Goal: Task Accomplishment & Management: Manage account settings

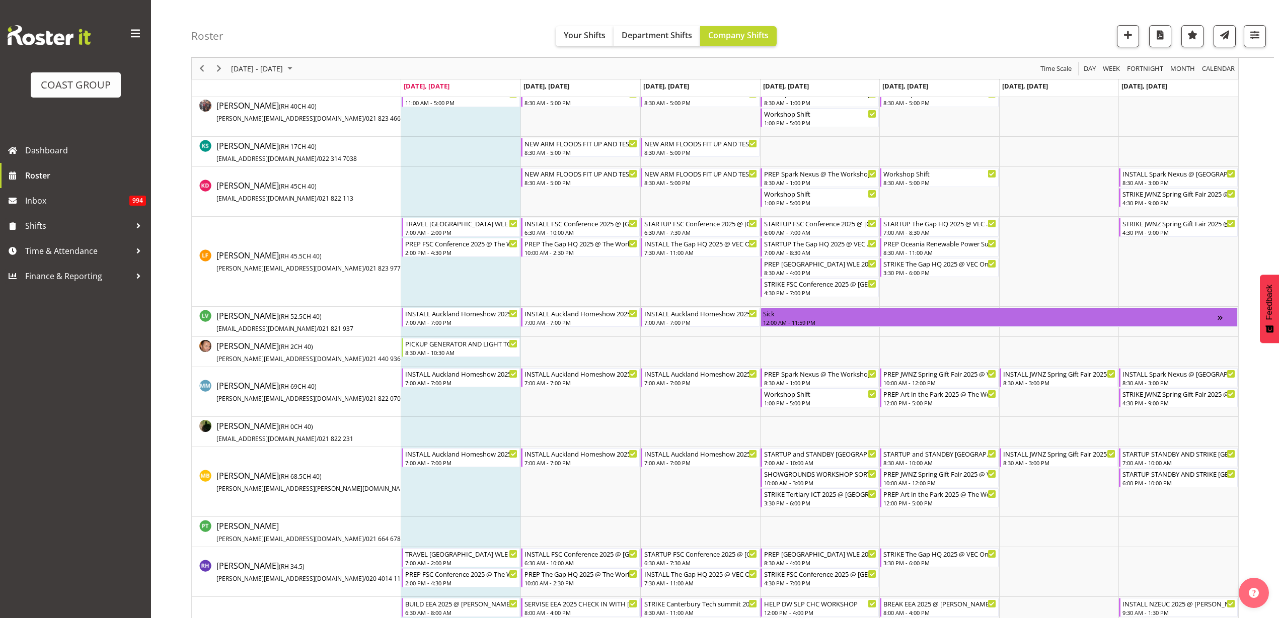
scroll to position [566, 0]
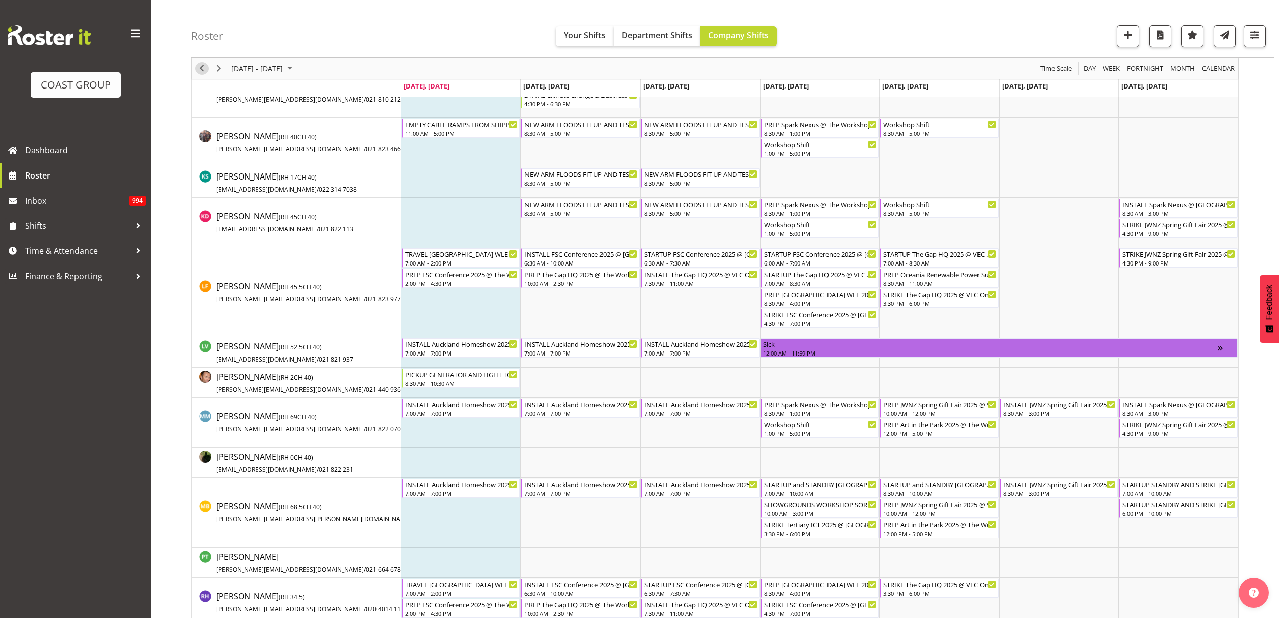
click at [199, 65] on span "Previous" at bounding box center [202, 68] width 12 height 13
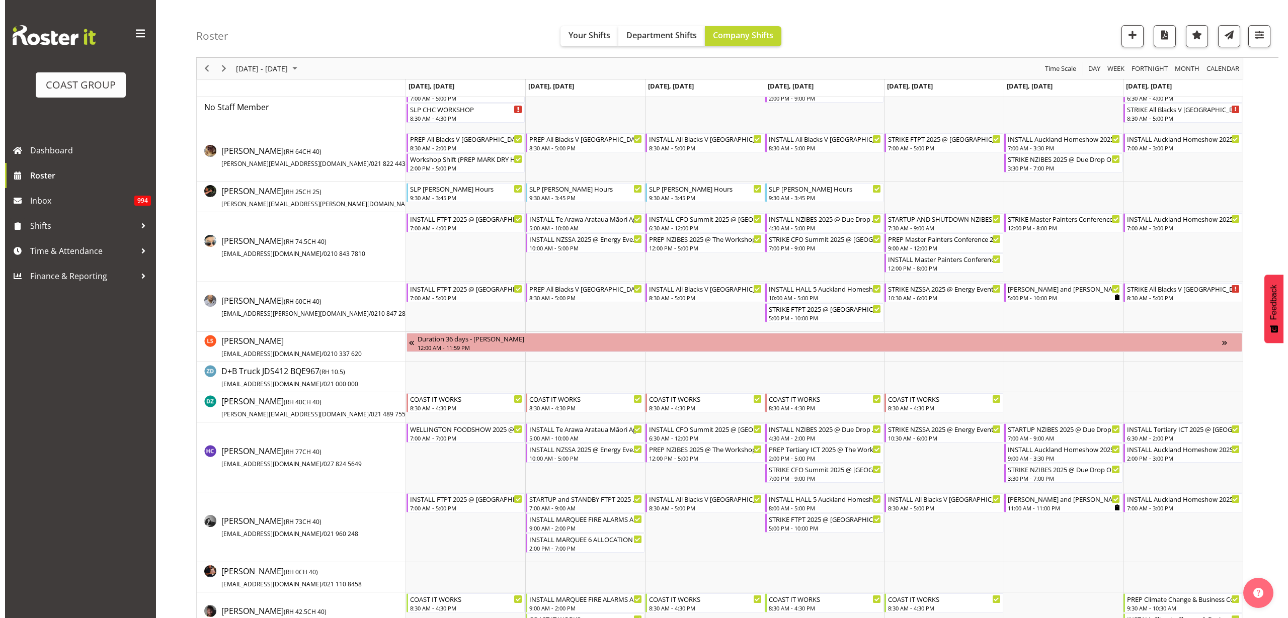
scroll to position [126, 0]
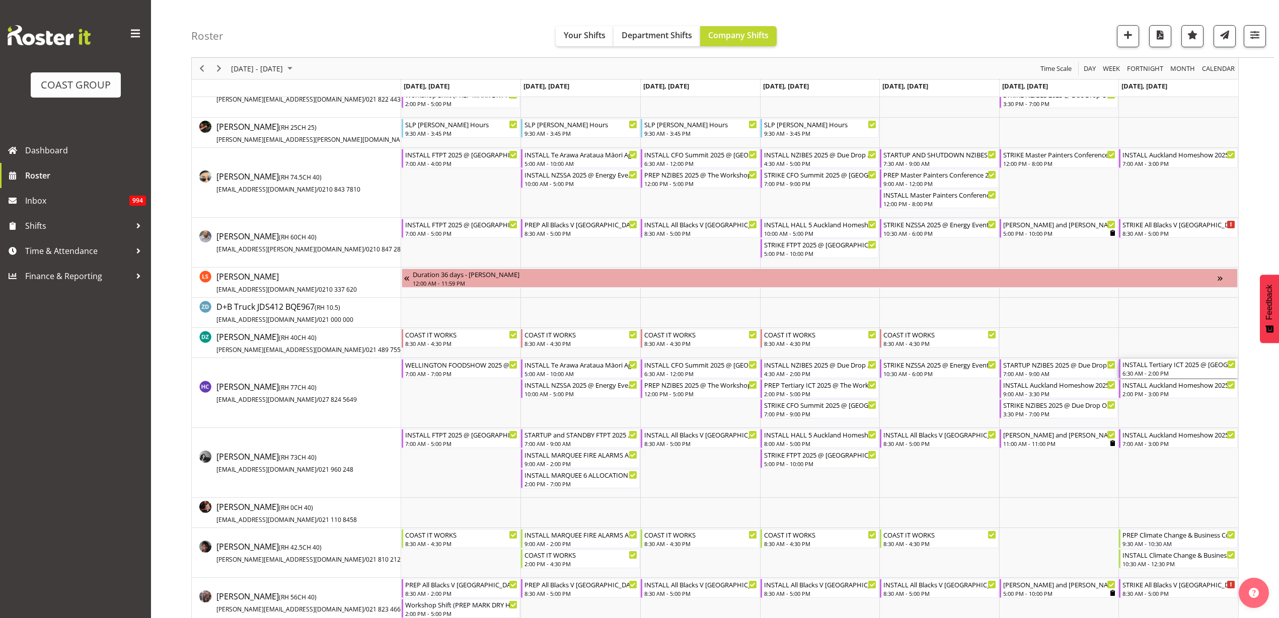
click at [1168, 368] on div "INSTALL Tertiary ICT 2025 @ AUT City Campus On Site @ 0700" at bounding box center [1178, 364] width 113 height 10
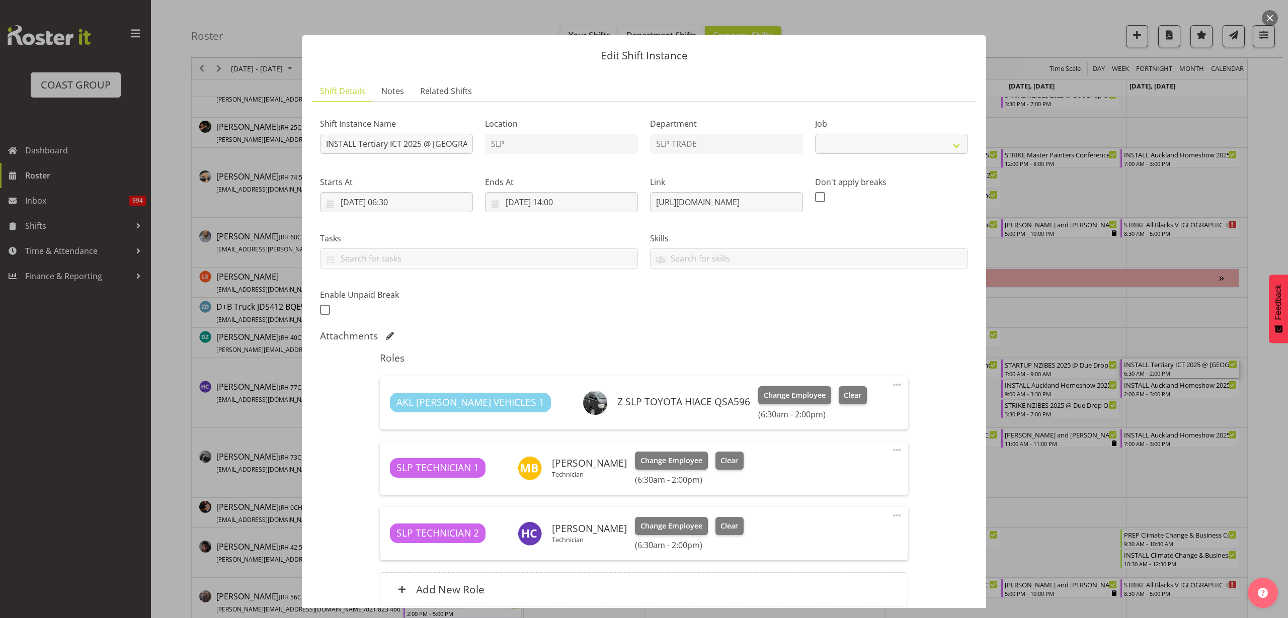
select select "9757"
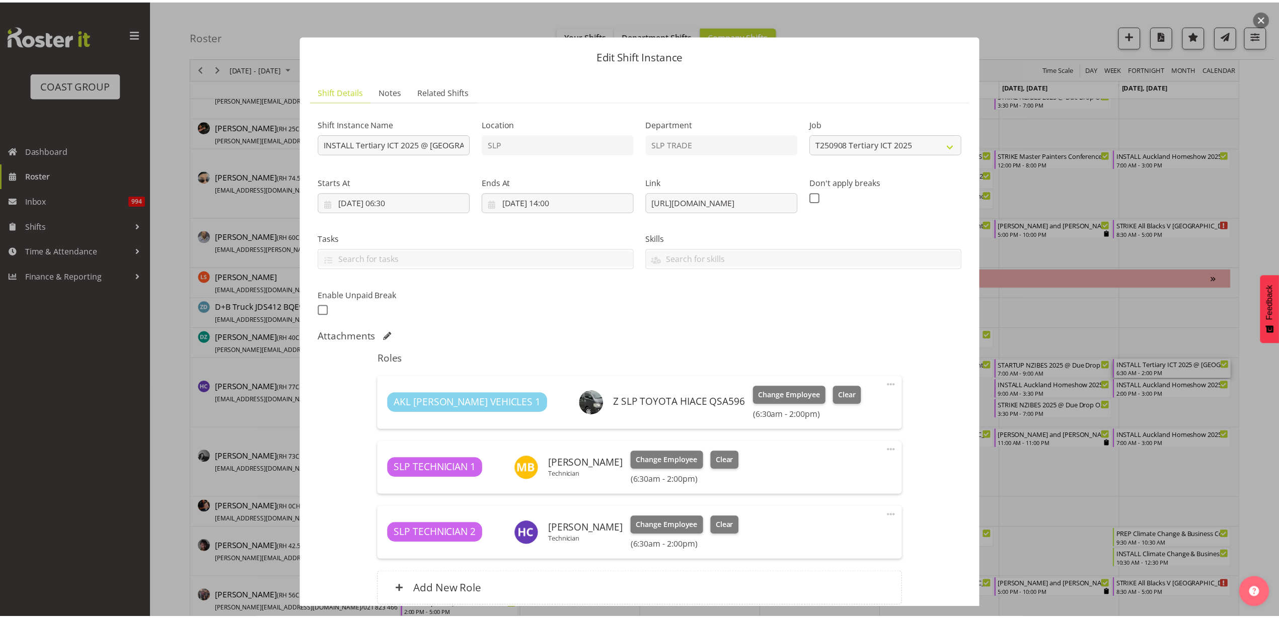
scroll to position [88, 0]
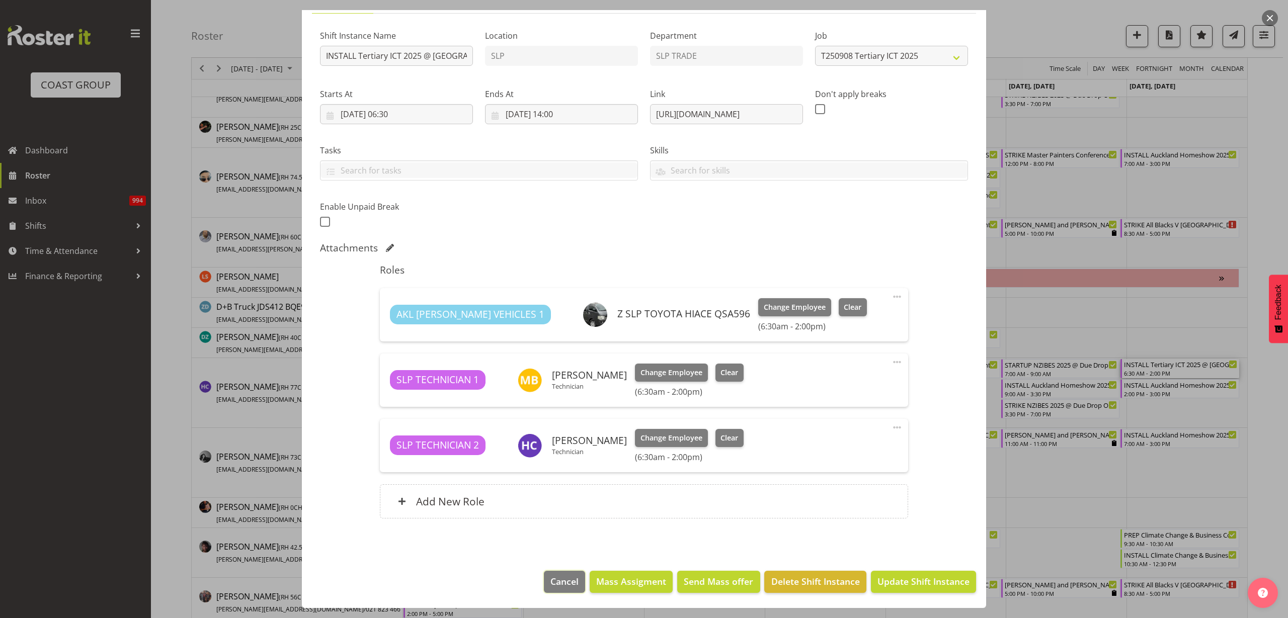
click at [555, 580] on span "Cancel" at bounding box center [564, 581] width 28 height 13
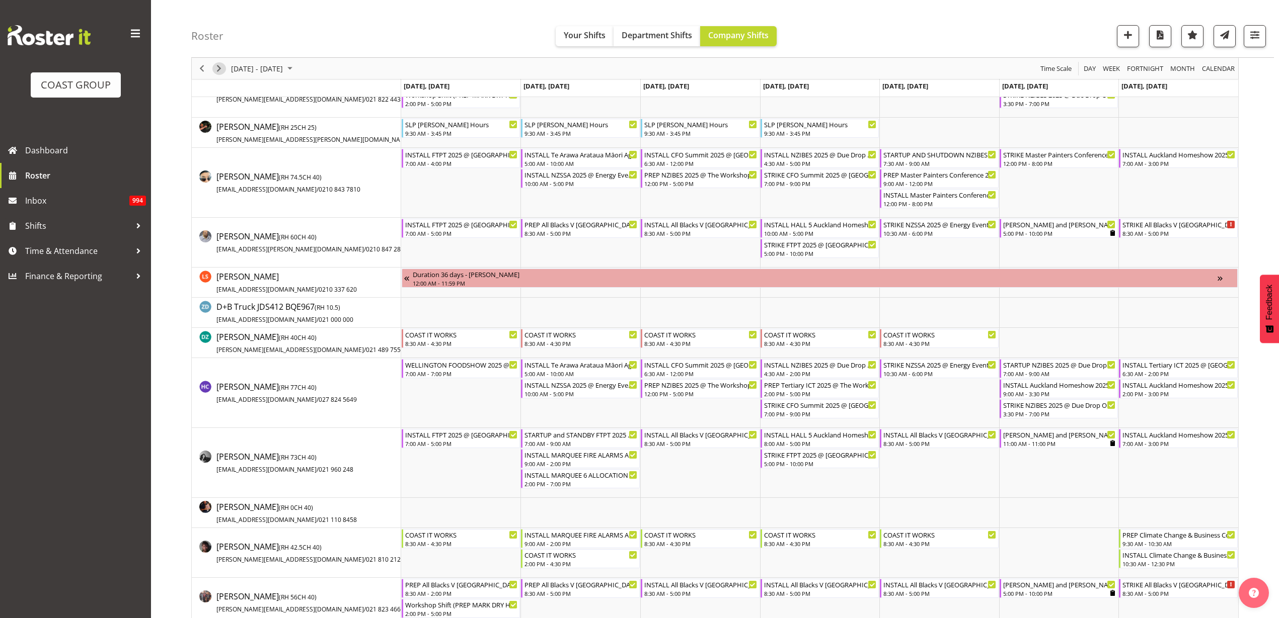
drag, startPoint x: 217, startPoint y: 70, endPoint x: 334, endPoint y: 62, distance: 116.5
click at [217, 70] on span "Next" at bounding box center [219, 68] width 12 height 13
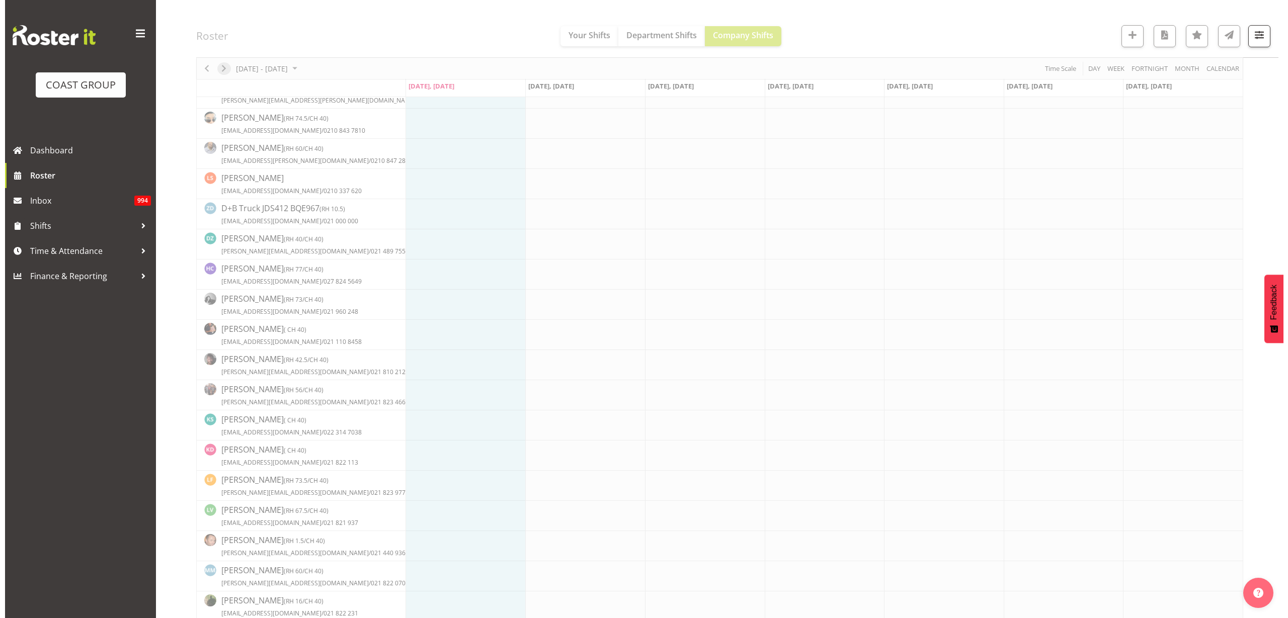
scroll to position [0, 0]
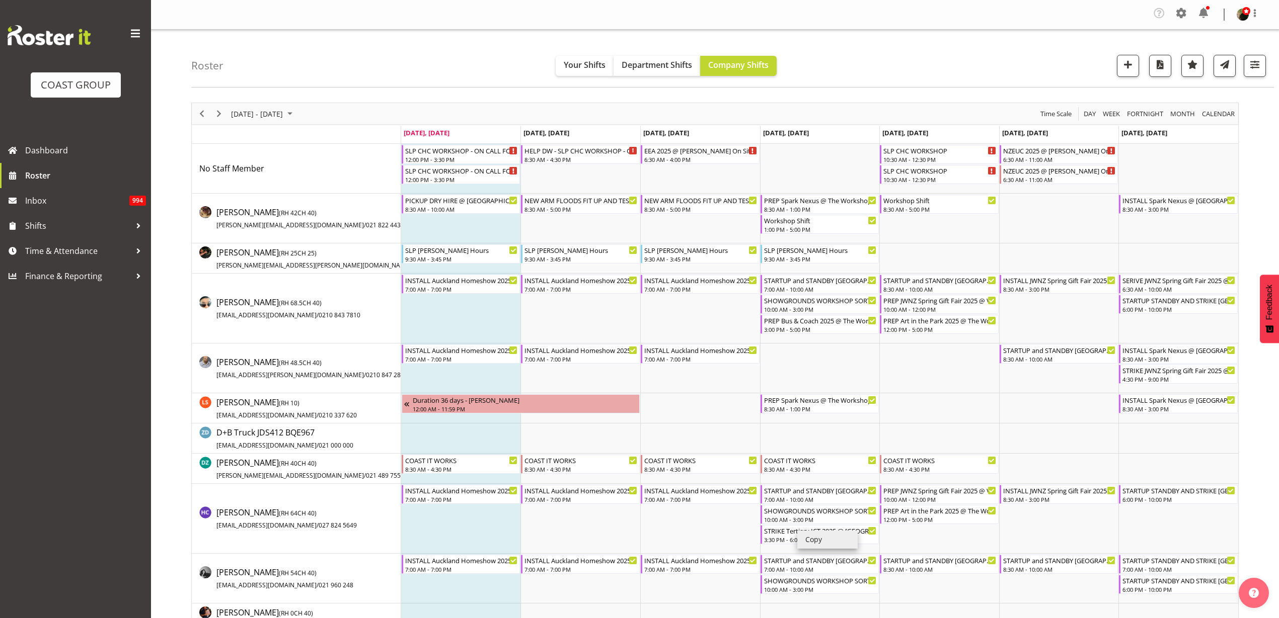
click at [816, 542] on li "Copy" at bounding box center [827, 540] width 60 height 18
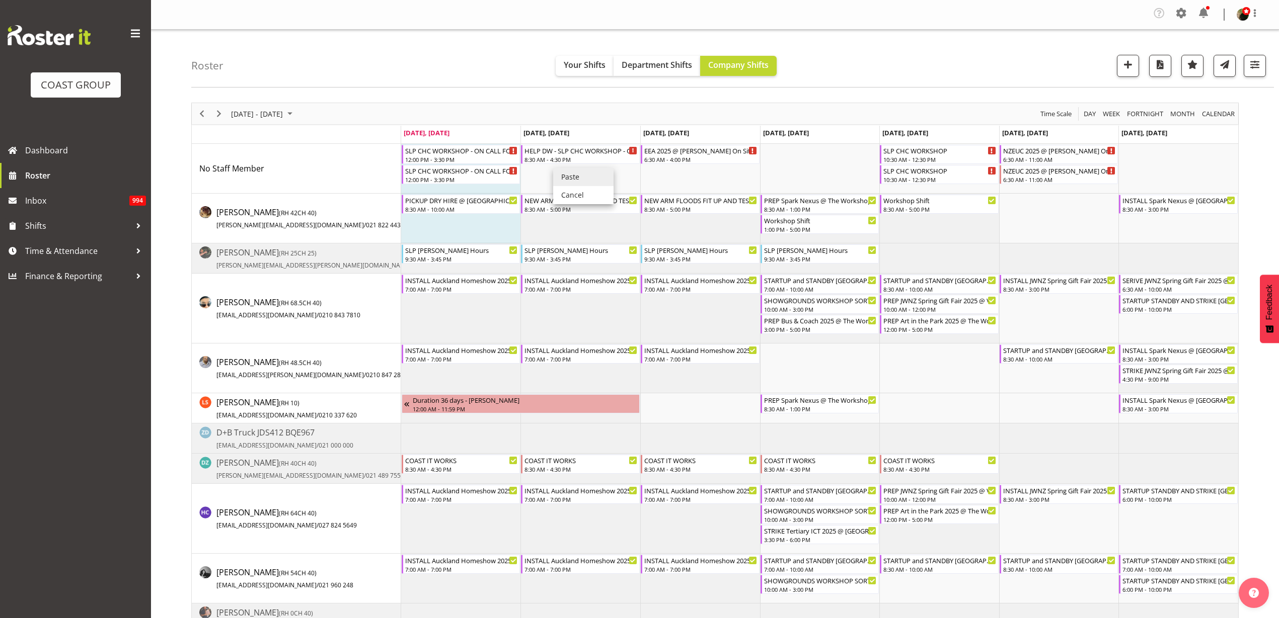
click at [577, 174] on li "Paste" at bounding box center [583, 177] width 60 height 18
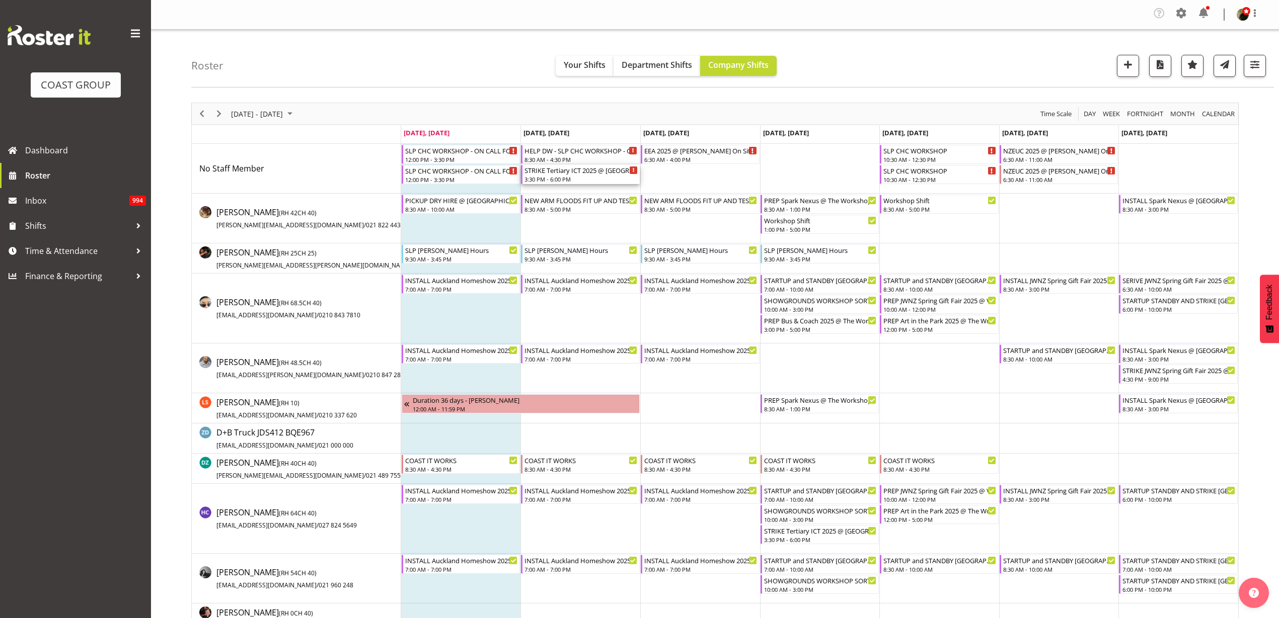
click at [546, 173] on div "STRIKE Tertiary ICT 2025 @ AUT City Campus On Site @ 1600" at bounding box center [580, 170] width 113 height 10
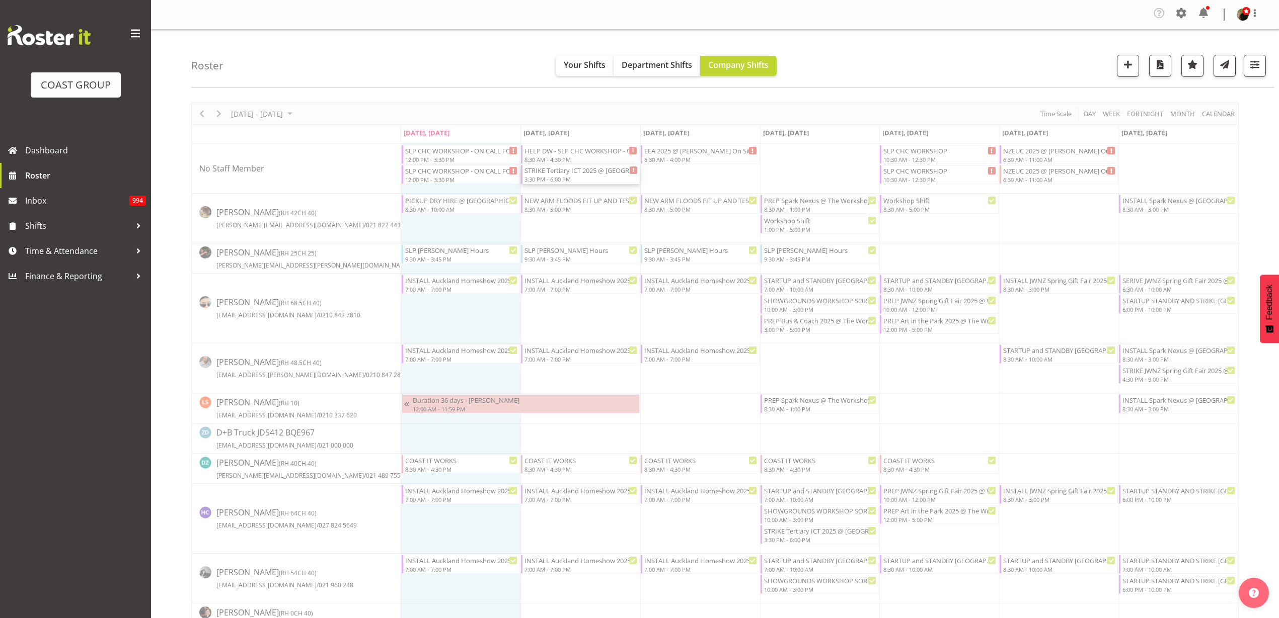
select select
select select "8"
select select "2025"
select select "15"
select select "30"
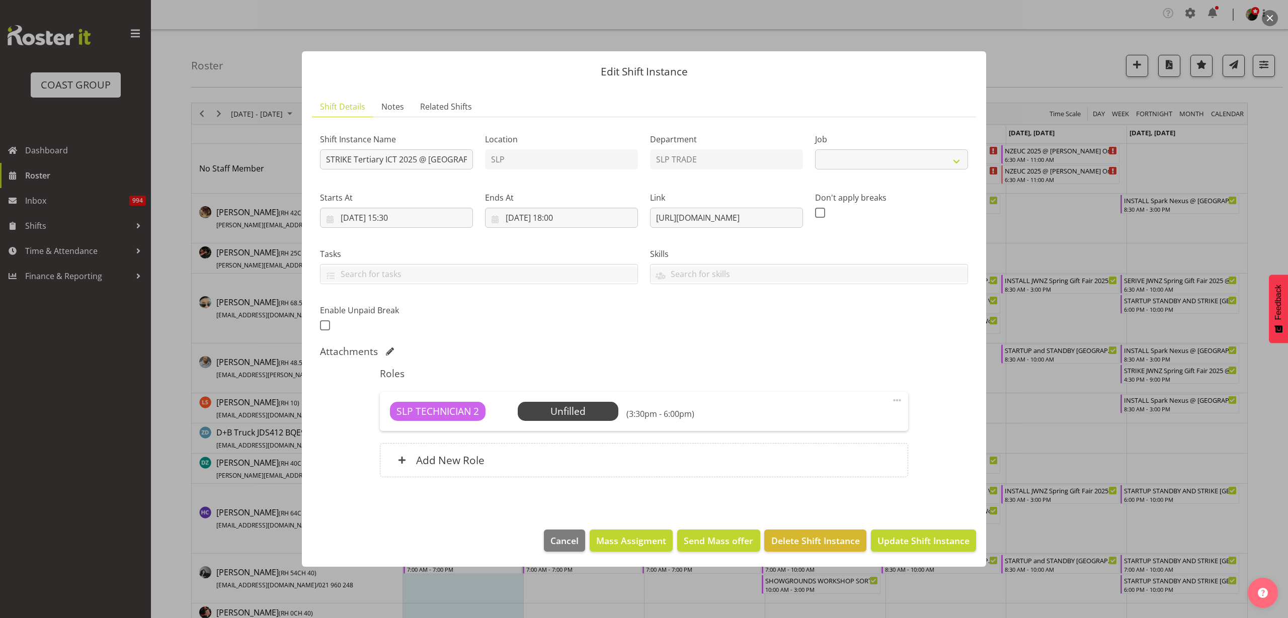
select select "9757"
drag, startPoint x: 353, startPoint y: 160, endPoint x: 203, endPoint y: 158, distance: 150.0
click at [205, 160] on div "Edit Shift Instance Shift Details Notes Related Shifts Shift Instance Name STRI…" at bounding box center [644, 309] width 1288 height 618
type input "STARTUP Tertiary ICT 2025 @ AUT City Campus On Site @ 1600"
click at [387, 220] on input "09/09/2025, 15:30" at bounding box center [396, 218] width 153 height 20
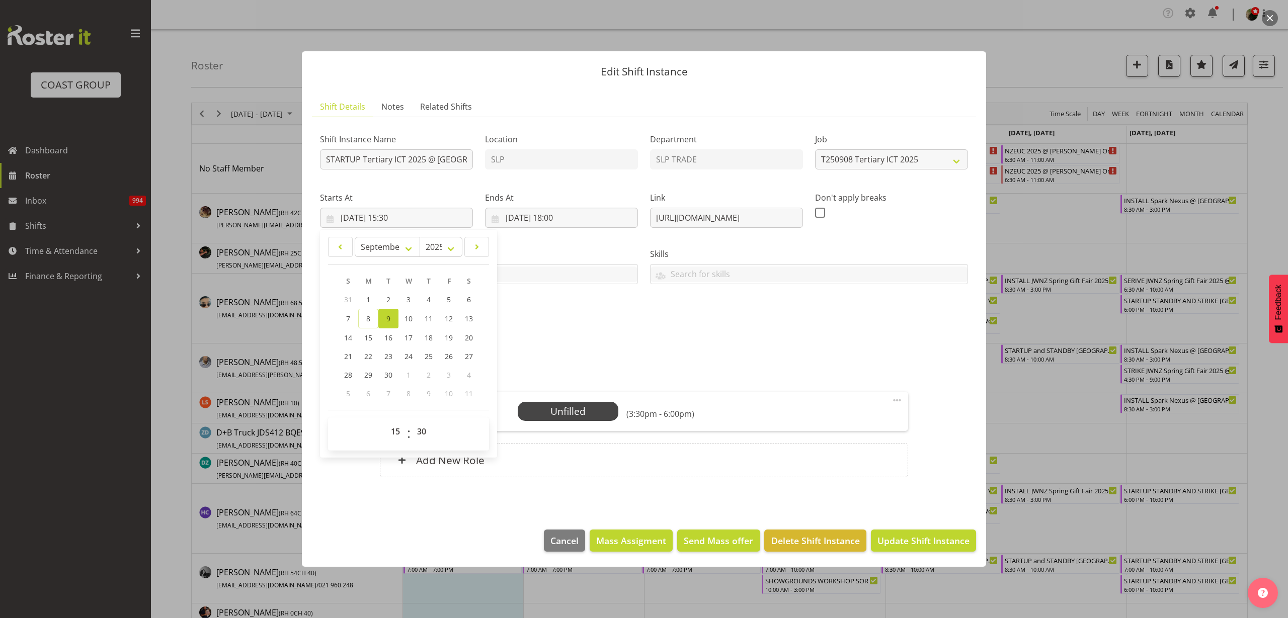
click at [402, 409] on div "January February March April May June July August September October November De…" at bounding box center [408, 344] width 177 height 220
click at [397, 432] on select "00 01 02 03 04 05 06 07 08 09 10 11 12 13 14 15 16 17 18 19 20 21 22 23" at bounding box center [396, 432] width 23 height 20
select select "7"
click at [385, 422] on select "00 01 02 03 04 05 06 07 08 09 10 11 12 13 14 15 16 17 18 19 20 21 22 23" at bounding box center [396, 432] width 23 height 20
type input "09/09/2025, 07:30"
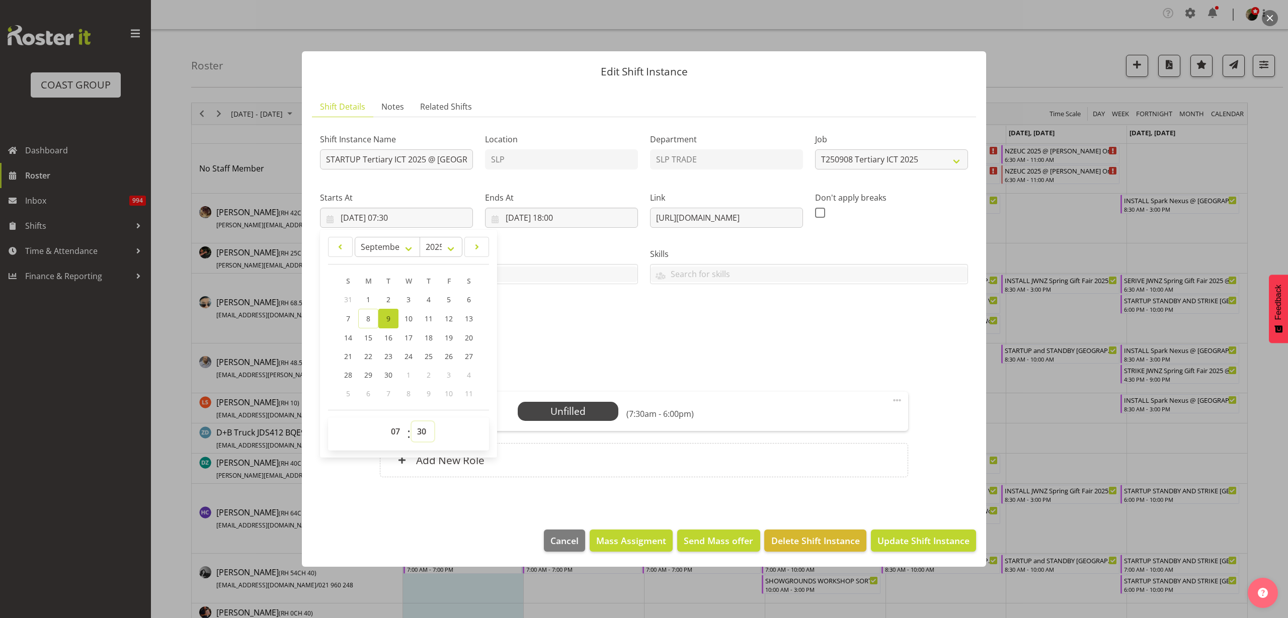
select select "0"
type input "09/09/2025, 07:00"
click at [557, 217] on input "09/09/2025, 18:00" at bounding box center [561, 218] width 153 height 20
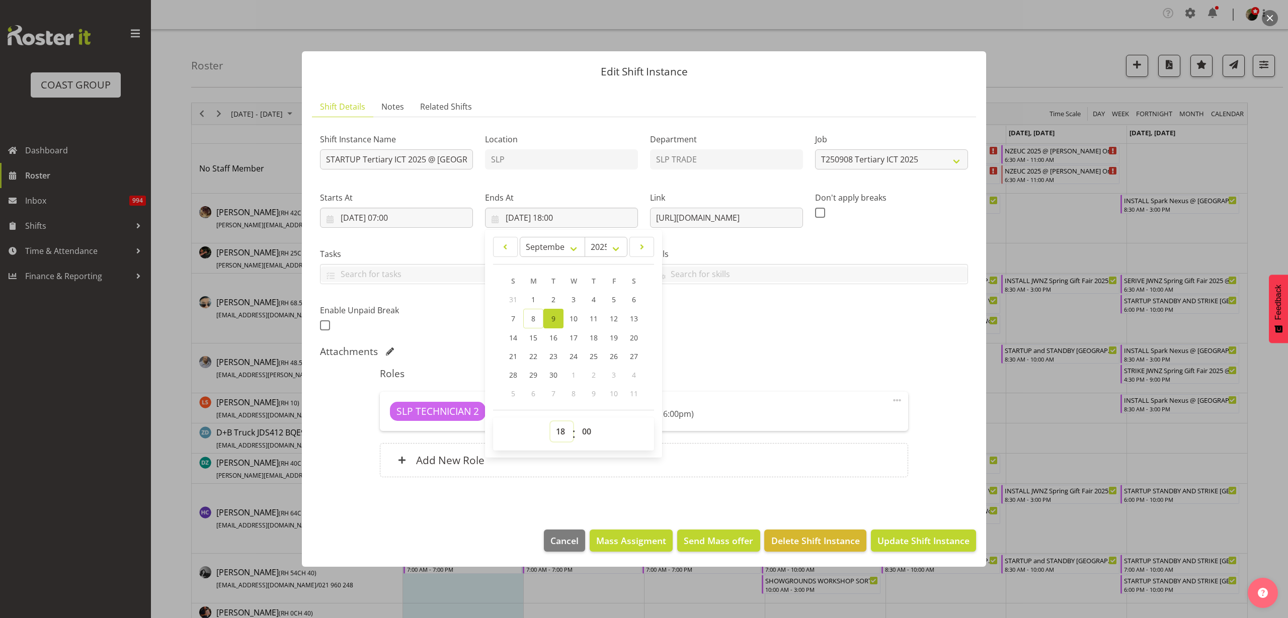
click at [563, 430] on select "00 01 02 03 04 05 06 07 08 09 10 11 12 13 14 15 16 17 18 19 20 21 22 23" at bounding box center [561, 432] width 23 height 20
select select "8"
click at [550, 422] on select "00 01 02 03 04 05 06 07 08 09 10 11 12 13 14 15 16 17 18 19 20 21 22 23" at bounding box center [561, 432] width 23 height 20
type input "09/09/2025, 08:00"
select select "30"
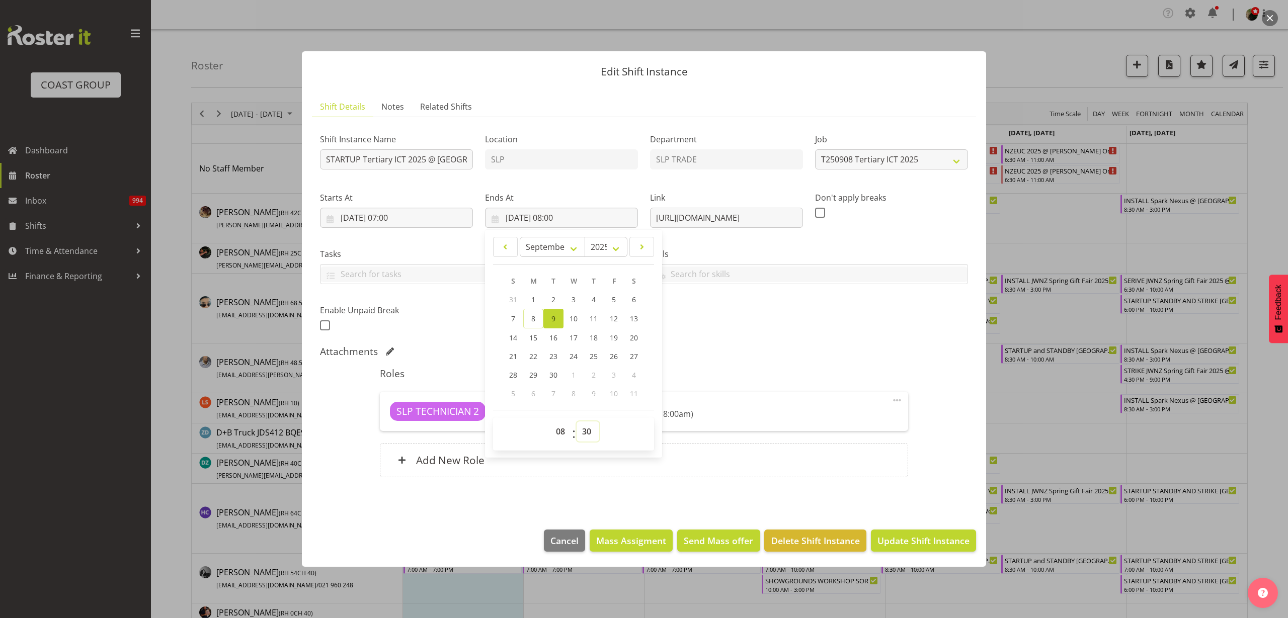
type input "09/09/2025, 08:30"
click at [773, 368] on h5 "Roles" at bounding box center [644, 374] width 528 height 12
click at [526, 459] on div "Add New Role" at bounding box center [644, 460] width 528 height 34
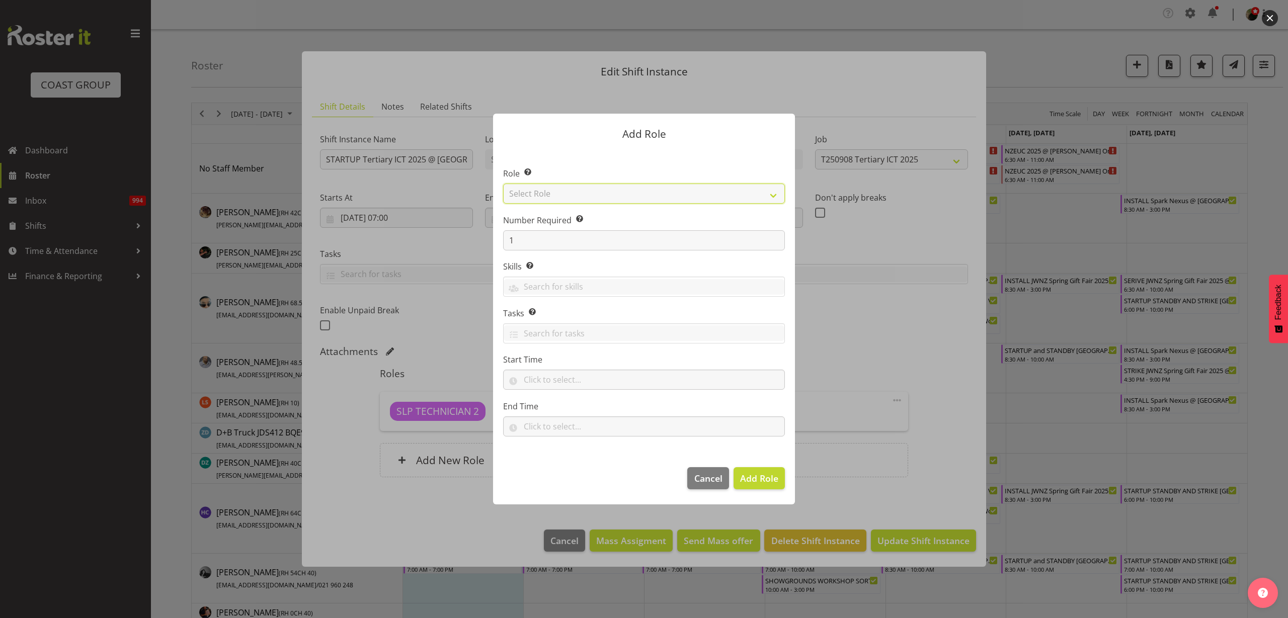
click at [589, 196] on select "Select Role ACCOUNT MANAGER ACCOUNT MANAGER DW ACCOUNTS AKL DIANNA VEHICLES AKL…" at bounding box center [644, 194] width 282 height 20
select select "123"
click at [503, 184] on select "Select Role ACCOUNT MANAGER ACCOUNT MANAGER DW ACCOUNTS AKL DIANNA VEHICLES AKL…" at bounding box center [644, 194] width 282 height 20
click at [755, 478] on span "Add Role" at bounding box center [759, 478] width 38 height 12
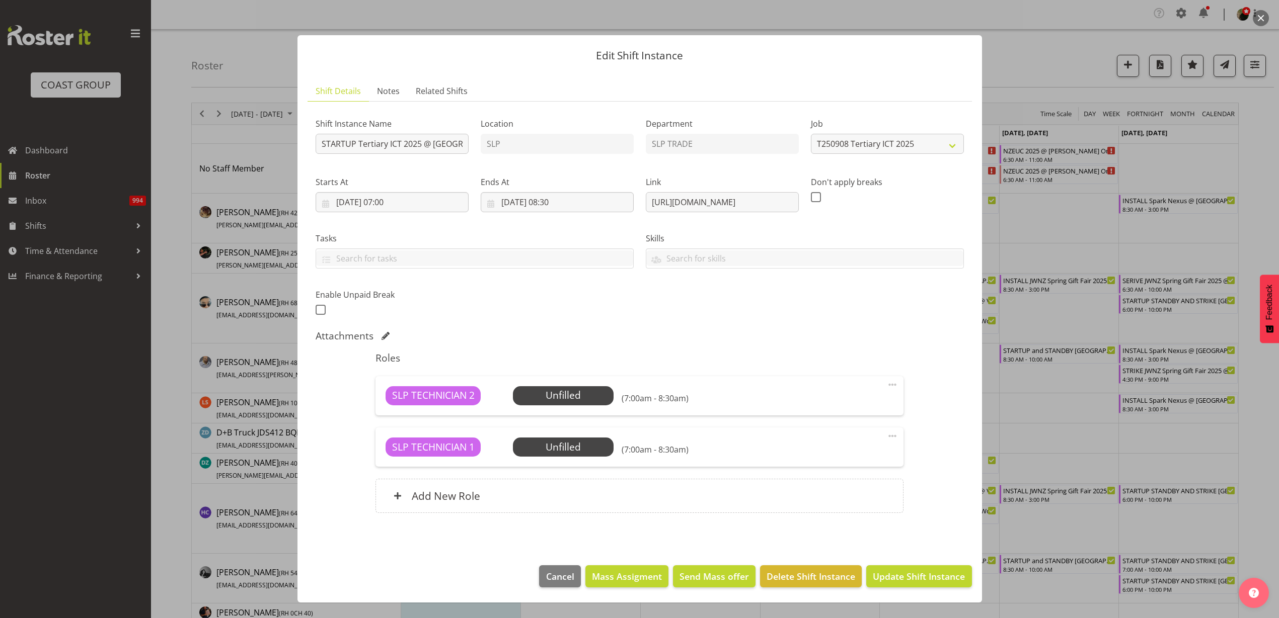
click at [897, 438] on span at bounding box center [892, 436] width 12 height 12
click at [848, 489] on link "Delete" at bounding box center [850, 497] width 97 height 18
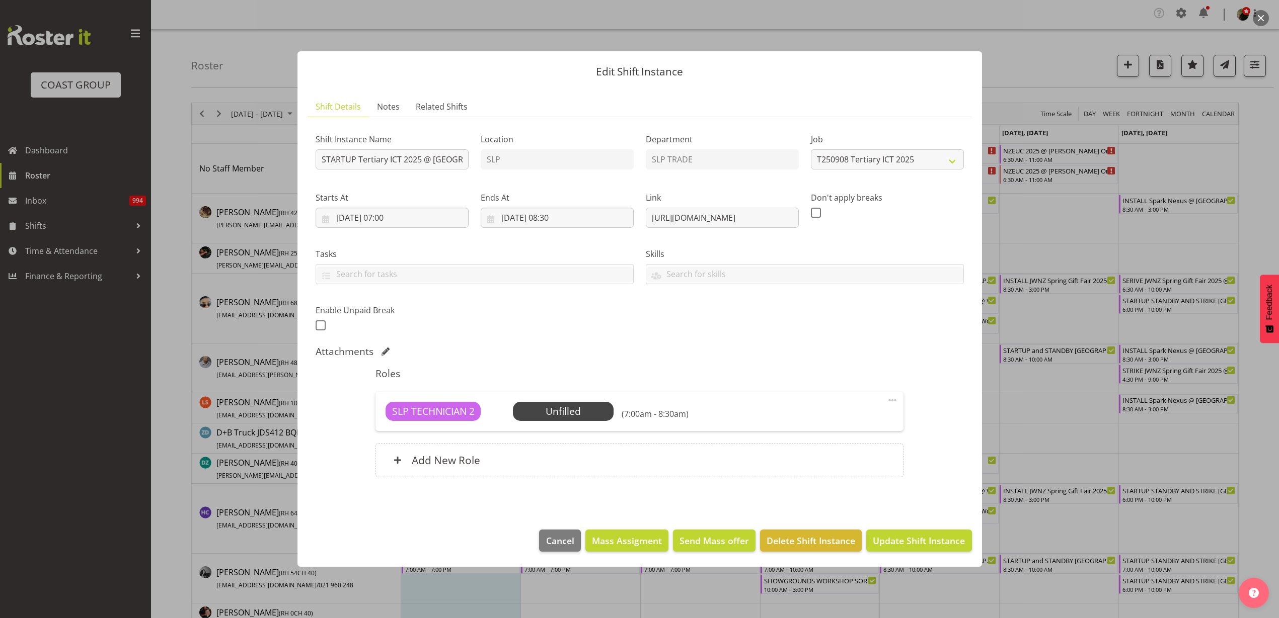
click at [513, 473] on div "Add New Role" at bounding box center [639, 460] width 528 height 34
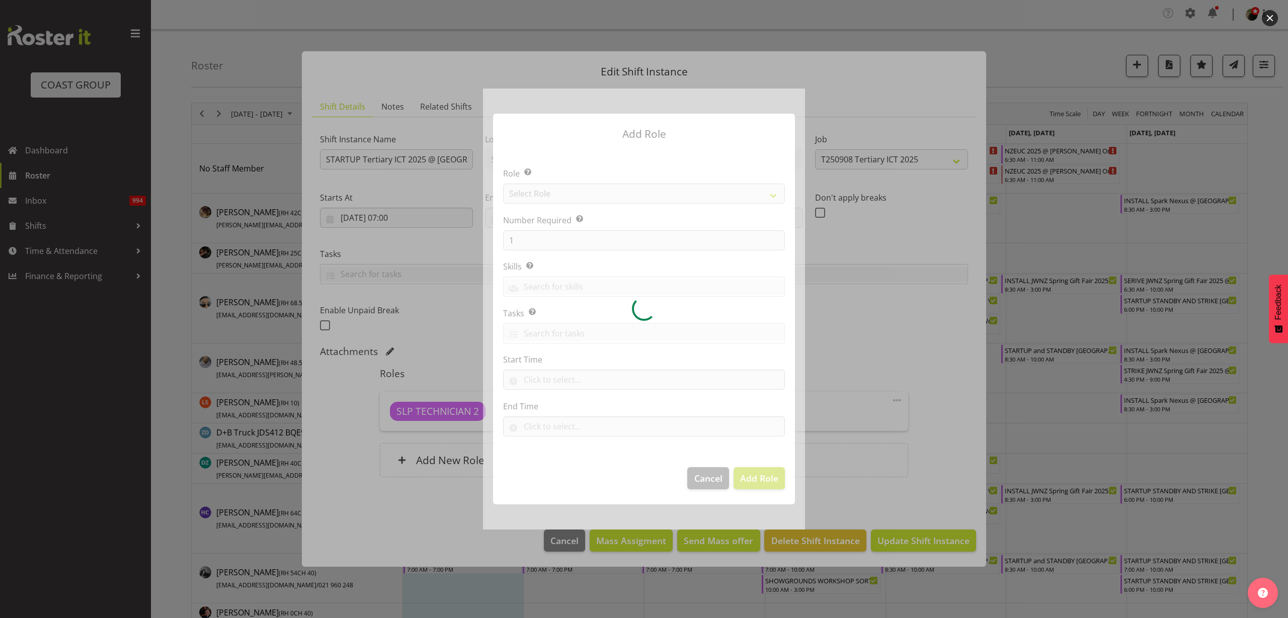
click at [587, 195] on div at bounding box center [644, 309] width 322 height 441
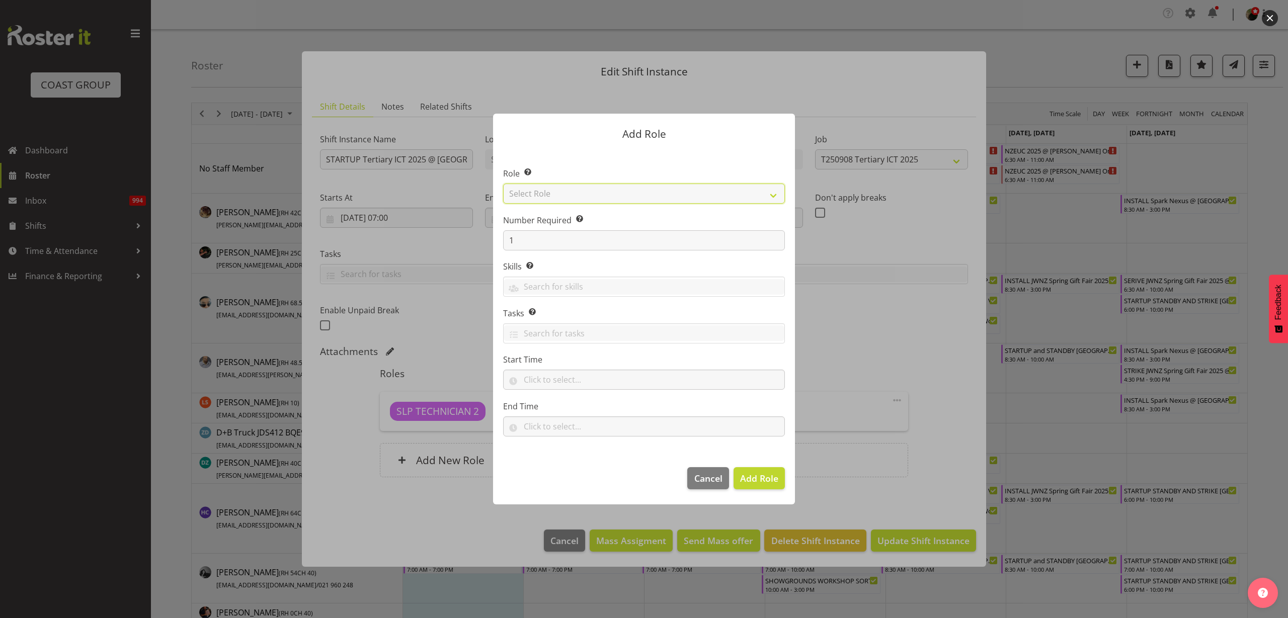
click at [598, 192] on select "Select Role ACCOUNT MANAGER ACCOUNT MANAGER DW ACCOUNTS AKL DIANNA VEHICLES AKL…" at bounding box center [644, 194] width 282 height 20
select select "81"
click at [503, 184] on select "Select Role ACCOUNT MANAGER ACCOUNT MANAGER DW ACCOUNTS AKL DIANNA VEHICLES AKL…" at bounding box center [644, 194] width 282 height 20
click at [761, 479] on span "Add Role" at bounding box center [759, 478] width 38 height 12
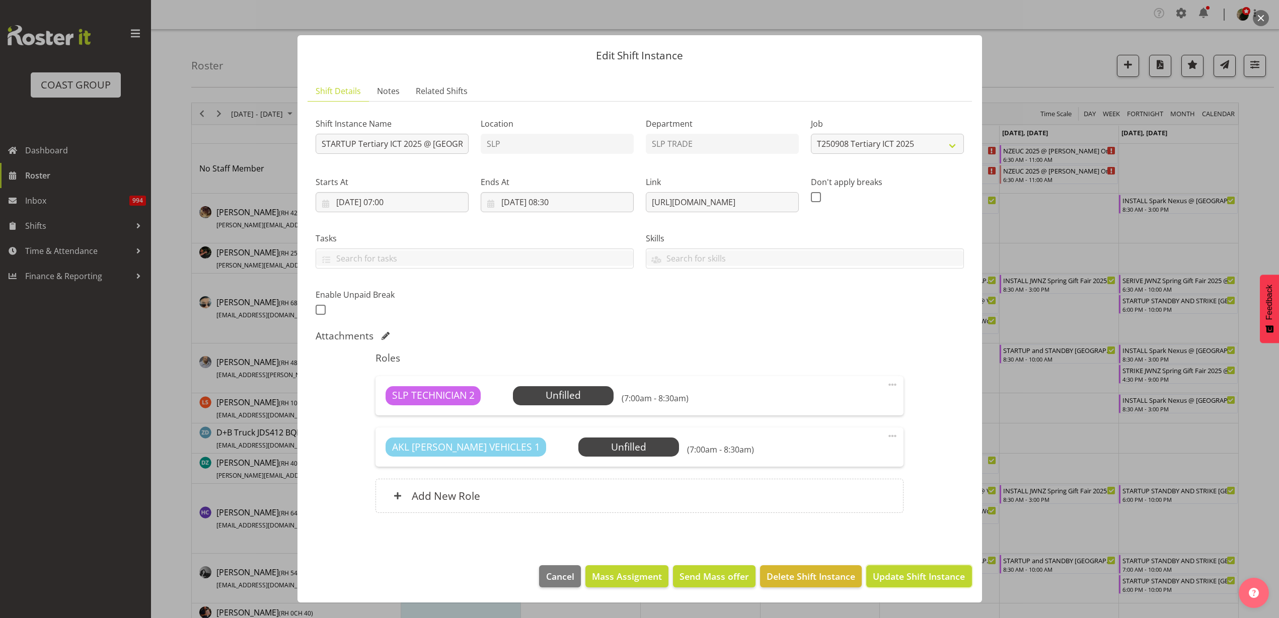
click at [946, 579] on span "Update Shift Instance" at bounding box center [919, 576] width 92 height 13
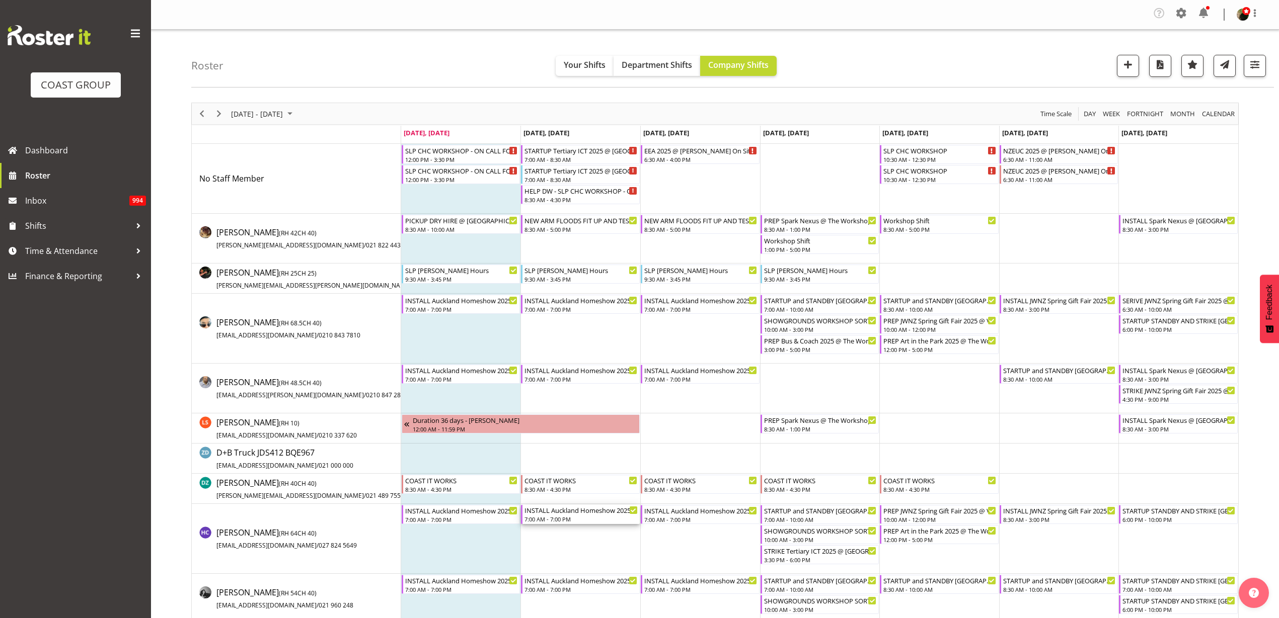
click at [556, 516] on div "7:00 AM - 7:00 PM" at bounding box center [580, 519] width 113 height 8
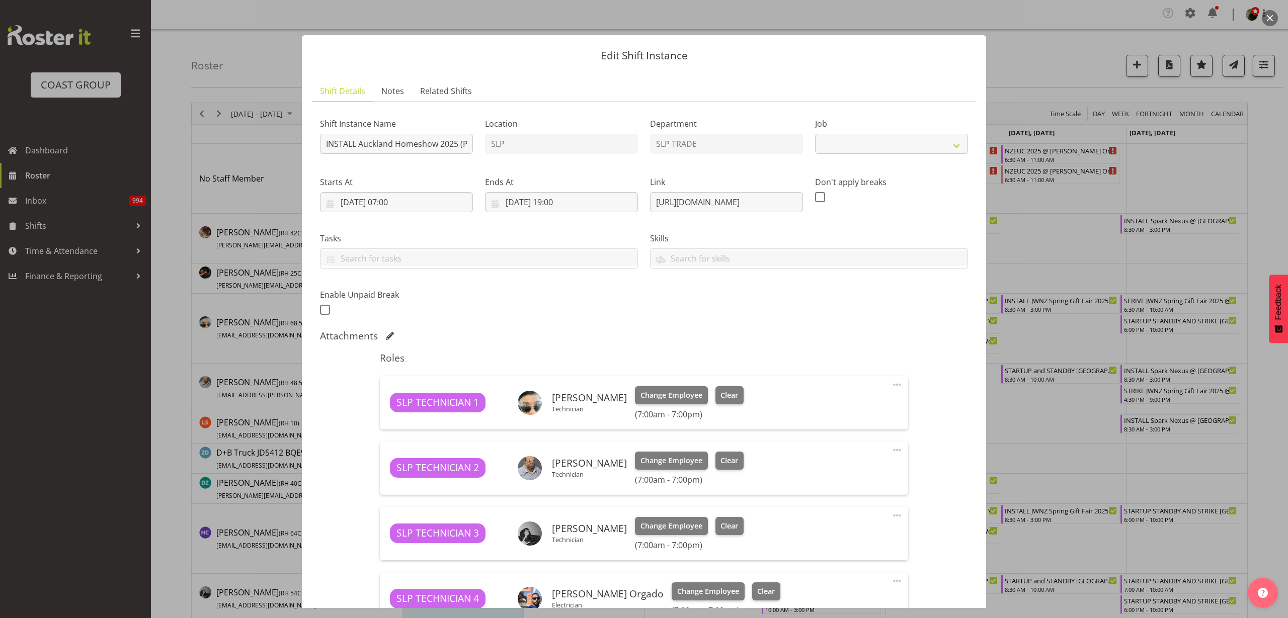
select select "9869"
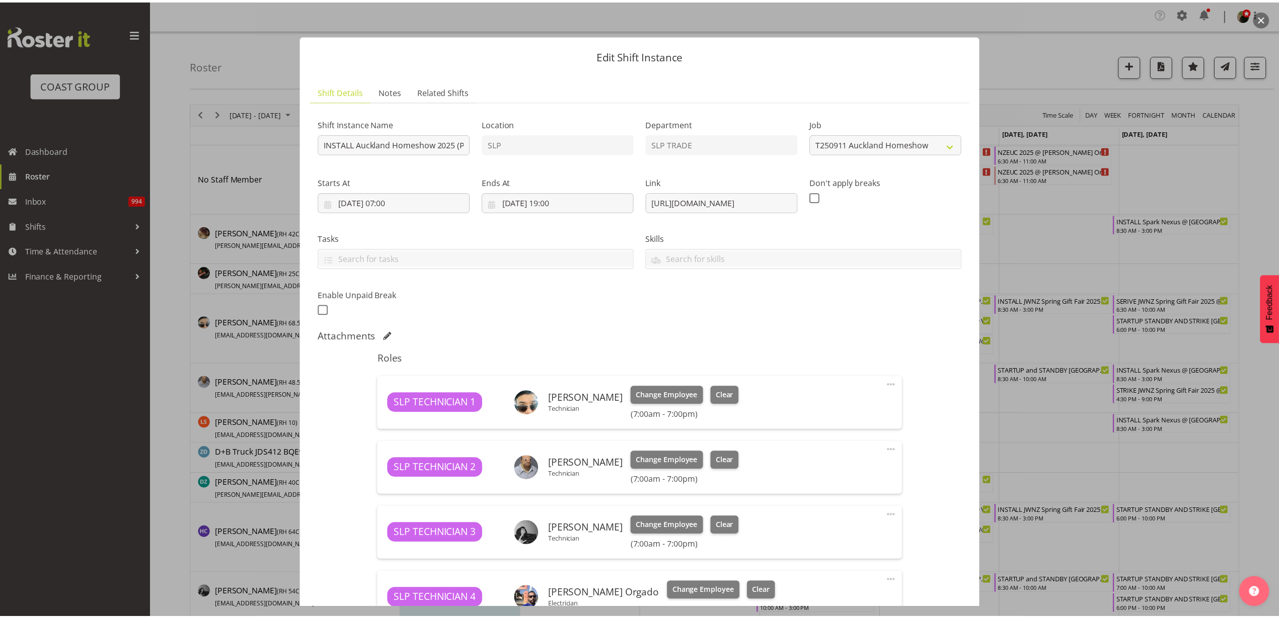
scroll to position [252, 0]
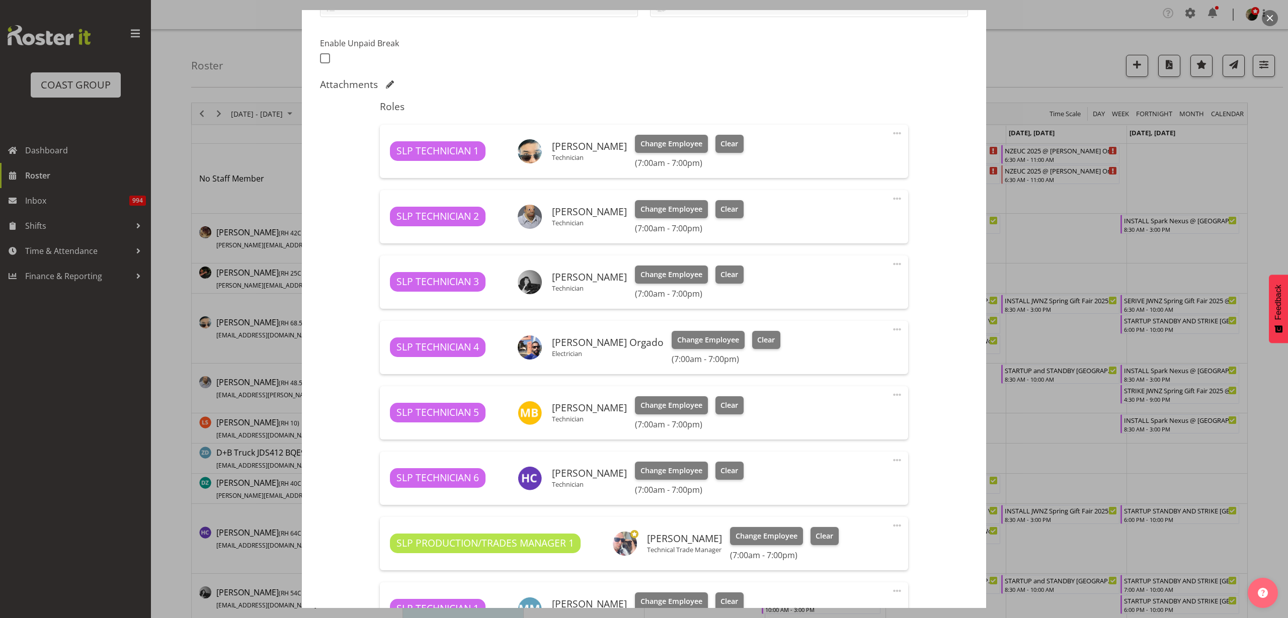
click at [891, 460] on span at bounding box center [897, 460] width 12 height 12
click at [846, 484] on link "Edit" at bounding box center [855, 485] width 97 height 18
select select "8"
select select "2025"
select select "7"
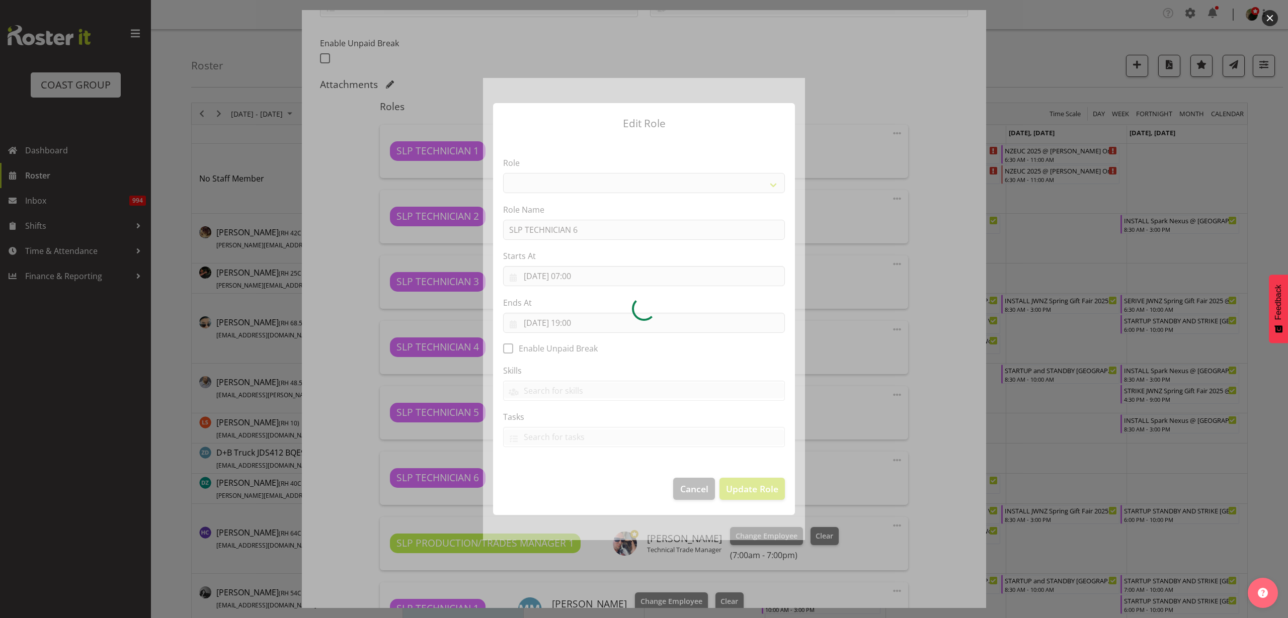
select select "123"
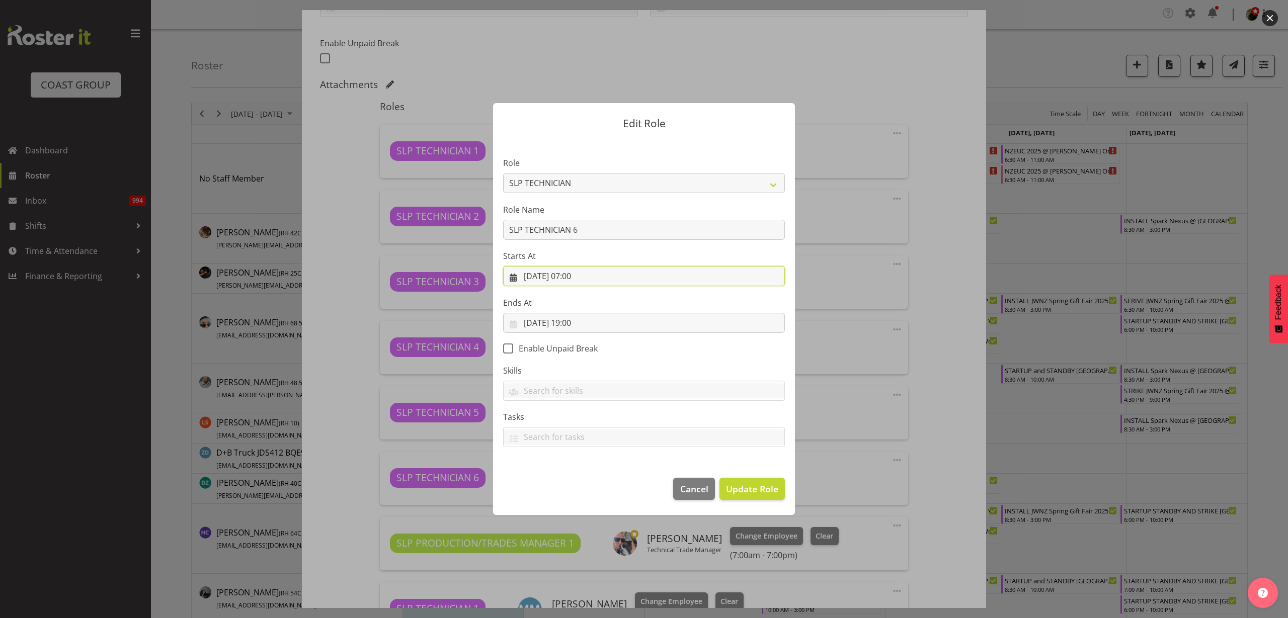
click at [609, 277] on input "09/09/2025, 07:00" at bounding box center [644, 276] width 282 height 20
click at [586, 493] on select "00 01 02 03 04 05 06 07 08 09 10 11 12 13 14 15 16 17 18 19 20 21 22 23" at bounding box center [583, 490] width 23 height 20
select select "8"
click at [572, 480] on select "00 01 02 03 04 05 06 07 08 09 10 11 12 13 14 15 16 17 18 19 20 21 22 23" at bounding box center [583, 490] width 23 height 20
type input "09/09/2025, 08:00"
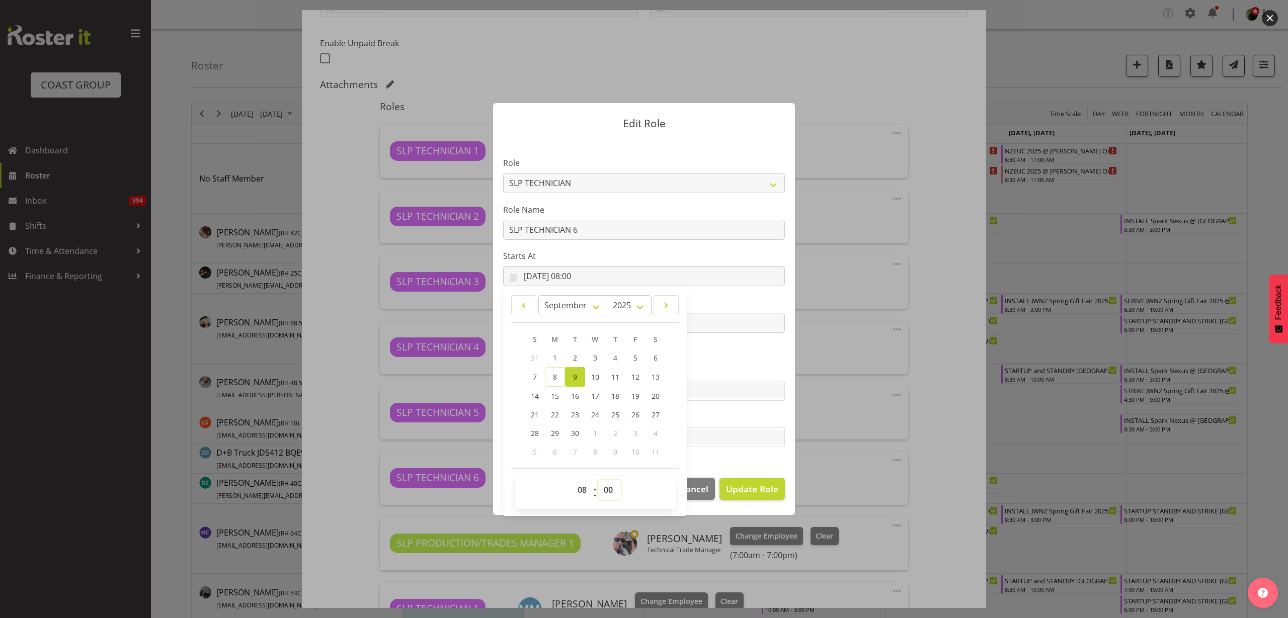
select select "30"
type input "09/09/2025, 08:30"
click at [745, 492] on span "Update Role" at bounding box center [752, 489] width 52 height 13
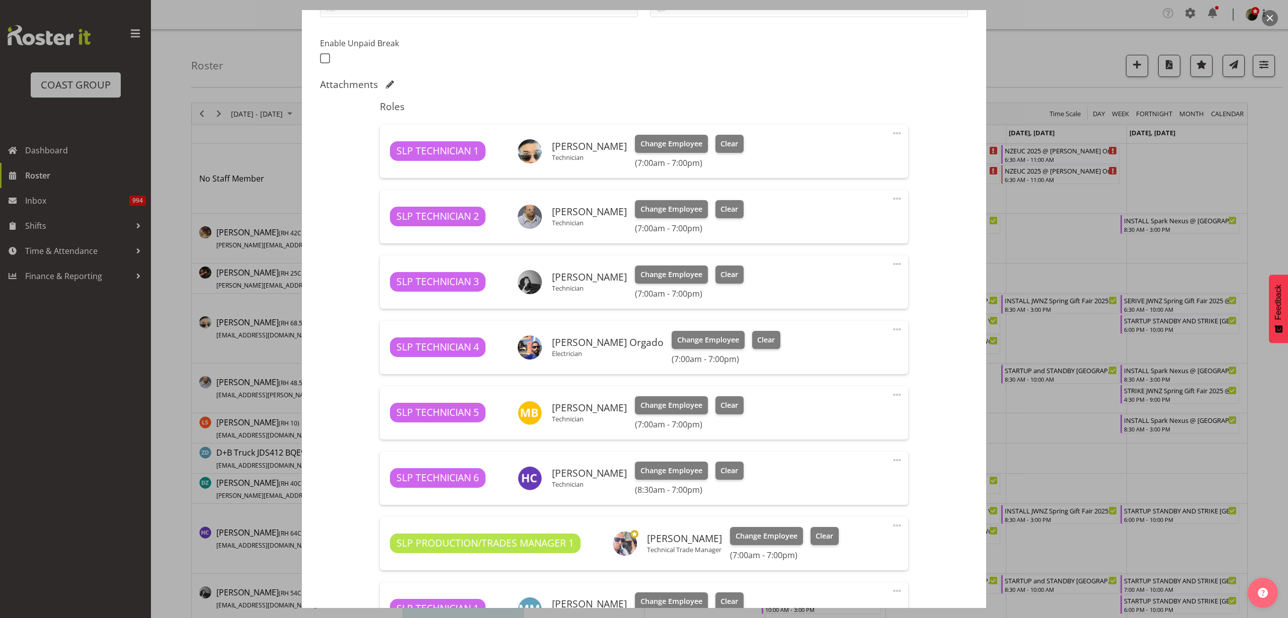
select select
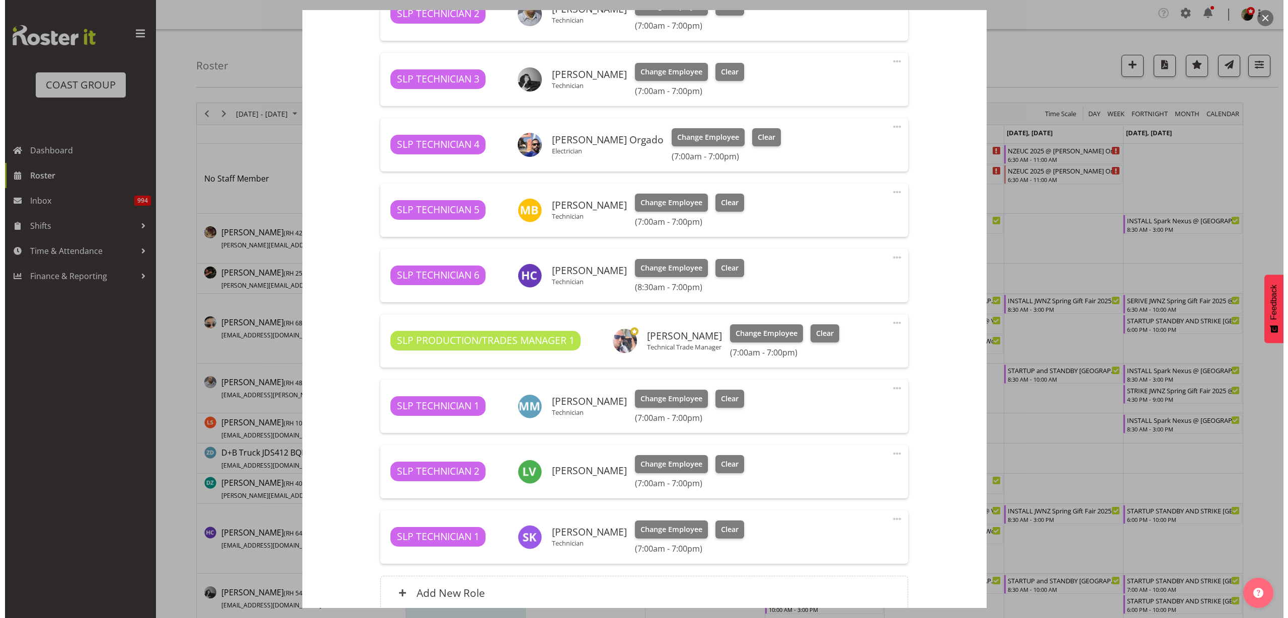
scroll to position [546, 0]
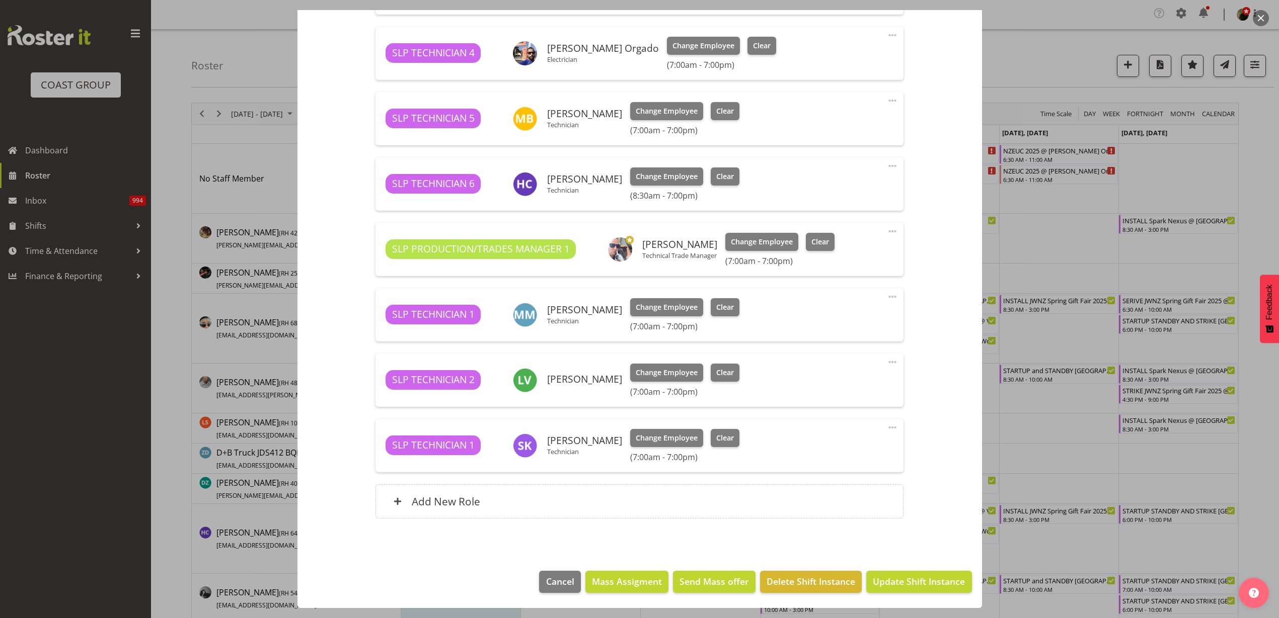
click at [552, 498] on div "Add New Role" at bounding box center [639, 502] width 528 height 34
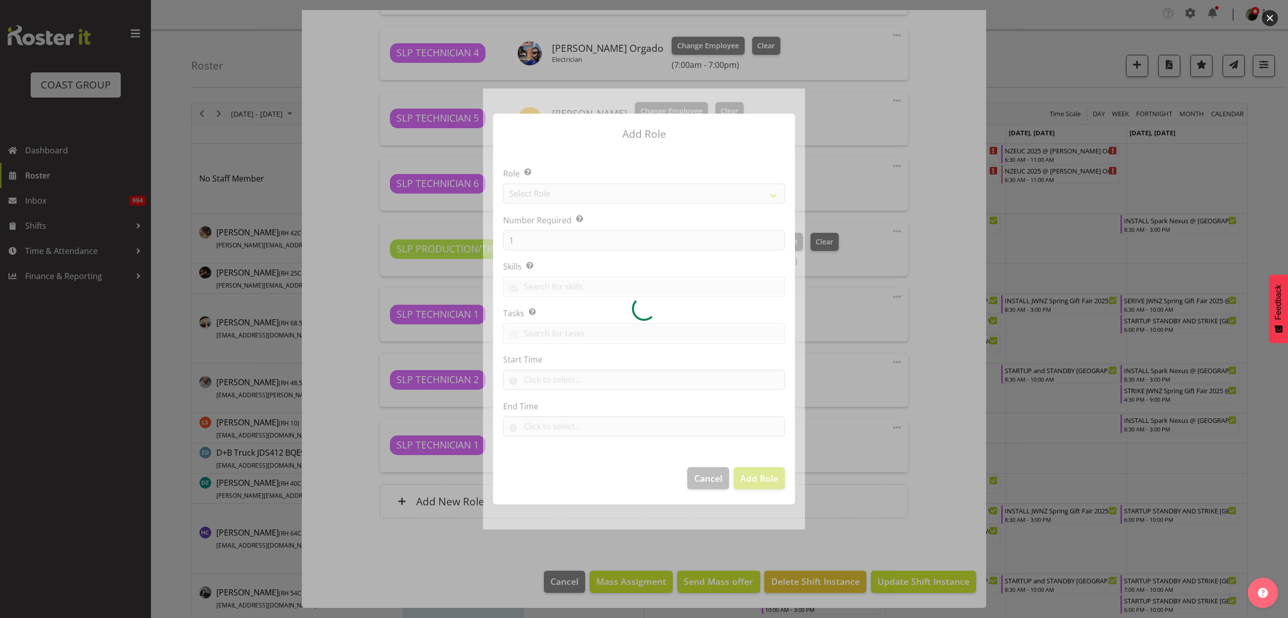
click at [549, 193] on div at bounding box center [644, 309] width 322 height 441
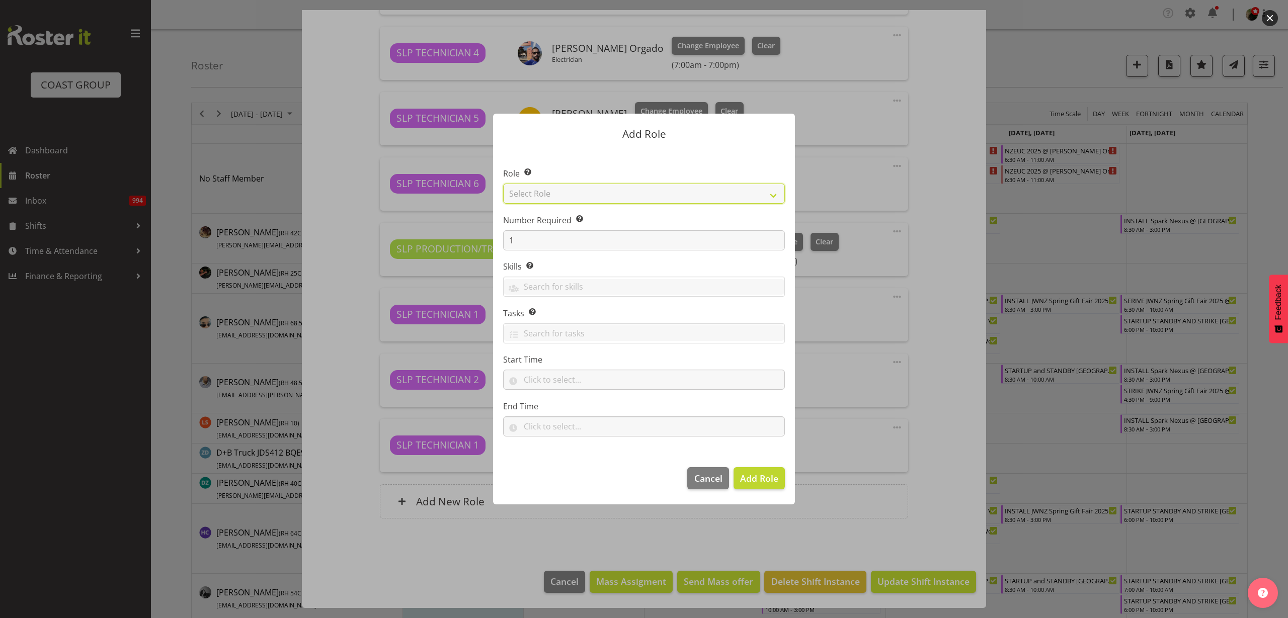
click at [559, 191] on select "Select Role ACCOUNT MANAGER ACCOUNT MANAGER DW ACCOUNTS AKL DIANNA VEHICLES AKL…" at bounding box center [644, 194] width 282 height 20
select select "81"
click at [503, 184] on select "Select Role ACCOUNT MANAGER ACCOUNT MANAGER DW ACCOUNTS AKL DIANNA VEHICLES AKL…" at bounding box center [644, 194] width 282 height 20
click at [563, 379] on input "text" at bounding box center [644, 380] width 282 height 20
select select "8"
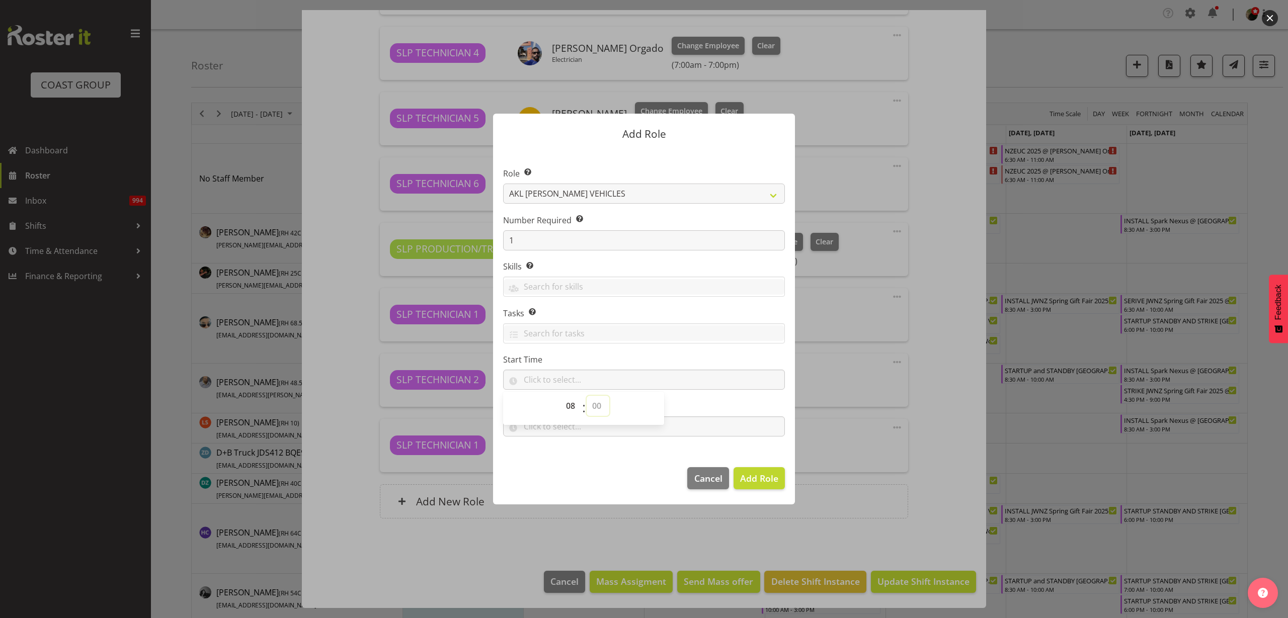
select select "30"
type input "08:30"
click at [634, 430] on input "text" at bounding box center [644, 427] width 282 height 20
select select "19"
select select "0"
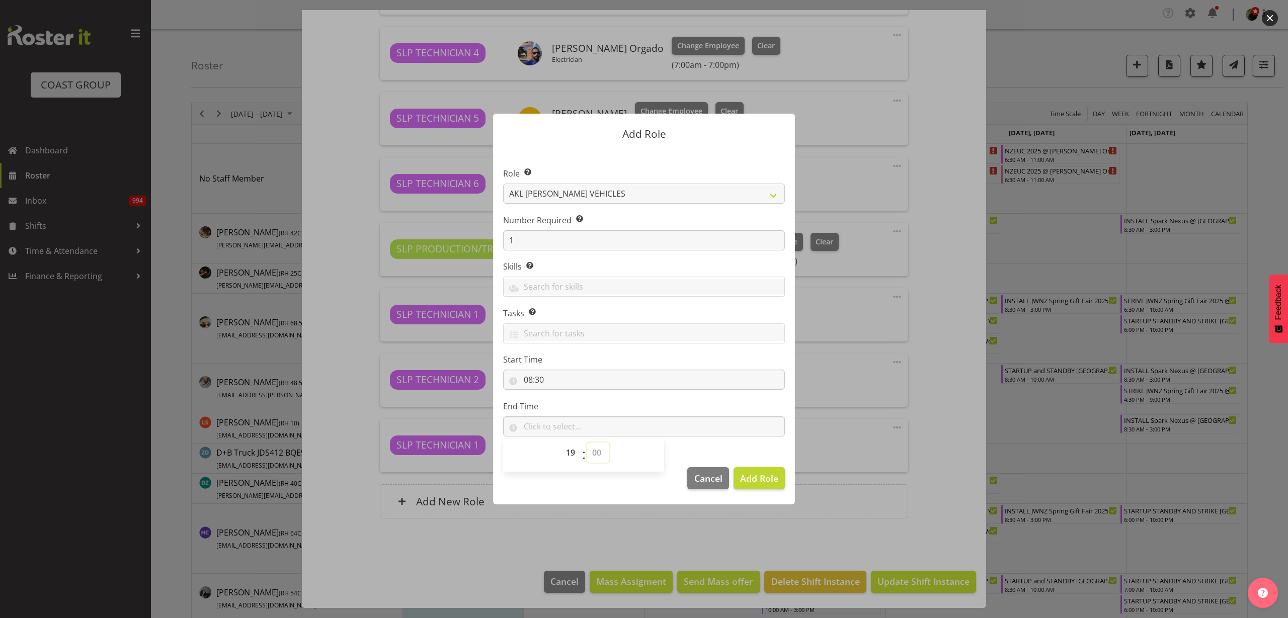
type input "19:00"
click at [762, 485] on span "Add Role" at bounding box center [759, 478] width 38 height 13
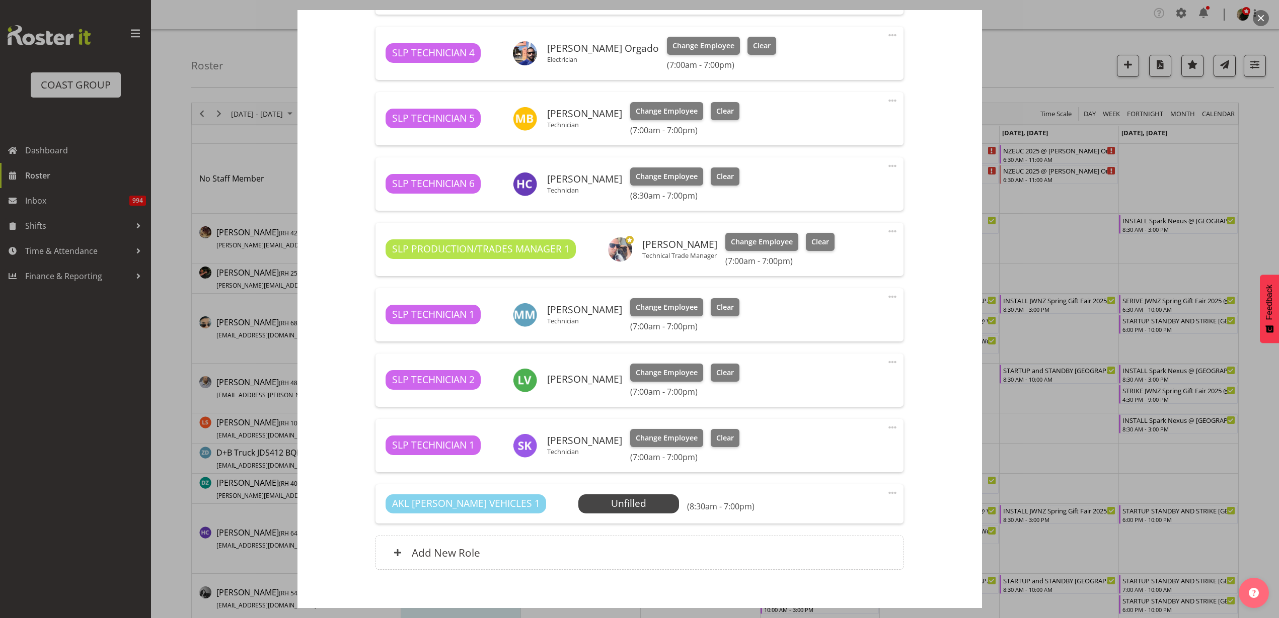
click at [0, 0] on span "Select Employee" at bounding box center [0, 0] width 0 height 0
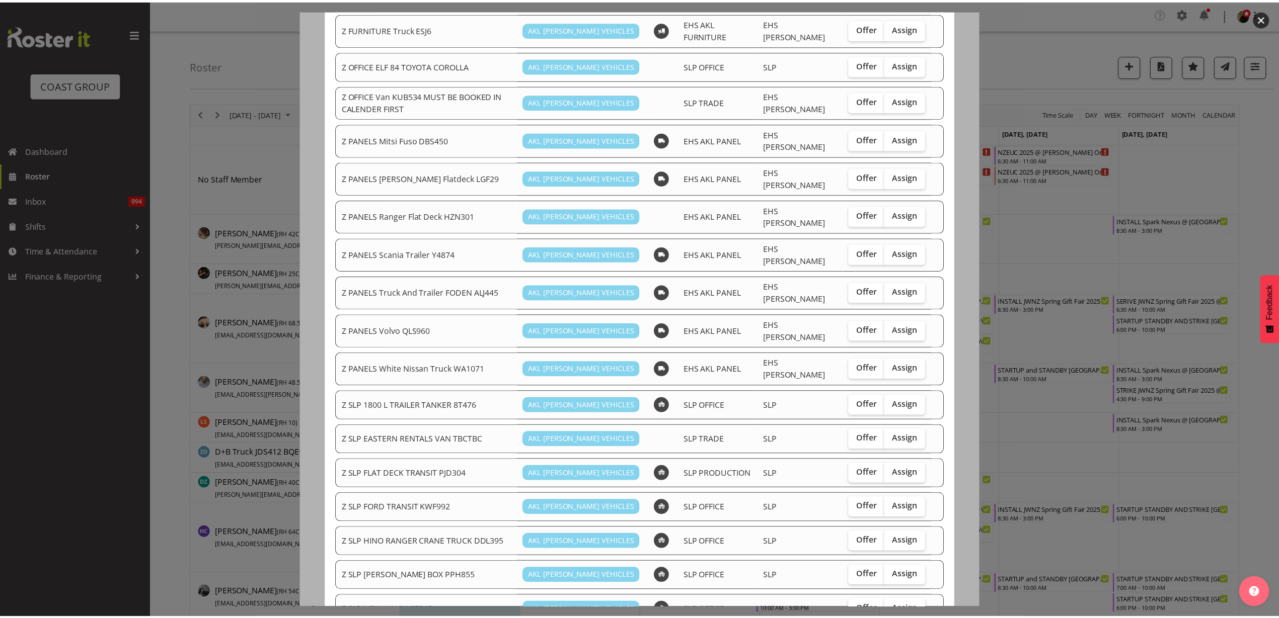
scroll to position [625, 0]
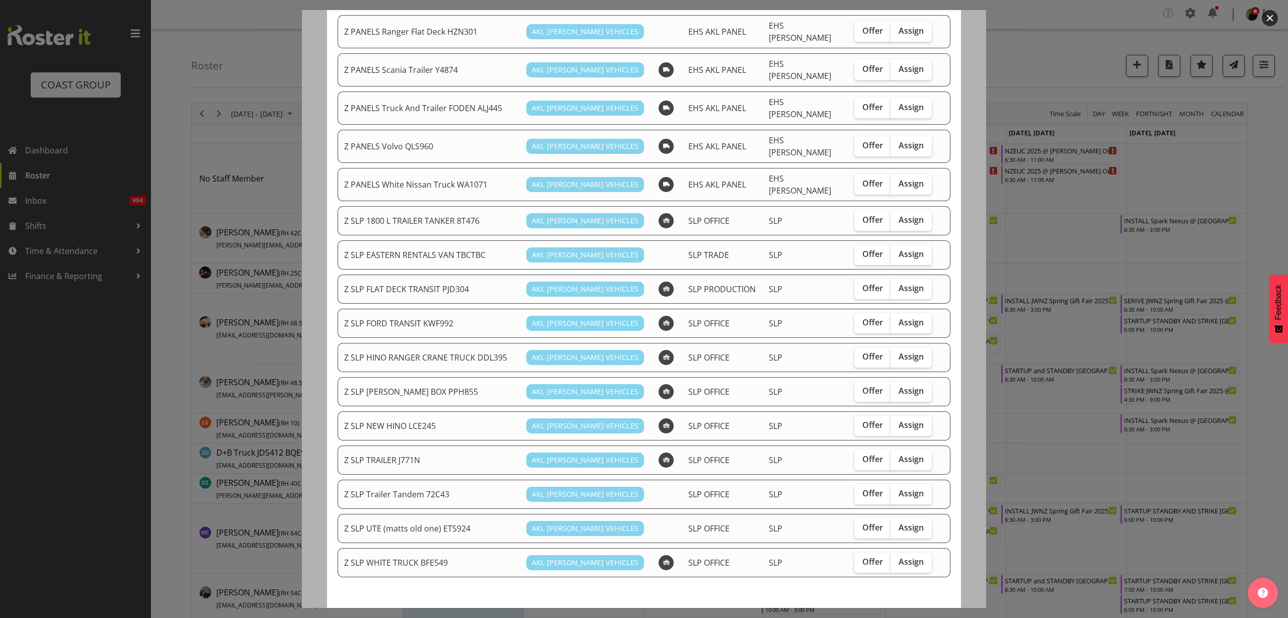
click at [906, 318] on span "Assign" at bounding box center [911, 323] width 25 height 10
click at [897, 320] on input "Assign" at bounding box center [894, 323] width 7 height 7
checkbox input "true"
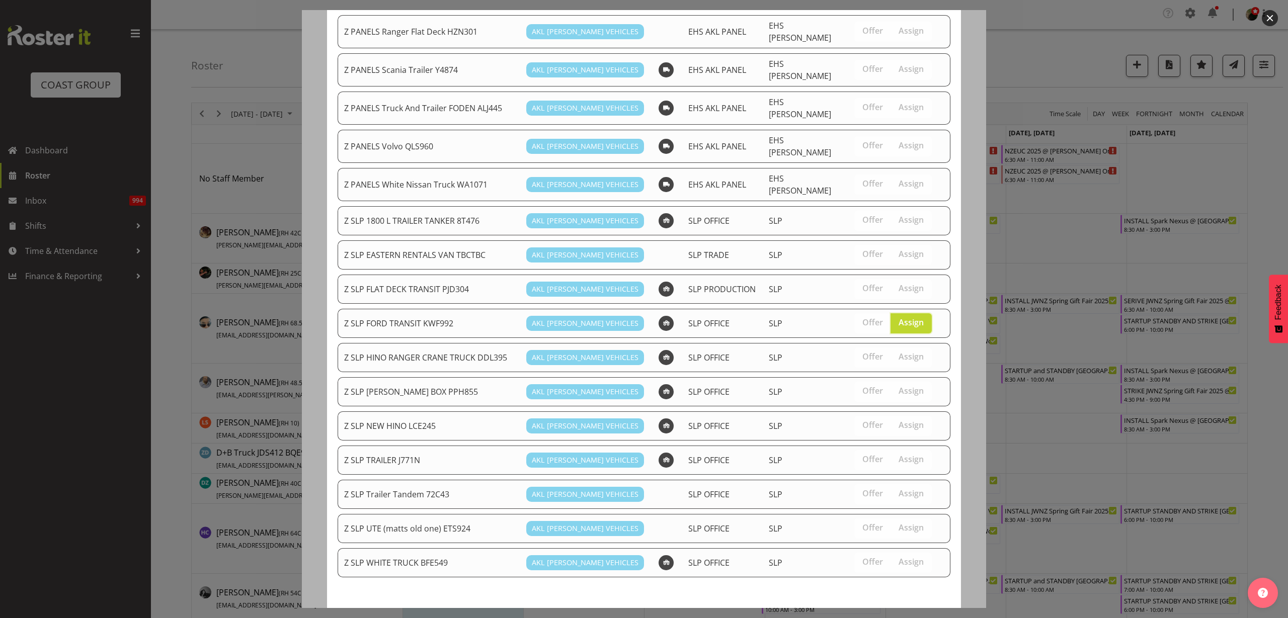
click at [857, 615] on button "Assign Z SLP FORD TRANSIT KWF992" at bounding box center [867, 626] width 168 height 22
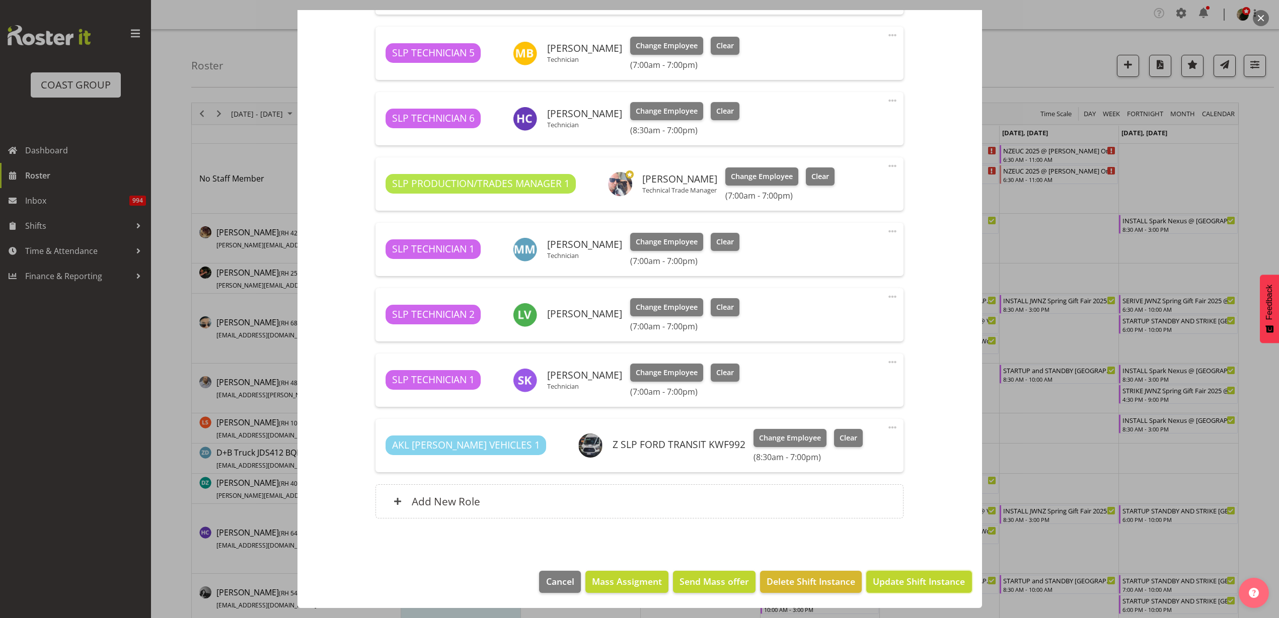
click at [918, 586] on span "Update Shift Instance" at bounding box center [919, 581] width 92 height 13
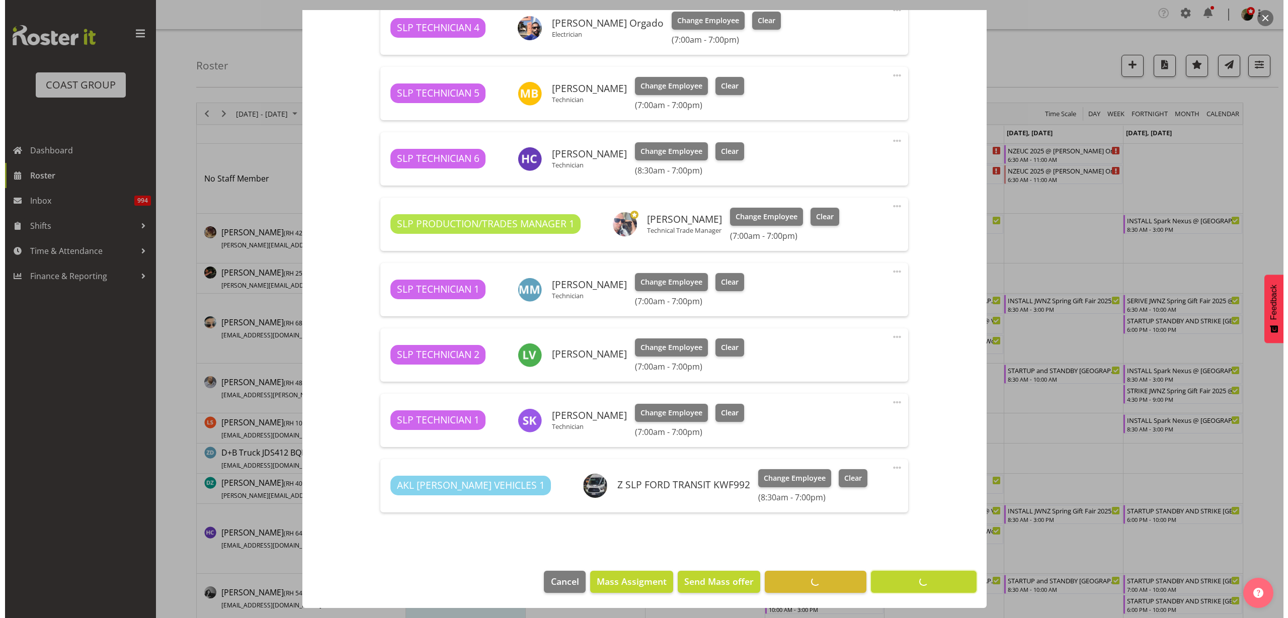
scroll to position [571, 0]
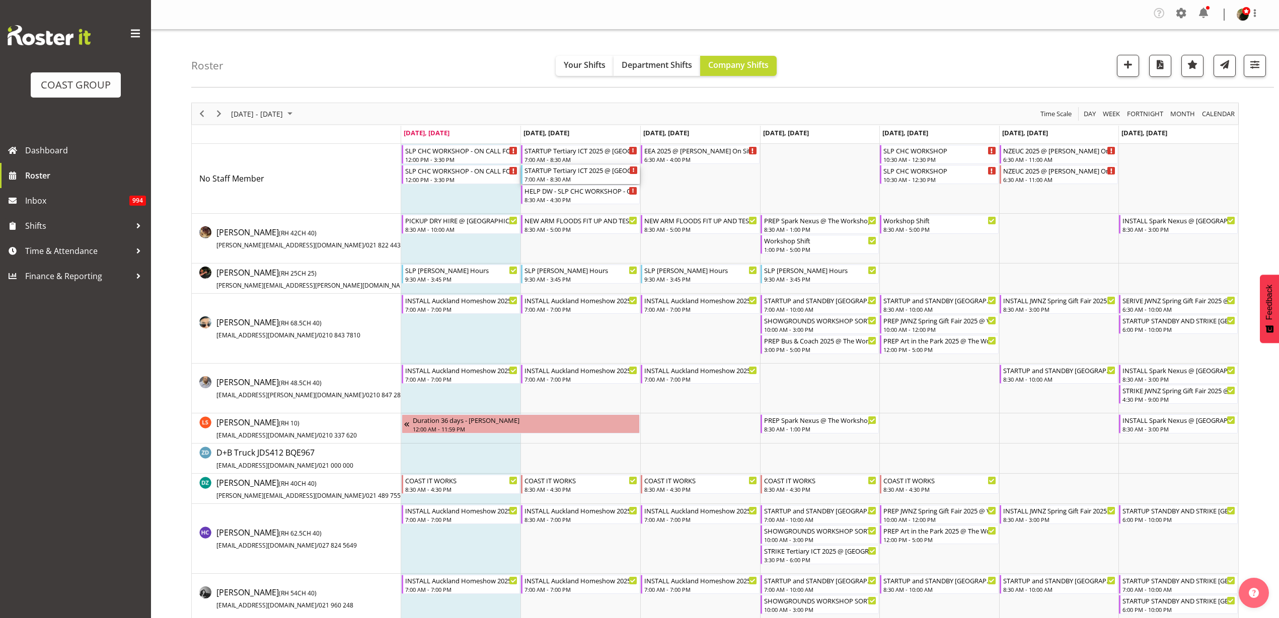
click at [583, 172] on div "STARTUP Tertiary ICT 2025 @ AUT City Campus On Site @ 1600" at bounding box center [580, 170] width 113 height 10
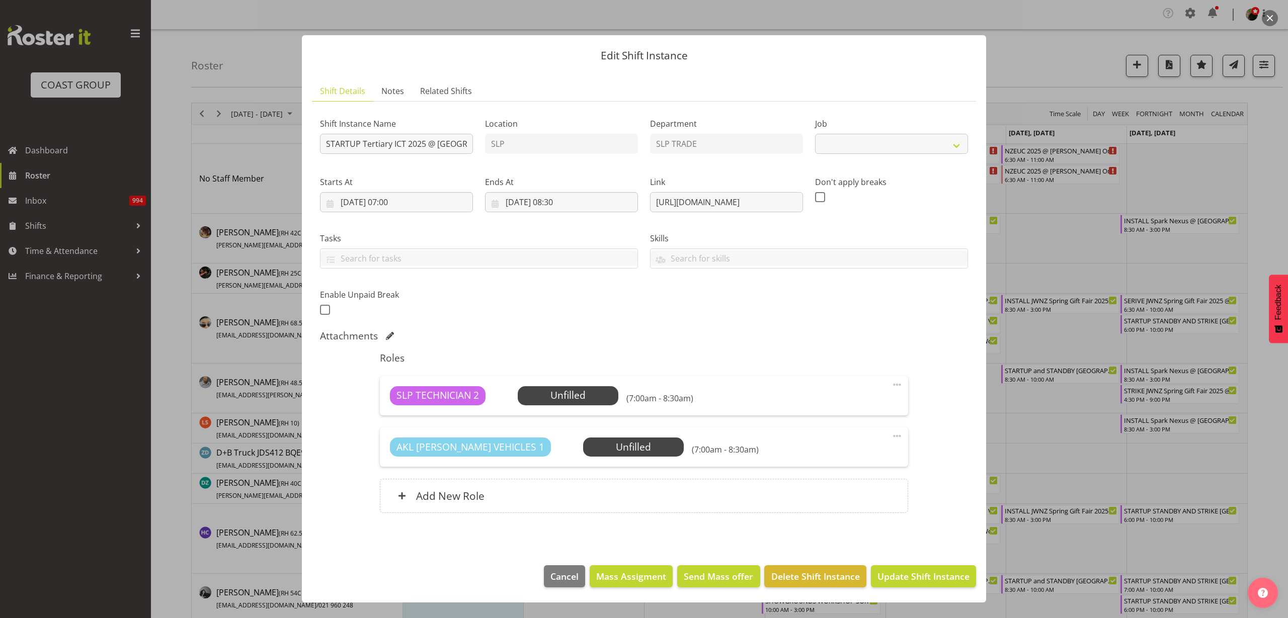
select select "9757"
click at [0, 0] on span "Select Employee" at bounding box center [0, 0] width 0 height 0
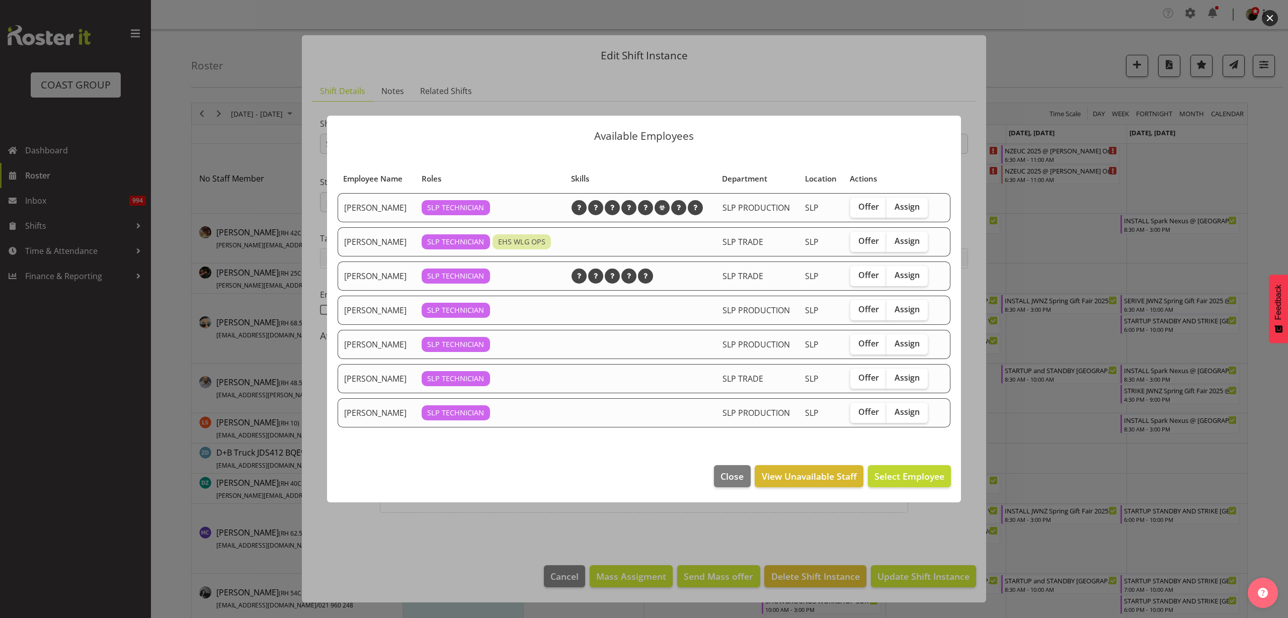
drag, startPoint x: 914, startPoint y: 241, endPoint x: 894, endPoint y: 263, distance: 29.6
click at [914, 241] on span "Assign" at bounding box center [907, 241] width 25 height 10
click at [893, 241] on input "Assign" at bounding box center [890, 241] width 7 height 7
checkbox input "true"
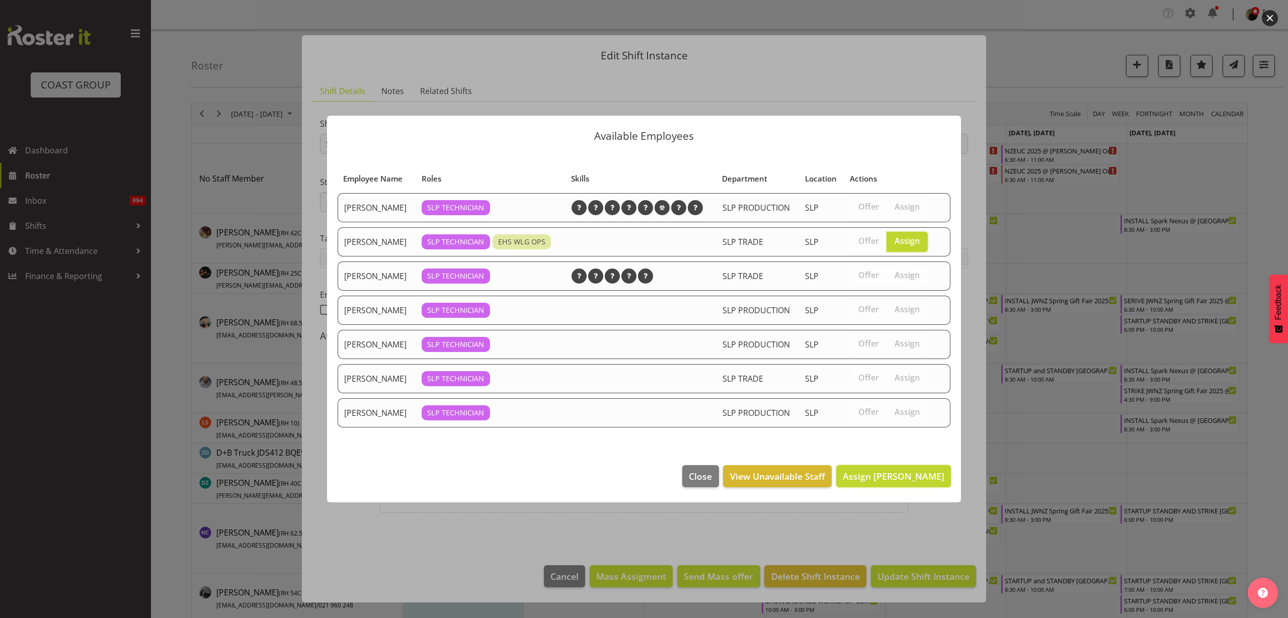
click at [899, 477] on span "Assign Han Chaleerin" at bounding box center [894, 476] width 102 height 12
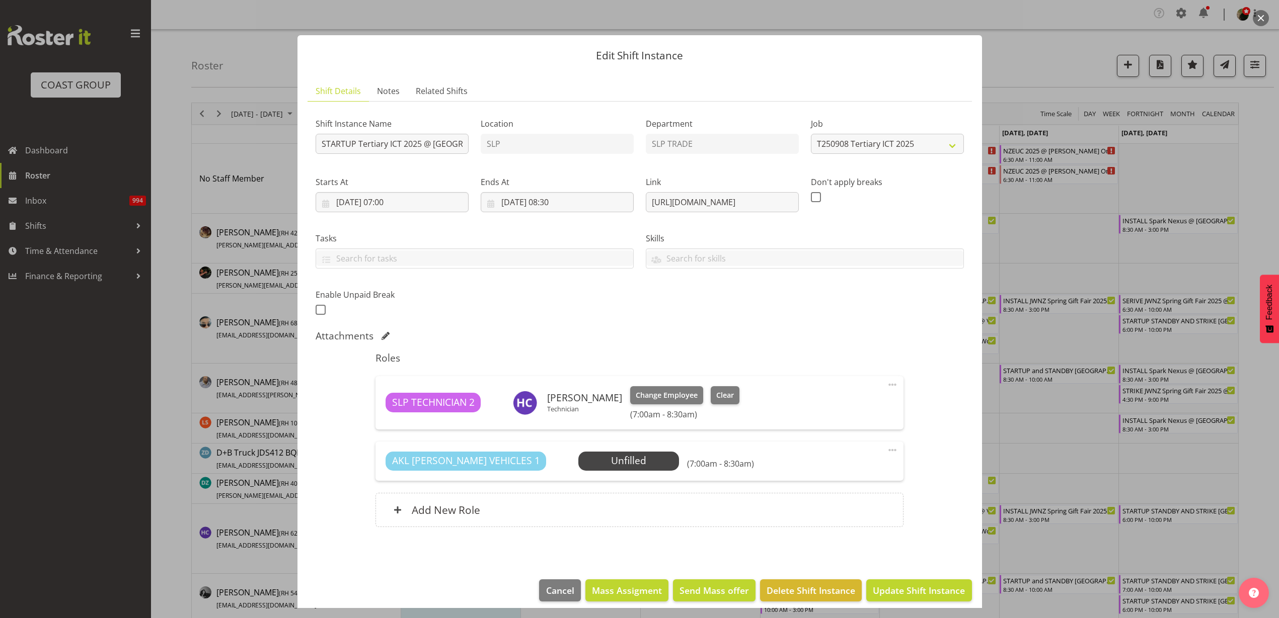
click at [0, 0] on span "Select Employee" at bounding box center [0, 0] width 0 height 0
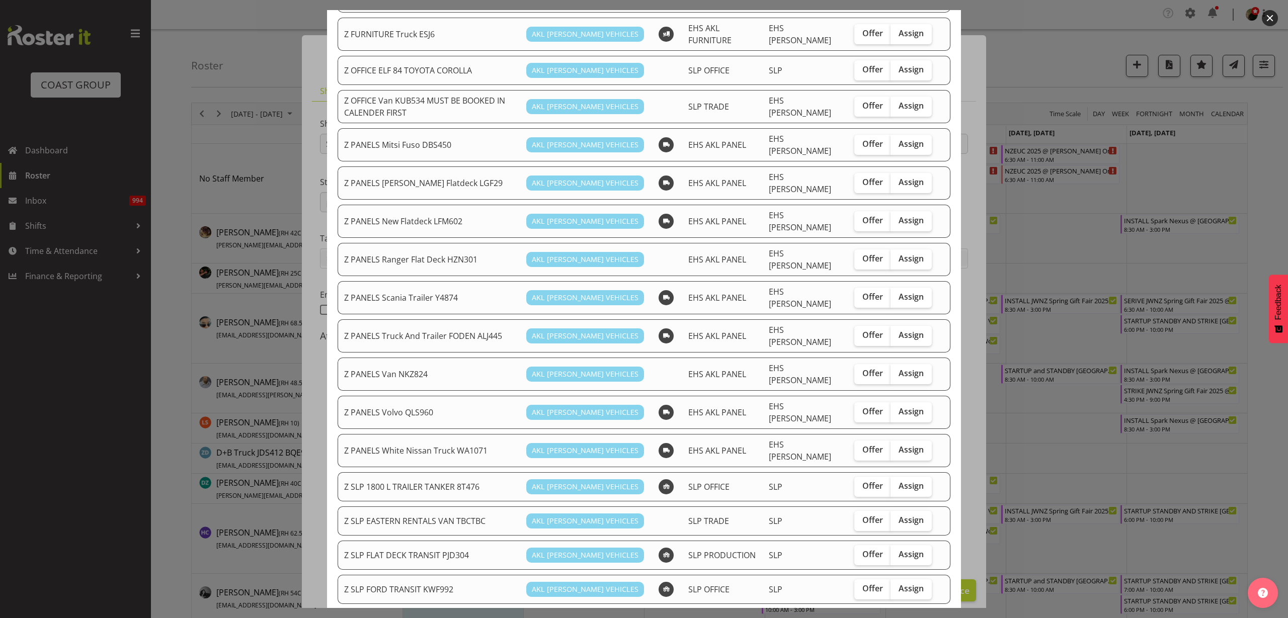
scroll to position [503, 0]
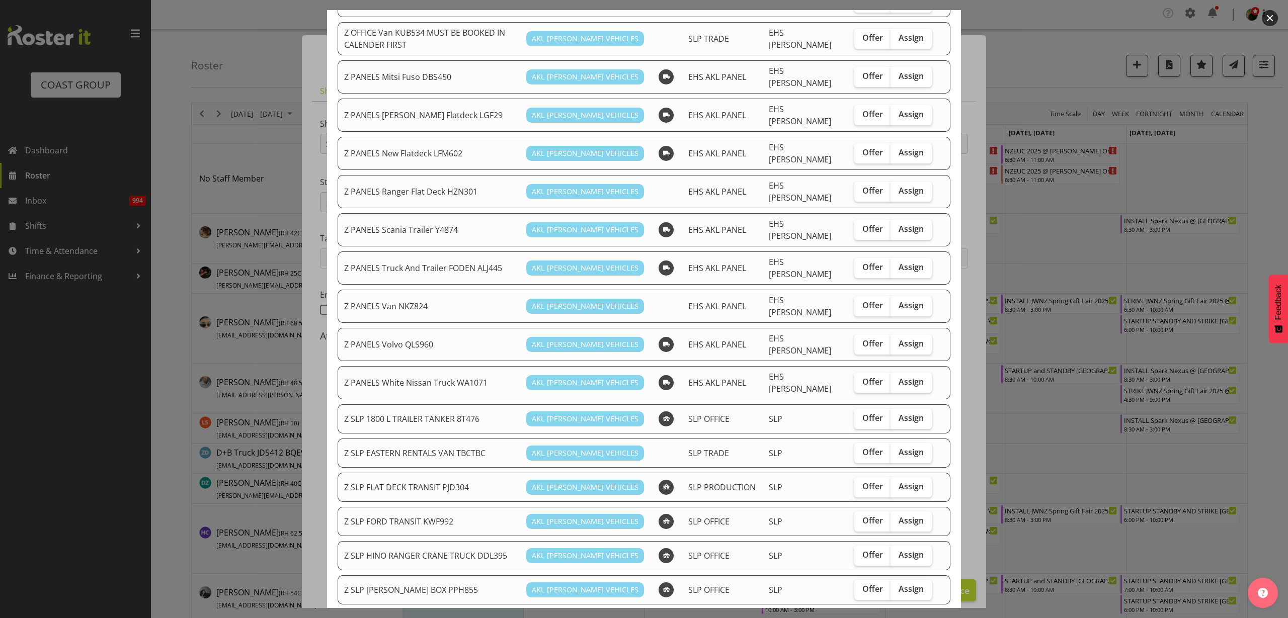
click at [908, 516] on span "Assign" at bounding box center [911, 521] width 25 height 10
click at [897, 518] on input "Assign" at bounding box center [894, 521] width 7 height 7
checkbox input "true"
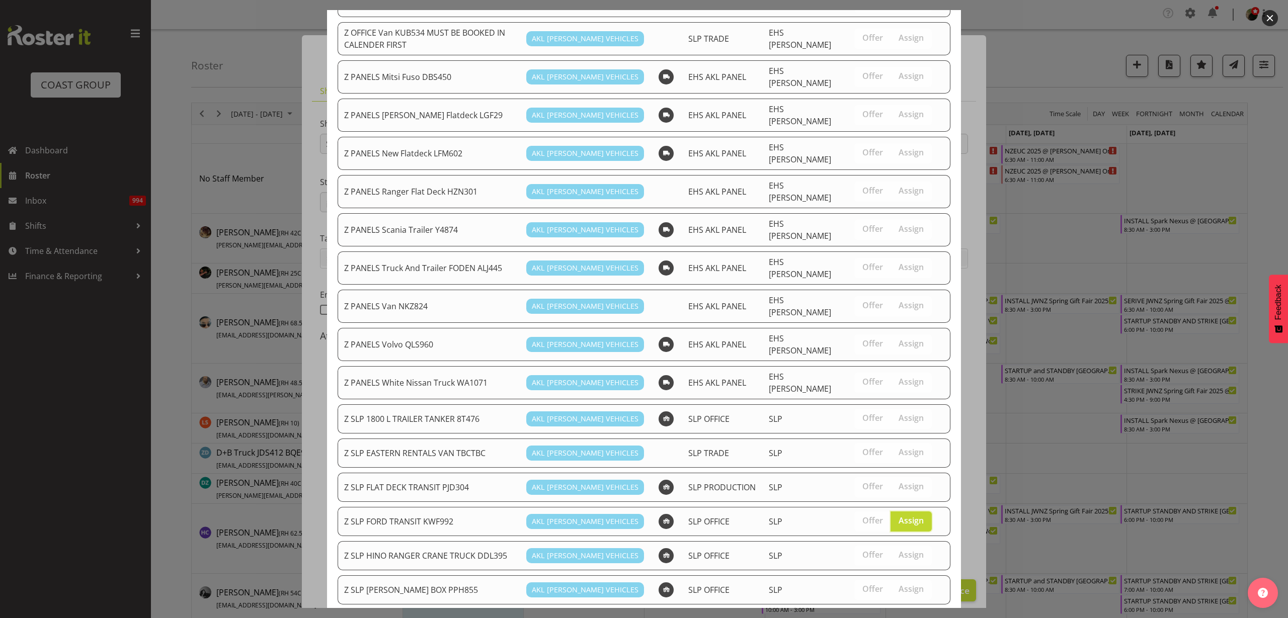
scroll to position [693, 0]
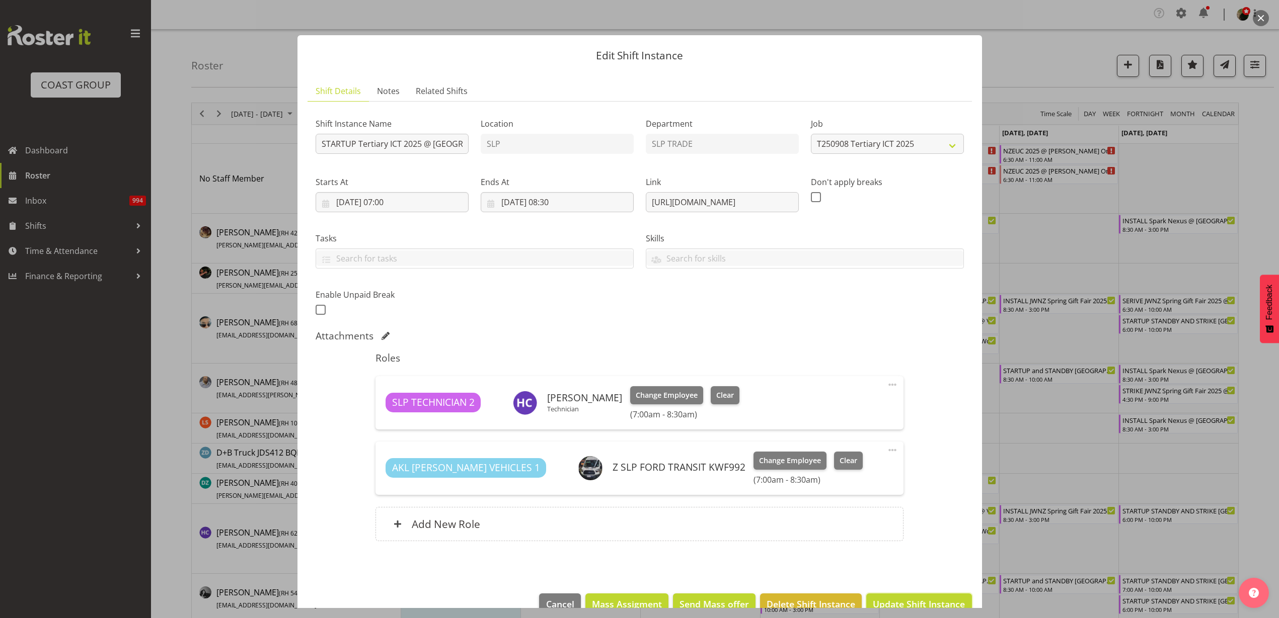
click at [927, 601] on span "Update Shift Instance" at bounding box center [919, 604] width 92 height 13
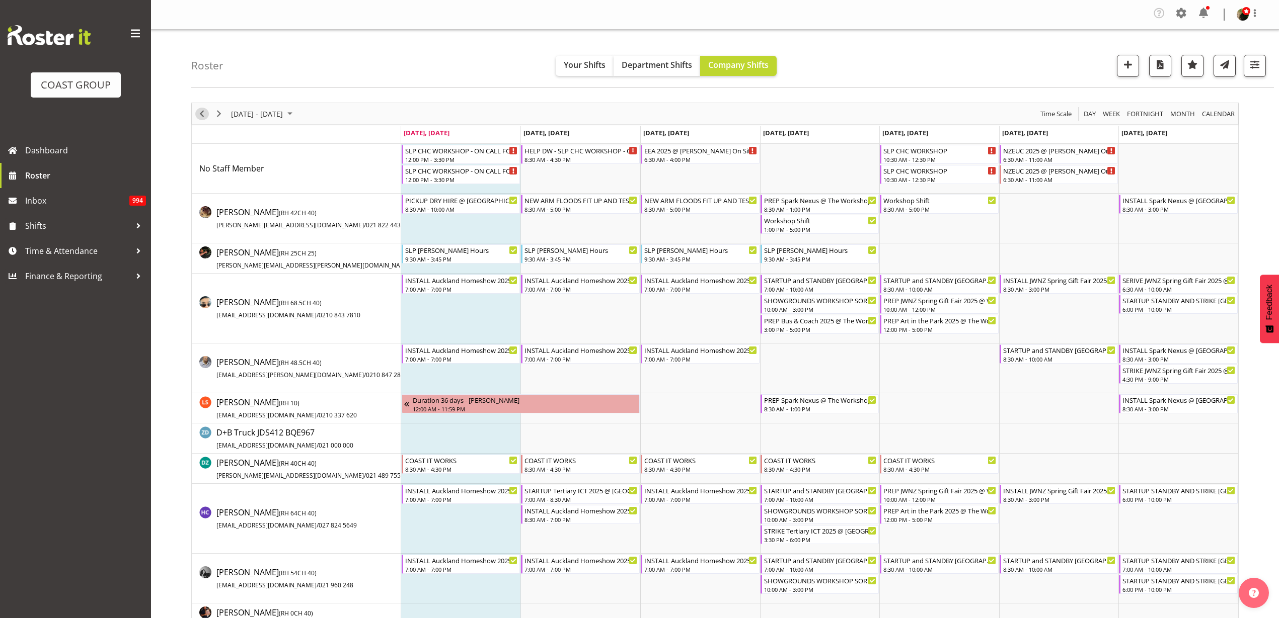
click at [198, 111] on span "Previous" at bounding box center [202, 114] width 12 height 13
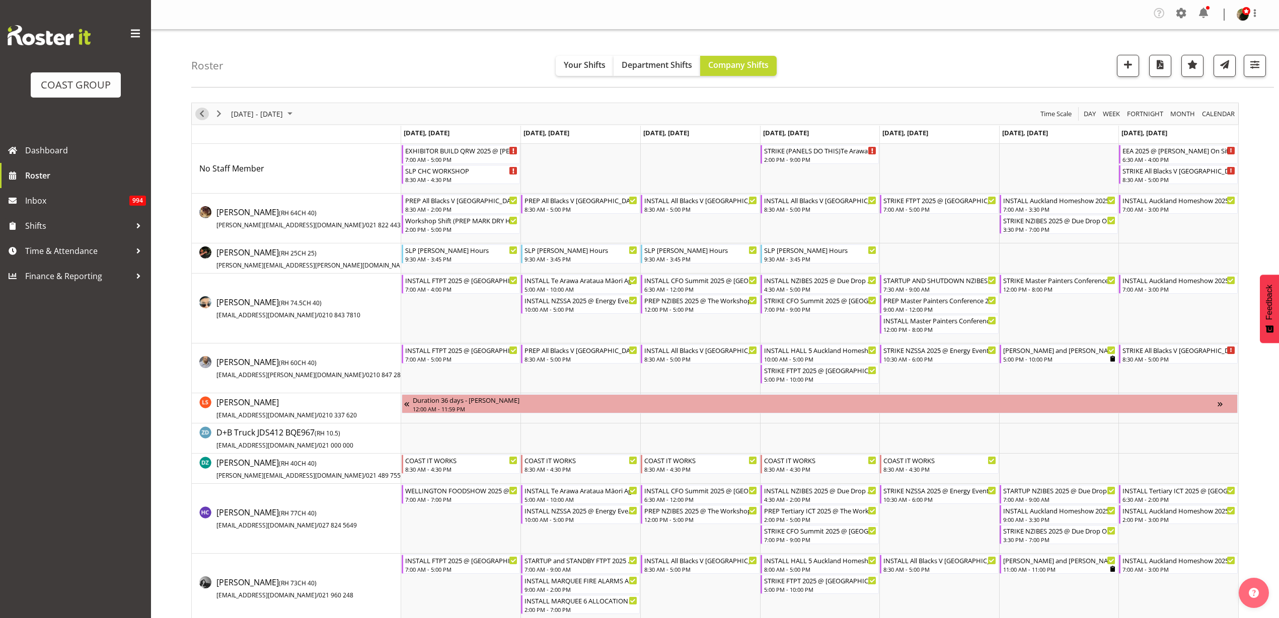
click at [201, 111] on span "Previous" at bounding box center [202, 114] width 12 height 13
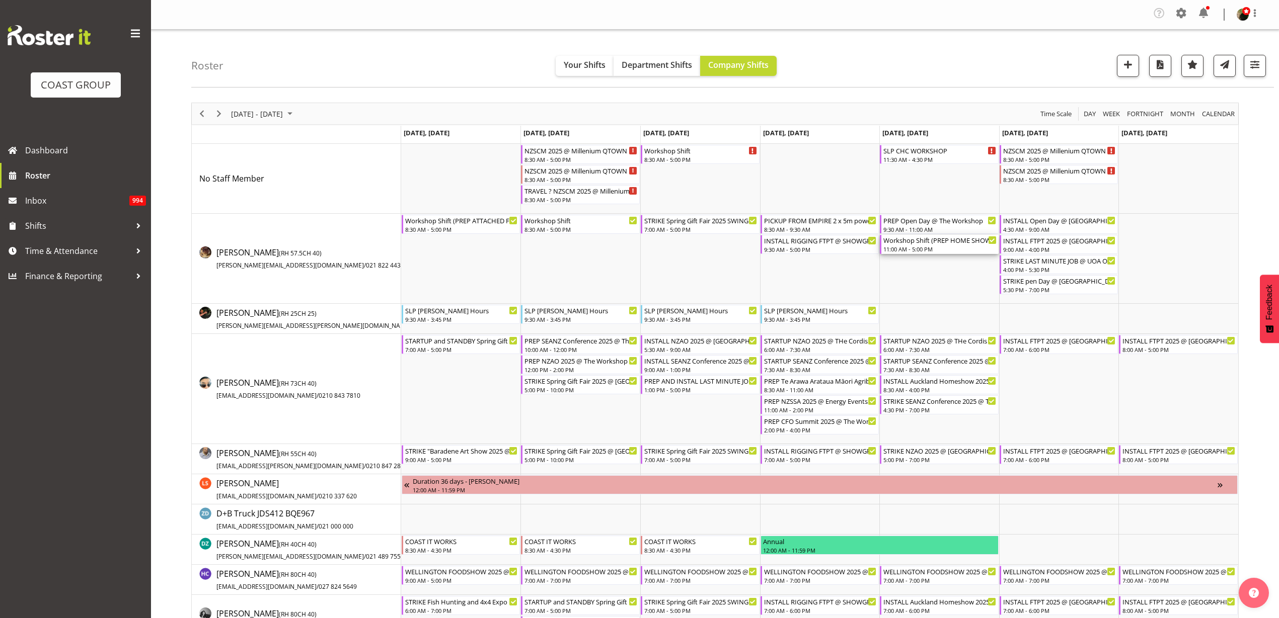
click at [904, 248] on div "11:00 AM - 5:00 PM" at bounding box center [939, 249] width 113 height 8
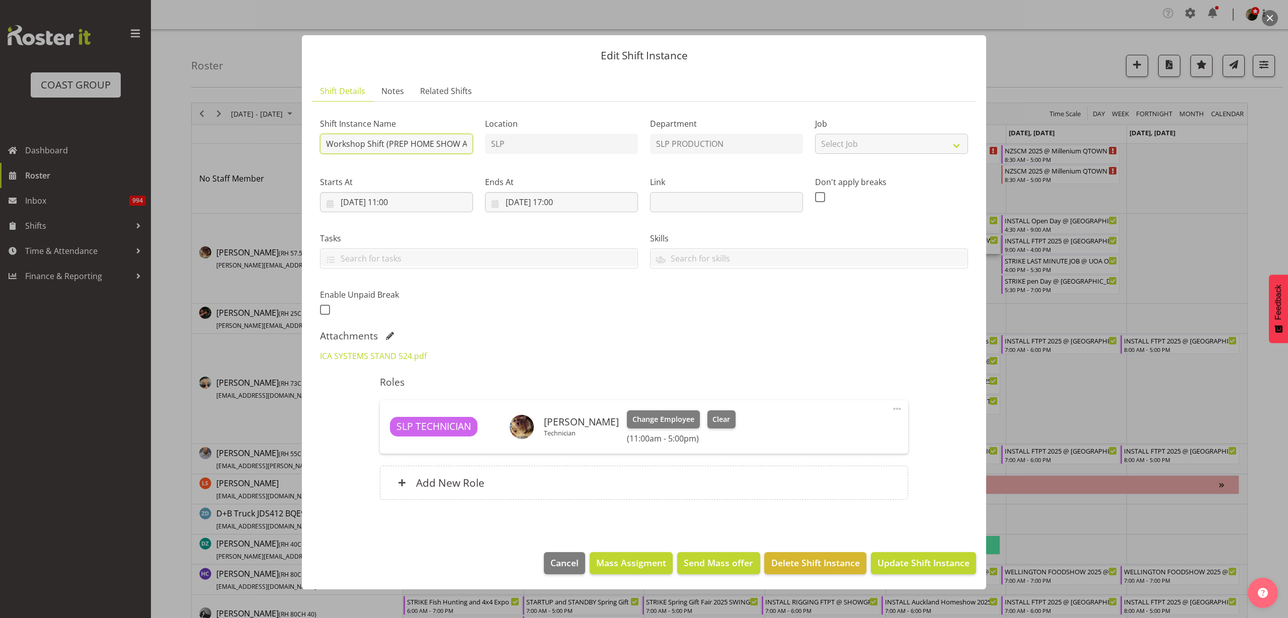
click at [432, 140] on input "Workshop Shift (PREP HOME SHOW AND DELIVER ATTACHED)" at bounding box center [396, 144] width 153 height 20
click at [358, 354] on link "ICA SYSTEMS STAND 524.pdf" at bounding box center [373, 356] width 107 height 11
click at [557, 564] on span "Cancel" at bounding box center [564, 563] width 28 height 13
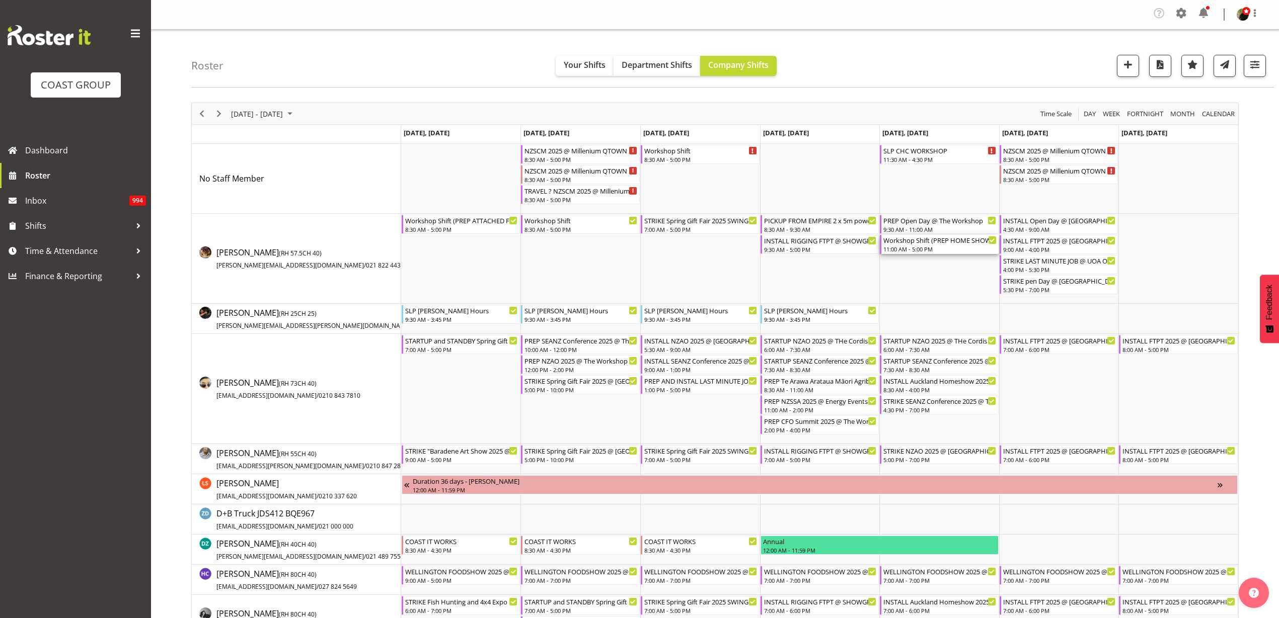
click at [929, 245] on div "Workshop Shift (PREP HOME SHOW AND DELIVER ATTACHED) 11:00 AM - 5:00 PM" at bounding box center [939, 244] width 113 height 19
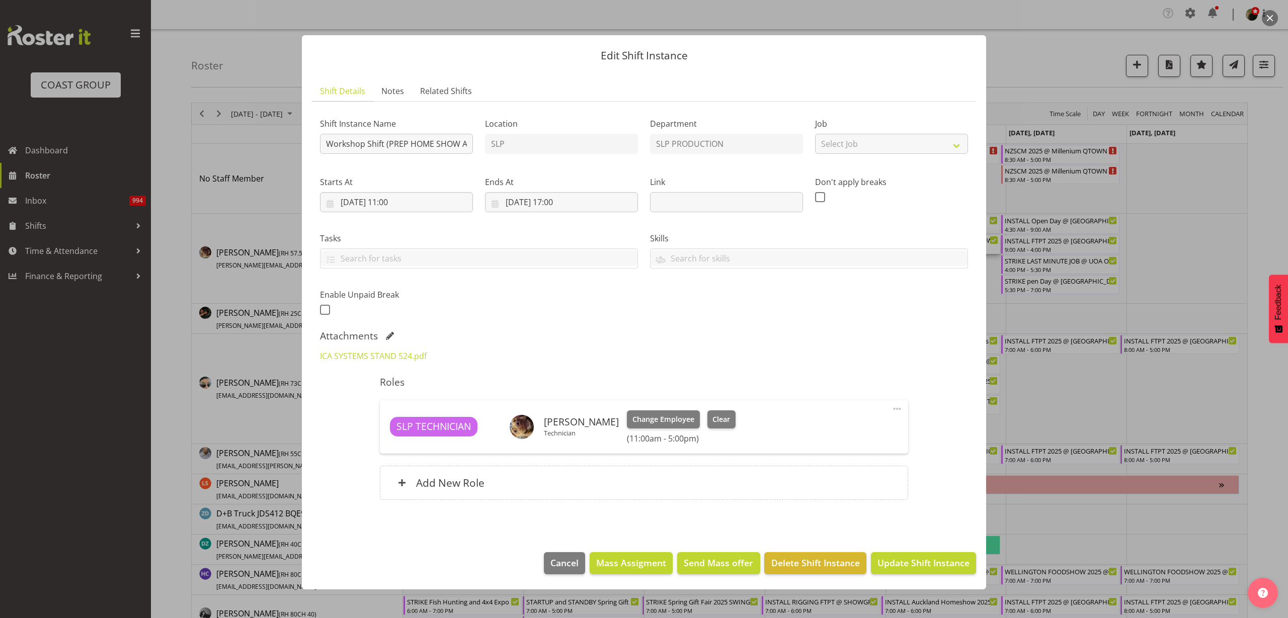
click at [391, 355] on link "ICA SYSTEMS STAND 524.pdf" at bounding box center [373, 356] width 107 height 11
click at [569, 561] on span "Cancel" at bounding box center [564, 563] width 28 height 13
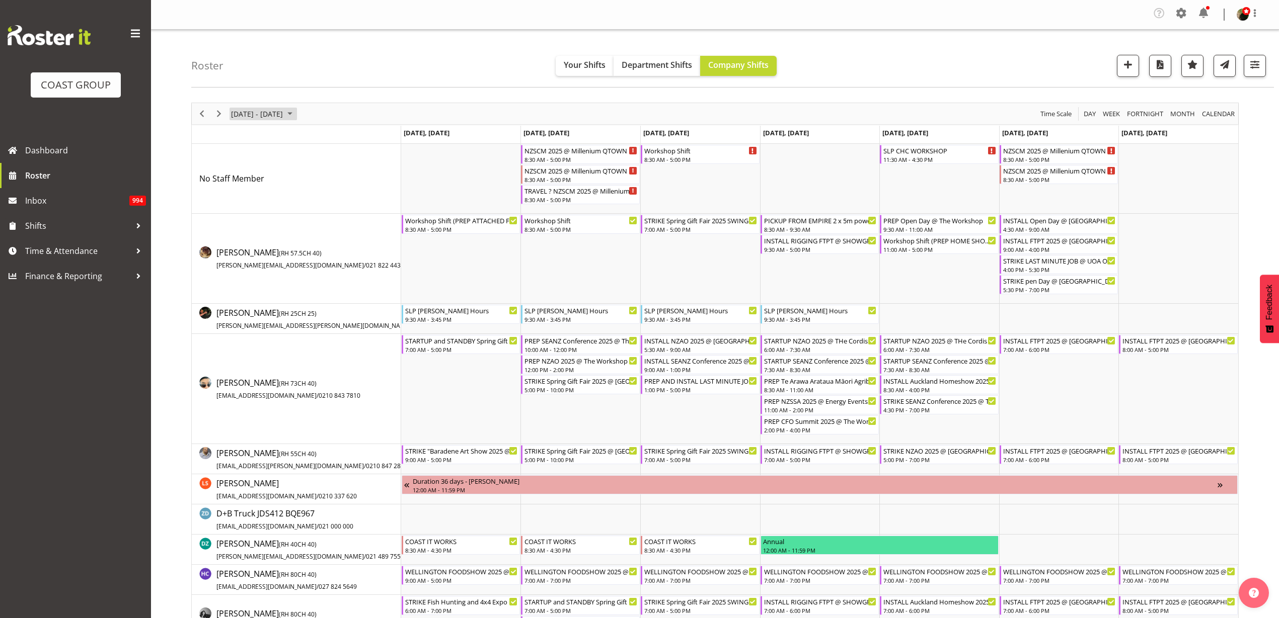
click at [262, 118] on span "August 25 - 31, 2025" at bounding box center [257, 114] width 54 height 13
click at [338, 139] on span "next month" at bounding box center [337, 139] width 18 height 18
drag, startPoint x: 244, startPoint y: 191, endPoint x: 654, endPoint y: 209, distance: 410.5
click at [244, 191] on span "8" at bounding box center [241, 190] width 15 height 15
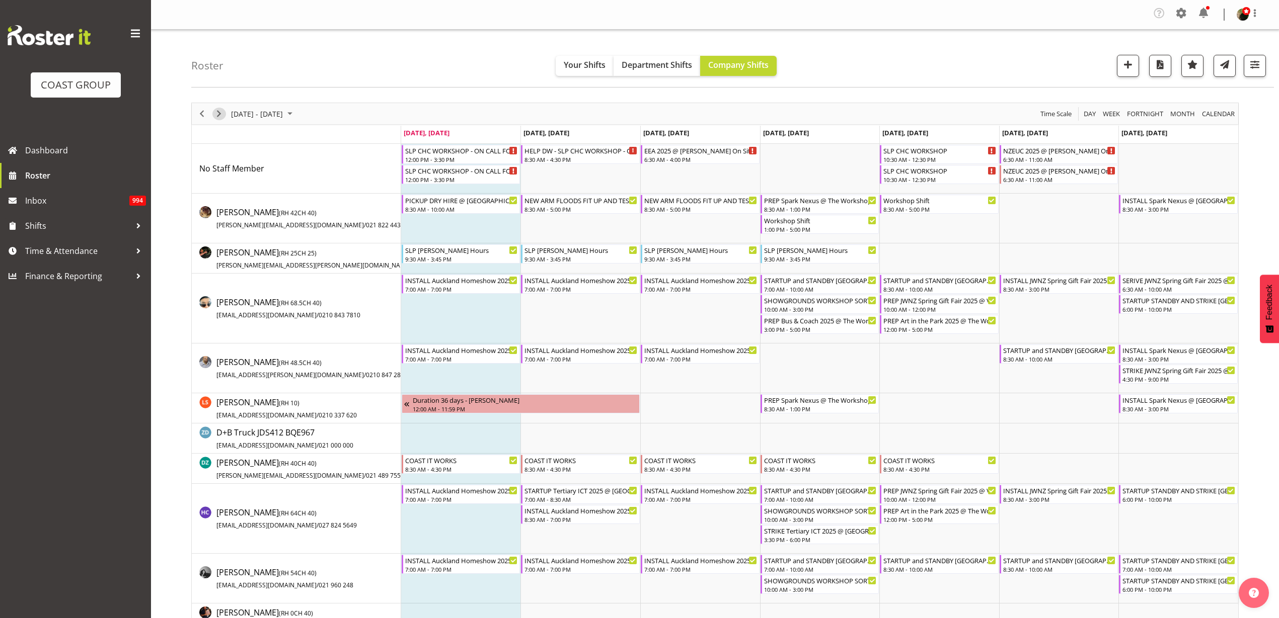
click at [215, 113] on span "Next" at bounding box center [219, 114] width 12 height 13
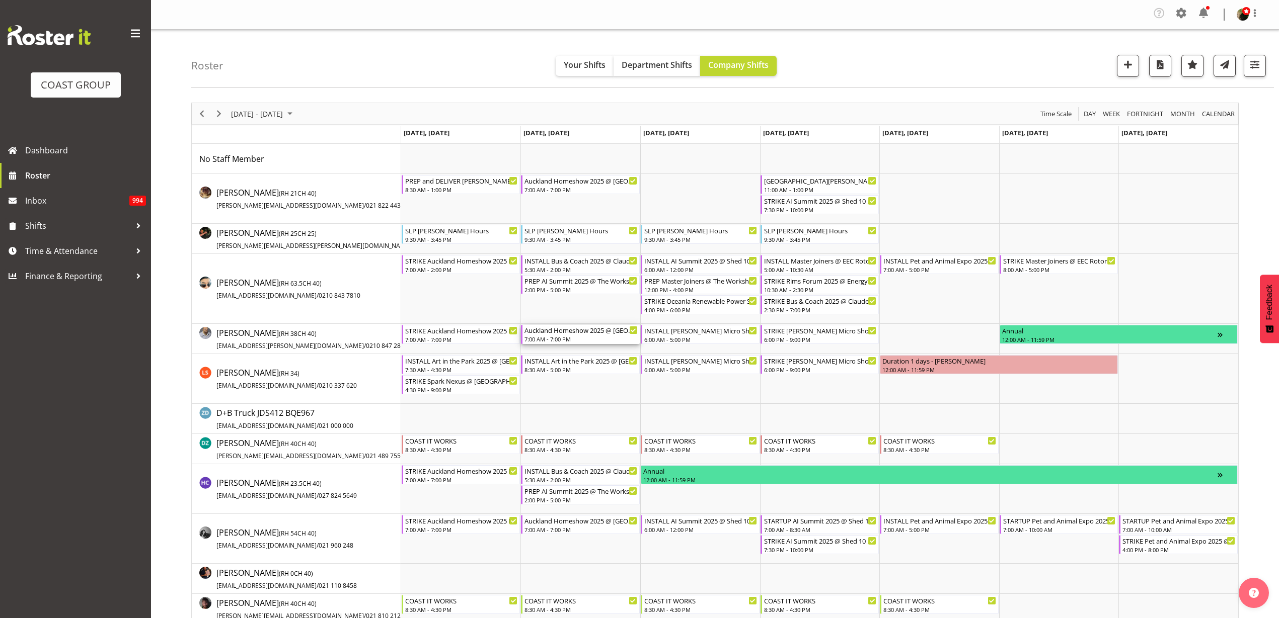
click at [557, 334] on div "Auckland Homeshow 2025 @ Auckland SHowgrounds" at bounding box center [580, 330] width 113 height 10
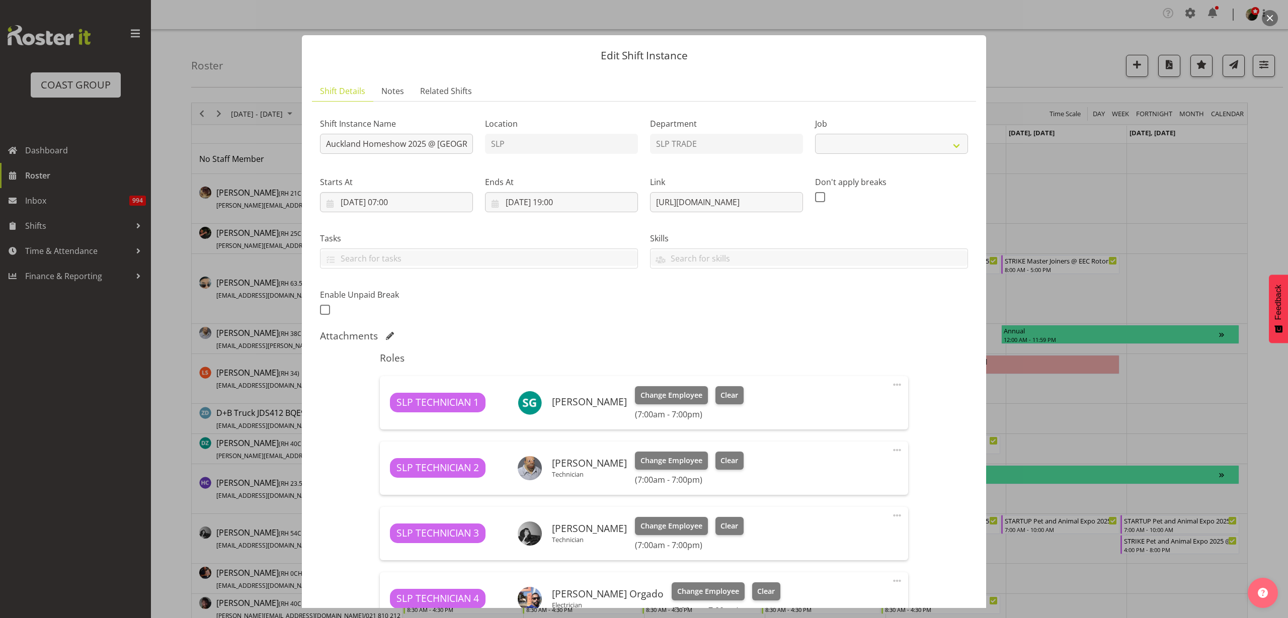
select select "9869"
click at [322, 141] on input "Auckland Homeshow 2025 @ Auckland SHowgrounds" at bounding box center [396, 144] width 153 height 20
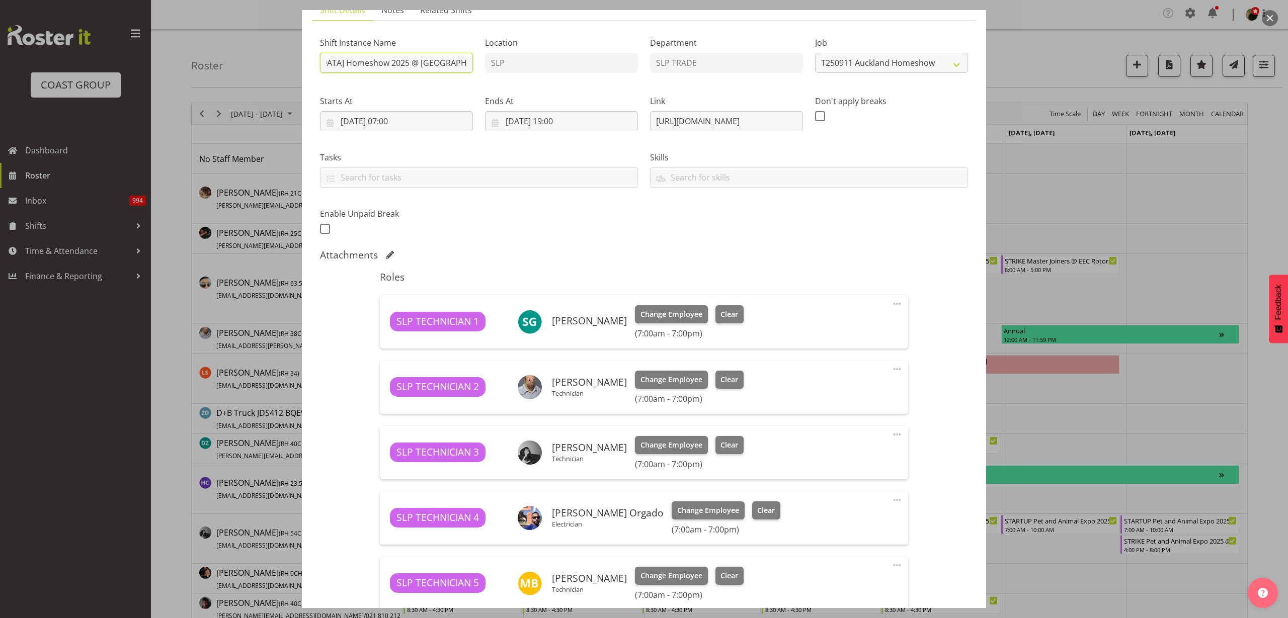
scroll to position [284, 0]
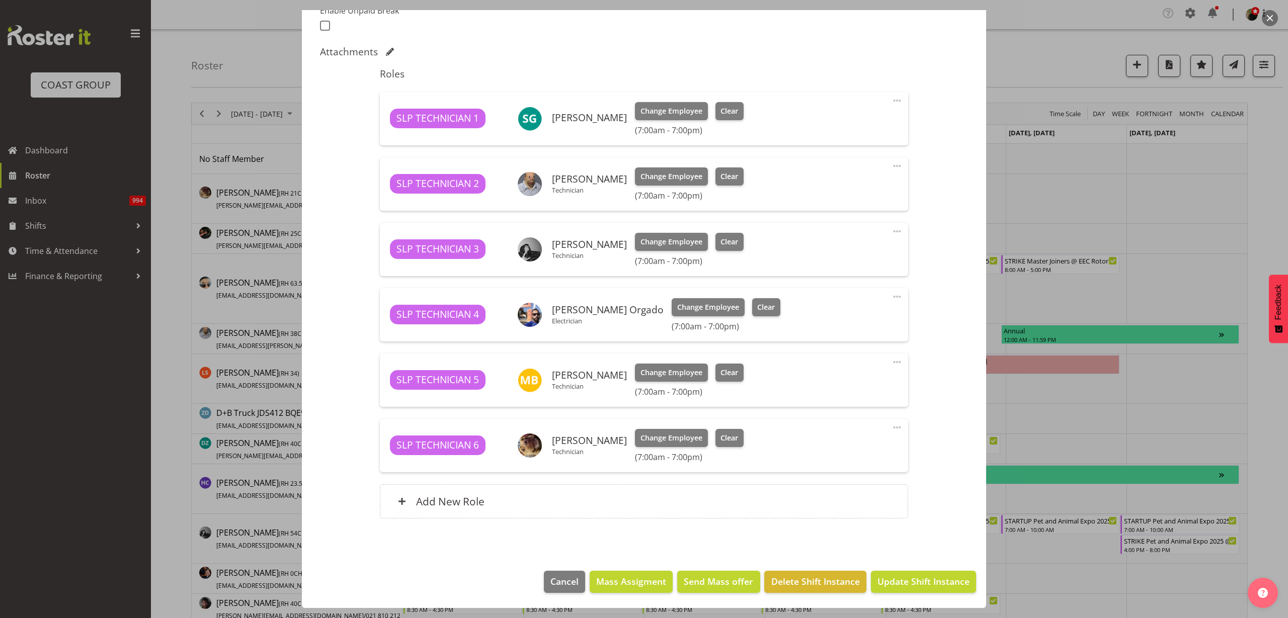
type input "STRIKE [GEOGRAPHIC_DATA] Homeshow 2025 @ [GEOGRAPHIC_DATA]"
click at [929, 583] on span "Update Shift Instance" at bounding box center [924, 581] width 92 height 13
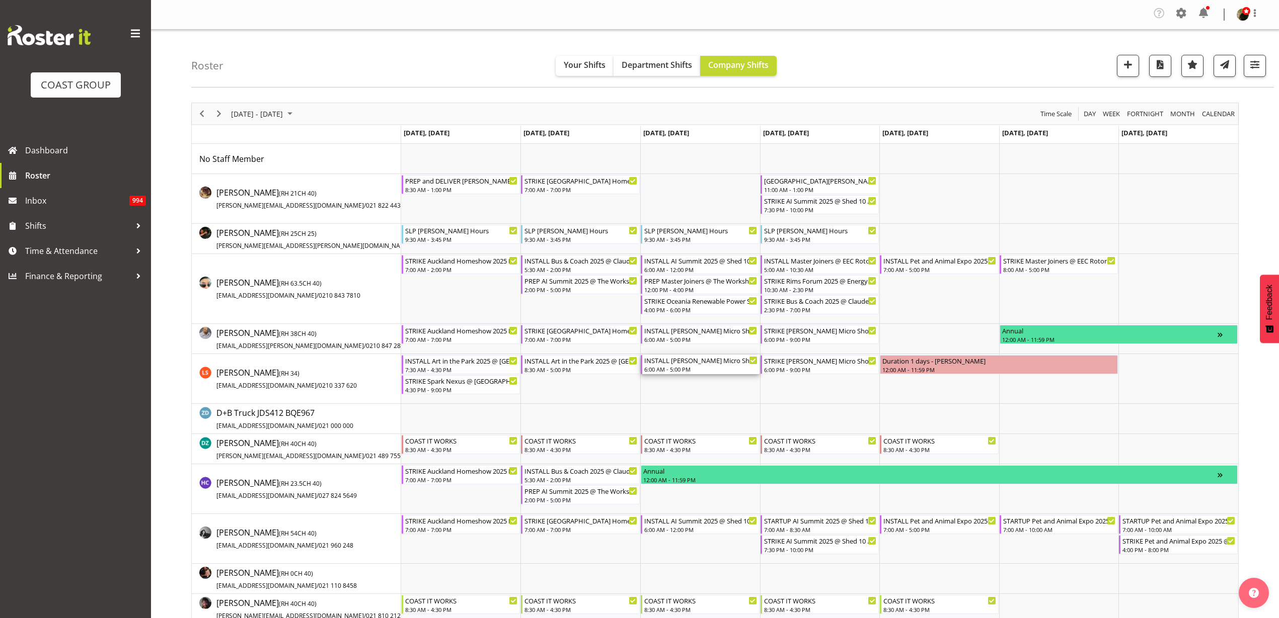
click at [714, 360] on div "INSTALL [PERSON_NAME] Micro Showcase @ [GEOGRAPHIC_DATA]" at bounding box center [700, 360] width 113 height 10
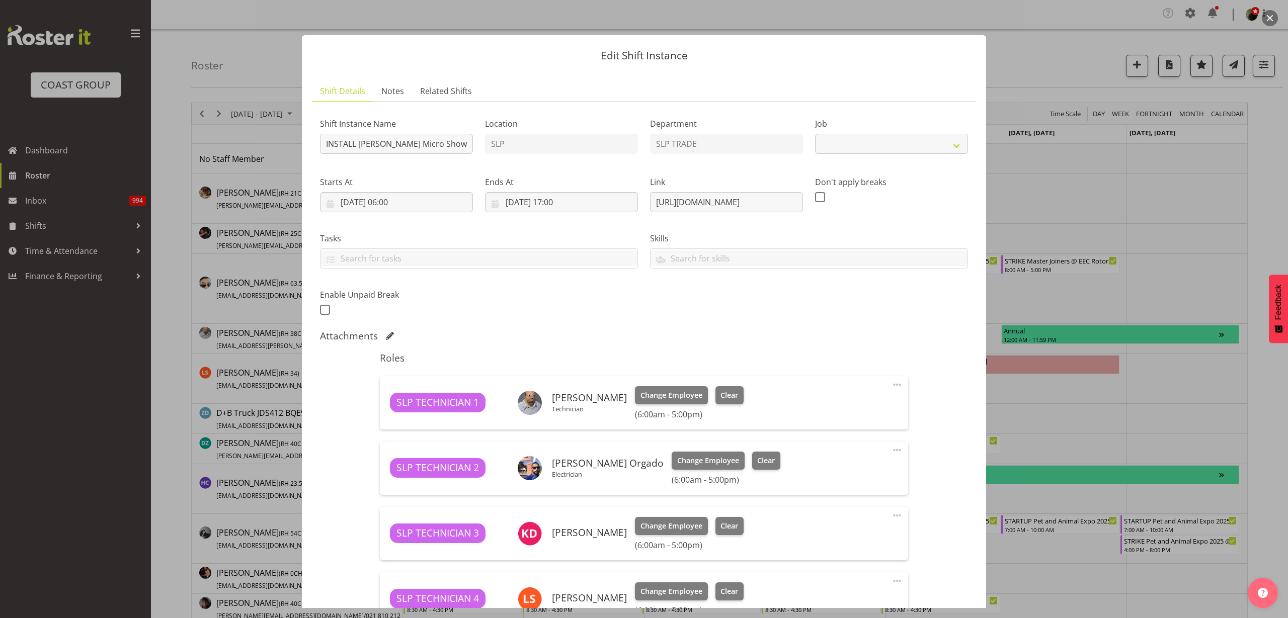
select select "9212"
drag, startPoint x: 650, startPoint y: 205, endPoint x: 1092, endPoint y: 204, distance: 442.8
click at [1092, 204] on div "Edit Shift Instance Shift Details Notes Related Shifts Shift Instance Name INST…" at bounding box center [644, 309] width 1288 height 618
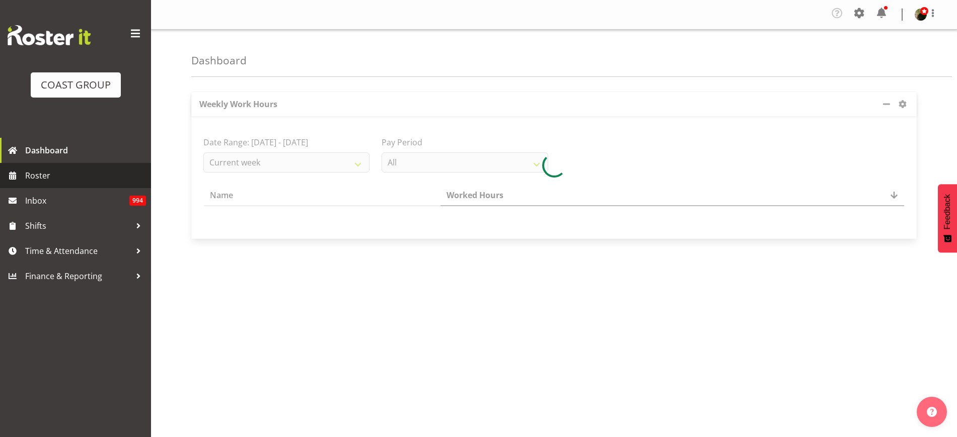
click at [57, 176] on span "Roster" at bounding box center [85, 175] width 121 height 15
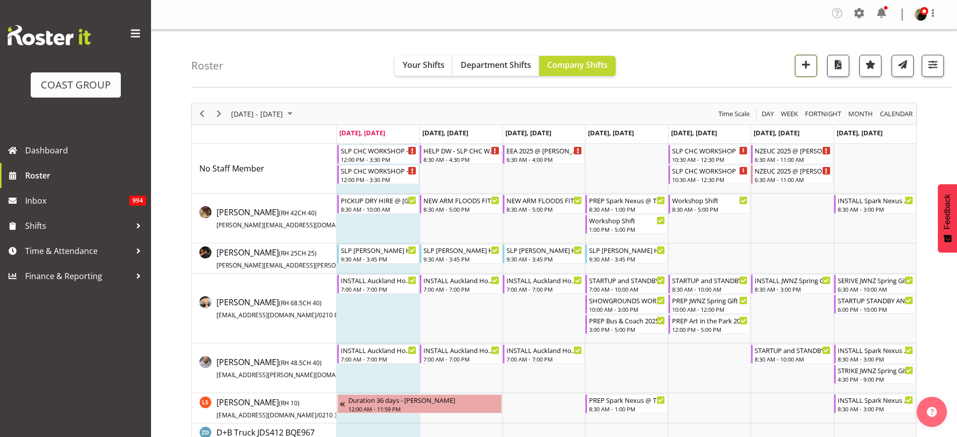
click at [807, 68] on span "button" at bounding box center [805, 64] width 13 height 13
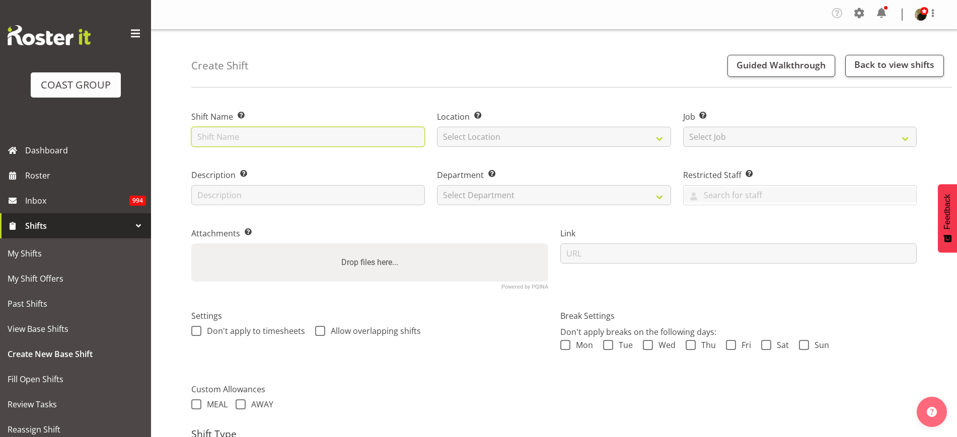
click at [347, 133] on input "text" at bounding box center [307, 137] width 233 height 20
paste input "Physiotherapy New Zealand Business Symposium 2025"
type input "Physiotherapy New Zealand Business Symposium 2025 @ Novotel AKL Airport on site…"
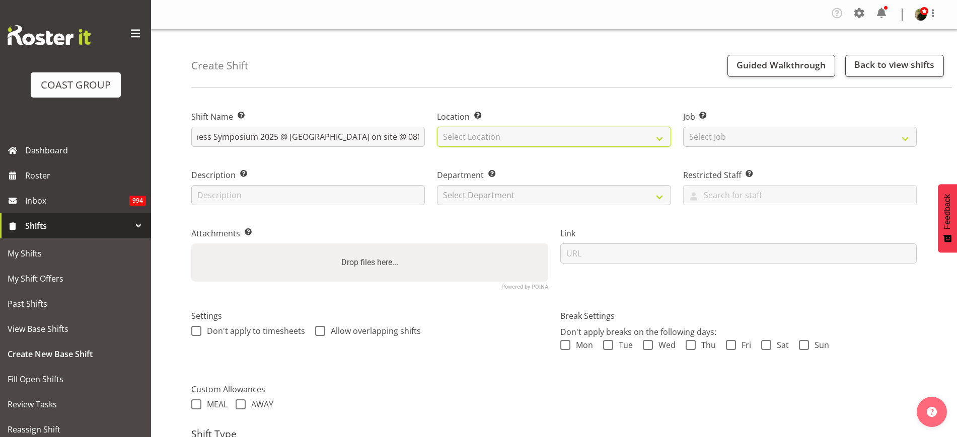
scroll to position [0, 0]
select select "31"
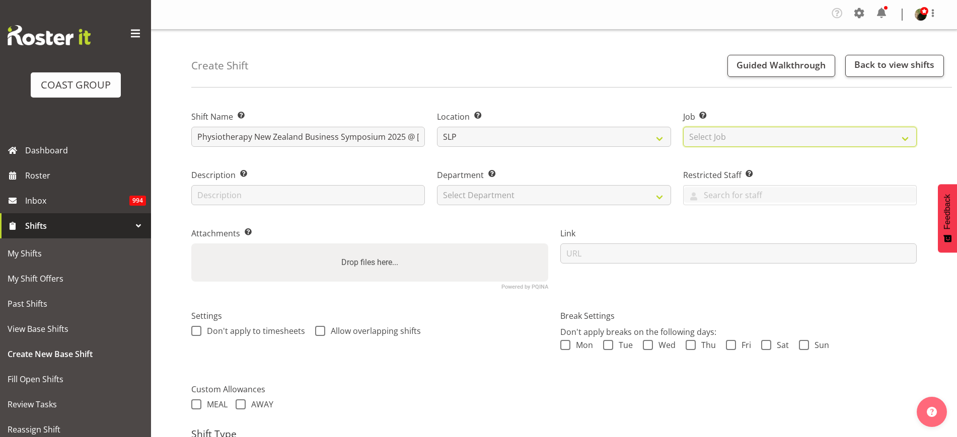
click at [807, 136] on select "Select Job Create new job 1 Carlton Events 1 Carlton Hamilton 1 Carlton Welling…" at bounding box center [799, 137] width 233 height 20
select select "0"
click at [683, 127] on select "Select Job Create new job 1 Carlton Events 1 Carlton Hamilton 1 Carlton Welling…" at bounding box center [799, 137] width 233 height 20
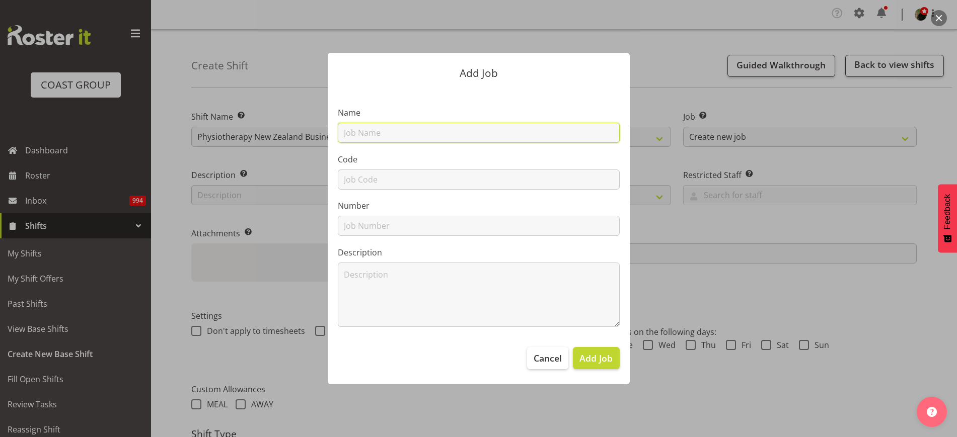
click at [389, 127] on input "text" at bounding box center [479, 133] width 282 height 20
paste input "Physiotherapy New Zealand Business Symposium 2025"
type input "T251010-2 Physiotherapy New Zealand Business Symposium 2025"
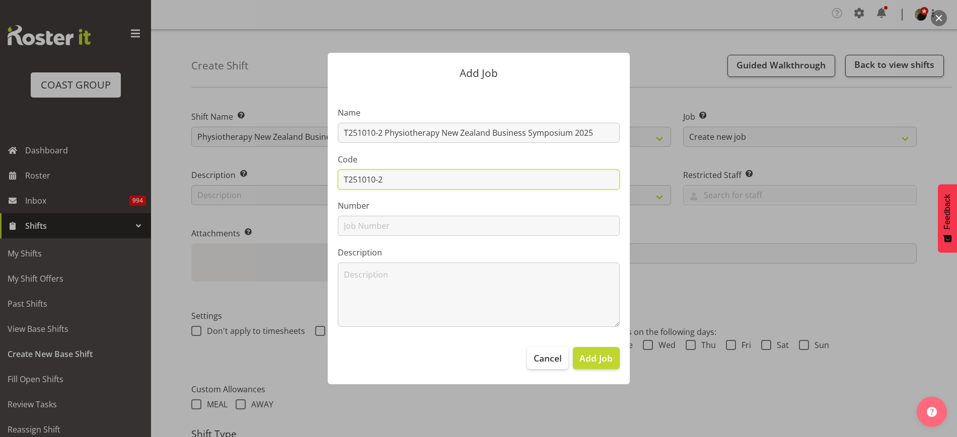
type input "T251010-2"
click at [599, 359] on span "Add Job" at bounding box center [595, 358] width 33 height 13
select select
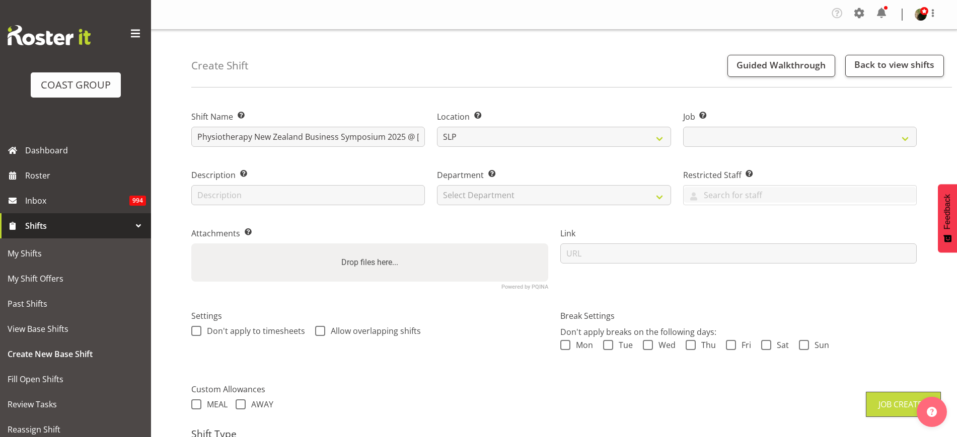
select select "10621"
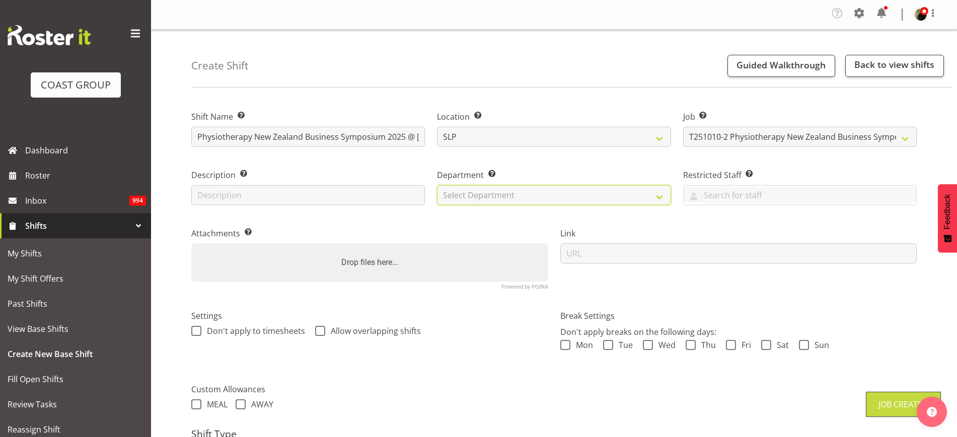
click at [464, 190] on select "Select Department CARLTON EVENTS Carlton Hamilton Carlton Wellington DW AKL DW …" at bounding box center [553, 195] width 233 height 20
select select "23"
click at [437, 185] on select "Select Department CARLTON EVENTS Carlton Hamilton Carlton Wellington DW AKL DW …" at bounding box center [553, 195] width 233 height 20
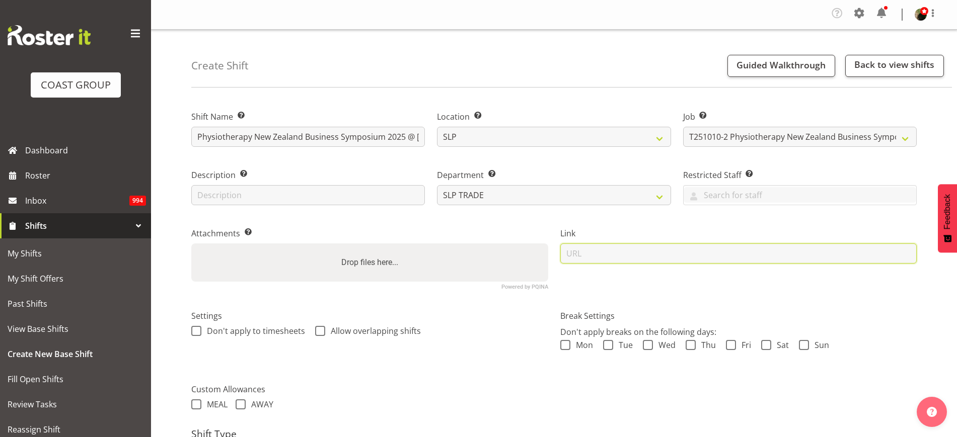
click at [631, 254] on input "url" at bounding box center [738, 254] width 357 height 20
paste input "https://drive.google.com/drive/folders/1Wj1P5hWUAsVCXC6q-zruzxpEW4Iz0MaW"
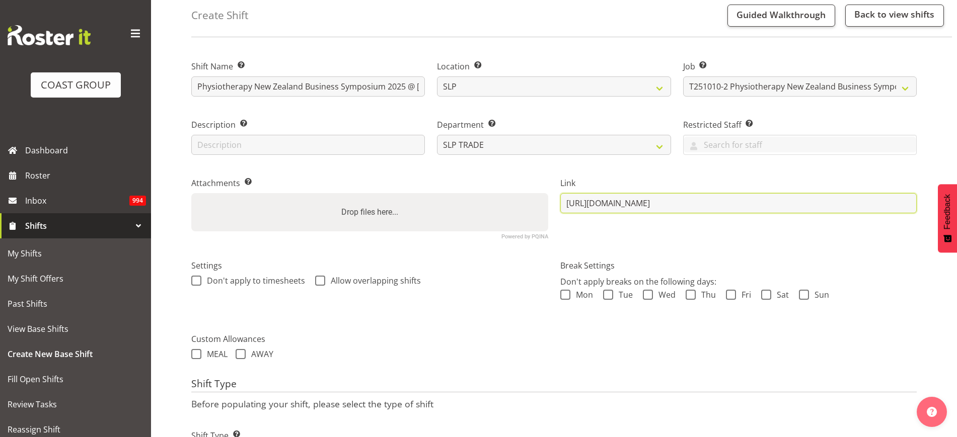
scroll to position [112, 0]
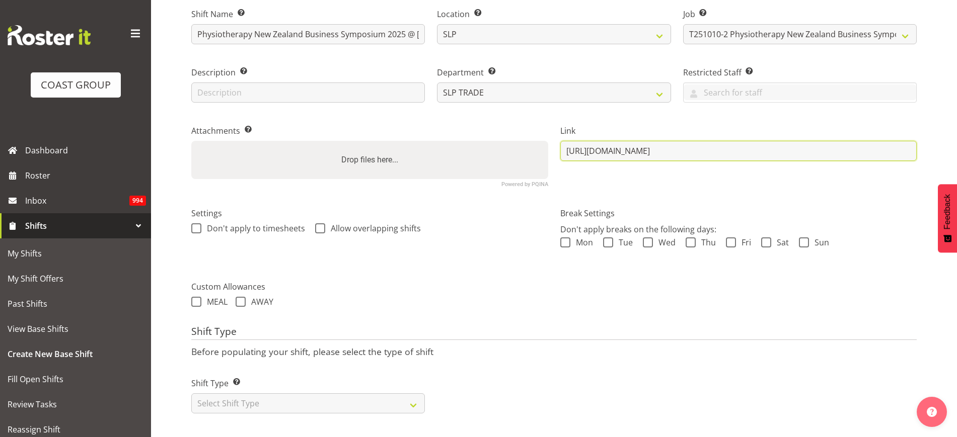
type input "https://drive.google.com/drive/folders/1Wj1P5hWUAsVCXC6q-zruzxpEW4Iz0MaW"
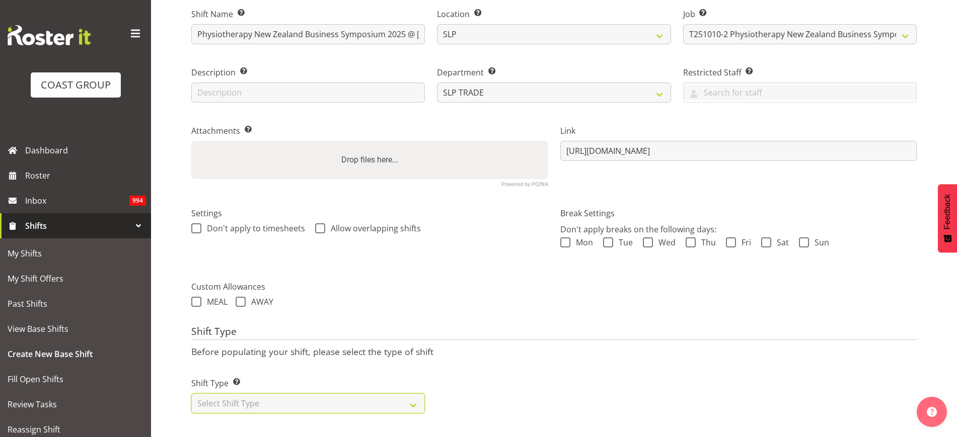
click at [266, 393] on select "Select Shift Type One Off Shift Recurring Shift Rotating Shift" at bounding box center [307, 403] width 233 height 20
click at [191, 393] on select "Select Shift Type One Off Shift Recurring Shift Rotating Shift" at bounding box center [307, 403] width 233 height 20
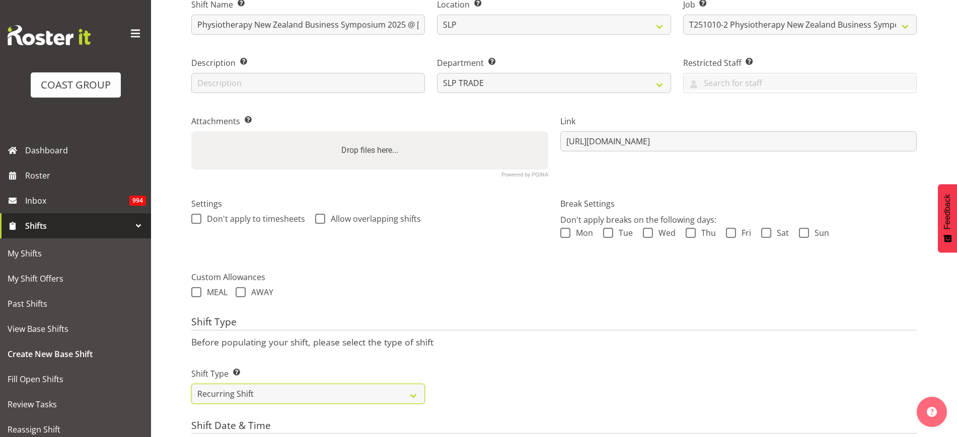
click at [352, 393] on select "One Off Shift Recurring Shift Rotating Shift" at bounding box center [307, 394] width 233 height 20
click at [191, 384] on select "One Off Shift Recurring Shift Rotating Shift" at bounding box center [307, 394] width 233 height 20
click at [328, 389] on select "One Off Shift Recurring Shift Rotating Shift" at bounding box center [307, 394] width 233 height 20
select select "recurring"
click at [191, 384] on select "One Off Shift Recurring Shift Rotating Shift" at bounding box center [307, 394] width 233 height 20
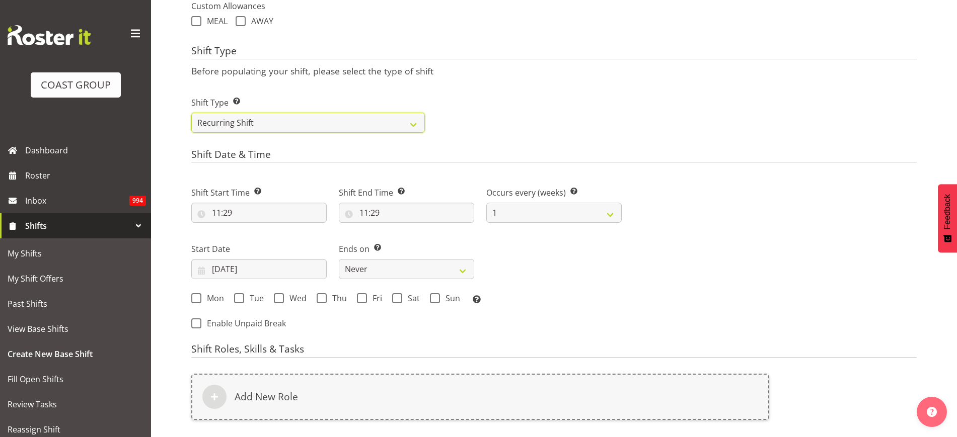
scroll to position [427, 0]
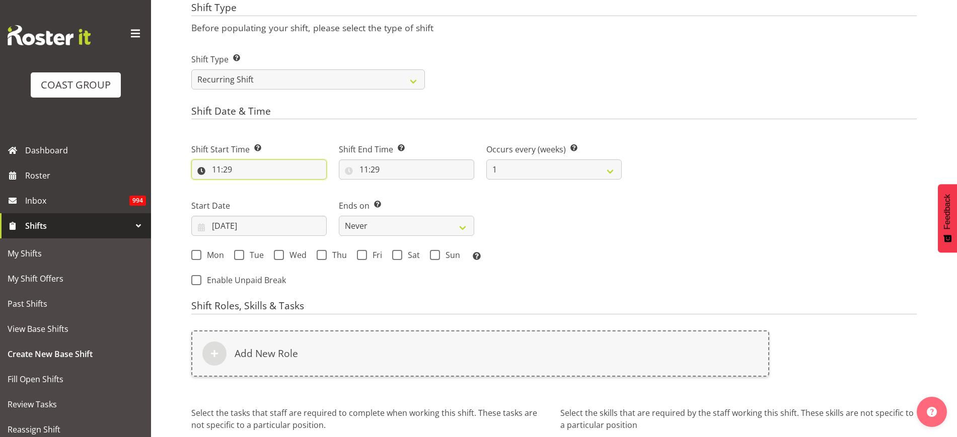
click at [252, 171] on input "11:29" at bounding box center [258, 170] width 135 height 20
select select "0"
type input "00:29"
select select "7"
type input "07:29"
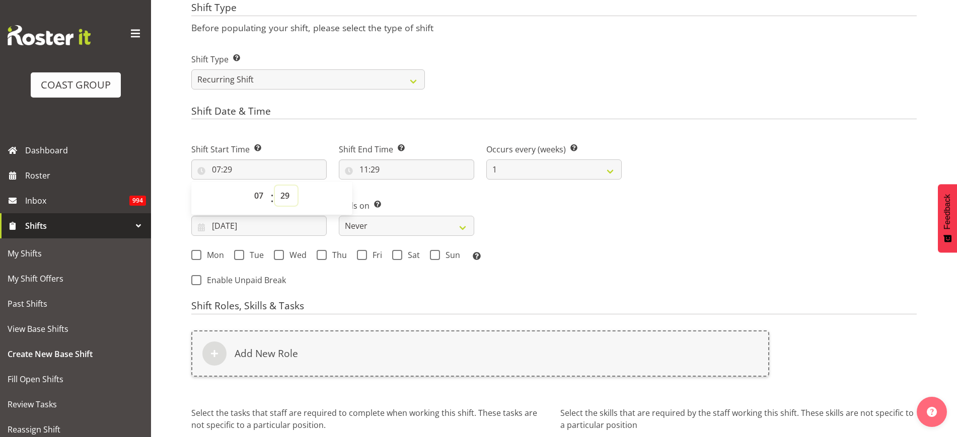
select select "0"
type input "07:00"
click at [368, 165] on input "11:29" at bounding box center [406, 170] width 135 height 20
select select "12"
type input "12:29"
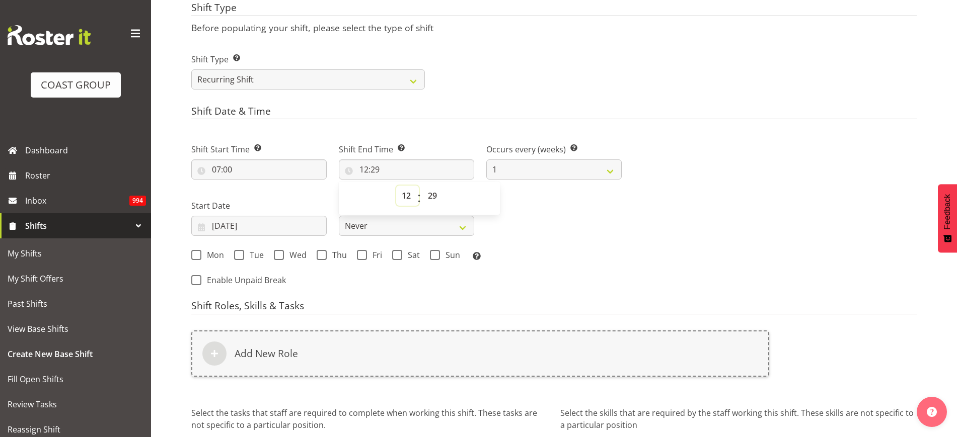
select select "19"
type input "19:29"
select select "0"
type input "19:00"
select select "0"
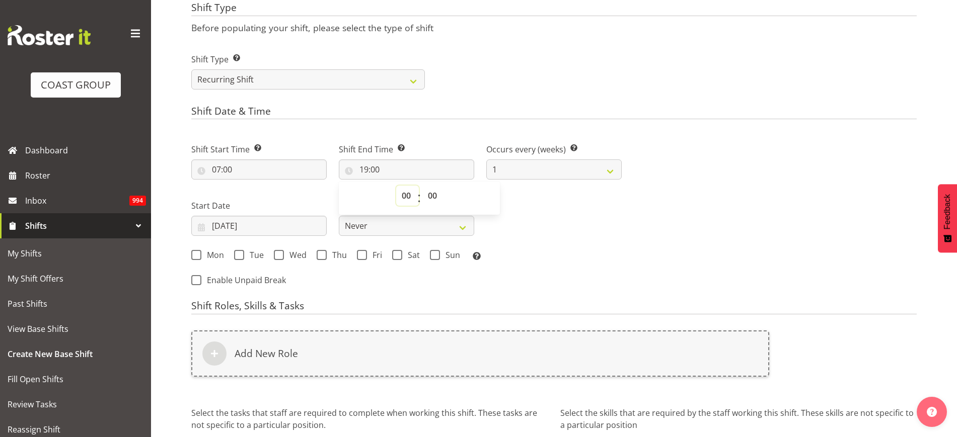
type input "00:00"
select select "9"
type input "09:00"
click at [237, 221] on input "08/09/2025" at bounding box center [258, 226] width 135 height 20
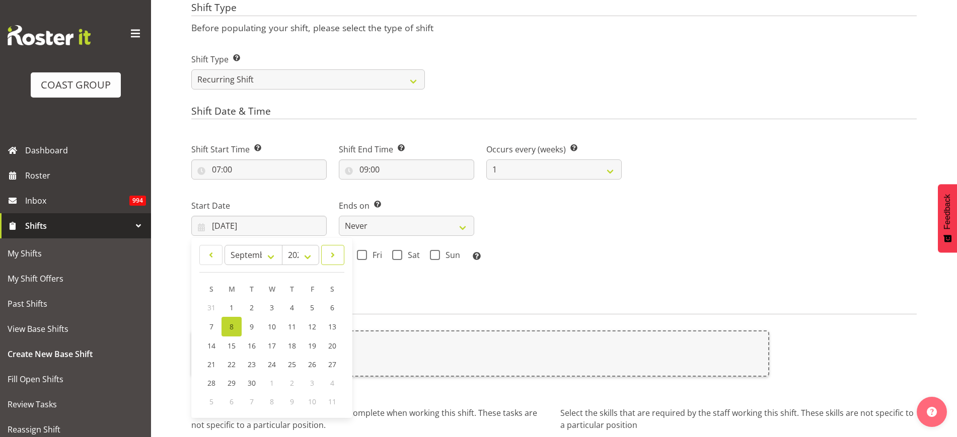
click at [335, 256] on span at bounding box center [333, 255] width 10 height 12
select select "9"
click at [274, 326] on link "8" at bounding box center [272, 326] width 20 height 19
type input "08/10/2025"
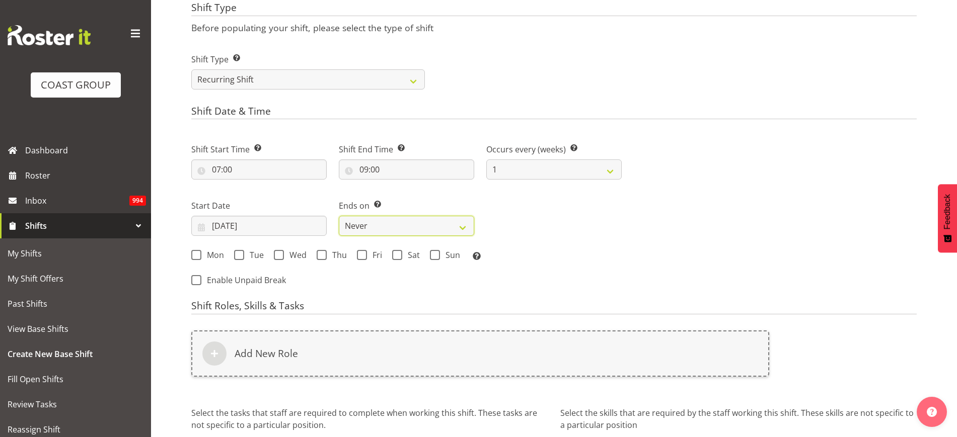
click at [356, 225] on select "Never On Date" at bounding box center [406, 226] width 135 height 20
select select "date"
click at [339, 216] on select "Never On Date" at bounding box center [406, 226] width 135 height 20
select select "8"
select select "2025"
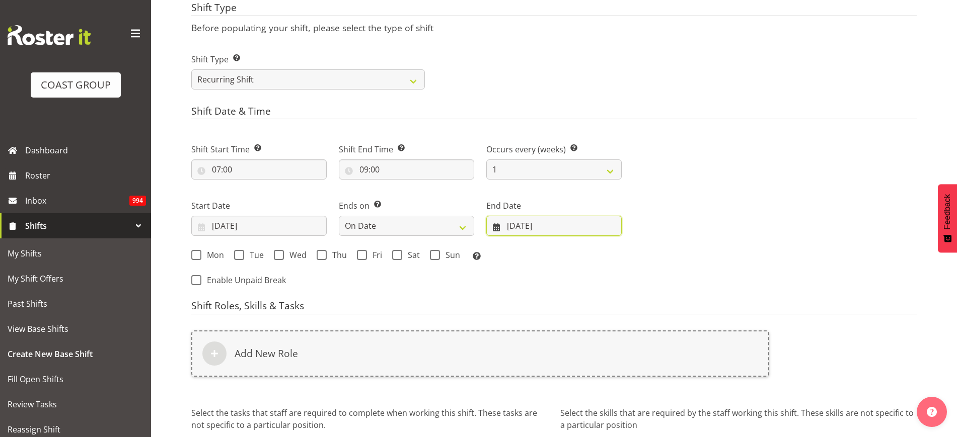
click at [541, 226] on input "[DATE]" at bounding box center [553, 226] width 135 height 20
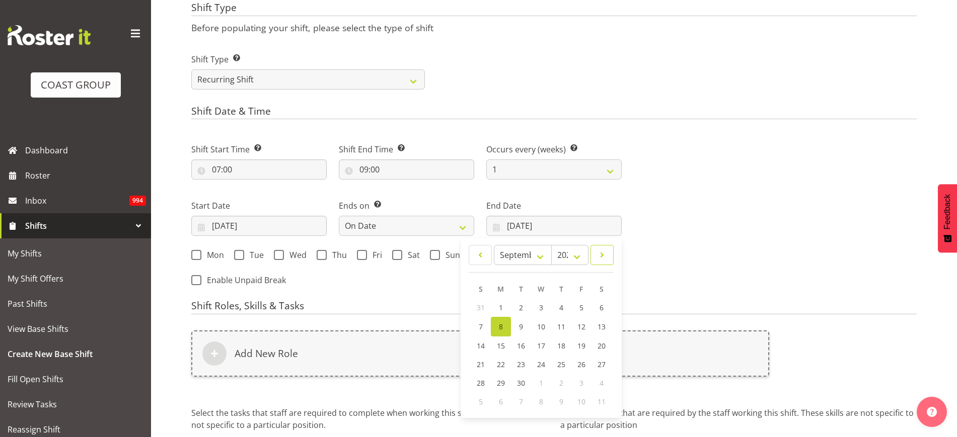
click at [602, 253] on span at bounding box center [602, 255] width 10 height 12
select select "9"
click at [585, 328] on link "10" at bounding box center [581, 326] width 20 height 19
type input "10/10/2025"
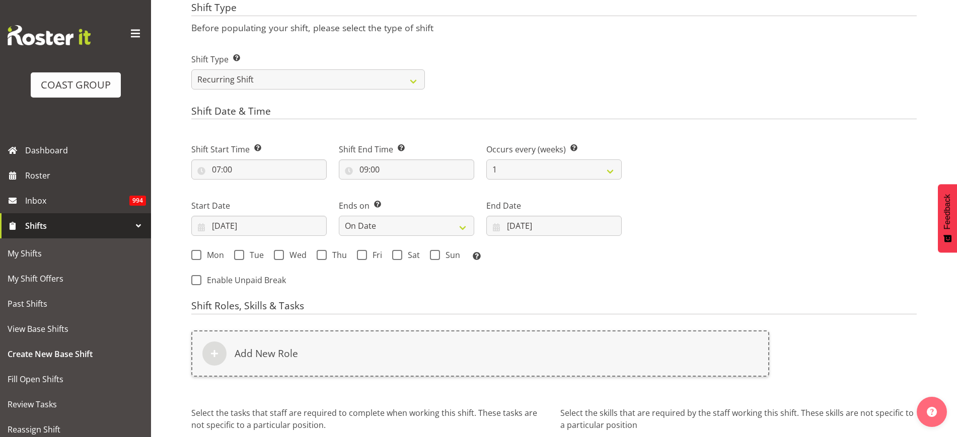
click at [197, 255] on span at bounding box center [196, 255] width 10 height 10
click at [197, 255] on input "Mon" at bounding box center [194, 255] width 7 height 7
checkbox input "true"
click at [247, 259] on span "Tue" at bounding box center [254, 255] width 20 height 10
click at [241, 259] on input "Tue" at bounding box center [237, 255] width 7 height 7
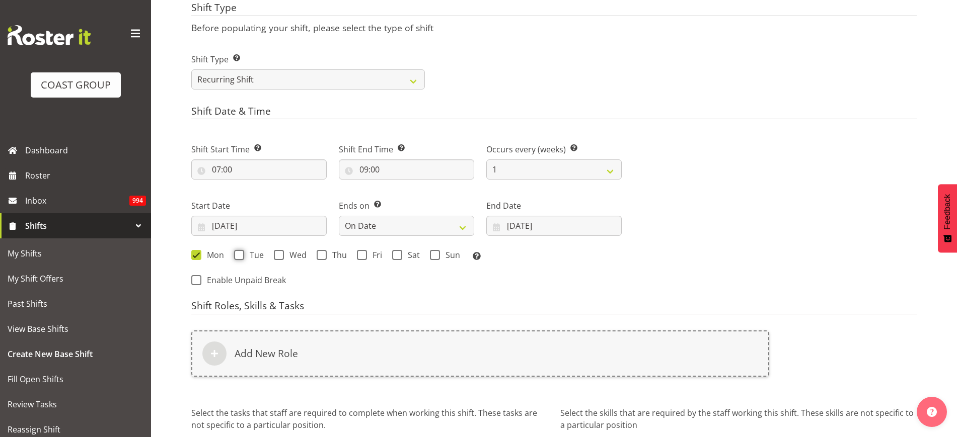
checkbox input "true"
click at [287, 255] on span "Wed" at bounding box center [295, 255] width 23 height 10
click at [280, 255] on input "Wed" at bounding box center [277, 255] width 7 height 7
checkbox input "true"
click at [329, 258] on span "Thu" at bounding box center [337, 255] width 20 height 10
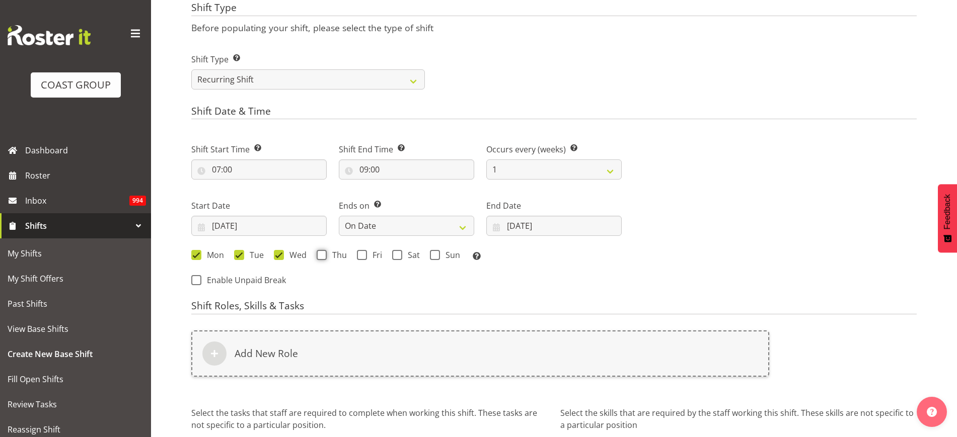
click at [323, 258] on input "Thu" at bounding box center [320, 255] width 7 height 7
checkbox input "true"
click at [357, 257] on span at bounding box center [362, 255] width 10 height 10
click at [357, 257] on input "Fri" at bounding box center [360, 255] width 7 height 7
checkbox input "true"
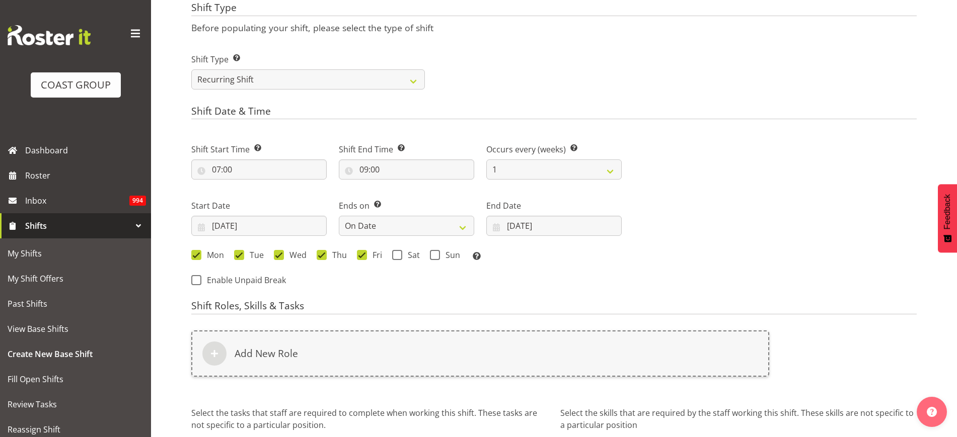
click at [407, 257] on span "Sat" at bounding box center [411, 255] width 18 height 10
click at [399, 257] on input "Sat" at bounding box center [395, 255] width 7 height 7
checkbox input "true"
click at [437, 257] on span at bounding box center [435, 255] width 10 height 10
click at [436, 257] on input "Sun" at bounding box center [433, 255] width 7 height 7
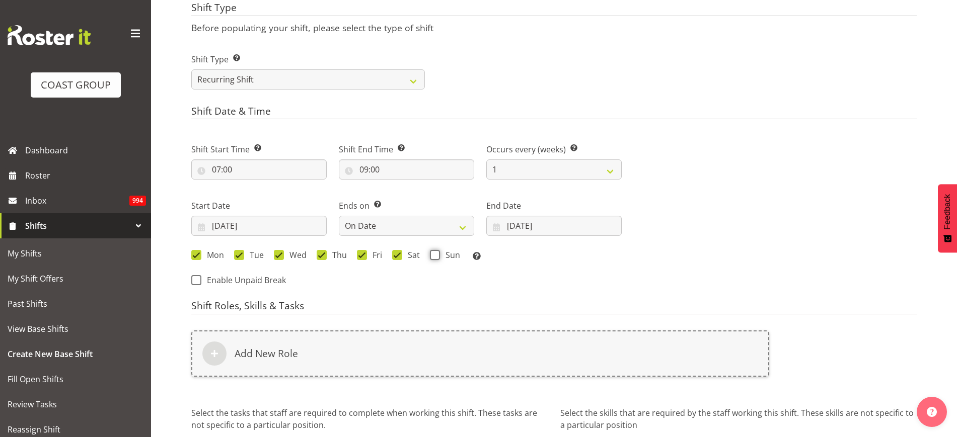
checkbox input "true"
click at [354, 344] on div "Add New Role" at bounding box center [480, 354] width 578 height 46
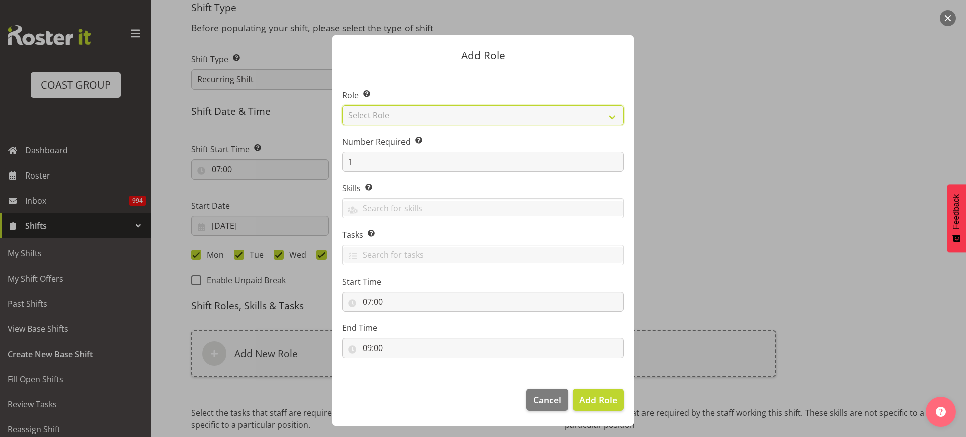
click at [423, 114] on select "Select Role ACCOUNT MANAGER ACCOUNT MANAGER DW ACCOUNTS [PERSON_NAME] VEHICLES …" at bounding box center [483, 115] width 282 height 20
select select "123"
click at [342, 105] on select "Select Role ACCOUNT MANAGER ACCOUNT MANAGER DW ACCOUNTS [PERSON_NAME] VEHICLES …" at bounding box center [483, 115] width 282 height 20
drag, startPoint x: 364, startPoint y: 157, endPoint x: 264, endPoint y: 144, distance: 101.0
click at [264, 144] on form "Add Role Role Select the role you wish to add to the shift. ACCOUNT MANAGER ACC…" at bounding box center [483, 218] width 483 height 417
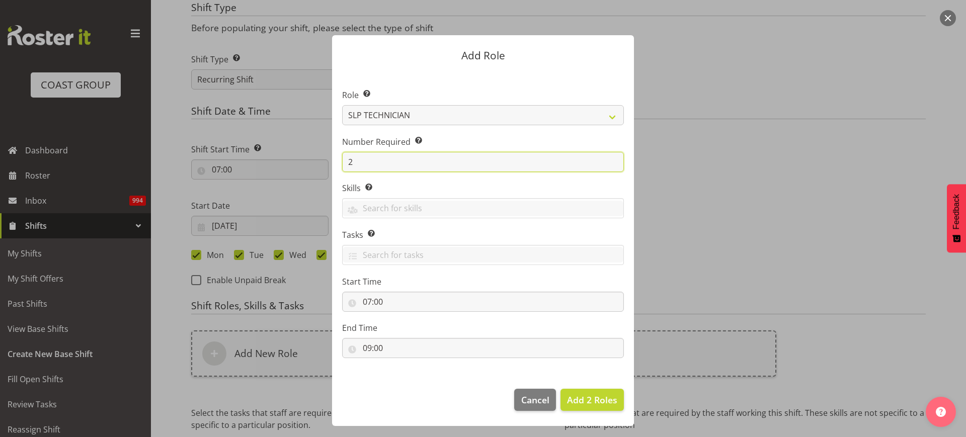
type input "2"
click at [582, 395] on span "Add 2 Roles" at bounding box center [592, 400] width 50 height 12
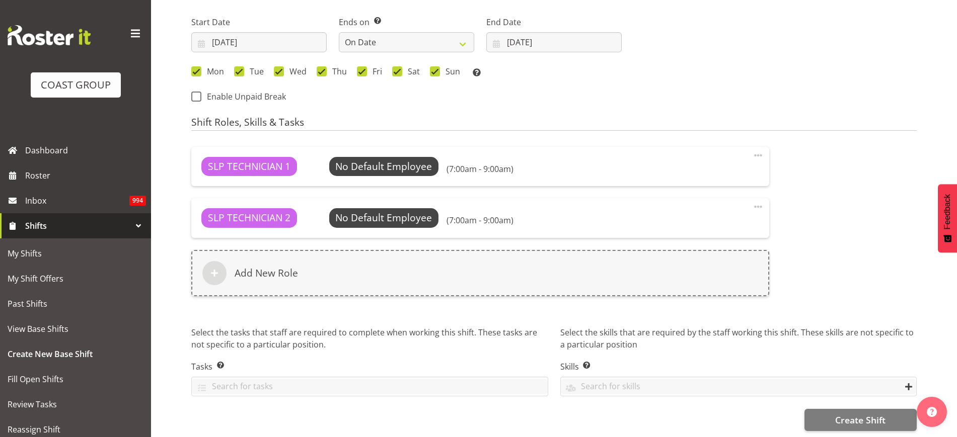
scroll to position [621, 0]
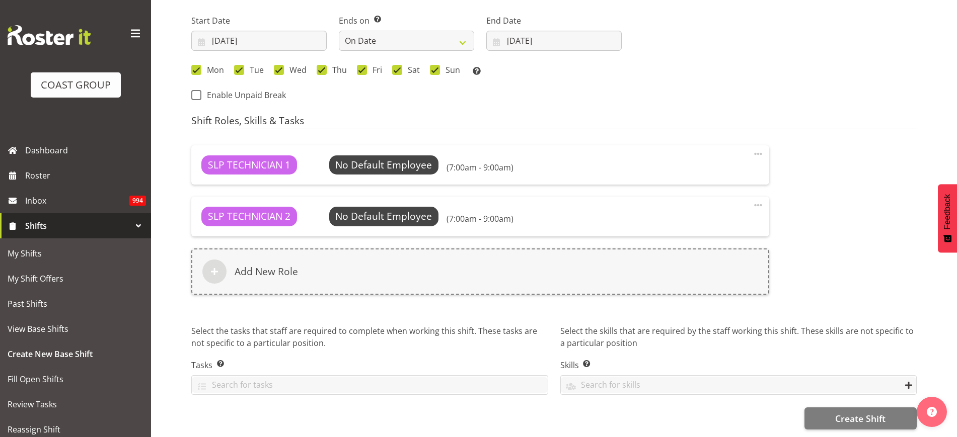
click at [300, 260] on div "Add New Role" at bounding box center [480, 272] width 578 height 46
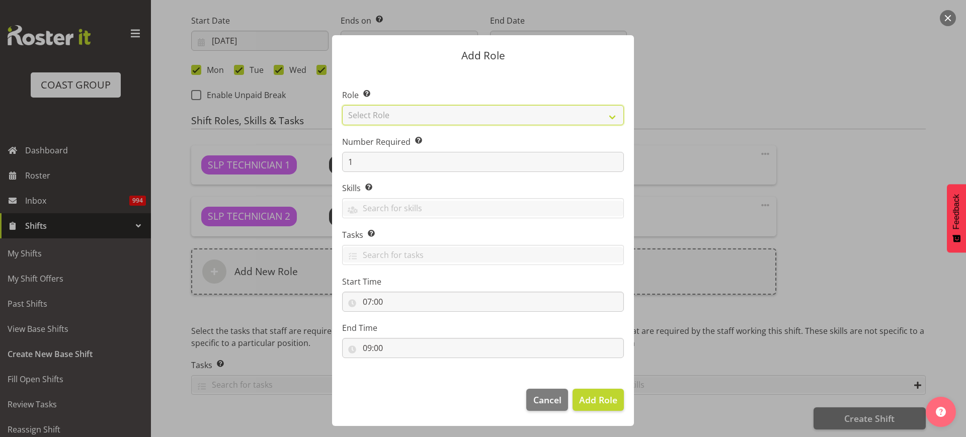
click at [429, 111] on select "Select Role ACCOUNT MANAGER ACCOUNT MANAGER DW ACCOUNTS [PERSON_NAME] VEHICLES …" at bounding box center [483, 115] width 282 height 20
select select "81"
click at [342, 105] on select "Select Role ACCOUNT MANAGER ACCOUNT MANAGER DW ACCOUNTS [PERSON_NAME] VEHICLES …" at bounding box center [483, 115] width 282 height 20
click at [605, 394] on span "Add Role" at bounding box center [598, 400] width 38 height 12
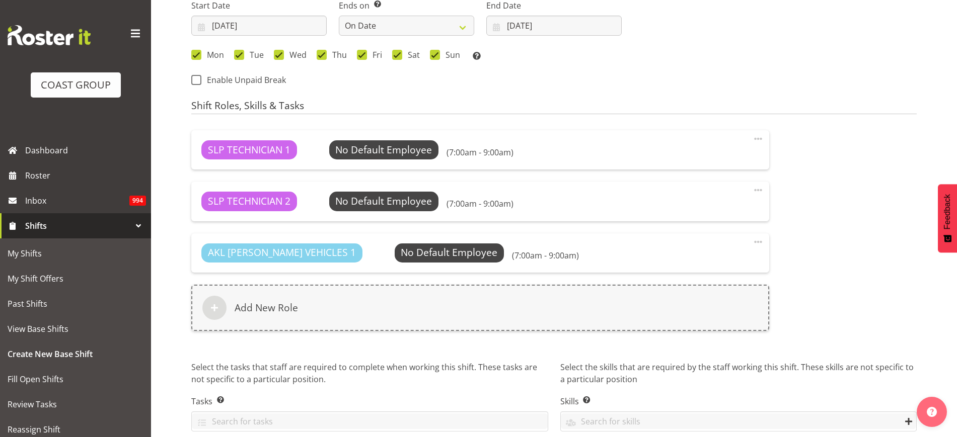
scroll to position [673, 0]
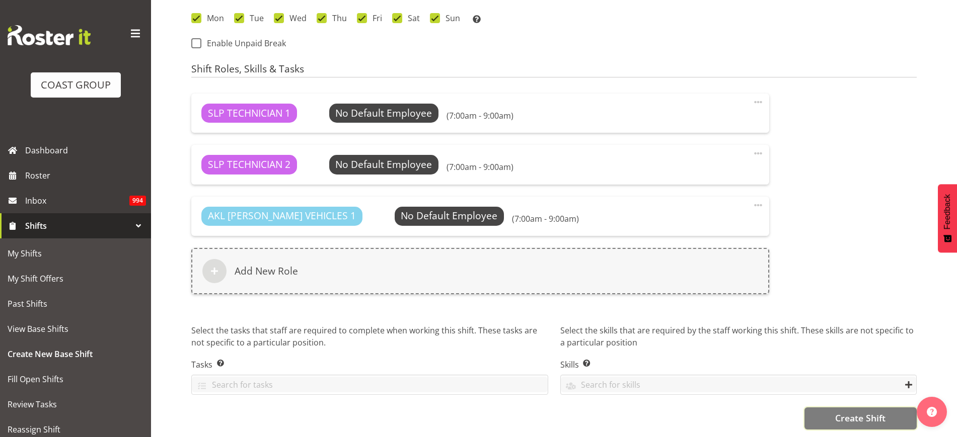
click at [874, 413] on span "Create Shift" at bounding box center [860, 418] width 50 height 13
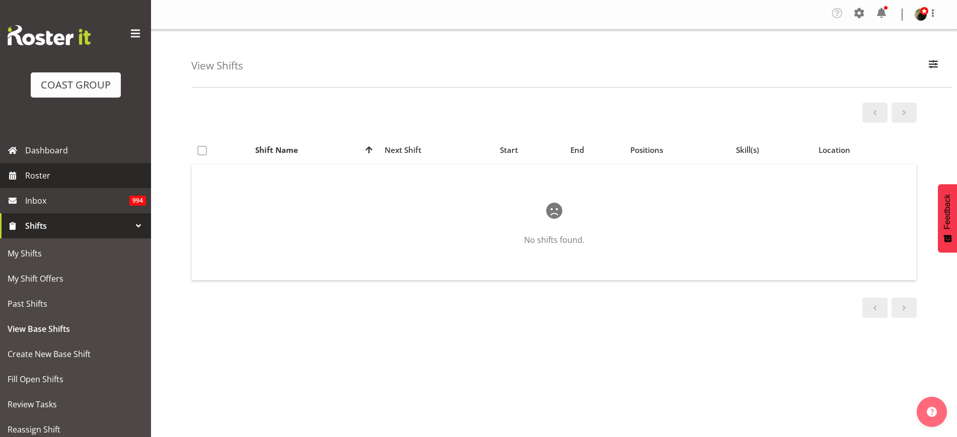
click at [28, 171] on span "Roster" at bounding box center [85, 175] width 121 height 15
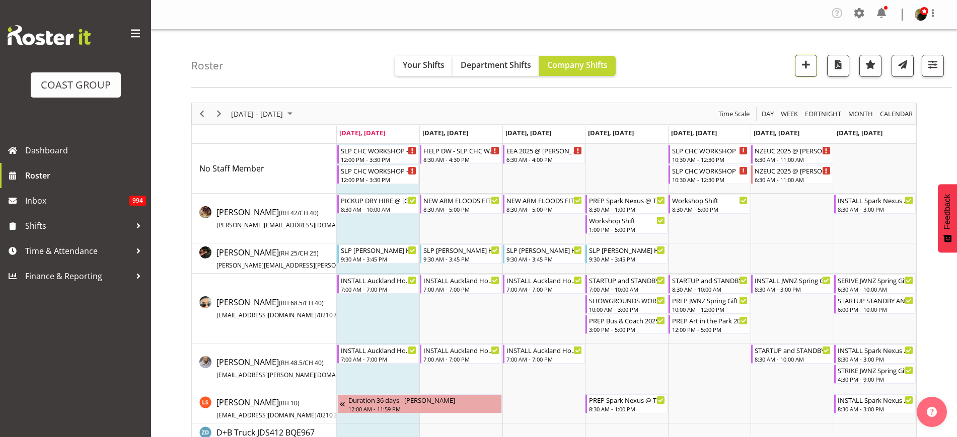
click at [806, 65] on span "button" at bounding box center [805, 64] width 13 height 13
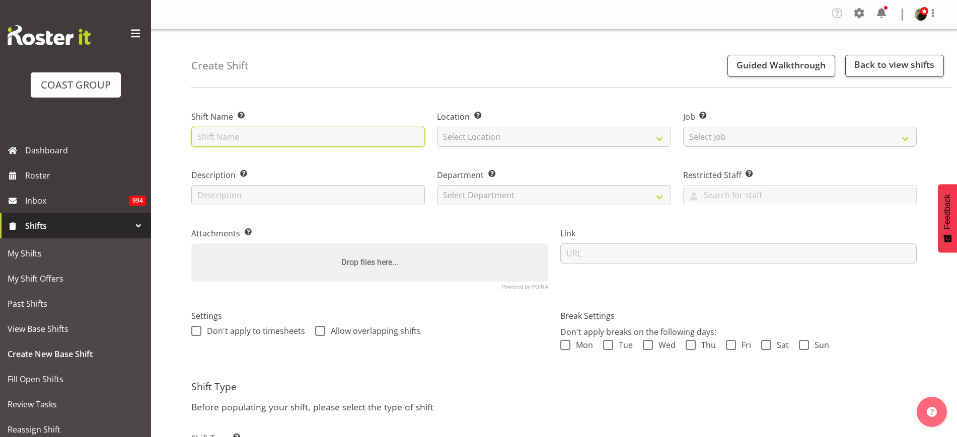
click at [354, 139] on input "text" at bounding box center [307, 137] width 233 height 20
paste input "AACB 62nd ASC Conference 2025"
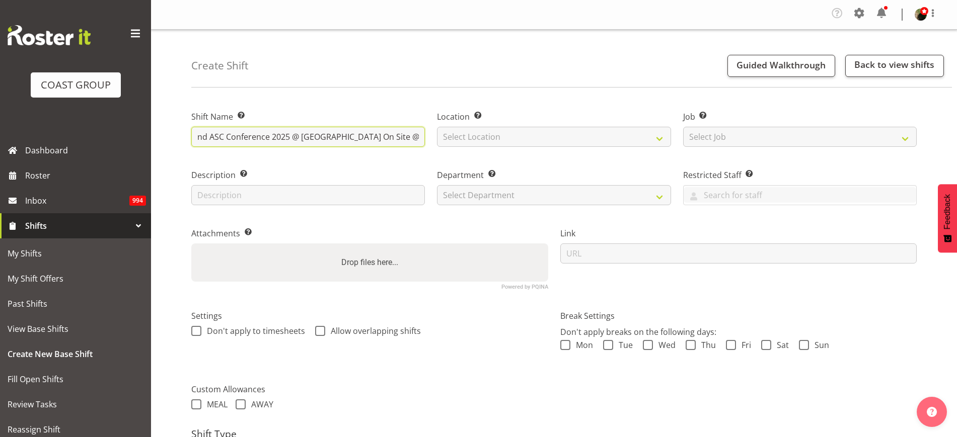
scroll to position [0, 36]
type input "AACB 62nd ASC Conference 2025 @ [GEOGRAPHIC_DATA] On Site @ 0600"
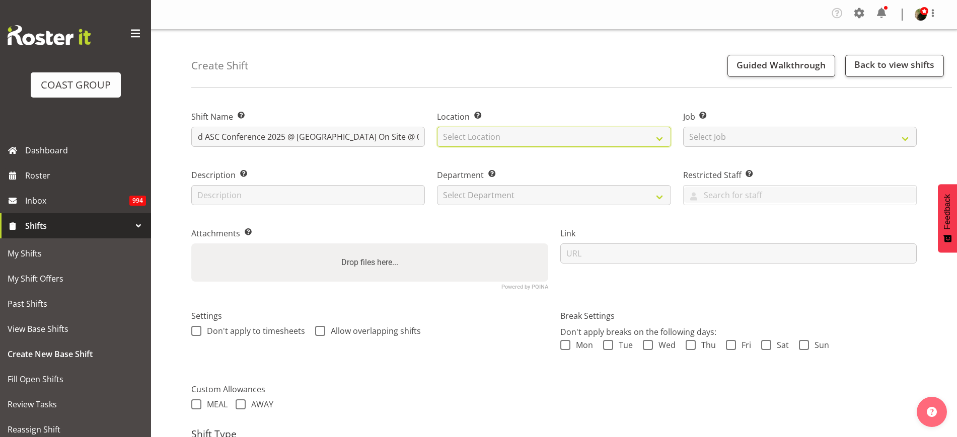
scroll to position [0, 0]
select select "31"
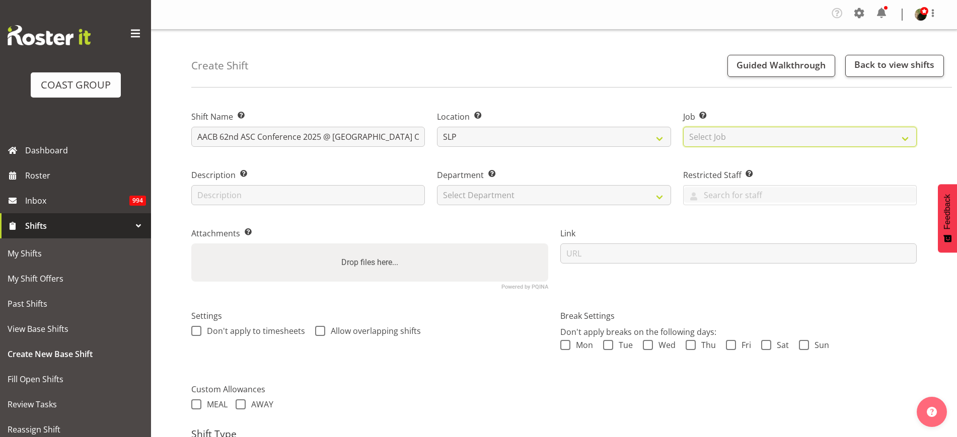
click at [717, 130] on select "Select Job Create new job 1 Carlton Events 1 [PERSON_NAME][GEOGRAPHIC_DATA] 1 […" at bounding box center [799, 137] width 233 height 20
select select "0"
click at [683, 127] on select "Select Job Create new job 1 Carlton Events 1 [PERSON_NAME][GEOGRAPHIC_DATA] 1 […" at bounding box center [799, 137] width 233 height 20
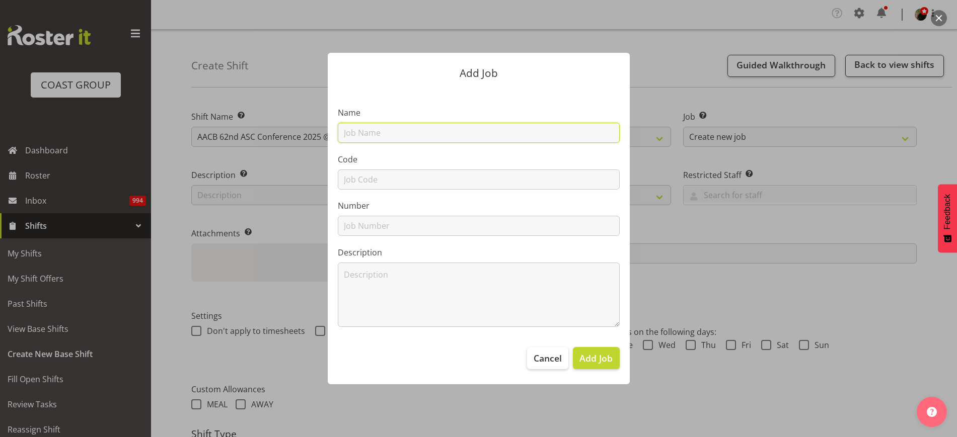
click at [434, 132] on input "text" at bounding box center [479, 133] width 282 height 20
paste input "AACB 62nd ASC Conference 2025"
type input "T251014-1 AACB 62nd ASC Conference 2025"
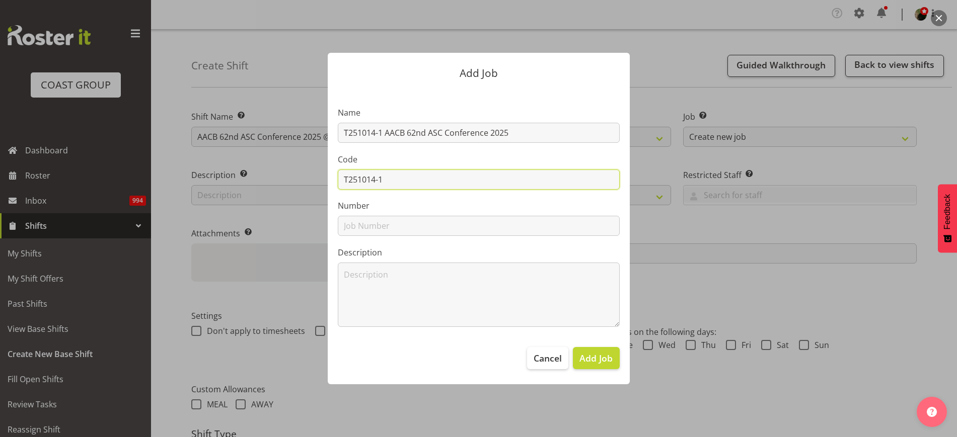
type input "T251014-1"
click at [610, 358] on span "Add Job" at bounding box center [595, 358] width 33 height 13
select select
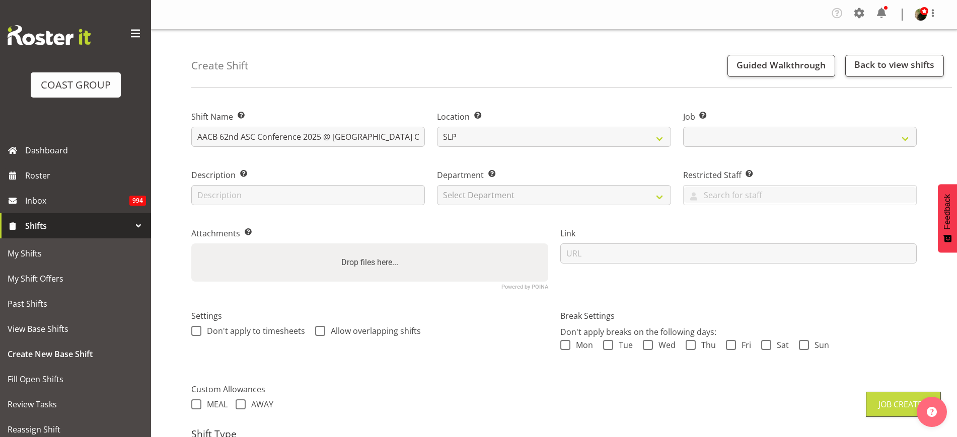
select select "10622"
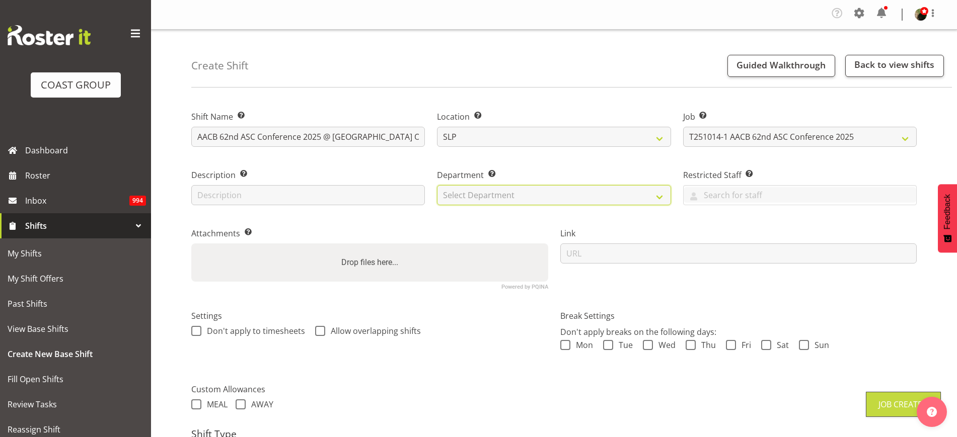
click at [501, 201] on select "Select Department CARLTON EVENTS [PERSON_NAME][GEOGRAPHIC_DATA] [GEOGRAPHIC_DAT…" at bounding box center [553, 195] width 233 height 20
select select "23"
click at [437, 185] on select "Select Department CARLTON EVENTS [PERSON_NAME][GEOGRAPHIC_DATA] [GEOGRAPHIC_DAT…" at bounding box center [553, 195] width 233 height 20
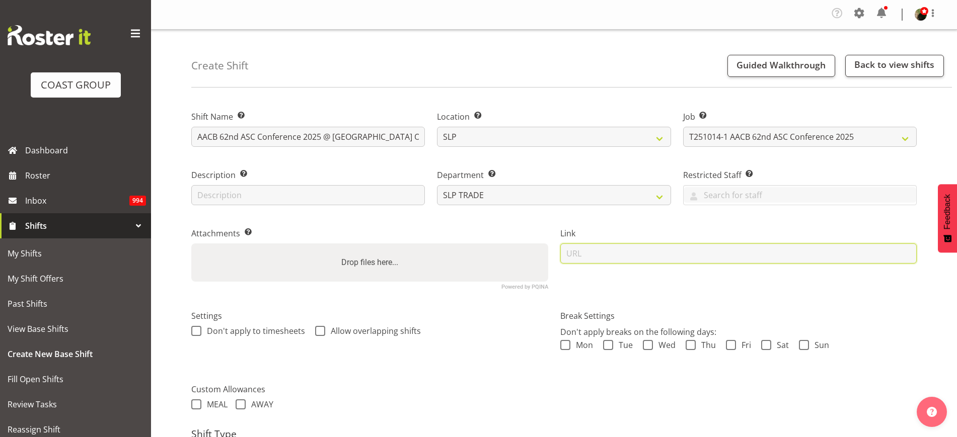
click at [737, 254] on input "url" at bounding box center [738, 254] width 357 height 20
paste input "https://drive.google.com/drive/folders/1TgQakOEGhpbf6Vc7PX_oyZ5B9DItH3Th"
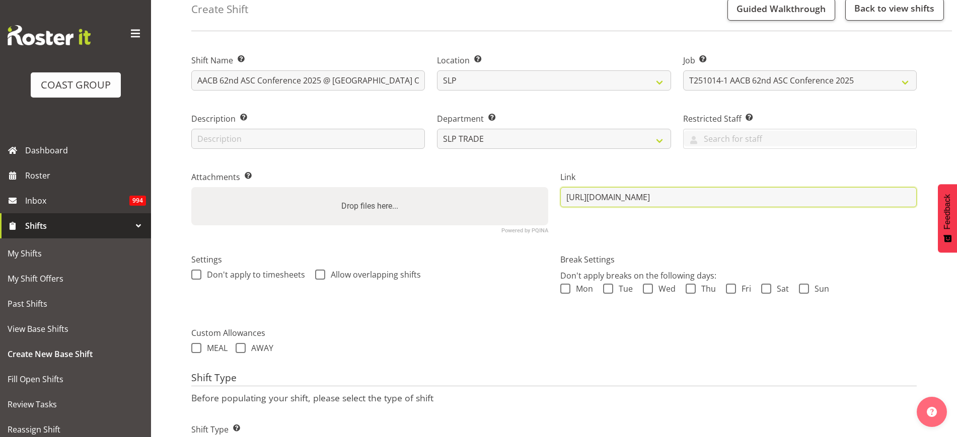
scroll to position [112, 0]
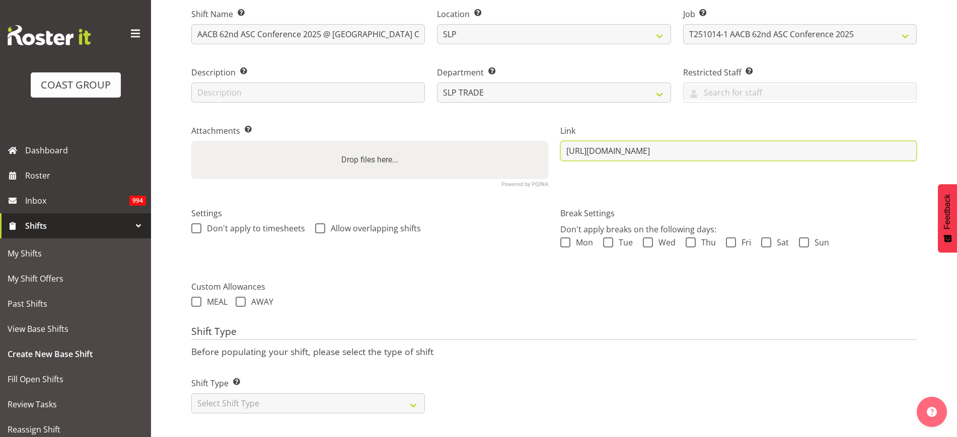
type input "https://drive.google.com/drive/folders/1TgQakOEGhpbf6Vc7PX_oyZ5B9DItH3Th"
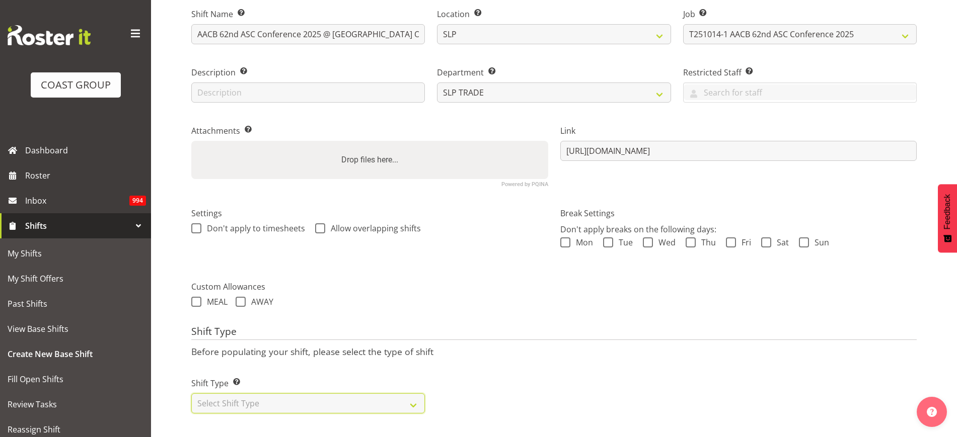
click at [266, 398] on select "Select Shift Type One Off Shift Recurring Shift Rotating Shift" at bounding box center [307, 403] width 233 height 20
select select "recurring"
click at [191, 393] on select "Select Shift Type One Off Shift Recurring Shift Rotating Shift" at bounding box center [307, 403] width 233 height 20
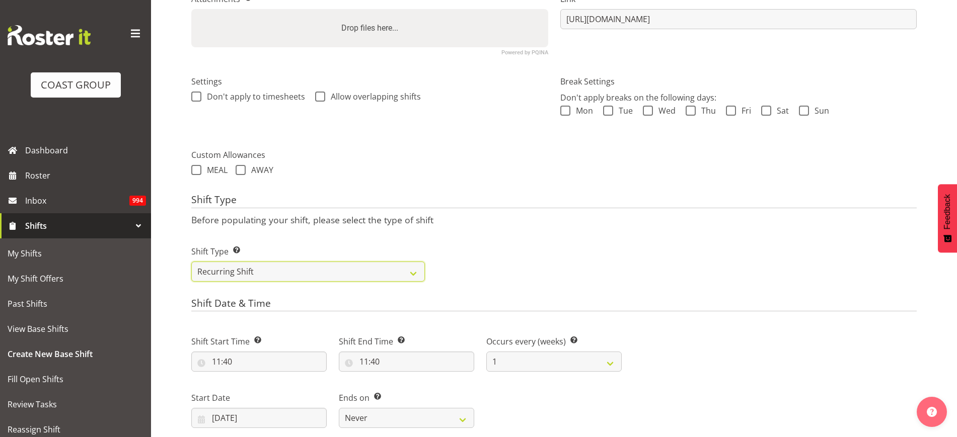
scroll to position [364, 0]
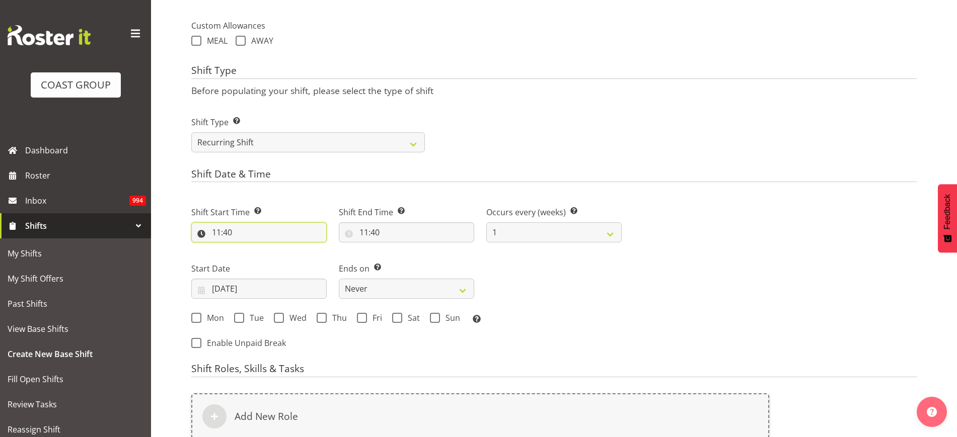
click at [230, 238] on input "11:40" at bounding box center [258, 232] width 135 height 20
select select "0"
type input "00:40"
select select "5"
type input "05:40"
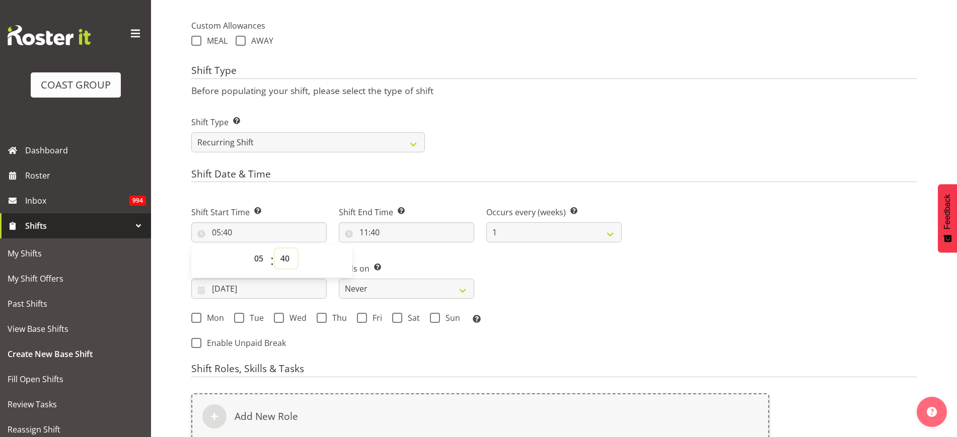
select select "30"
type input "05:30"
click at [396, 229] on input "11:40" at bounding box center [406, 232] width 135 height 20
select select "12"
type input "12:40"
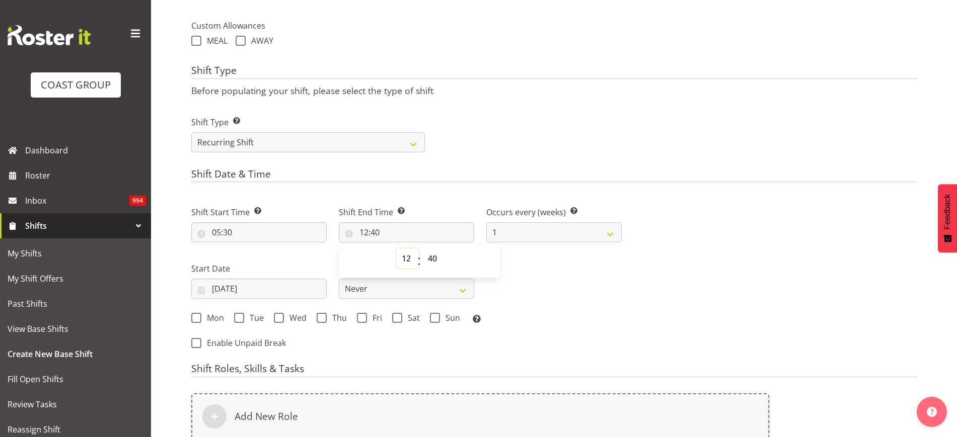
select select "10"
type input "10:40"
select select "30"
type input "10:30"
click at [235, 298] on input "08/09/2025" at bounding box center [258, 289] width 135 height 20
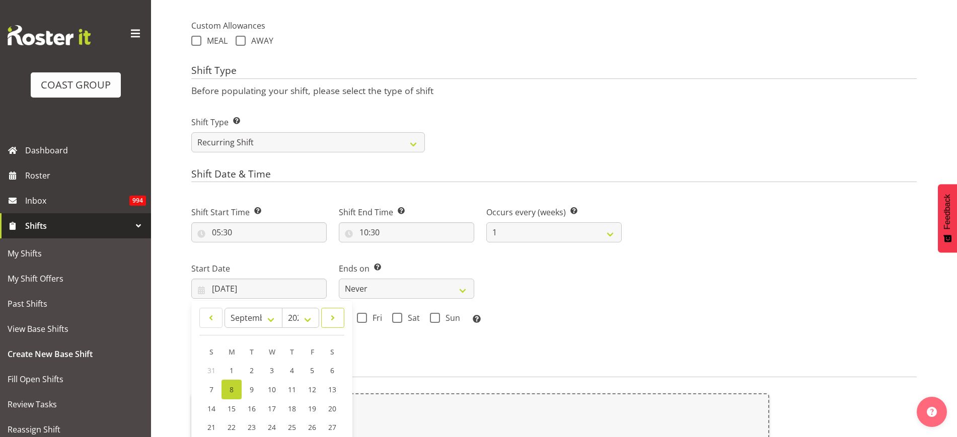
click at [337, 313] on span at bounding box center [333, 318] width 10 height 12
select select "9"
click at [207, 406] on span "12" at bounding box center [211, 408] width 8 height 10
type input "12/10/2025"
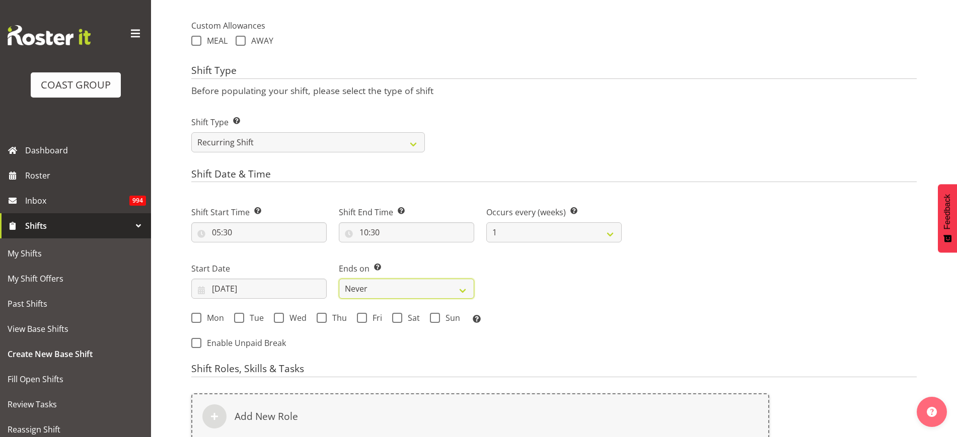
click at [394, 283] on select "Never On Date" at bounding box center [406, 289] width 135 height 20
select select "date"
click at [339, 279] on select "Never On Date" at bounding box center [406, 289] width 135 height 20
select select "8"
select select "2025"
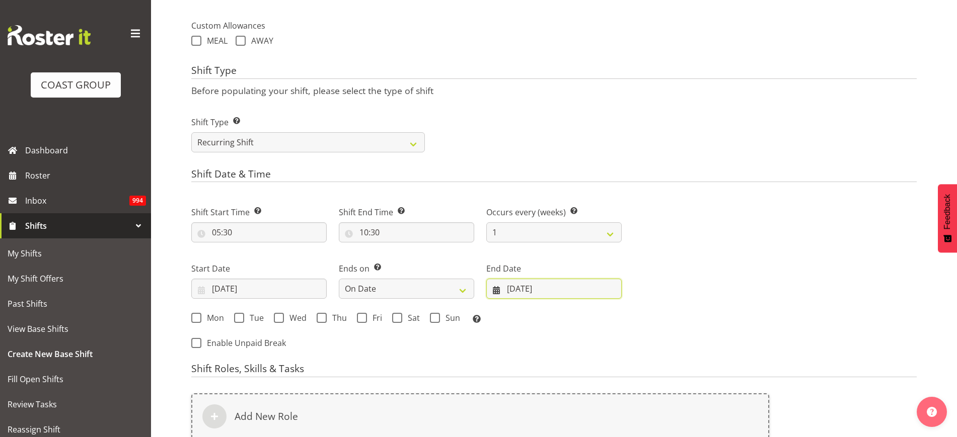
click at [522, 284] on input "[DATE]" at bounding box center [553, 289] width 135 height 20
click at [600, 317] on span at bounding box center [602, 318] width 10 height 12
select select "9"
click at [582, 406] on span "17" at bounding box center [581, 408] width 8 height 10
type input "17/10/2025"
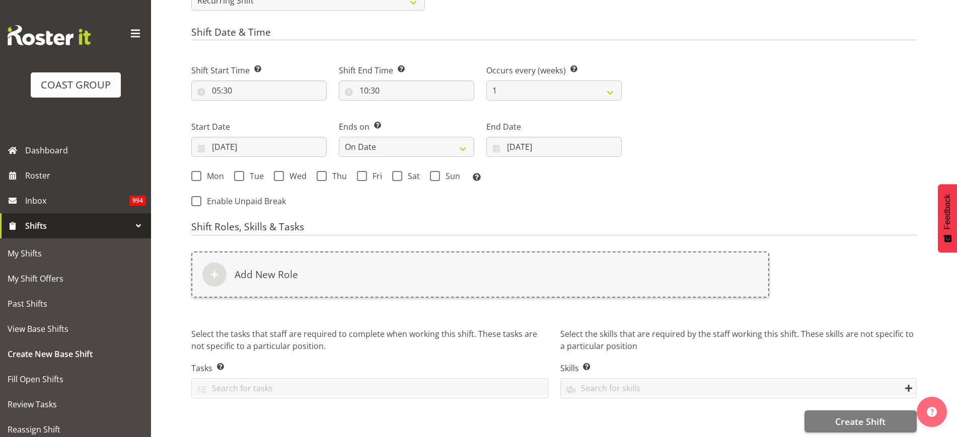
scroll to position [518, 0]
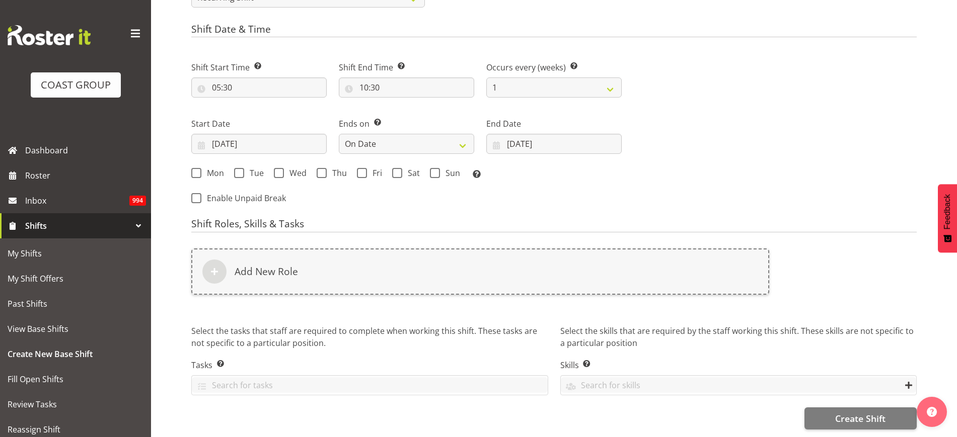
click at [205, 168] on span "Mon" at bounding box center [212, 173] width 23 height 10
click at [198, 170] on input "Mon" at bounding box center [194, 173] width 7 height 7
checkbox input "true"
click at [244, 168] on span "Tue" at bounding box center [254, 173] width 20 height 10
click at [241, 170] on input "Tue" at bounding box center [237, 173] width 7 height 7
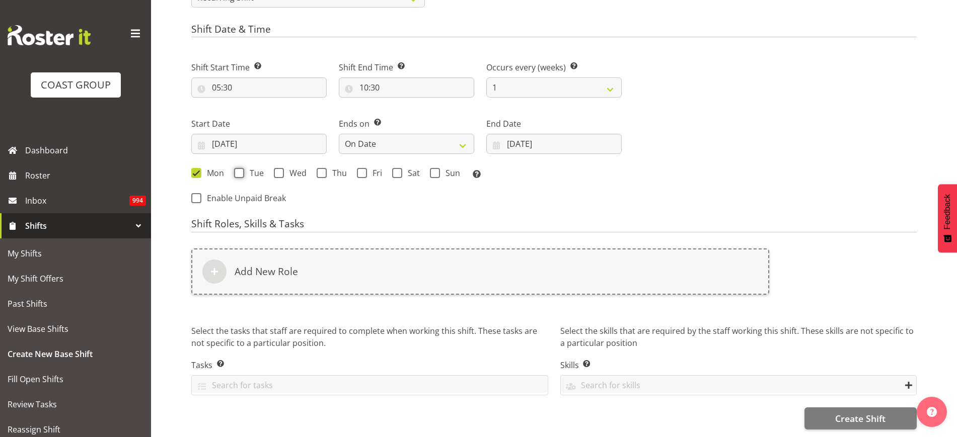
checkbox input "true"
click at [293, 168] on span "Wed" at bounding box center [295, 173] width 23 height 10
click at [280, 170] on input "Wed" at bounding box center [277, 173] width 7 height 7
checkbox input "true"
click at [325, 168] on span at bounding box center [322, 173] width 10 height 10
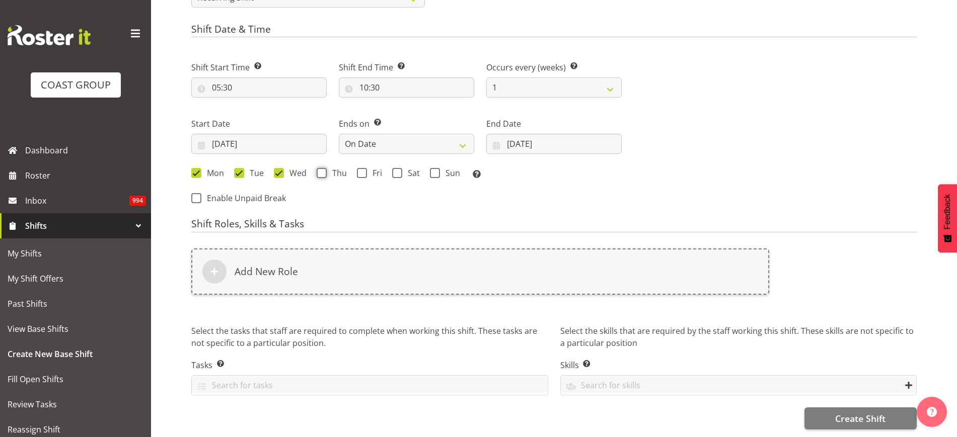
click at [323, 170] on input "Thu" at bounding box center [320, 173] width 7 height 7
checkbox input "true"
click at [363, 168] on span at bounding box center [362, 173] width 10 height 10
click at [363, 170] on input "Fri" at bounding box center [360, 173] width 7 height 7
checkbox input "true"
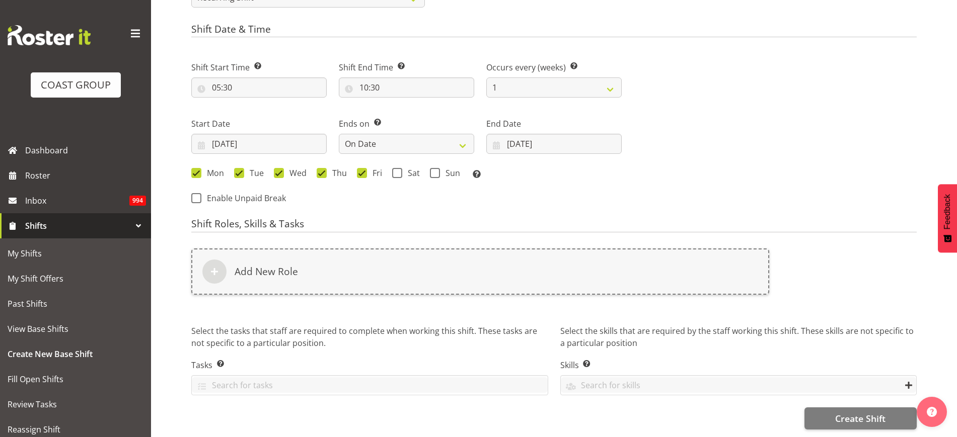
click at [400, 168] on span at bounding box center [397, 173] width 10 height 10
click at [399, 170] on input "Sat" at bounding box center [395, 173] width 7 height 7
checkbox input "true"
click at [433, 168] on span at bounding box center [435, 173] width 10 height 10
click at [433, 170] on input "Sun" at bounding box center [433, 173] width 7 height 7
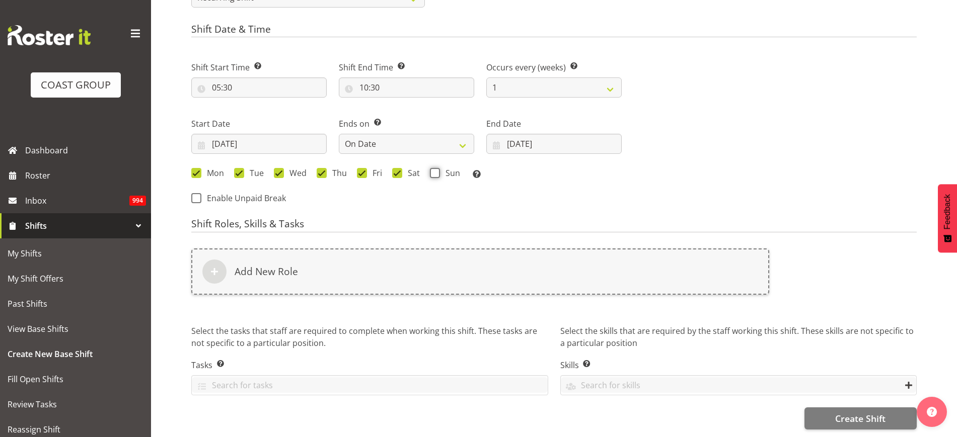
checkbox input "true"
click at [361, 263] on div "Add New Role" at bounding box center [480, 272] width 578 height 46
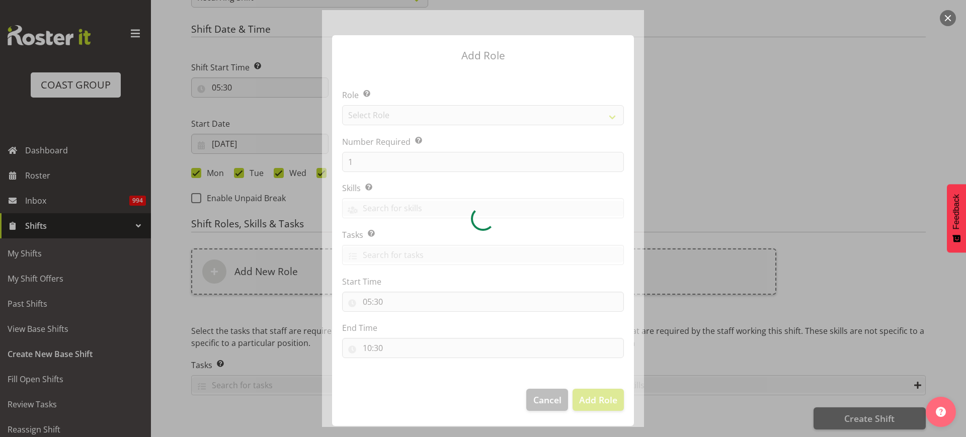
click at [455, 114] on div at bounding box center [483, 218] width 322 height 417
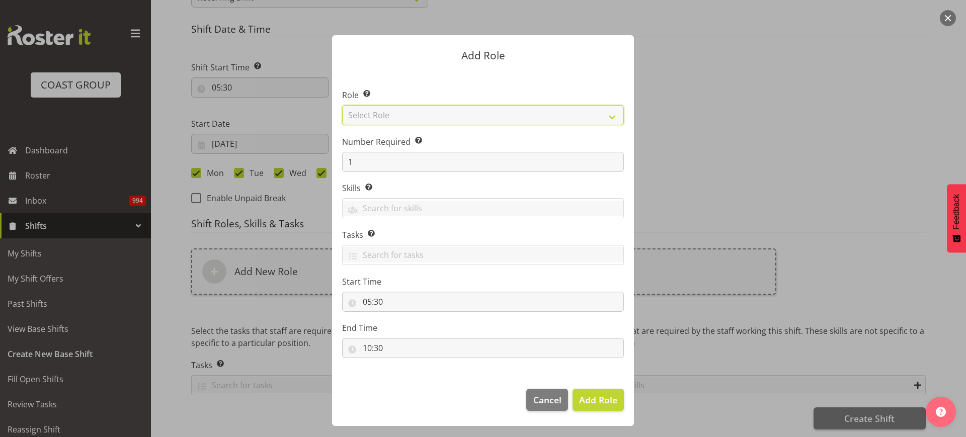
click at [458, 113] on select "Select Role ACCOUNT MANAGER ACCOUNT MANAGER DW ACCOUNTS [PERSON_NAME] VEHICLES …" at bounding box center [483, 115] width 282 height 20
select select "123"
click at [342, 105] on select "Select Role ACCOUNT MANAGER ACCOUNT MANAGER DW ACCOUNTS [PERSON_NAME] VEHICLES …" at bounding box center [483, 115] width 282 height 20
drag, startPoint x: 362, startPoint y: 154, endPoint x: 297, endPoint y: 146, distance: 65.3
click at [297, 146] on form "Add Role Role Select the role you wish to add to the shift. ACCOUNT MANAGER ACC…" at bounding box center [483, 218] width 483 height 417
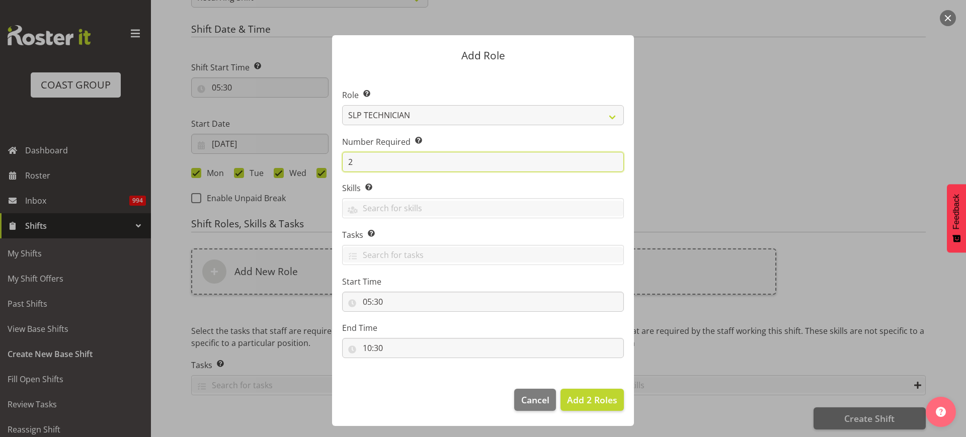
type input "2"
click at [597, 403] on span "Add 2 Roles" at bounding box center [592, 400] width 50 height 12
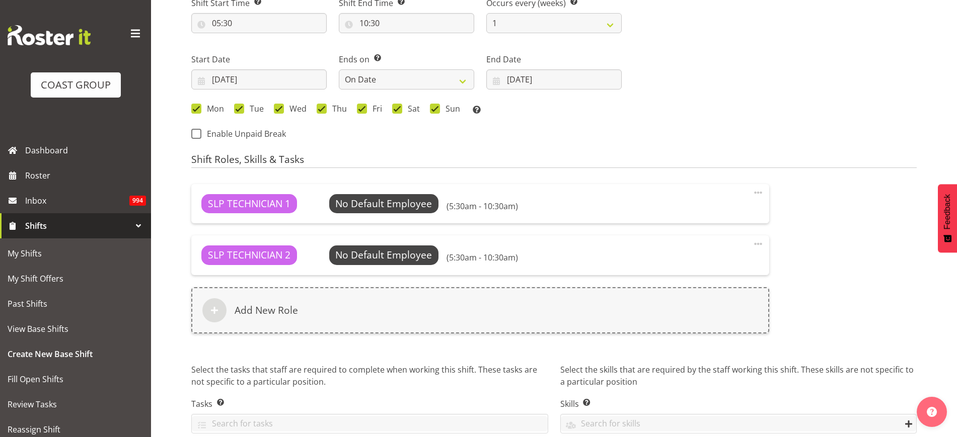
scroll to position [621, 0]
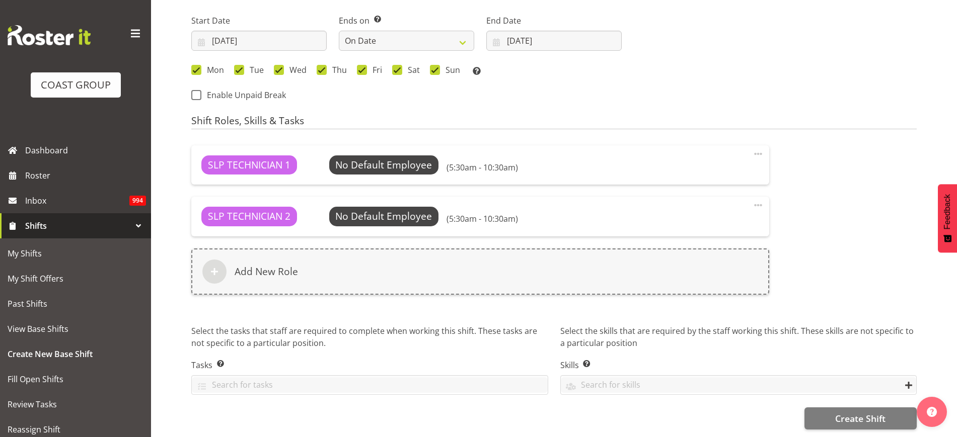
click at [342, 271] on div "Add New Role" at bounding box center [480, 272] width 578 height 46
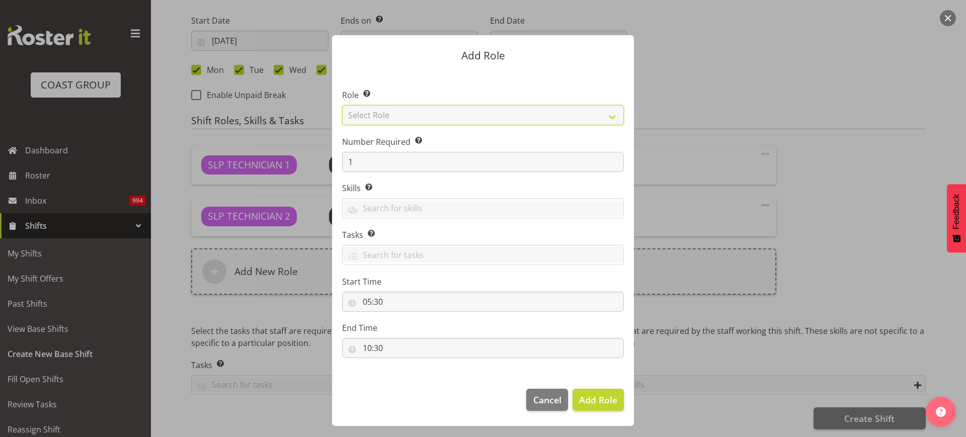
click at [457, 112] on select "Select Role ACCOUNT MANAGER ACCOUNT MANAGER DW ACCOUNTS [PERSON_NAME] VEHICLES …" at bounding box center [483, 115] width 282 height 20
select select "81"
click at [342, 105] on select "Select Role ACCOUNT MANAGER ACCOUNT MANAGER DW ACCOUNTS [PERSON_NAME] VEHICLES …" at bounding box center [483, 115] width 282 height 20
click at [600, 401] on span "Add Role" at bounding box center [598, 400] width 38 height 12
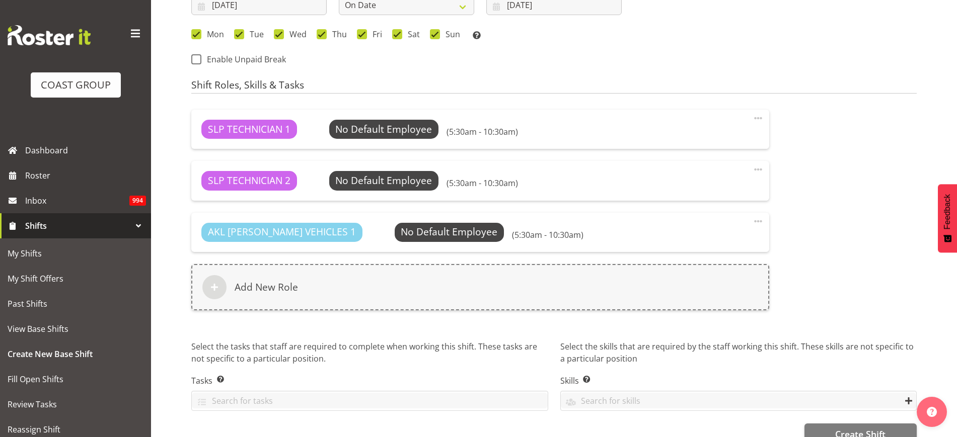
scroll to position [673, 0]
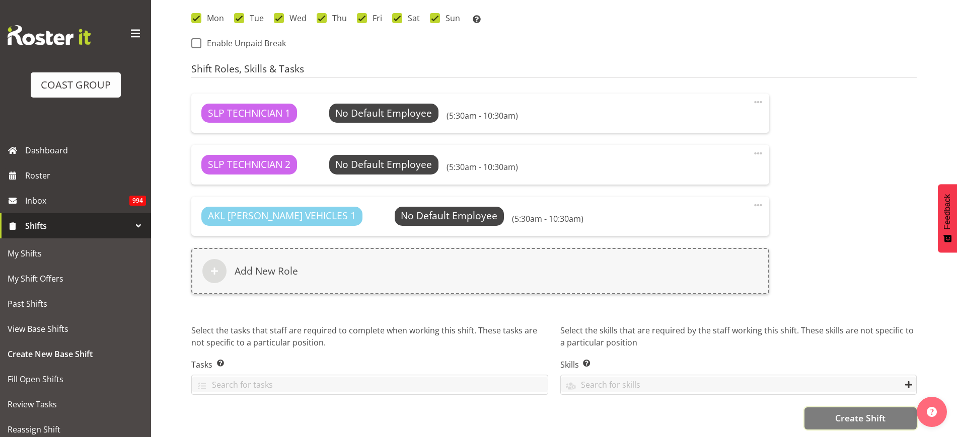
click at [871, 412] on span "Create Shift" at bounding box center [860, 418] width 50 height 13
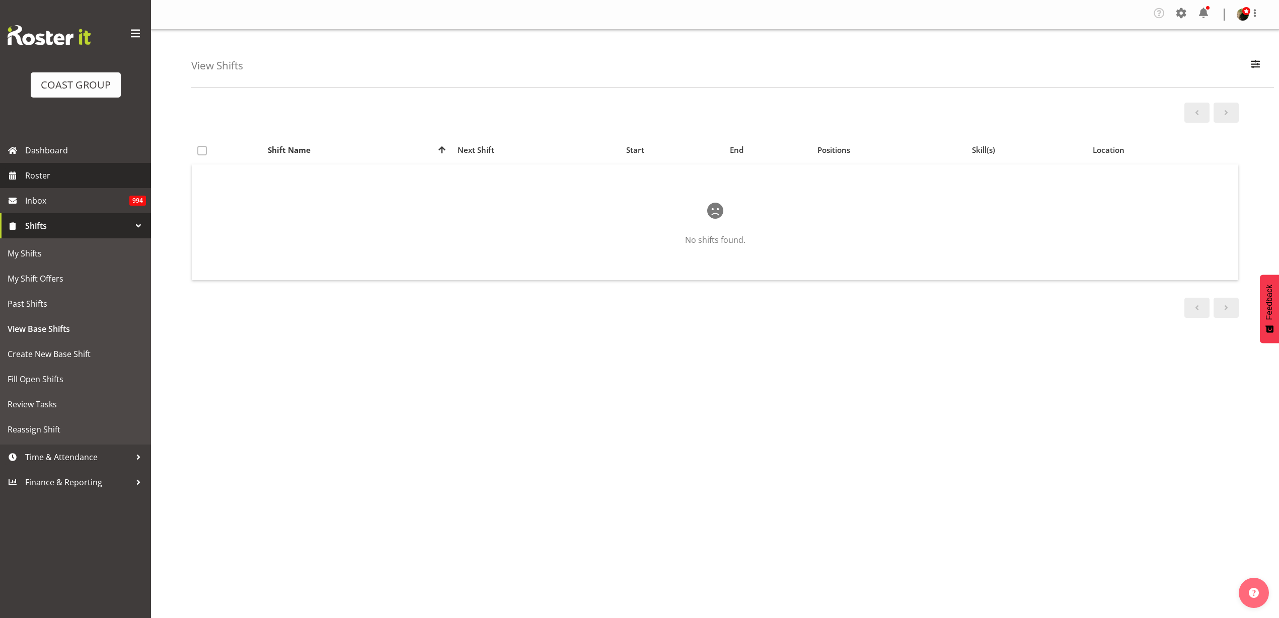
click at [44, 179] on span "Roster" at bounding box center [85, 175] width 121 height 15
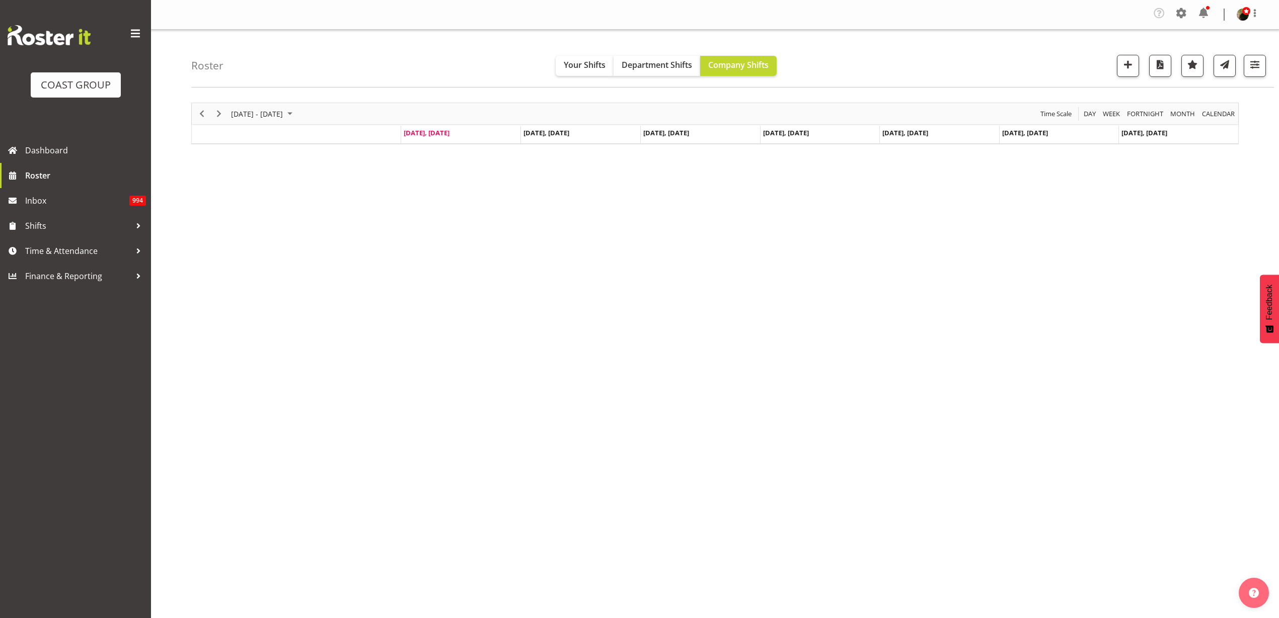
click at [260, 113] on div at bounding box center [714, 124] width 1047 height 42
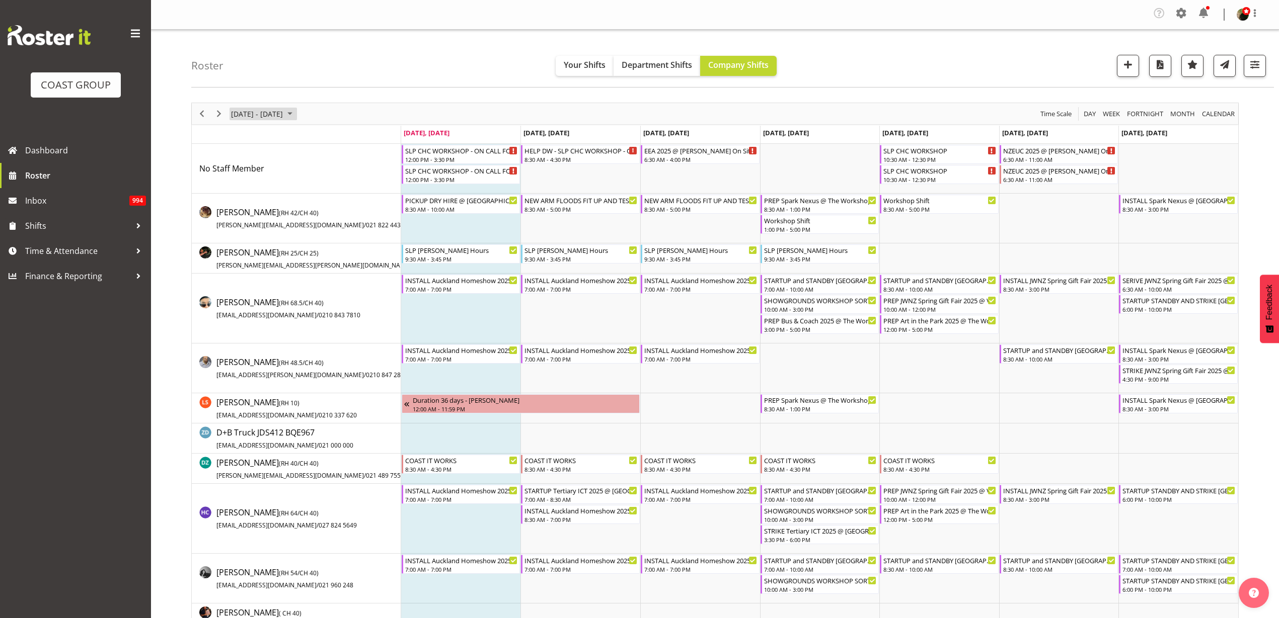
click at [263, 114] on span "[DATE] - [DATE]" at bounding box center [257, 114] width 54 height 13
click at [337, 138] on span "next month" at bounding box center [337, 139] width 18 height 18
click at [307, 204] on span "17" at bounding box center [305, 207] width 15 height 15
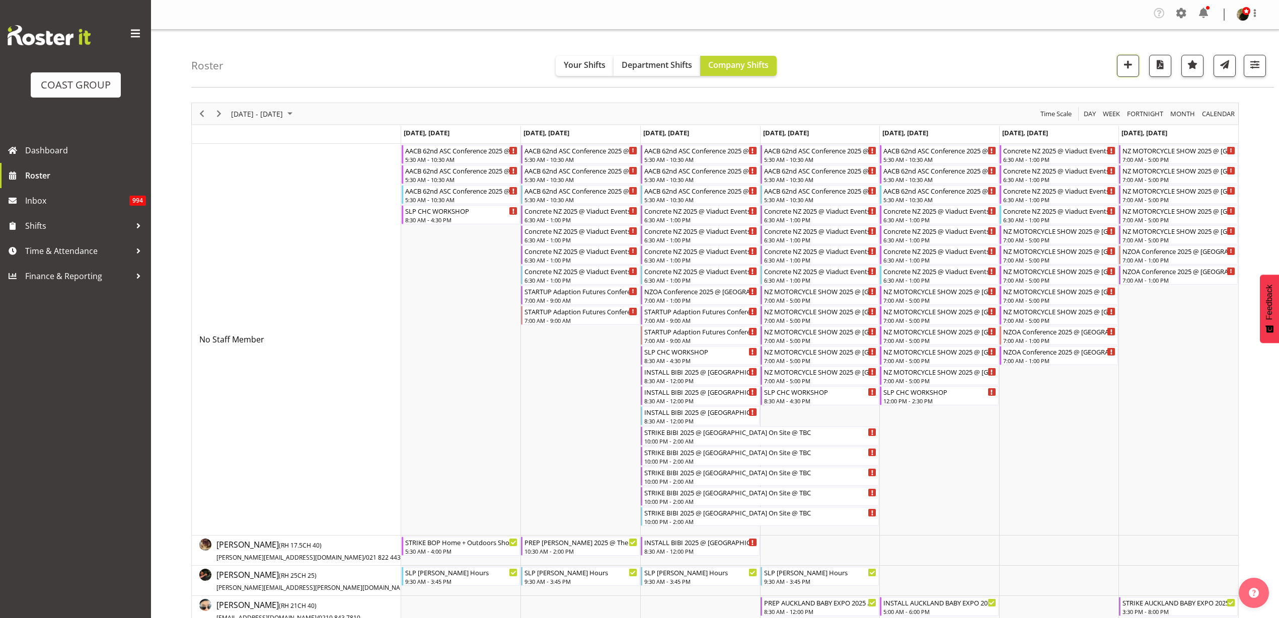
click at [1131, 65] on span "button" at bounding box center [1127, 64] width 13 height 13
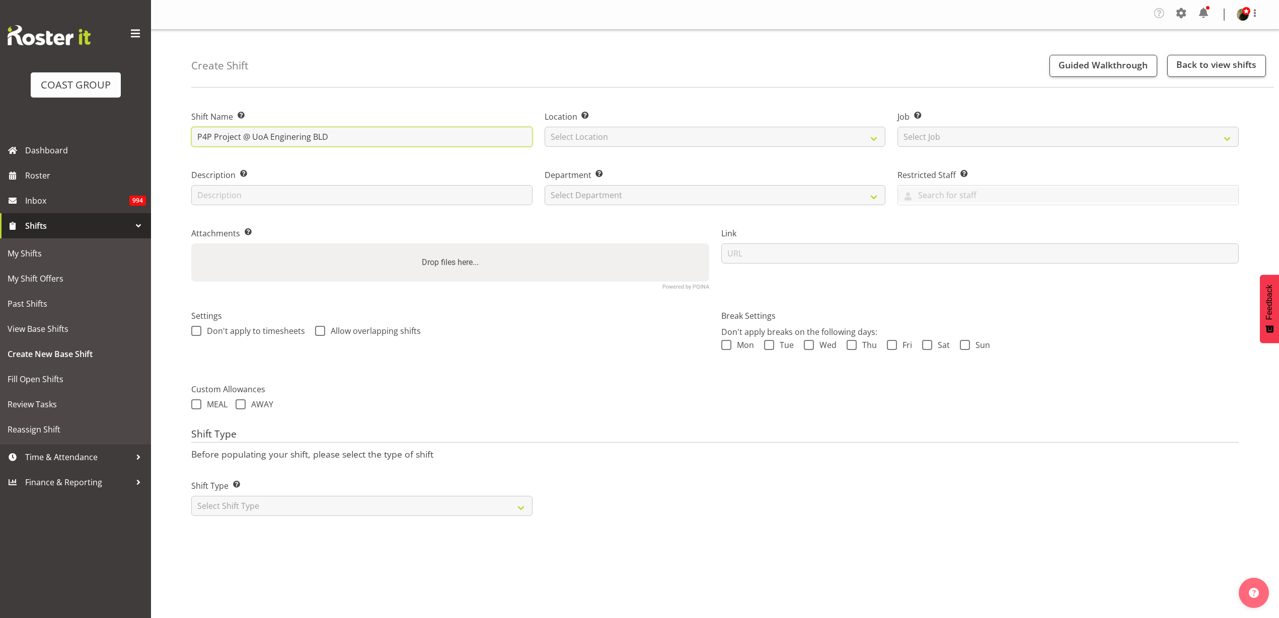
click at [388, 134] on input "P4P Project @ UoA Enginering BLD" at bounding box center [361, 137] width 341 height 20
type input "P4P Project @ UoA Enginering BLD On SIte @ TBC"
select select "31"
click at [1008, 138] on select "Select Job Create new job 1 Carlton Events 1 [PERSON_NAME][GEOGRAPHIC_DATA] 1 […" at bounding box center [1067, 137] width 341 height 20
select select "0"
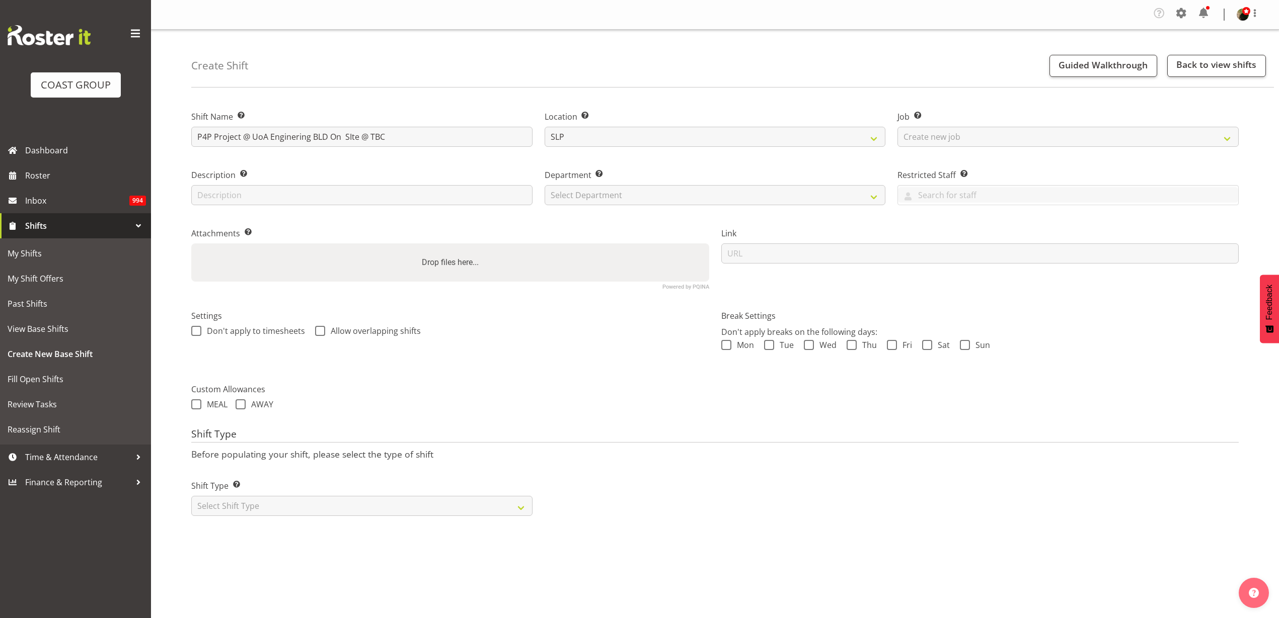
click at [897, 127] on select "Select Job Create new job 1 Carlton Events 1 [PERSON_NAME][GEOGRAPHIC_DATA] 1 […" at bounding box center [1067, 137] width 341 height 20
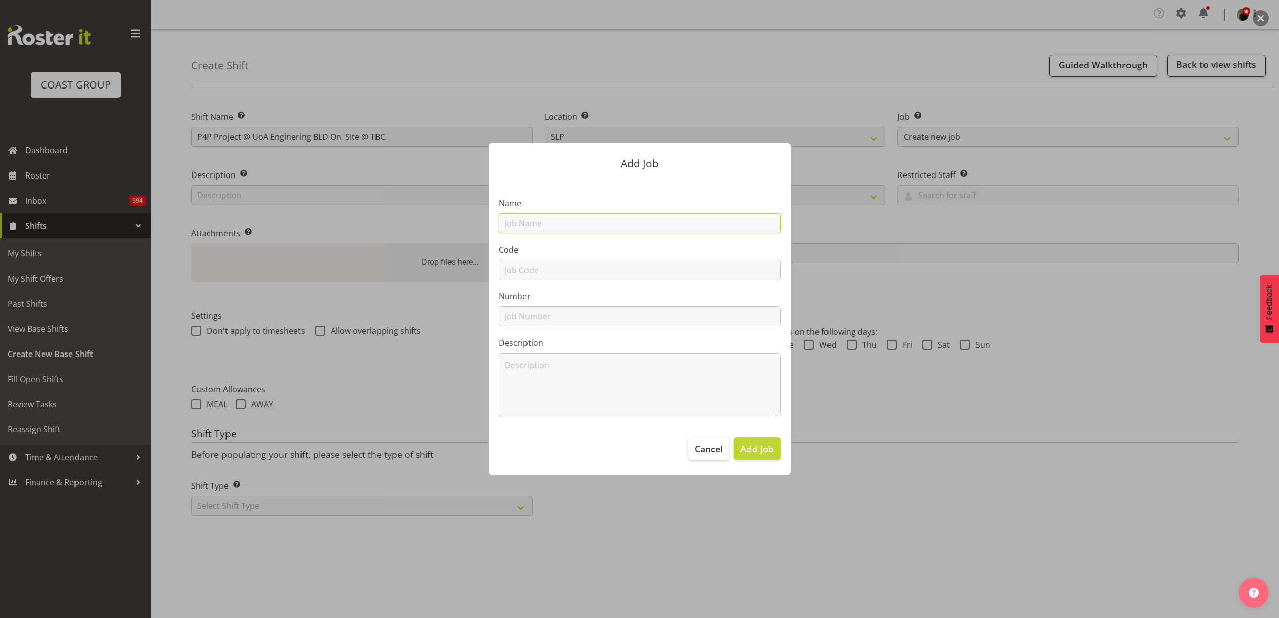
click at [595, 221] on input "text" at bounding box center [640, 223] width 282 height 20
click at [535, 225] on input "T25" at bounding box center [640, 223] width 282 height 20
paste input "P4P Project"
type input "T251023-1 P4P Project"
type input "T251023-1"
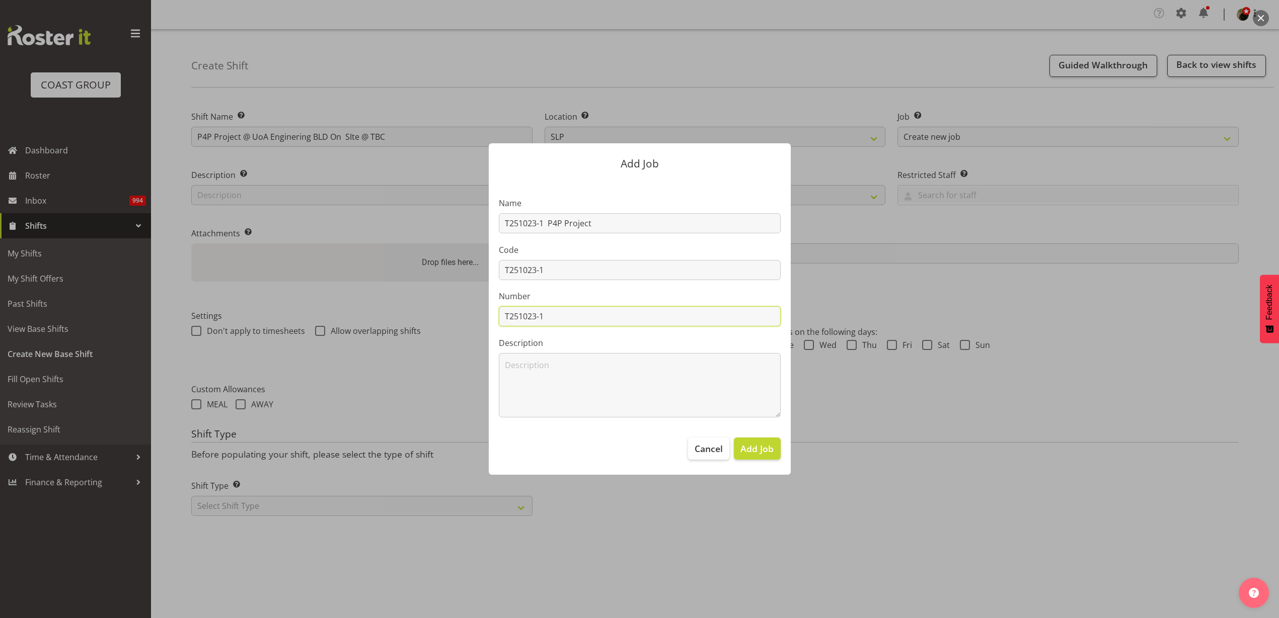
type input "T251023-1"
click at [749, 450] on span "Add Job" at bounding box center [756, 448] width 33 height 13
select select
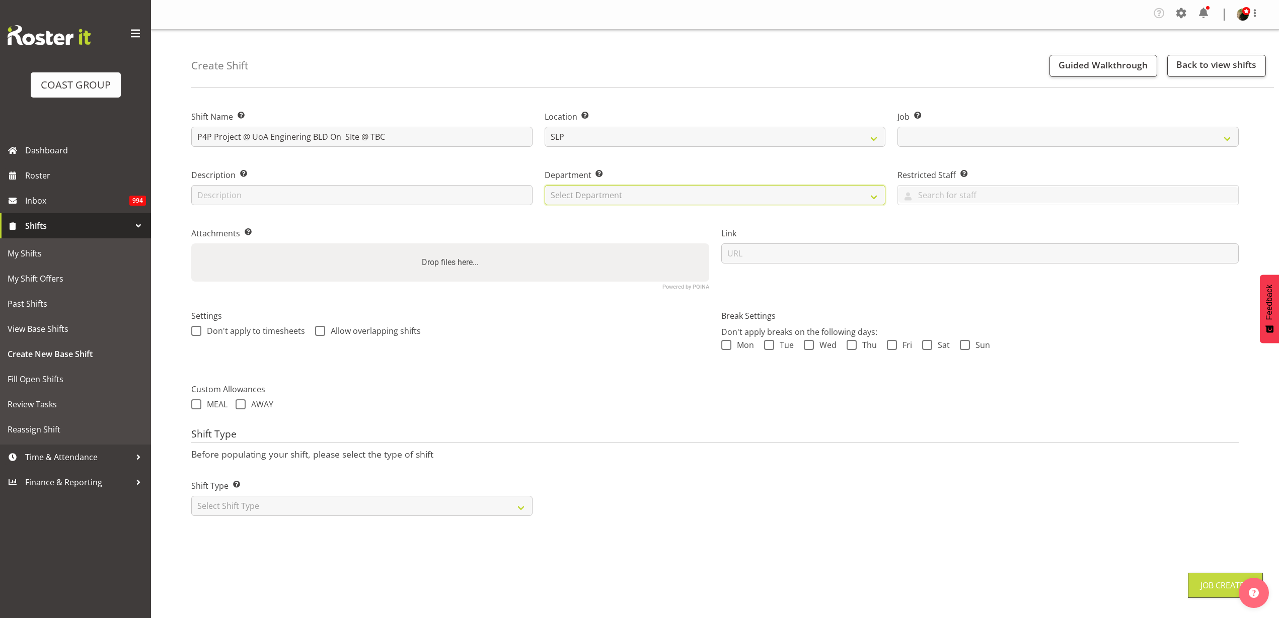
select select "10623"
click at [649, 193] on select "Select Department CARLTON EVENTS Carlton Hamilton Carlton Wellington DW AKL DW …" at bounding box center [714, 195] width 341 height 20
select select "23"
click at [544, 185] on select "Select Department CARLTON EVENTS Carlton Hamilton Carlton Wellington DW AKL DW …" at bounding box center [714, 195] width 341 height 20
click at [850, 254] on input "url" at bounding box center [980, 254] width 518 height 20
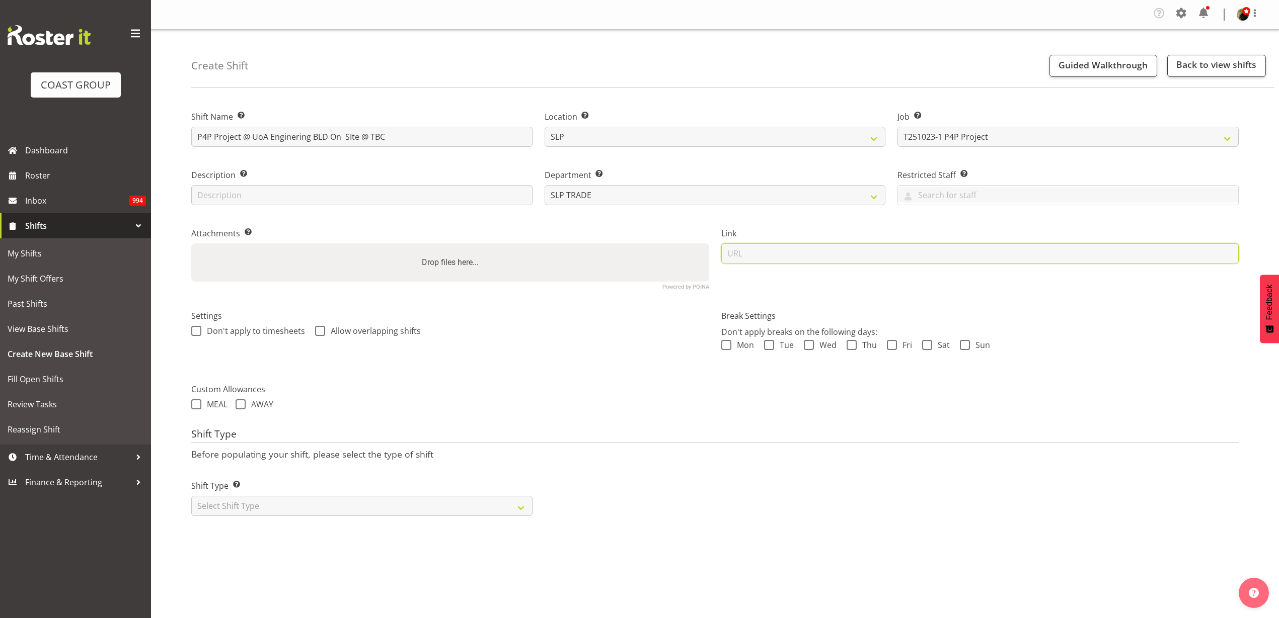
paste input "https://drive.google.com/drive/folders/1HB9DUWV8SLPcNc02SAk76mZEw4hW5222"
type input "https://drive.google.com/drive/folders/1HB9DUWV8SLPcNc02SAk76mZEw4hW5222"
click at [274, 509] on select "Select Shift Type One Off Shift Recurring Shift Rotating Shift" at bounding box center [361, 506] width 341 height 20
select select "recurring"
click at [191, 496] on select "Select Shift Type One Off Shift Recurring Shift Rotating Shift" at bounding box center [361, 506] width 341 height 20
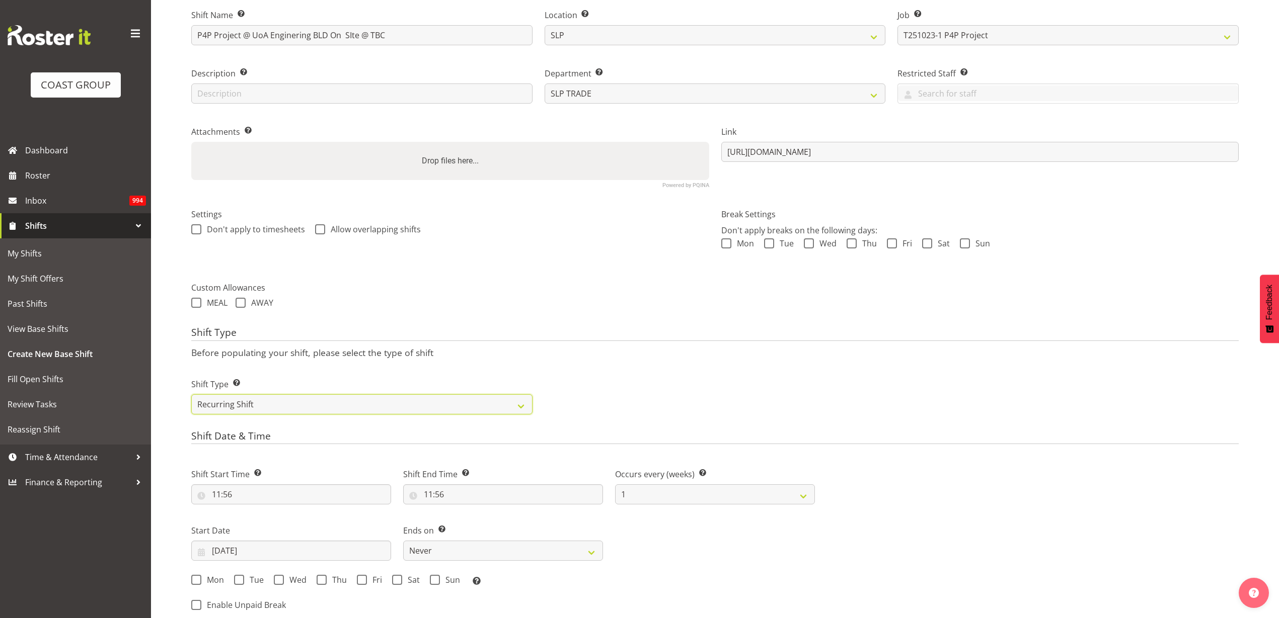
scroll to position [189, 0]
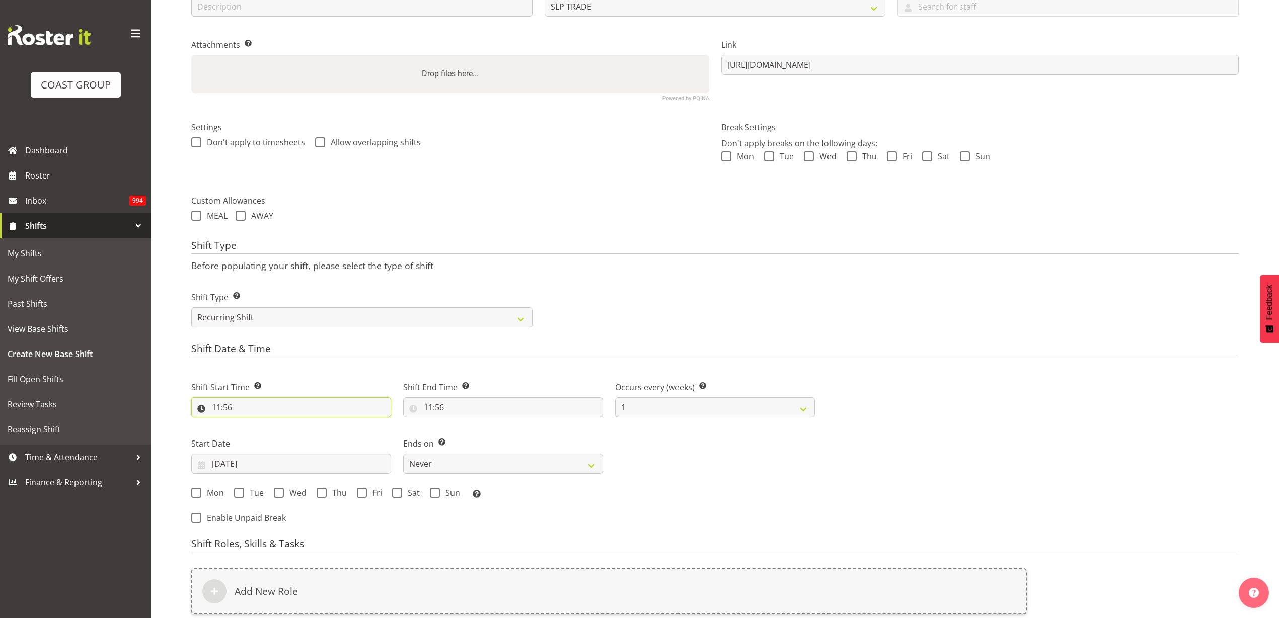
click at [251, 407] on input "11:56" at bounding box center [291, 408] width 200 height 20
select select "0"
type input "00:56"
select select "7"
type input "07:56"
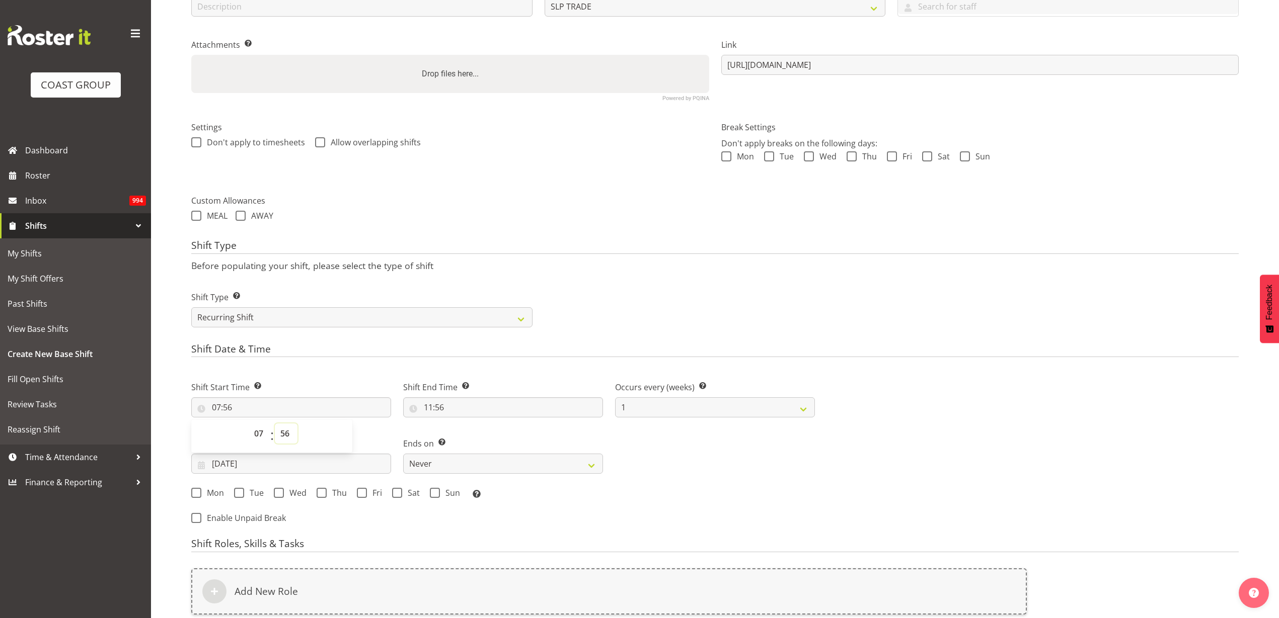
select select "0"
type input "07:00"
click at [503, 408] on input "11:56" at bounding box center [503, 408] width 200 height 20
select select "12"
type input "12:56"
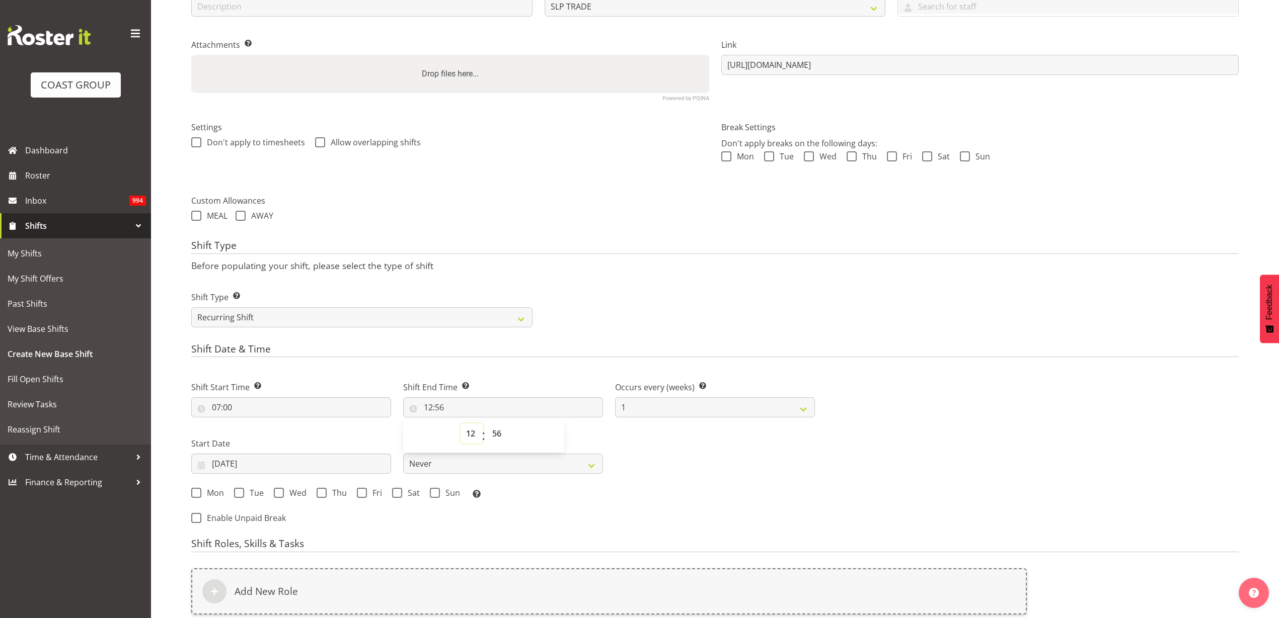
select select "14"
type input "14:56"
select select "0"
type input "14:00"
click at [255, 462] on input "[DATE]" at bounding box center [291, 464] width 200 height 20
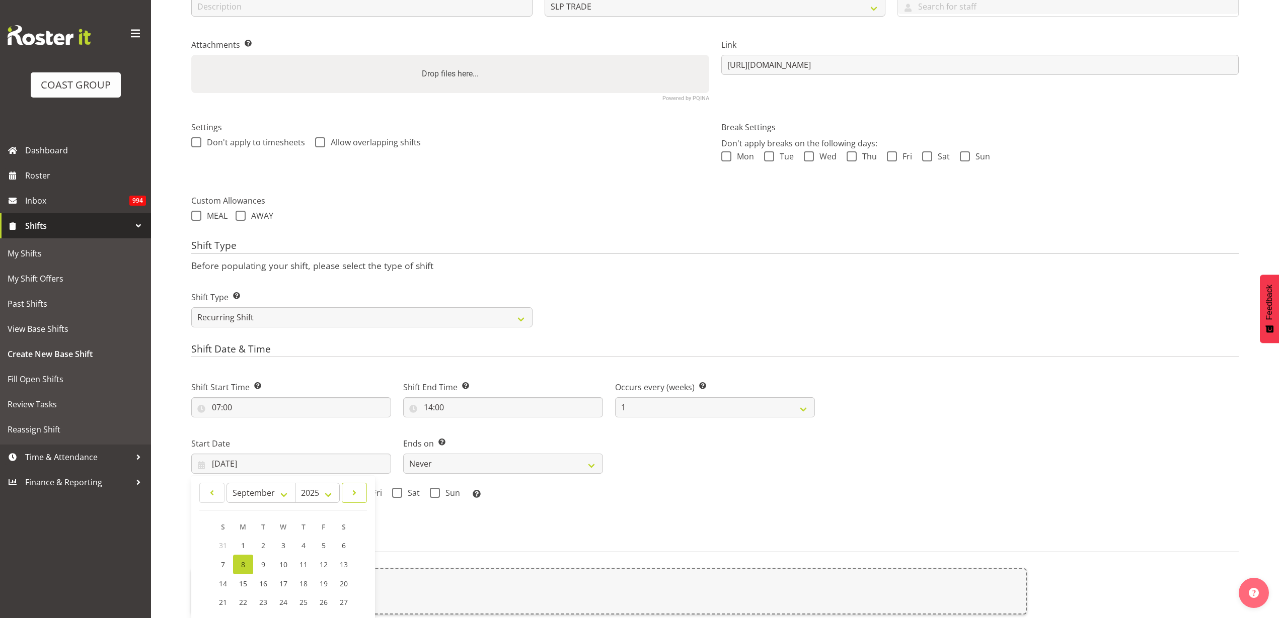
click at [356, 491] on span at bounding box center [354, 493] width 12 height 12
select select "9"
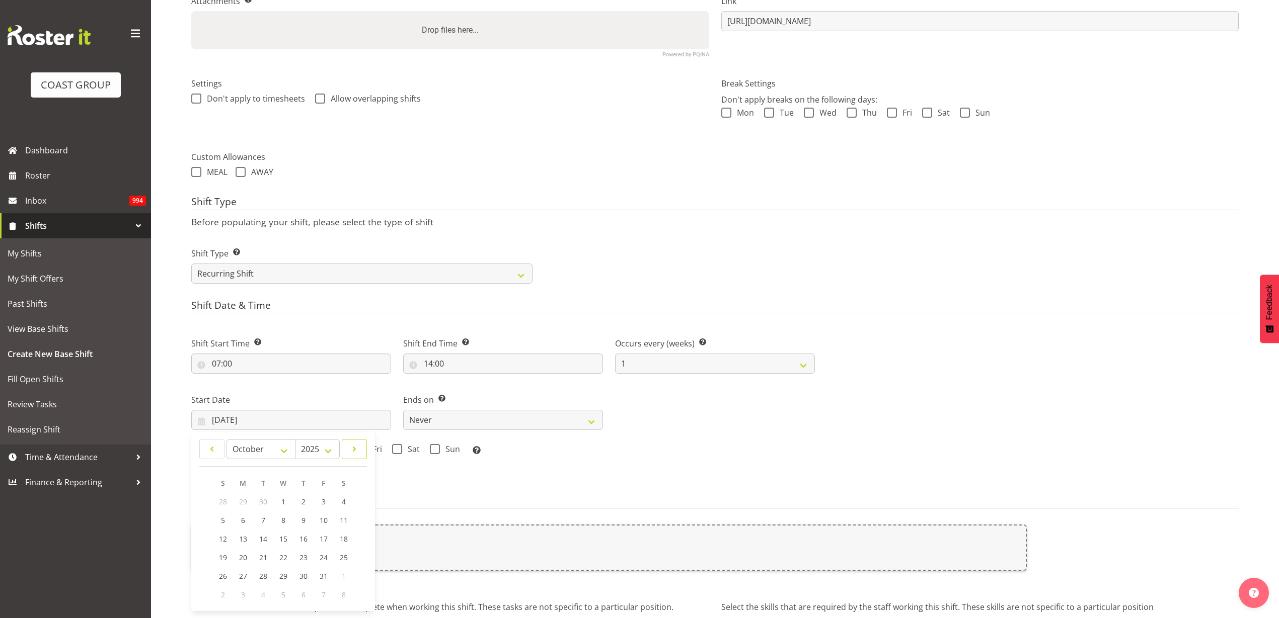
scroll to position [314, 0]
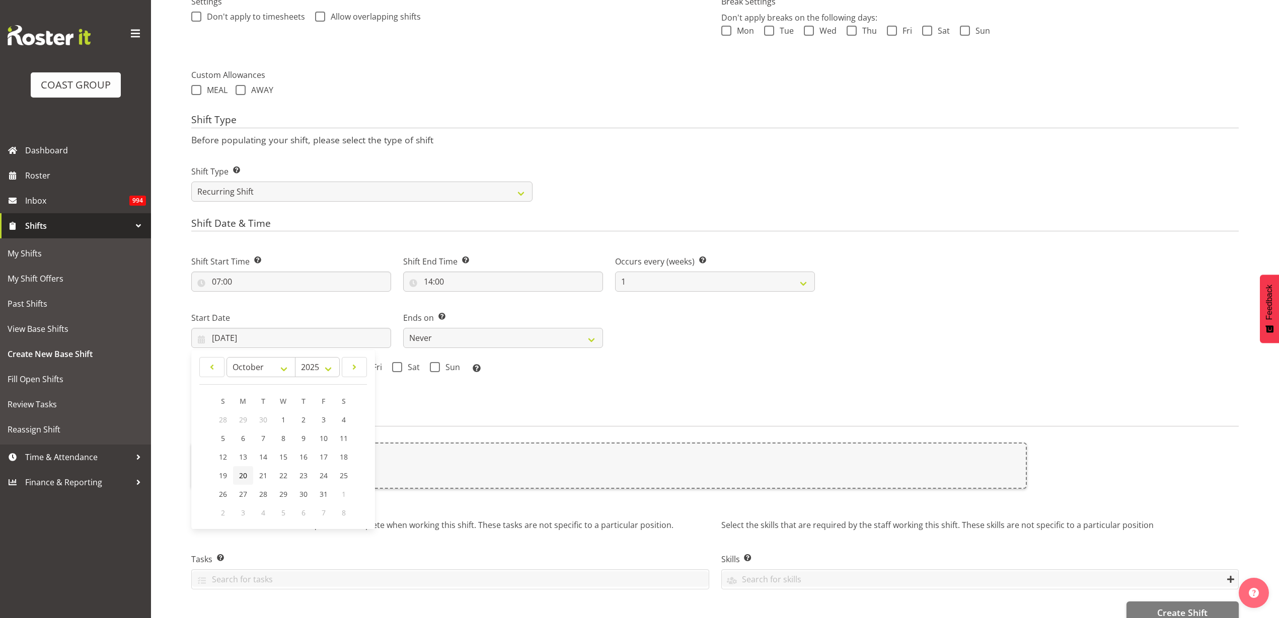
click at [240, 474] on span "20" at bounding box center [243, 476] width 8 height 10
type input "20/10/2025"
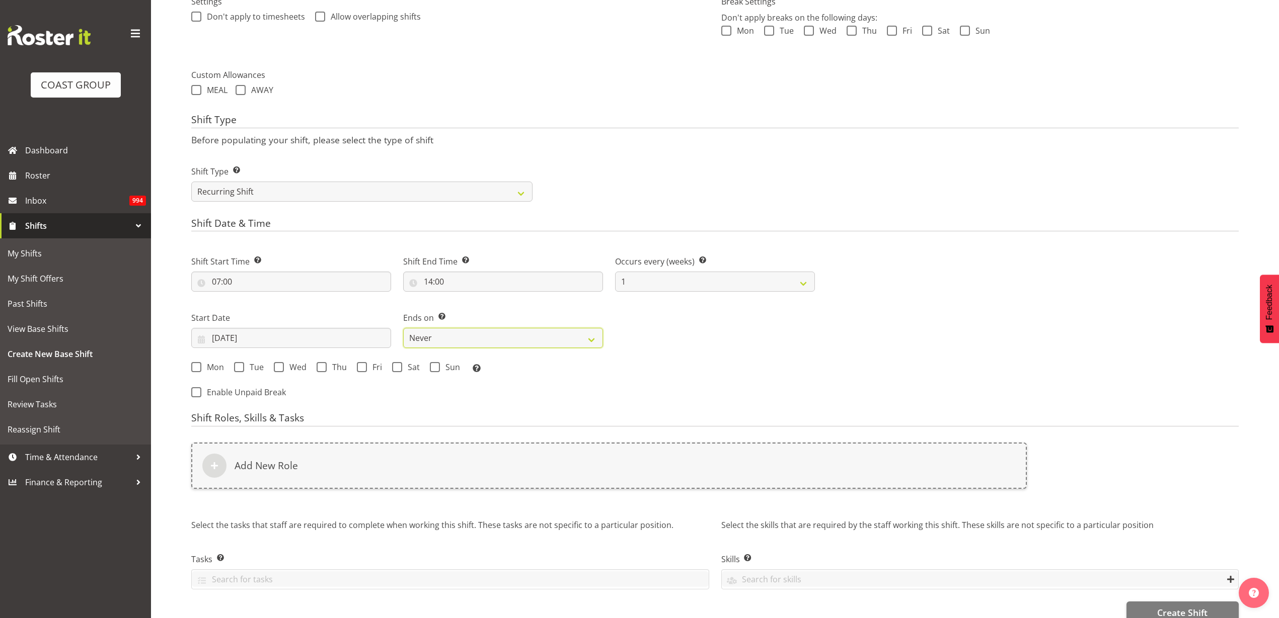
click at [445, 338] on select "Never On Date" at bounding box center [503, 338] width 200 height 20
select select "date"
click at [403, 328] on select "Never On Date" at bounding box center [503, 338] width 200 height 20
select select "8"
select select "2025"
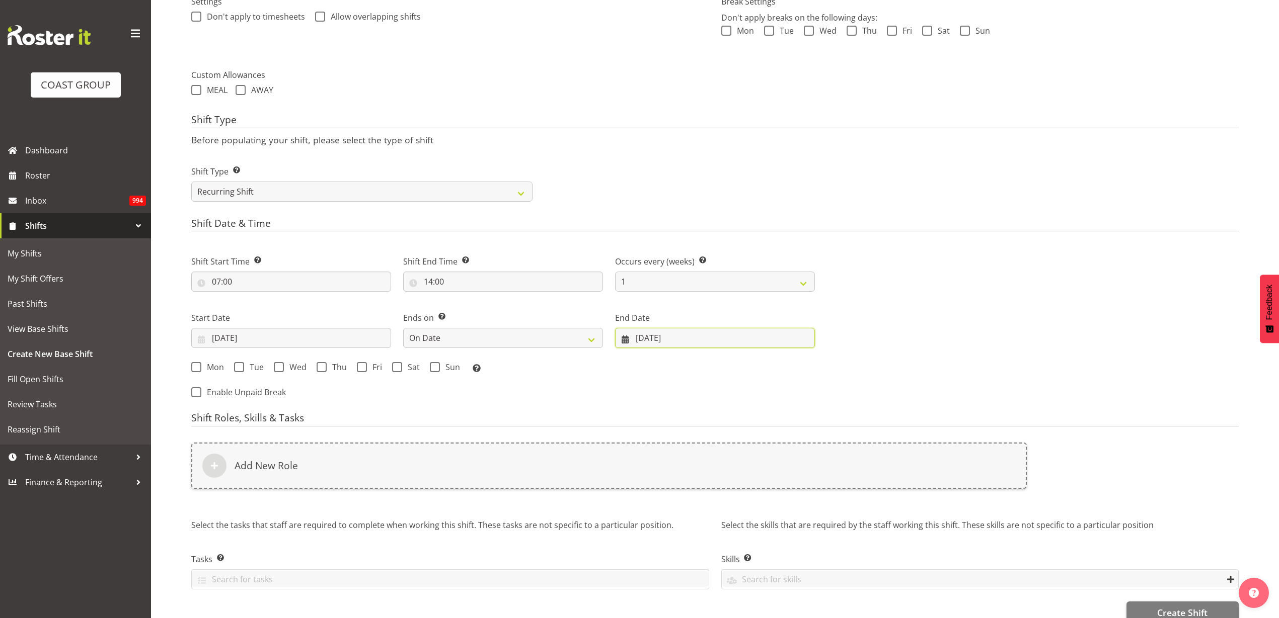
drag, startPoint x: 664, startPoint y: 336, endPoint x: 695, endPoint y: 327, distance: 32.5
click at [666, 336] on input "[DATE]" at bounding box center [715, 338] width 200 height 20
click at [799, 363] on span at bounding box center [794, 367] width 12 height 12
select select "9"
click at [762, 474] on span "24" at bounding box center [763, 476] width 8 height 10
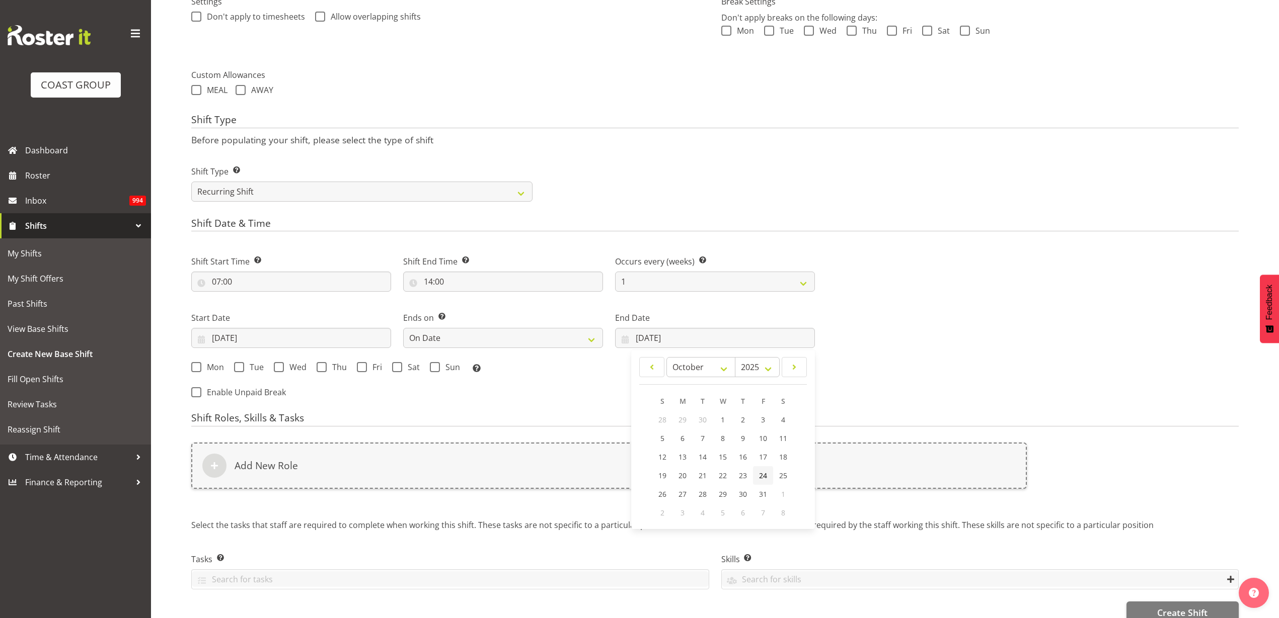
type input "24/10/2025"
click at [208, 369] on span "Mon" at bounding box center [212, 367] width 23 height 10
click at [198, 369] on input "Mon" at bounding box center [194, 367] width 7 height 7
checkbox input "true"
click at [240, 368] on span at bounding box center [239, 367] width 10 height 10
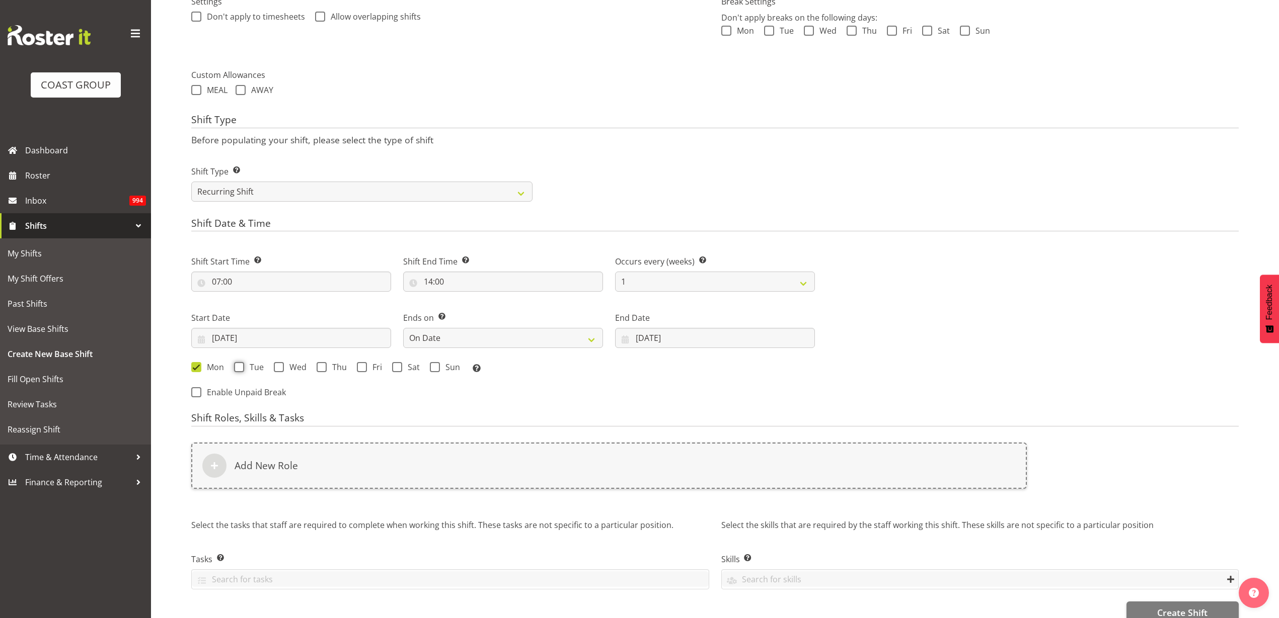
click at [240, 368] on input "Tue" at bounding box center [237, 367] width 7 height 7
checkbox input "true"
click at [289, 368] on span "Wed" at bounding box center [295, 367] width 23 height 10
click at [280, 368] on input "Wed" at bounding box center [277, 367] width 7 height 7
checkbox input "true"
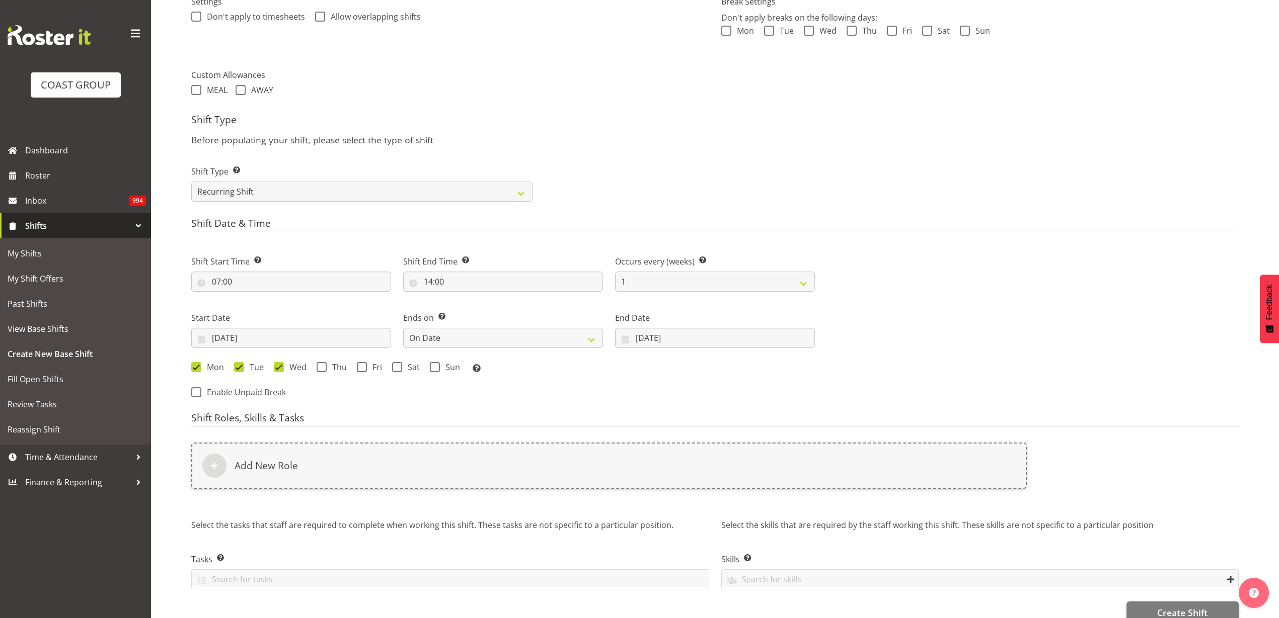
click at [328, 368] on span "Thu" at bounding box center [337, 367] width 20 height 10
click at [323, 368] on input "Thu" at bounding box center [320, 367] width 7 height 7
checkbox input "true"
click at [367, 368] on span "Fri" at bounding box center [374, 367] width 15 height 10
click at [363, 368] on input "Fri" at bounding box center [360, 367] width 7 height 7
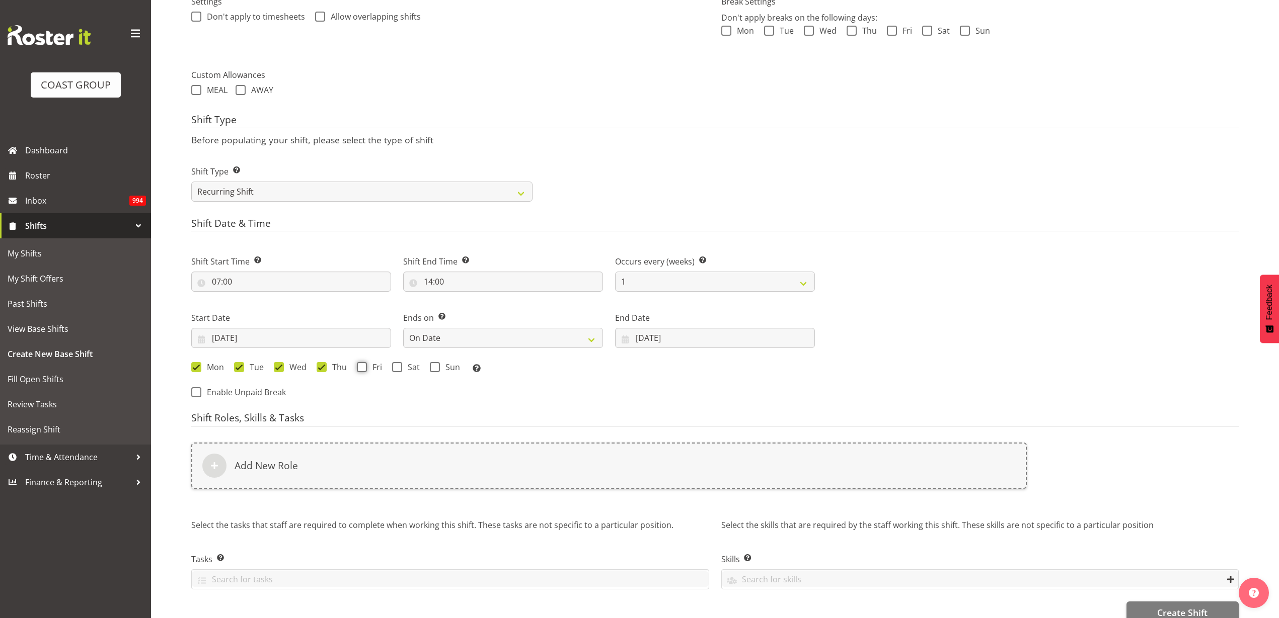
checkbox input "true"
click at [397, 369] on span at bounding box center [397, 367] width 10 height 10
click at [397, 369] on input "Sat" at bounding box center [395, 367] width 7 height 7
checkbox input "true"
click at [438, 370] on span at bounding box center [435, 367] width 10 height 10
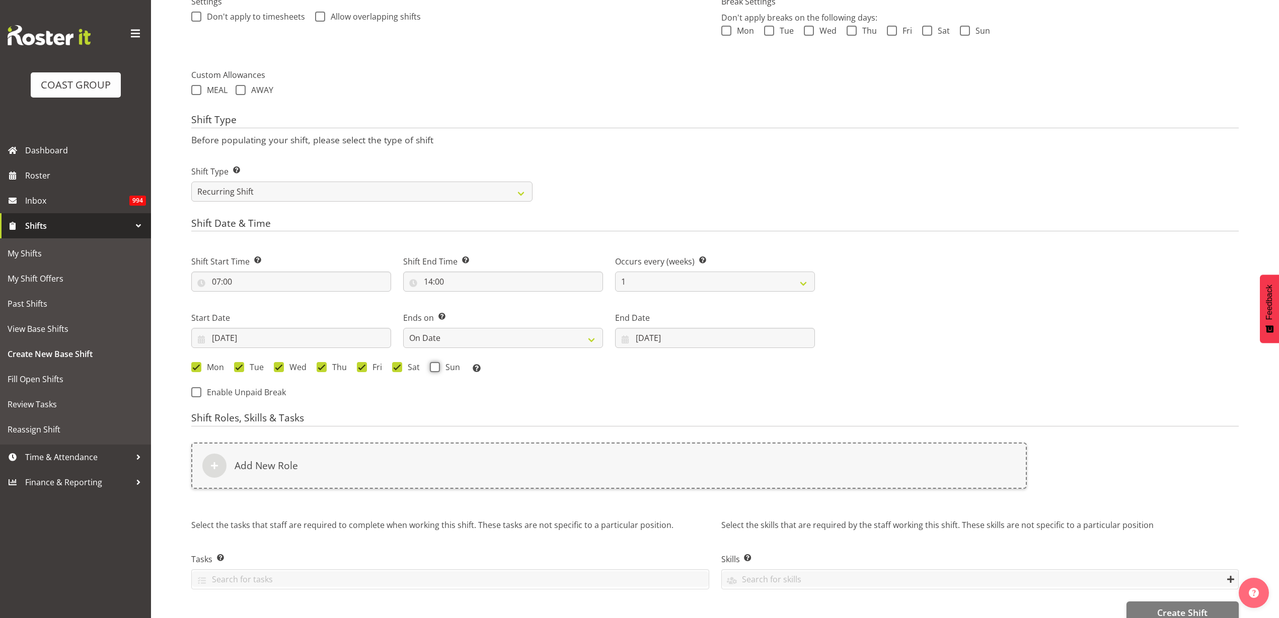
click at [436, 370] on input "Sun" at bounding box center [433, 367] width 7 height 7
checkbox input "true"
click at [370, 470] on div "Add New Role" at bounding box center [608, 466] width 835 height 46
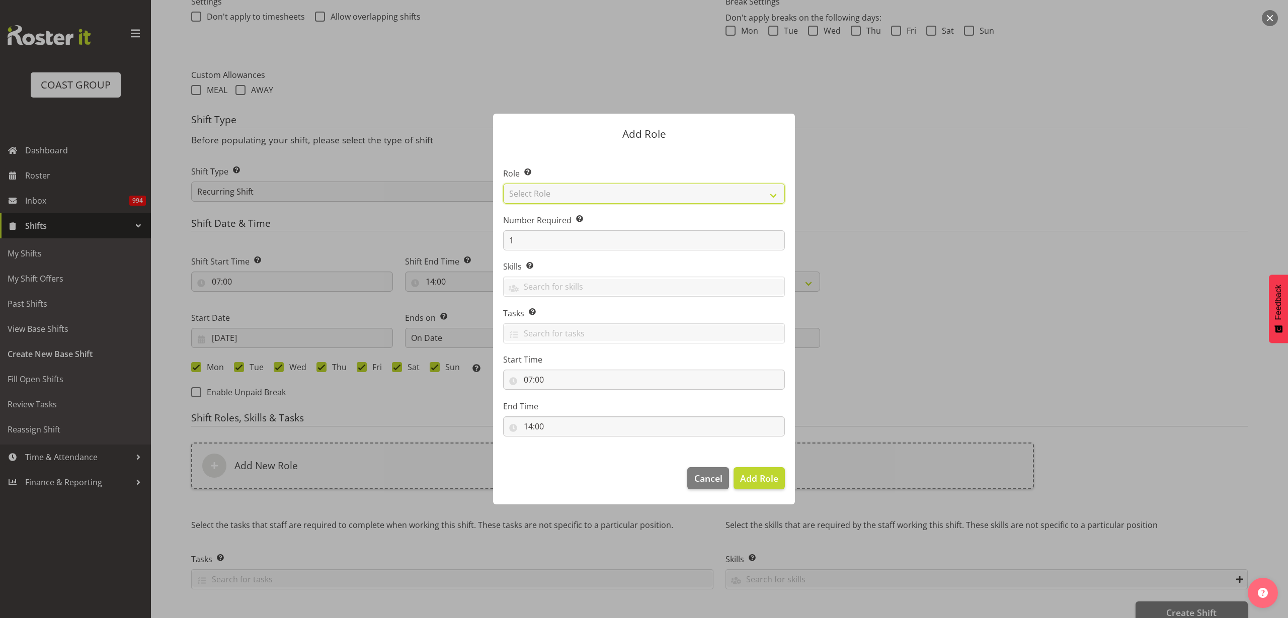
click at [563, 196] on select "Select Role ACCOUNT MANAGER ACCOUNT MANAGER DW ACCOUNTS [PERSON_NAME] VEHICLES …" at bounding box center [644, 194] width 282 height 20
select select "123"
click at [503, 184] on select "Select Role ACCOUNT MANAGER ACCOUNT MANAGER DW ACCOUNTS [PERSON_NAME] VEHICLES …" at bounding box center [644, 194] width 282 height 20
drag, startPoint x: 525, startPoint y: 242, endPoint x: 485, endPoint y: 238, distance: 40.5
click at [485, 238] on div "Add Role Role Select the role you wish to add to the shift. ACCOUNT MANAGER ACC…" at bounding box center [644, 309] width 322 height 441
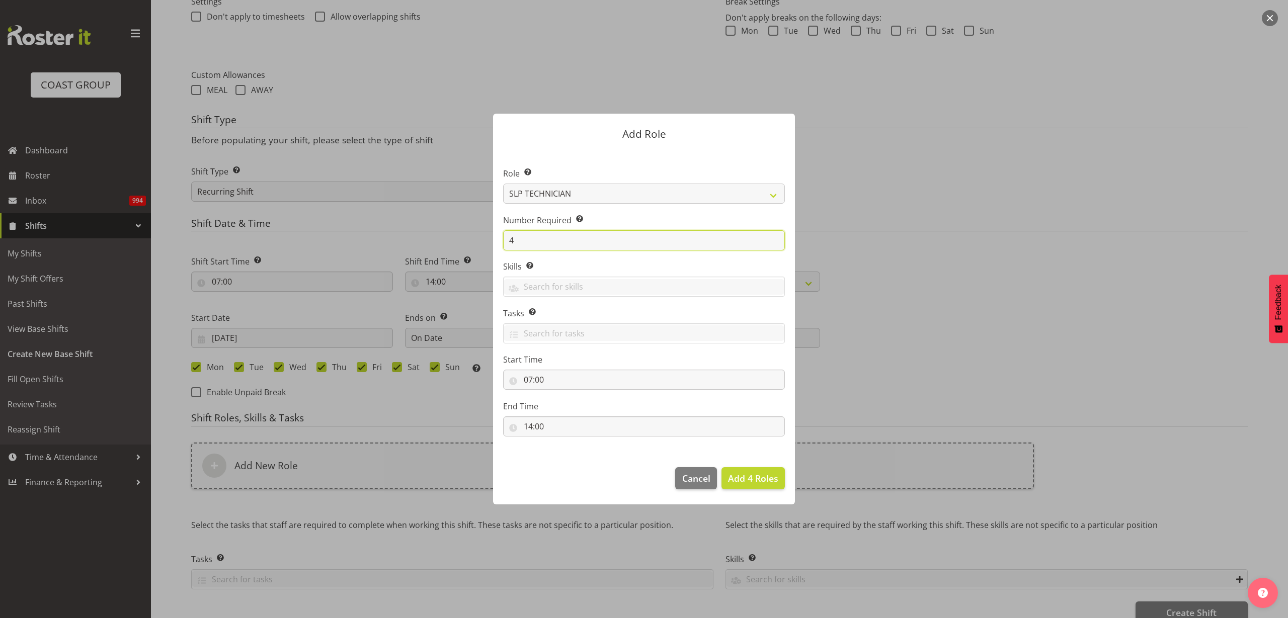
type input "4"
click at [755, 479] on span "Add 4 Roles" at bounding box center [753, 478] width 50 height 12
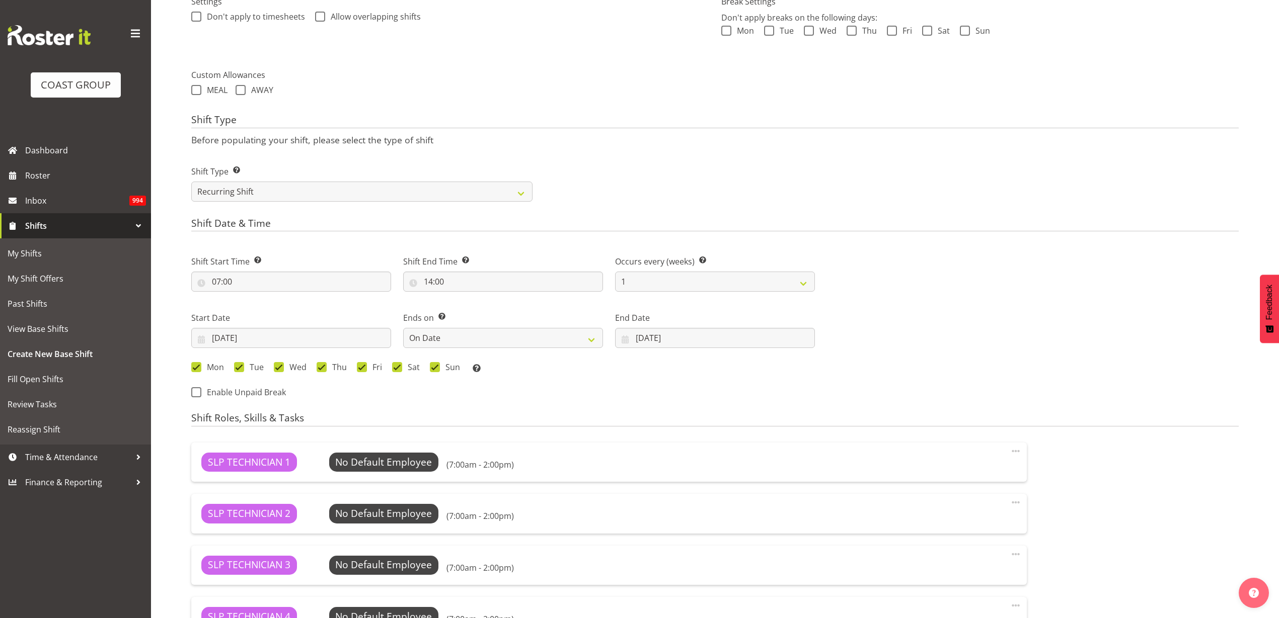
scroll to position [543, 0]
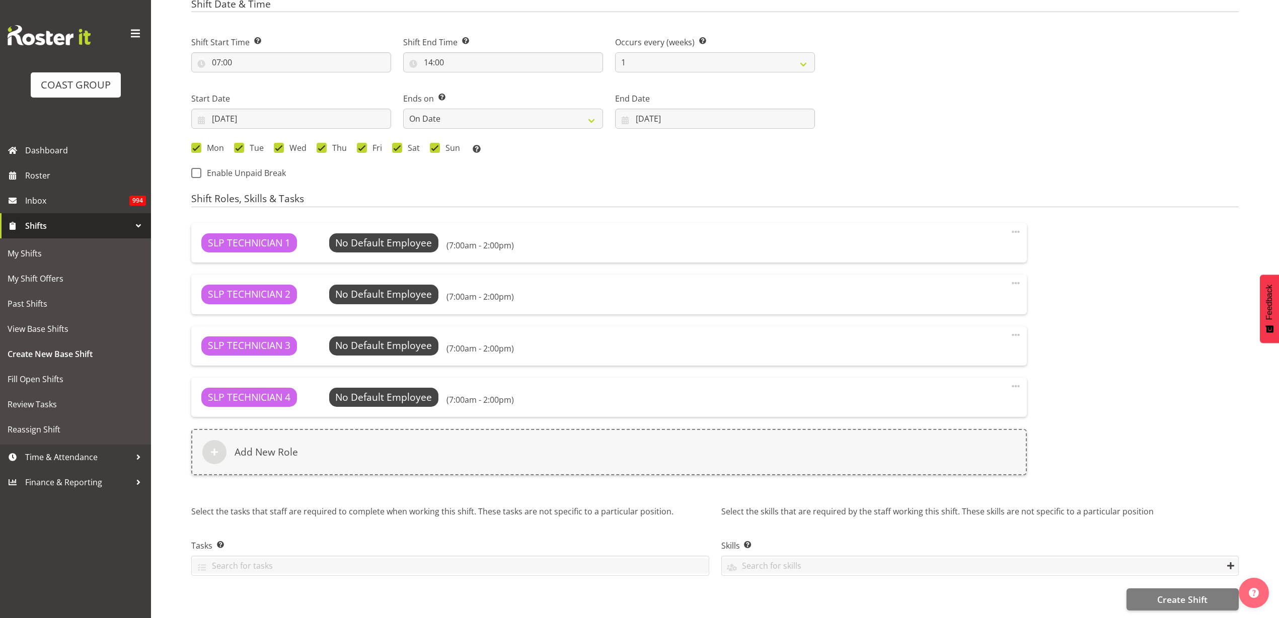
click at [287, 453] on div "Add New Role" at bounding box center [608, 452] width 835 height 46
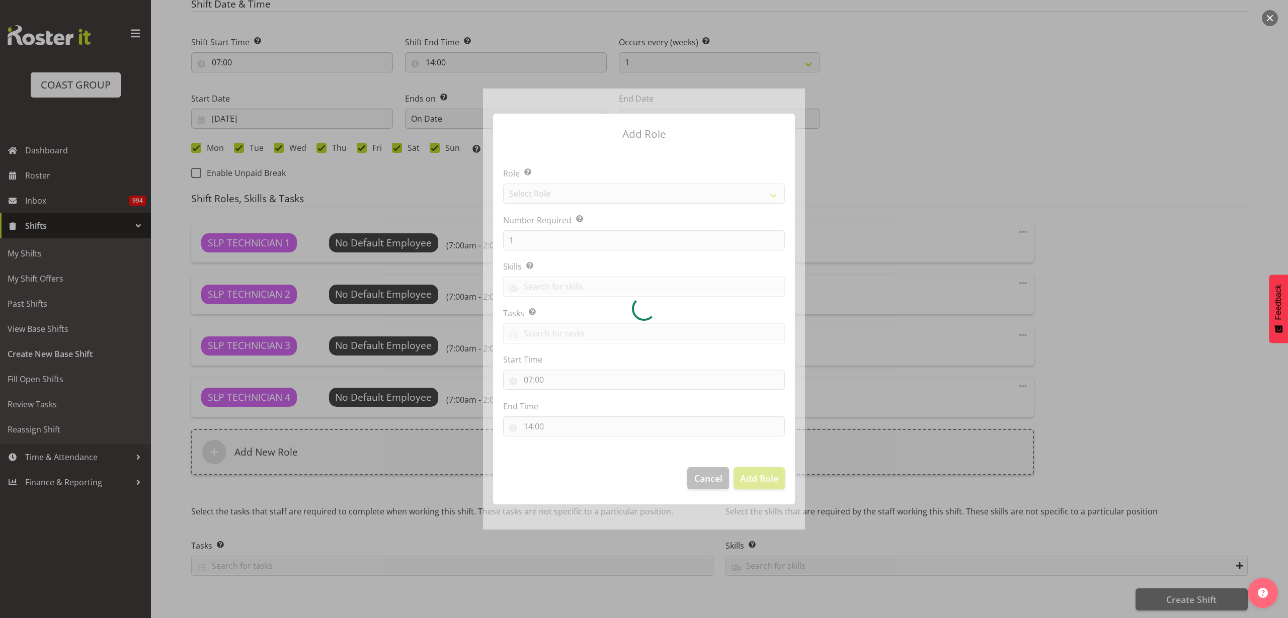
click at [610, 197] on div at bounding box center [644, 309] width 322 height 441
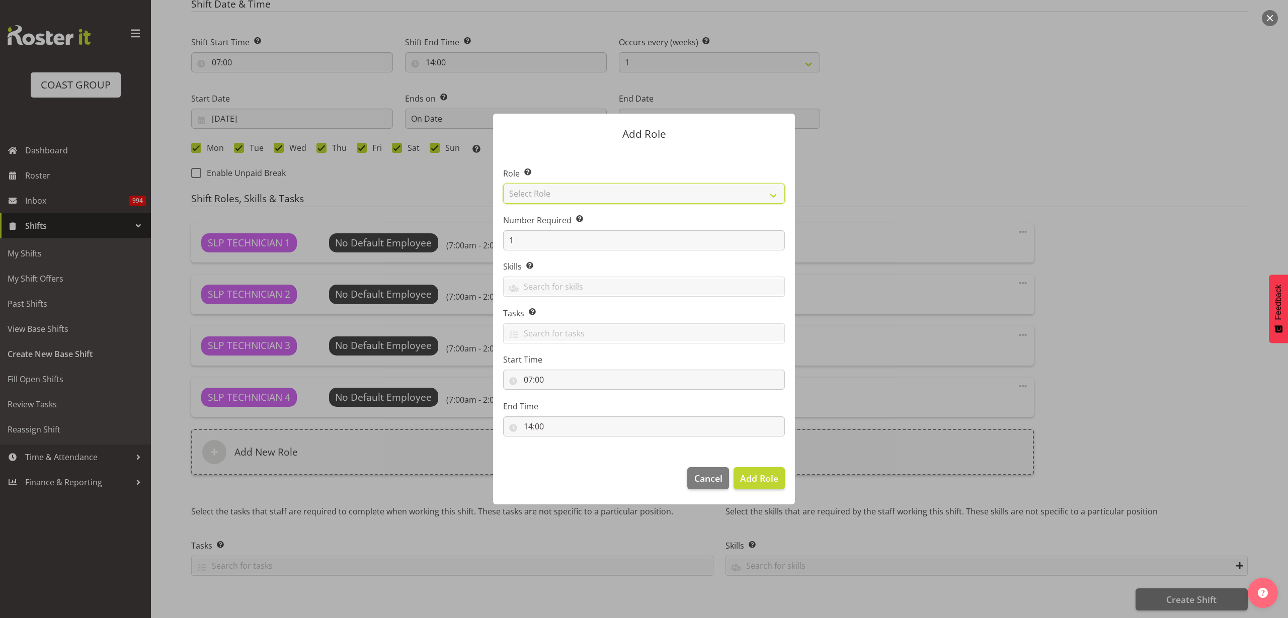
click at [579, 193] on select "Select Role ACCOUNT MANAGER ACCOUNT MANAGER DW ACCOUNTS [PERSON_NAME] VEHICLES …" at bounding box center [644, 194] width 282 height 20
select select "81"
click at [503, 184] on select "Select Role ACCOUNT MANAGER ACCOUNT MANAGER DW ACCOUNTS AKL DIANNA VEHICLES AKL…" at bounding box center [644, 194] width 282 height 20
click at [771, 475] on span "Add Role" at bounding box center [759, 478] width 38 height 12
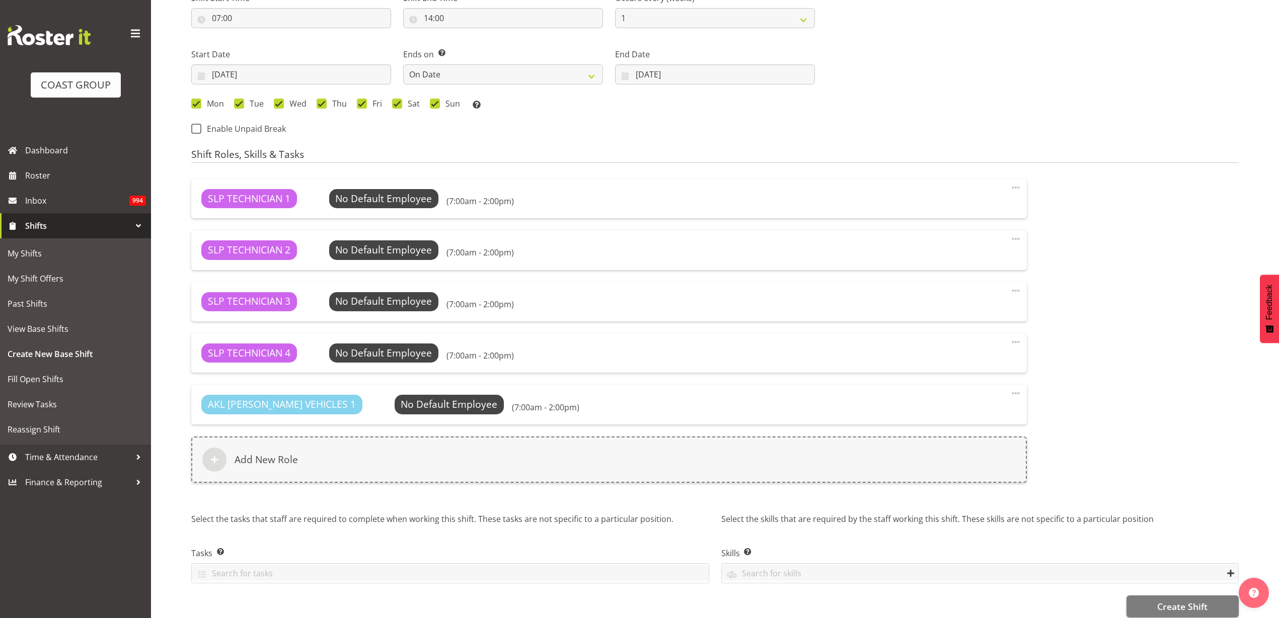
scroll to position [595, 0]
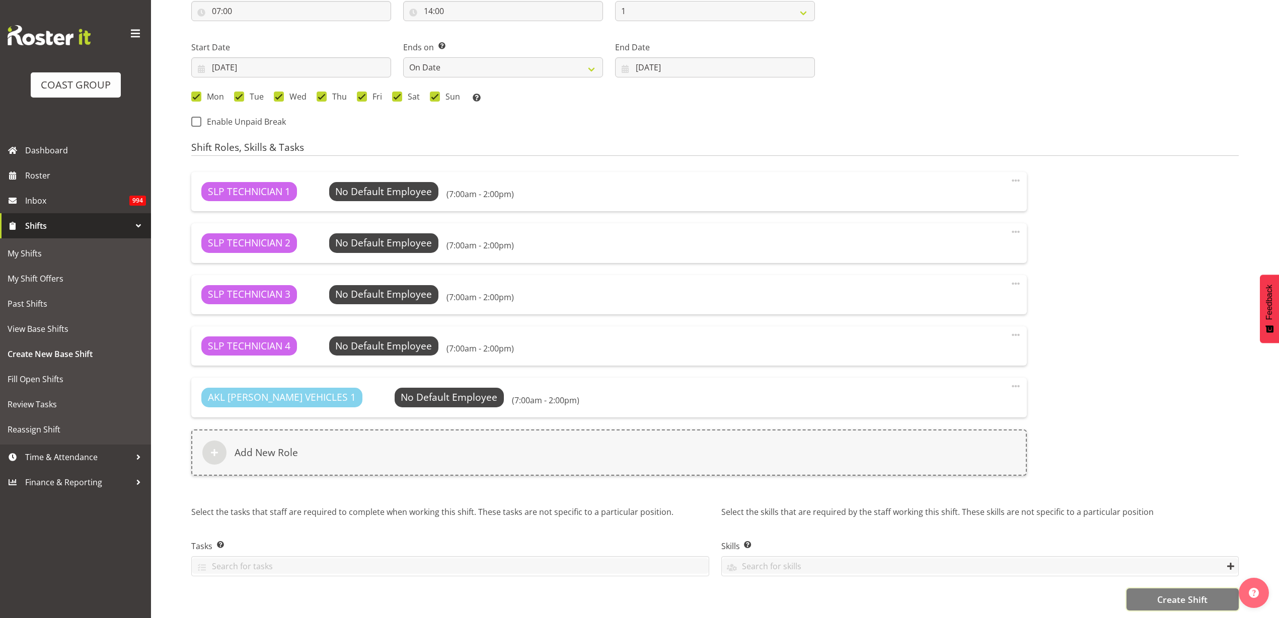
click at [1199, 593] on span "Create Shift" at bounding box center [1182, 599] width 50 height 13
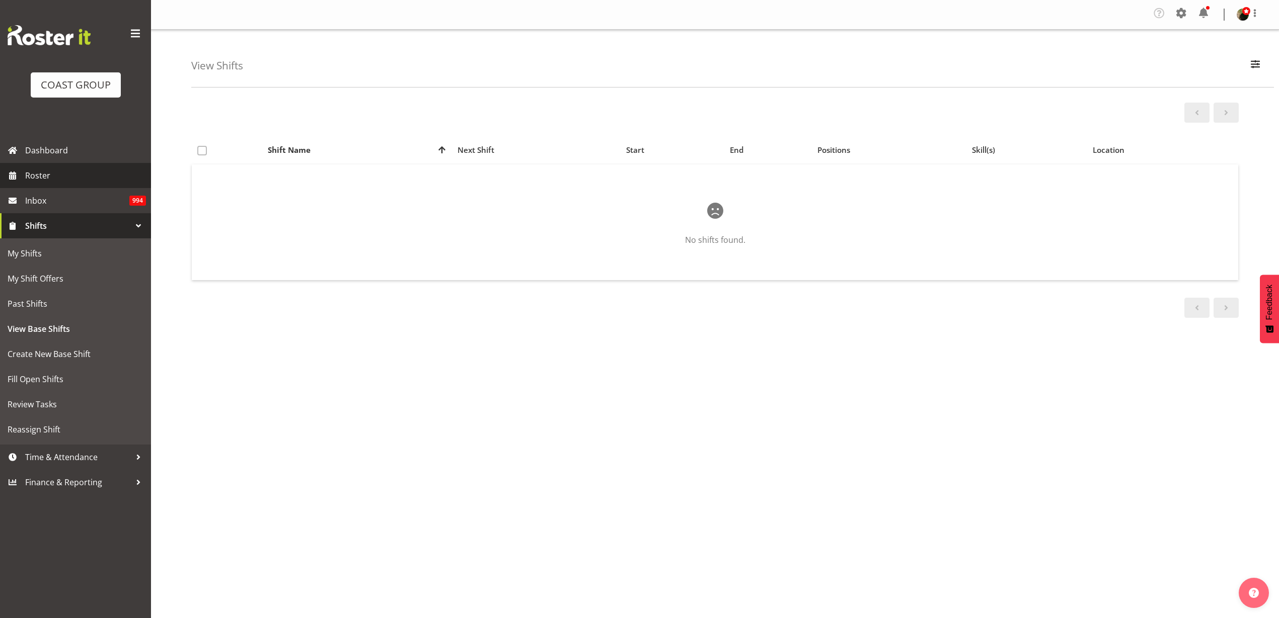
click at [54, 170] on span "Roster" at bounding box center [85, 175] width 121 height 15
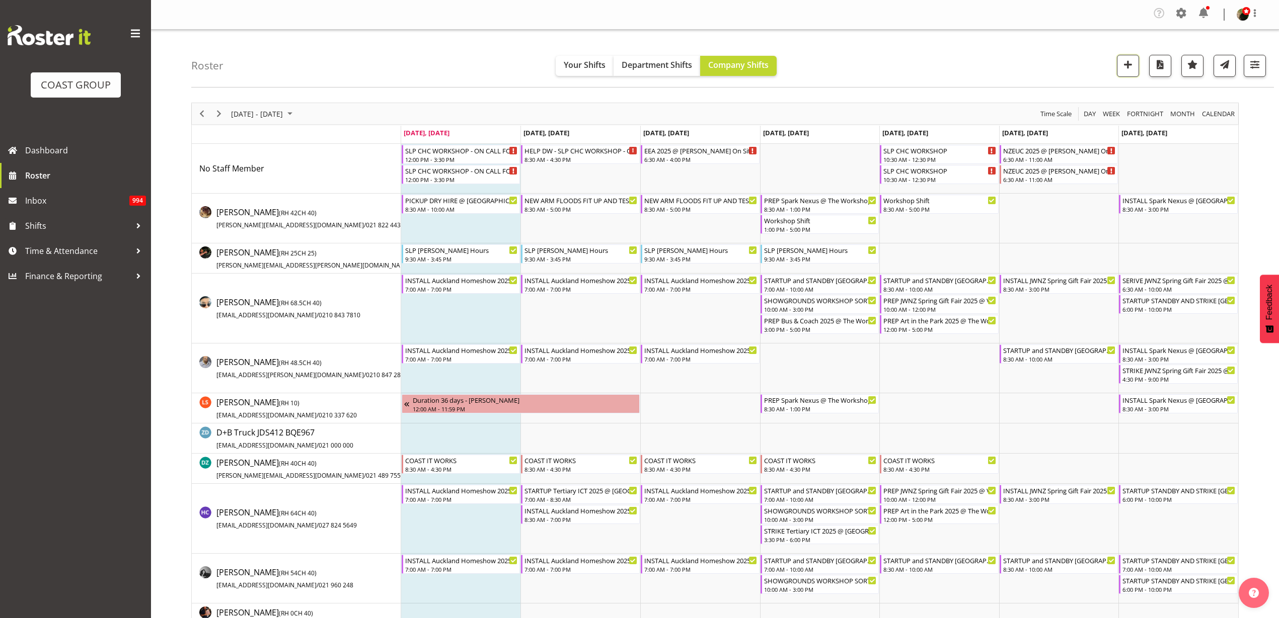
click at [1136, 62] on button "button" at bounding box center [1128, 66] width 22 height 22
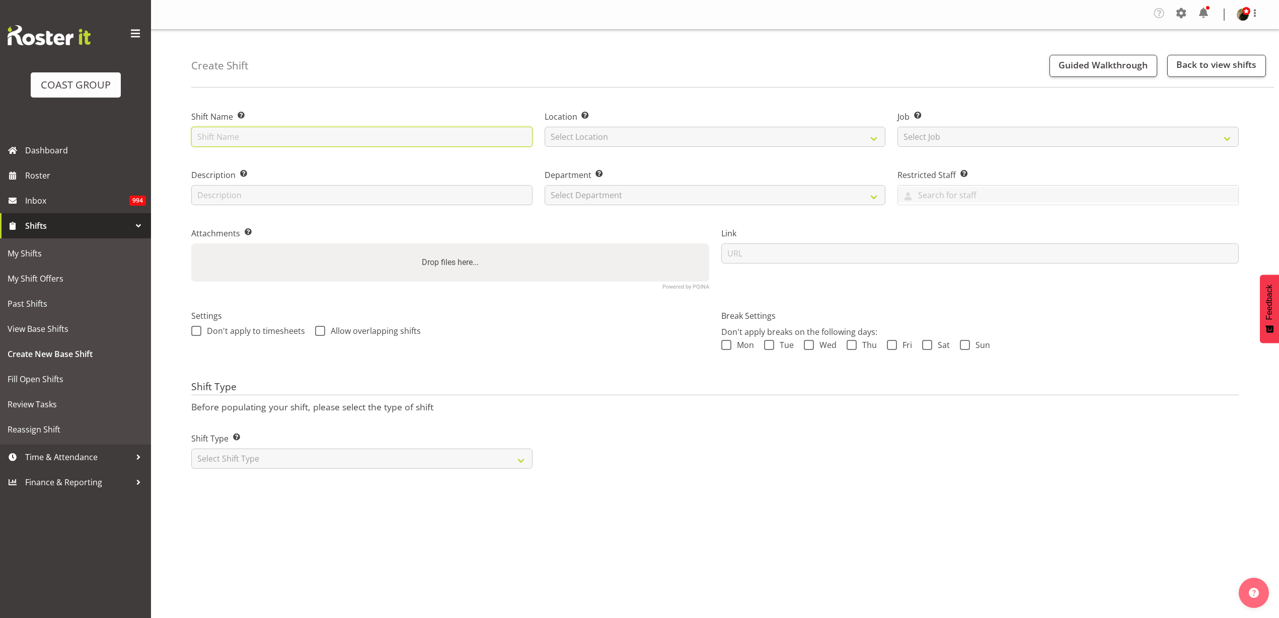
click at [328, 137] on input "text" at bounding box center [361, 137] width 341 height 20
type input "Warriors Prizegiving @ Viaduct Events Center On SIte @ 0930"
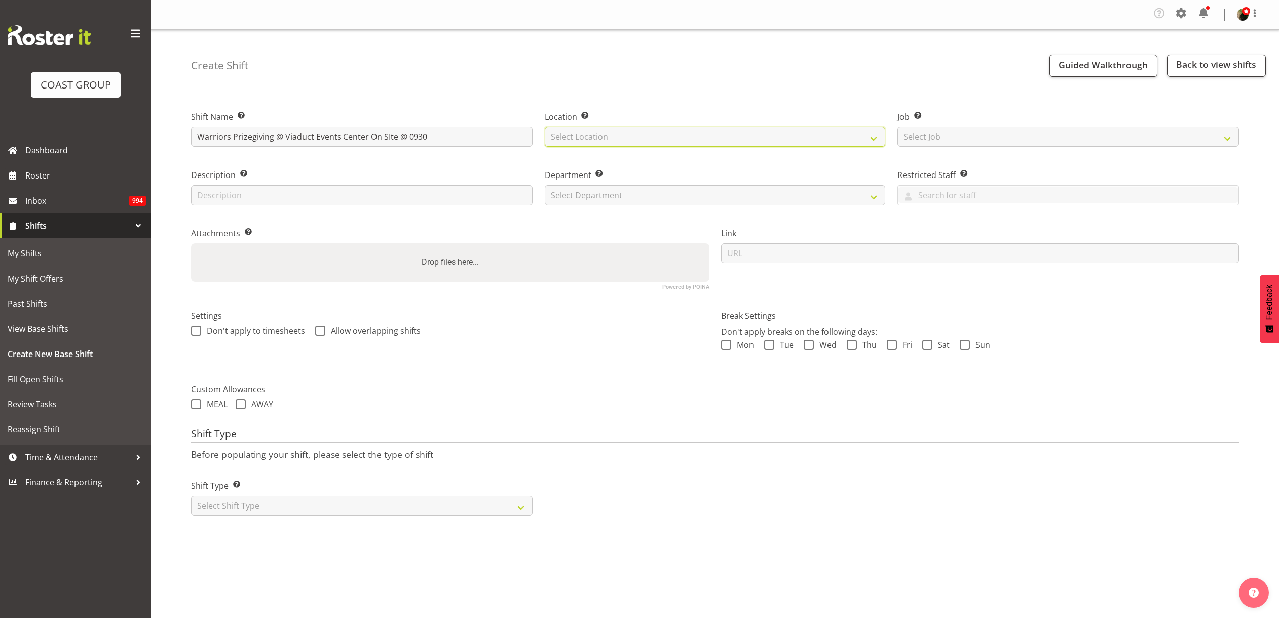
select select "31"
click at [921, 131] on select "Select Job Create new job 1 Carlton Events 1 [PERSON_NAME][GEOGRAPHIC_DATA] 1 […" at bounding box center [1067, 137] width 341 height 20
select select "0"
click at [897, 127] on select "Select Job Create new job 1 Carlton Events 1 [PERSON_NAME][GEOGRAPHIC_DATA] 1 […" at bounding box center [1067, 137] width 341 height 20
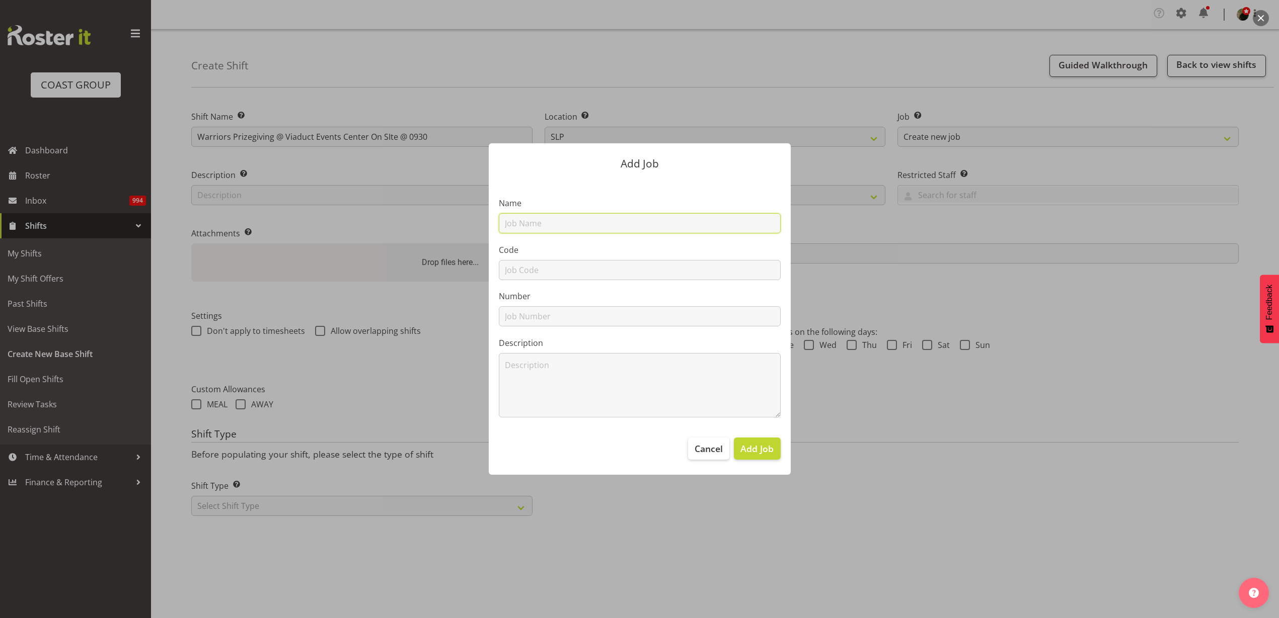
click at [591, 221] on input "text" at bounding box center [640, 223] width 282 height 20
paste input "[URL][DOMAIN_NAME]"
type input "T250916-4 Warriors Prizegiving 2025"
type input "T250916-4"
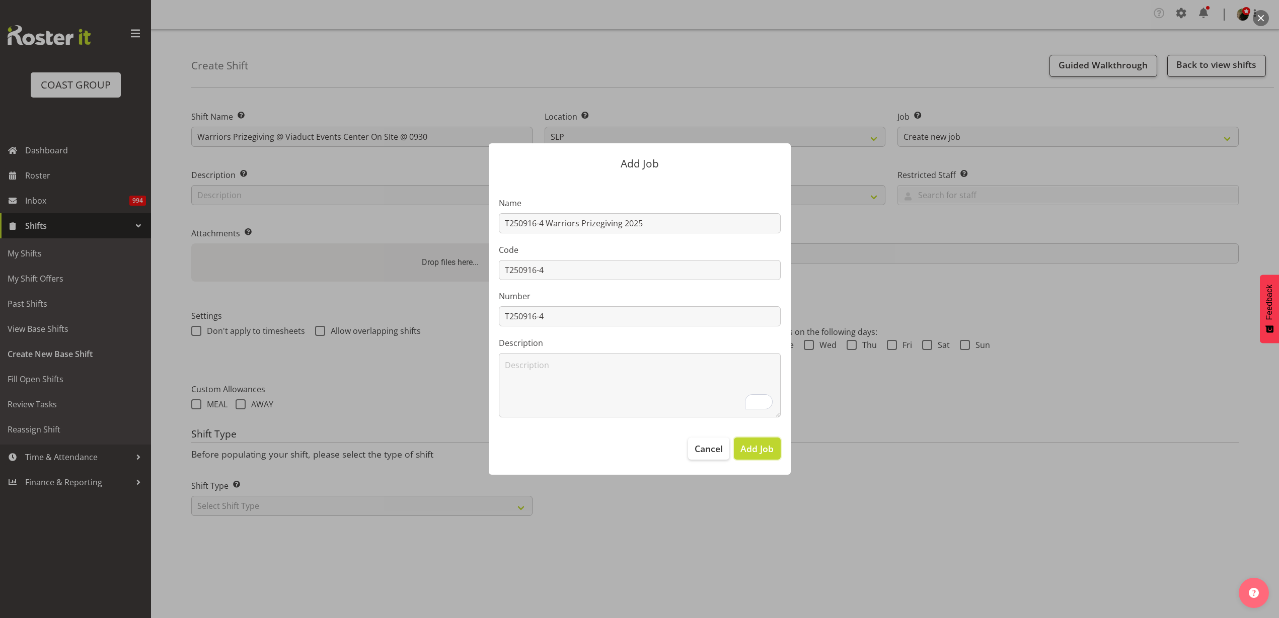
click at [763, 452] on span "Add Job" at bounding box center [756, 448] width 33 height 13
select select
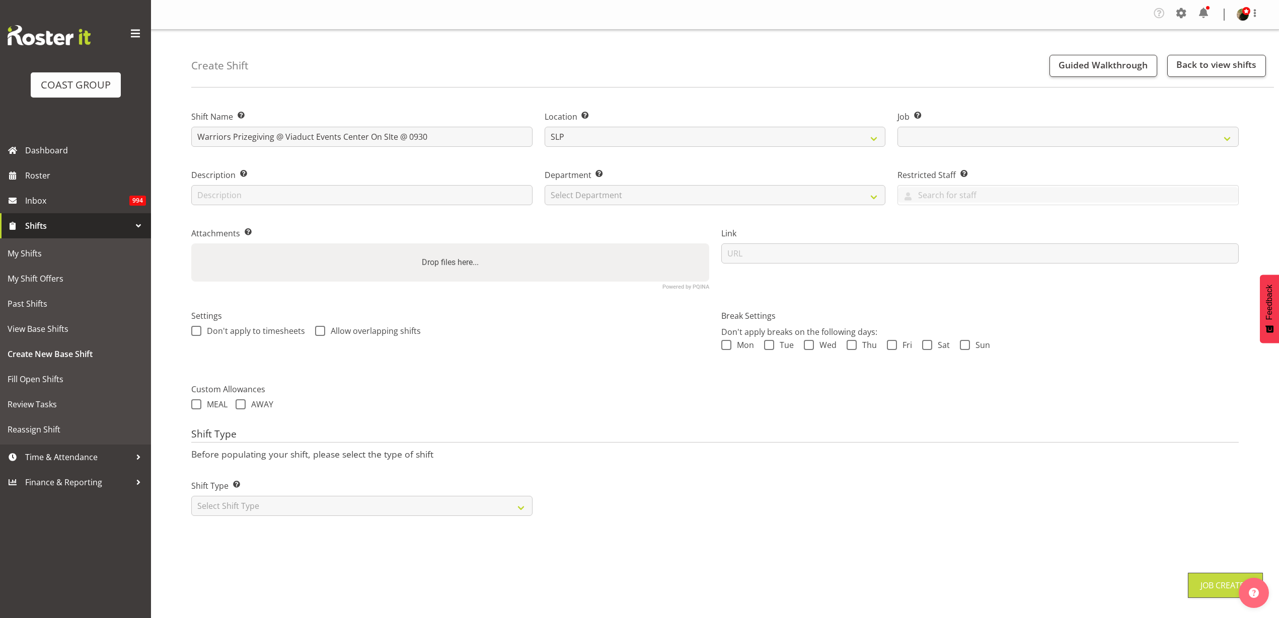
select select "10624"
click at [640, 191] on select "Select Department CARLTON EVENTS [PERSON_NAME][GEOGRAPHIC_DATA] [GEOGRAPHIC_DAT…" at bounding box center [714, 195] width 341 height 20
select select "23"
click at [544, 185] on select "Select Department CARLTON EVENTS [PERSON_NAME][GEOGRAPHIC_DATA] [GEOGRAPHIC_DAT…" at bounding box center [714, 195] width 341 height 20
click at [801, 259] on input "url" at bounding box center [980, 254] width 518 height 20
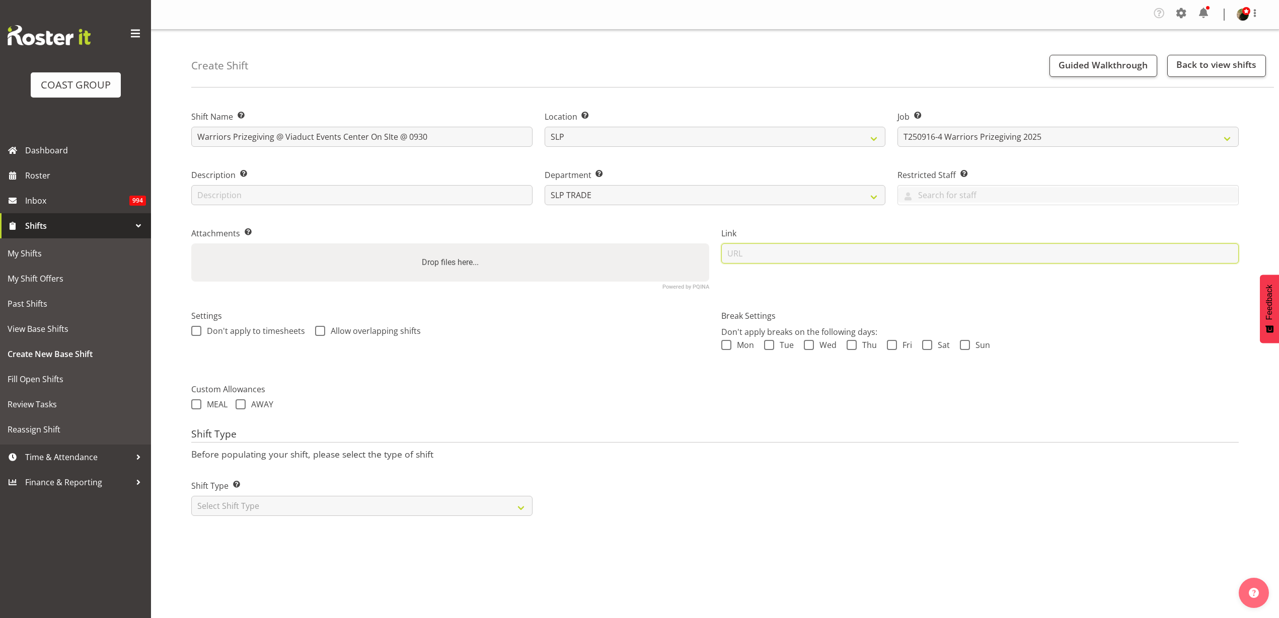
paste input "[URL][DOMAIN_NAME]"
type input "[URL][DOMAIN_NAME]"
click at [266, 514] on select "Select Shift Type One Off Shift Recurring Shift Rotating Shift" at bounding box center [361, 506] width 341 height 20
select select "recurring"
click at [191, 496] on select "Select Shift Type One Off Shift Recurring Shift Rotating Shift" at bounding box center [361, 506] width 341 height 20
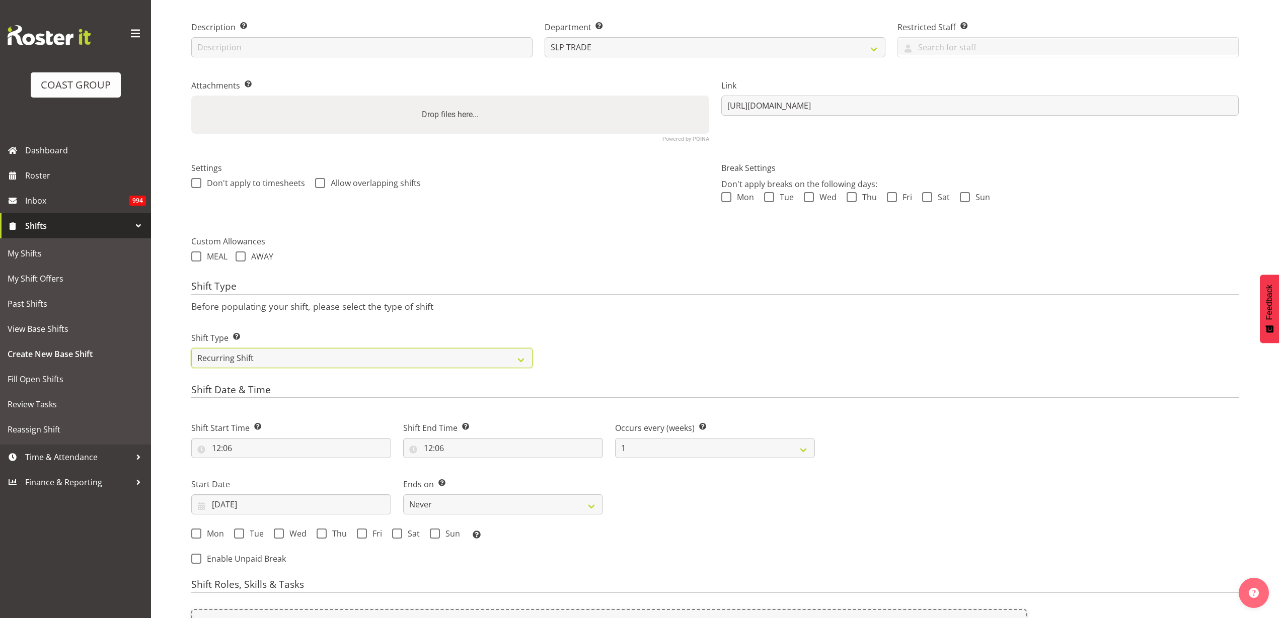
scroll to position [189, 0]
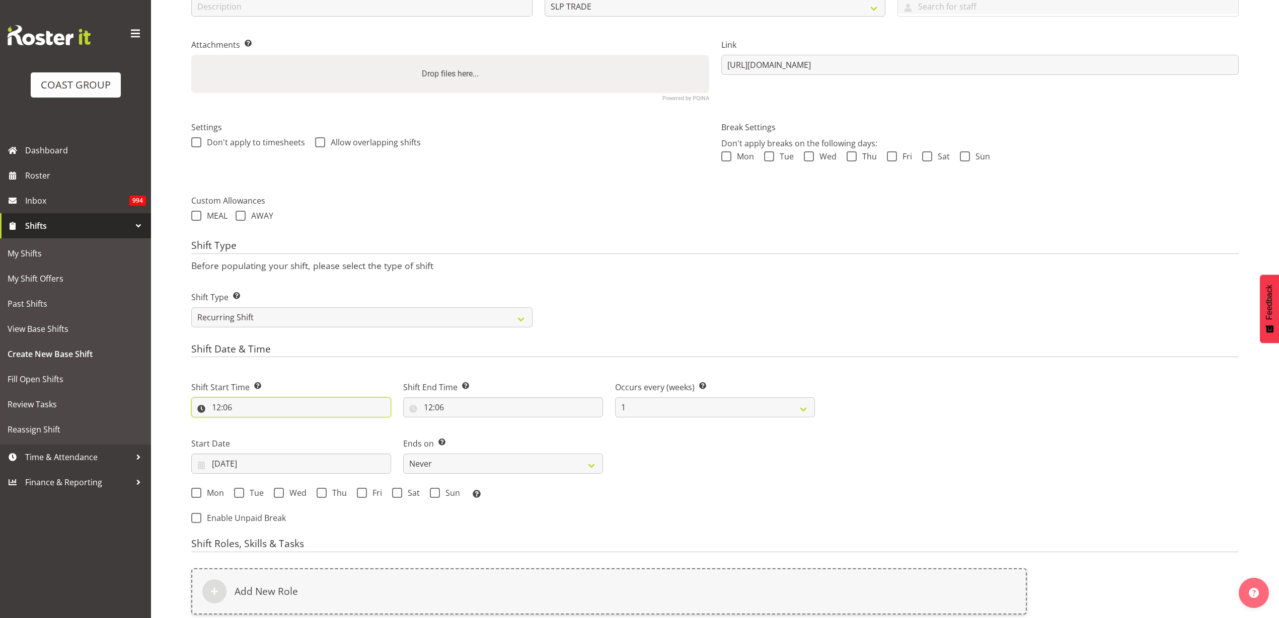
click at [252, 406] on input "12:06" at bounding box center [291, 408] width 200 height 20
select select "0"
type input "00:06"
select select "8"
type input "08:06"
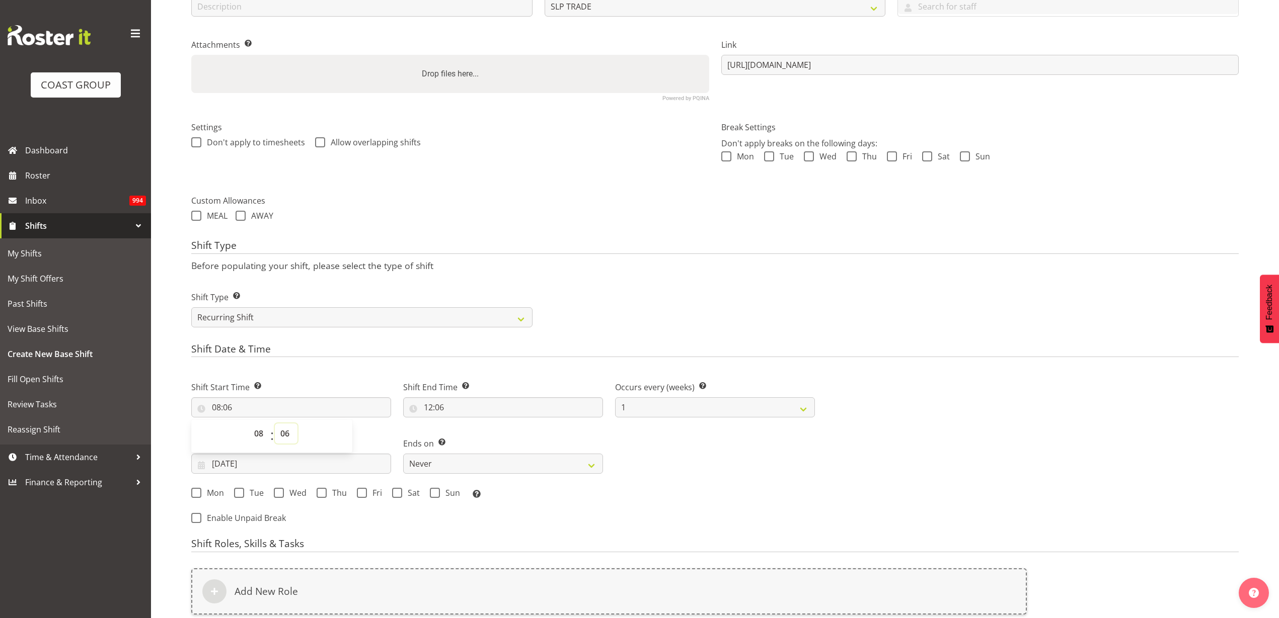
select select "30"
type input "08:30"
click at [446, 407] on input "12:06" at bounding box center [503, 408] width 200 height 20
select select "13"
type input "13:06"
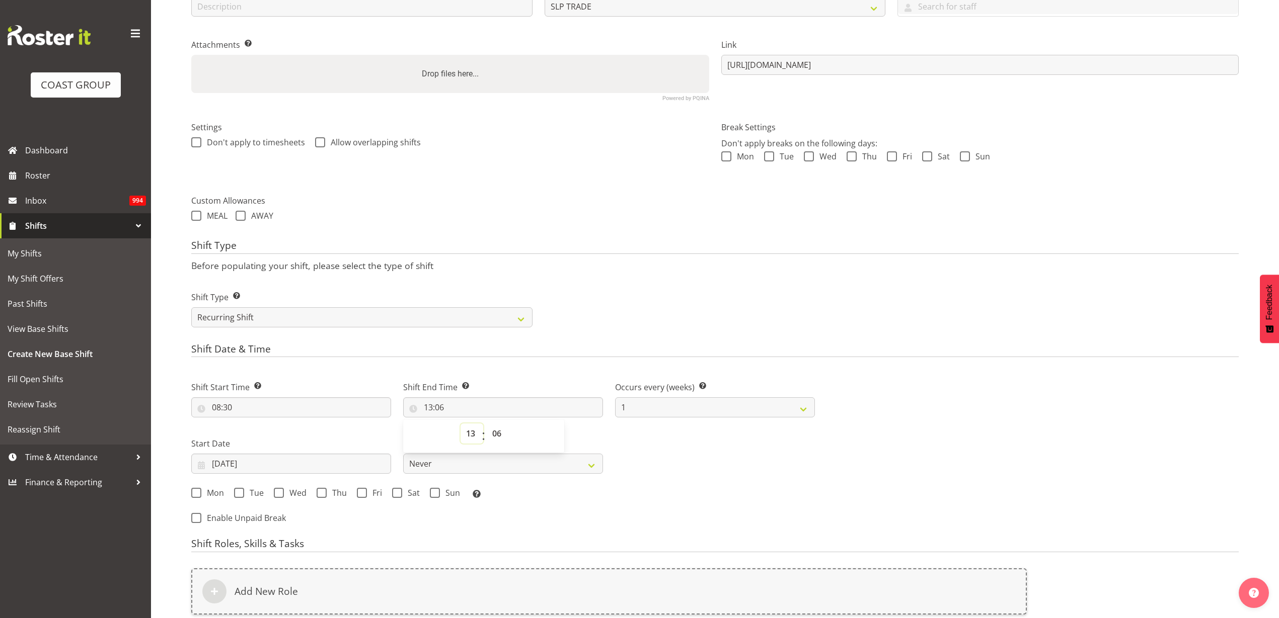
select select "10"
type input "10:06"
select select "30"
type input "10:30"
click at [279, 459] on input "[DATE]" at bounding box center [291, 464] width 200 height 20
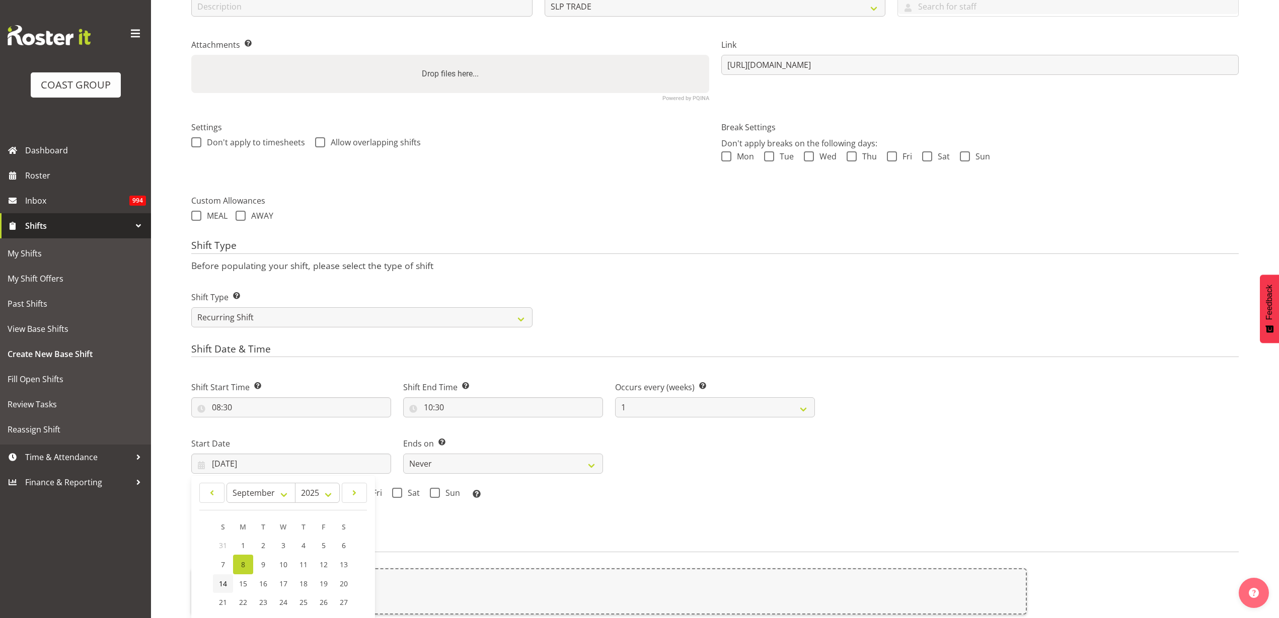
click at [222, 583] on span "14" at bounding box center [223, 584] width 8 height 10
type input "[DATE]"
click at [441, 461] on select "Never On Date" at bounding box center [503, 464] width 200 height 20
select select "date"
click at [403, 454] on select "Never On Date" at bounding box center [503, 464] width 200 height 20
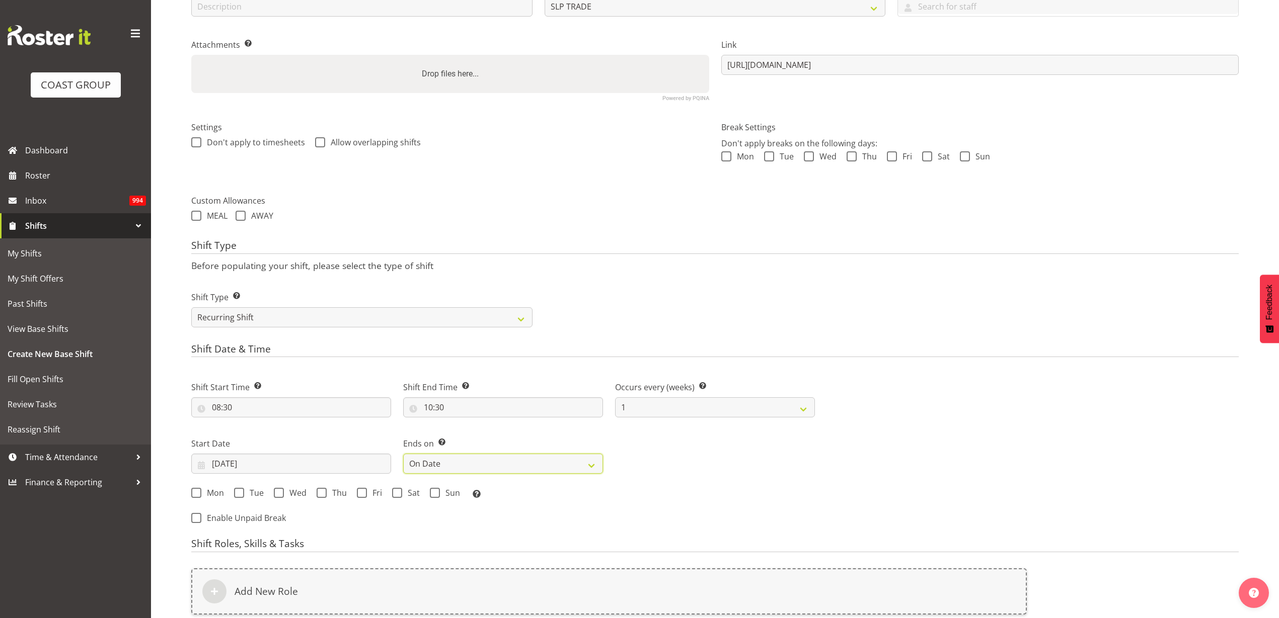
select select "8"
select select "2025"
click at [686, 459] on input "[DATE]" at bounding box center [715, 464] width 200 height 20
click at [705, 581] on span "16" at bounding box center [702, 584] width 8 height 10
type input "[DATE]"
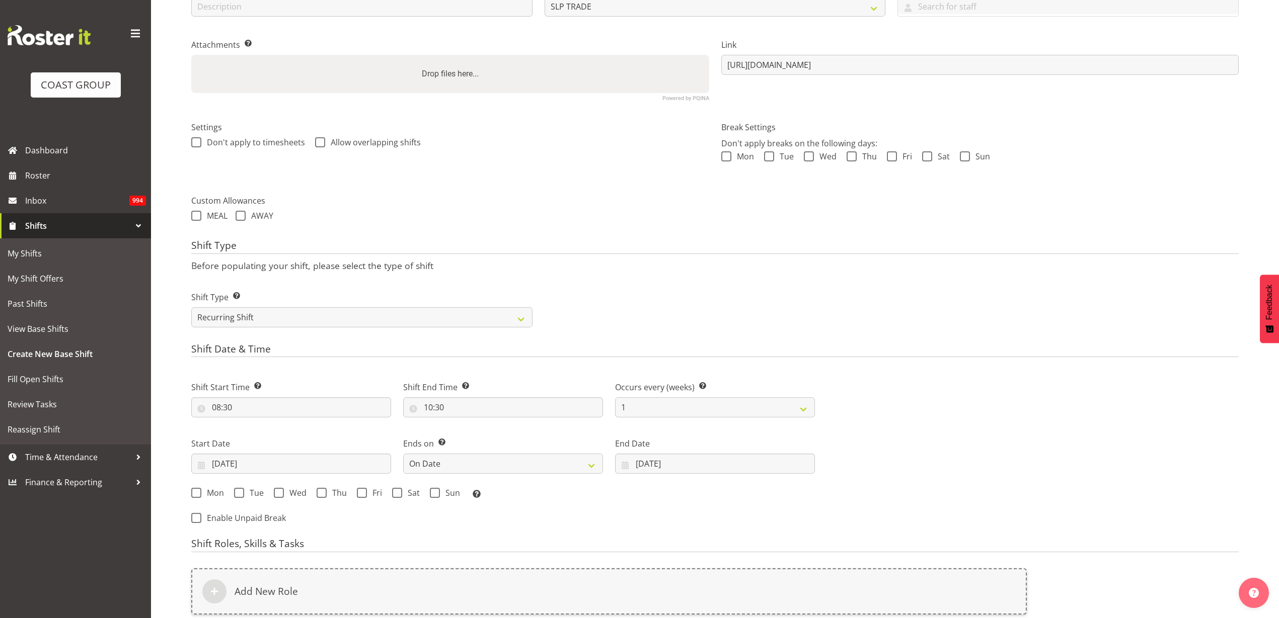
click at [217, 492] on span "Mon" at bounding box center [212, 493] width 23 height 10
click at [198, 492] on input "Mon" at bounding box center [194, 493] width 7 height 7
checkbox input "true"
click at [253, 492] on span "Tue" at bounding box center [254, 493] width 20 height 10
click at [241, 492] on input "Tue" at bounding box center [237, 493] width 7 height 7
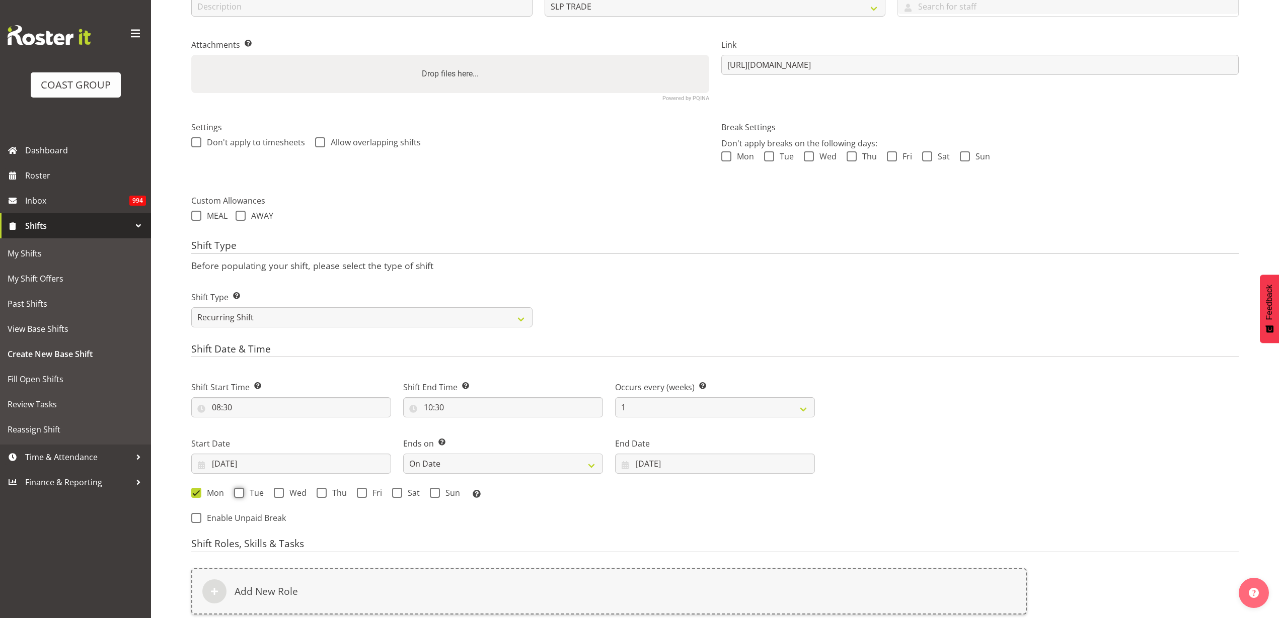
checkbox input "true"
click at [292, 491] on span "Wed" at bounding box center [295, 493] width 23 height 10
click at [280, 491] on input "Wed" at bounding box center [277, 493] width 7 height 7
checkbox input "true"
click at [338, 496] on span "Thu" at bounding box center [337, 493] width 20 height 10
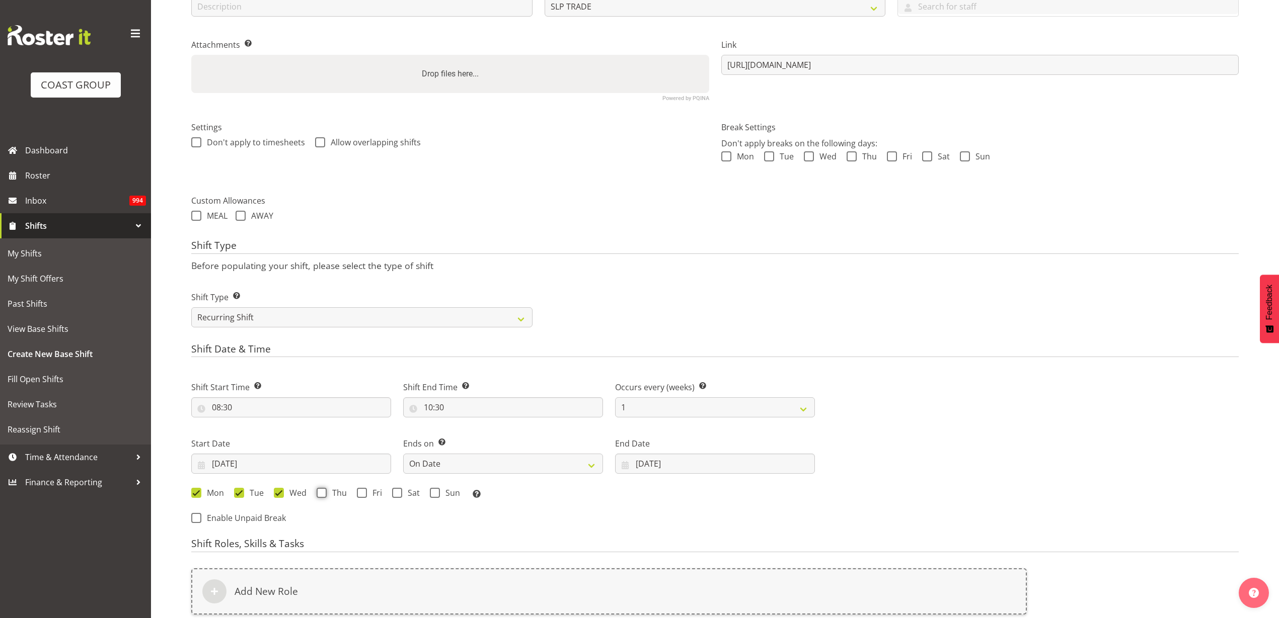
click at [323, 496] on input "Thu" at bounding box center [320, 493] width 7 height 7
checkbox input "true"
click at [373, 493] on span "Fri" at bounding box center [374, 493] width 15 height 10
click at [363, 493] on input "Fri" at bounding box center [360, 493] width 7 height 7
checkbox input "true"
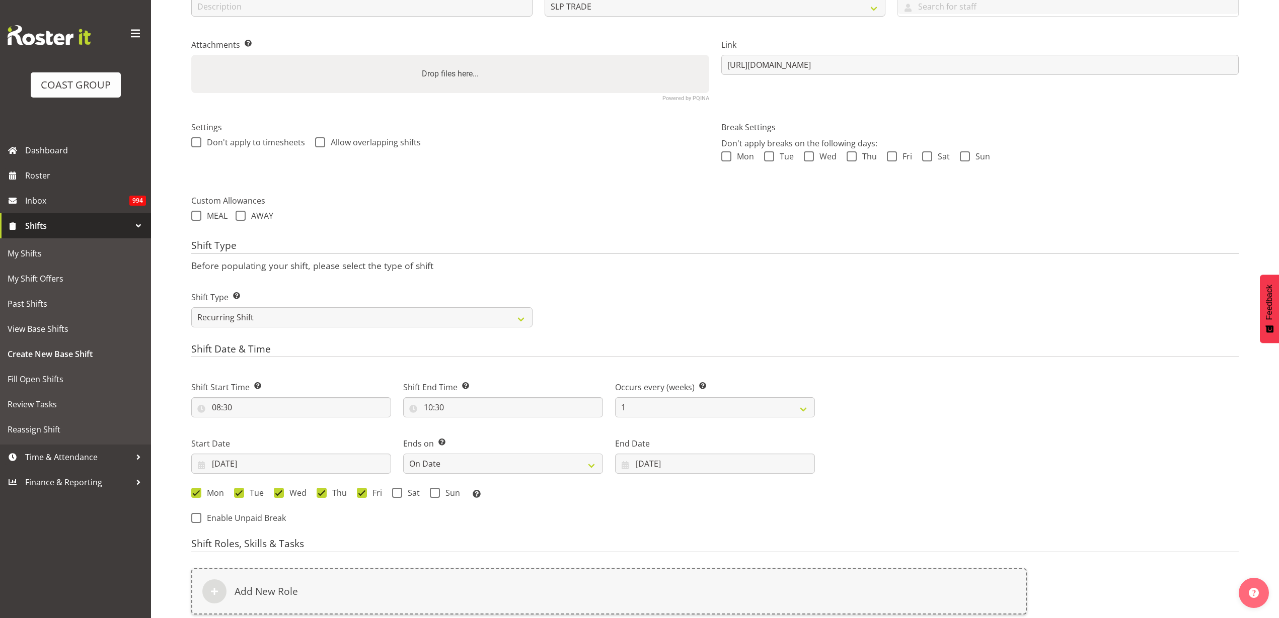
click at [396, 492] on span at bounding box center [397, 493] width 10 height 10
click at [396, 492] on input "Sat" at bounding box center [395, 493] width 7 height 7
checkbox input "true"
click at [440, 497] on span "Sun" at bounding box center [450, 493] width 20 height 10
click at [436, 497] on input "Sun" at bounding box center [433, 493] width 7 height 7
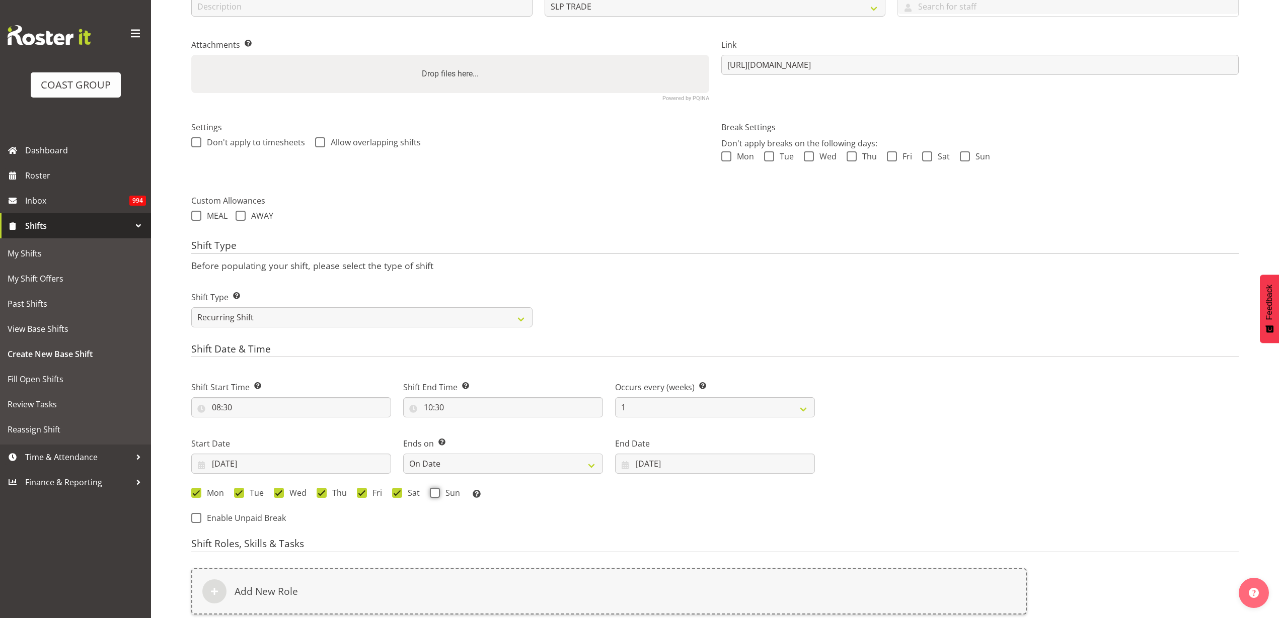
checkbox input "true"
click at [370, 582] on div "Add New Role" at bounding box center [608, 592] width 835 height 46
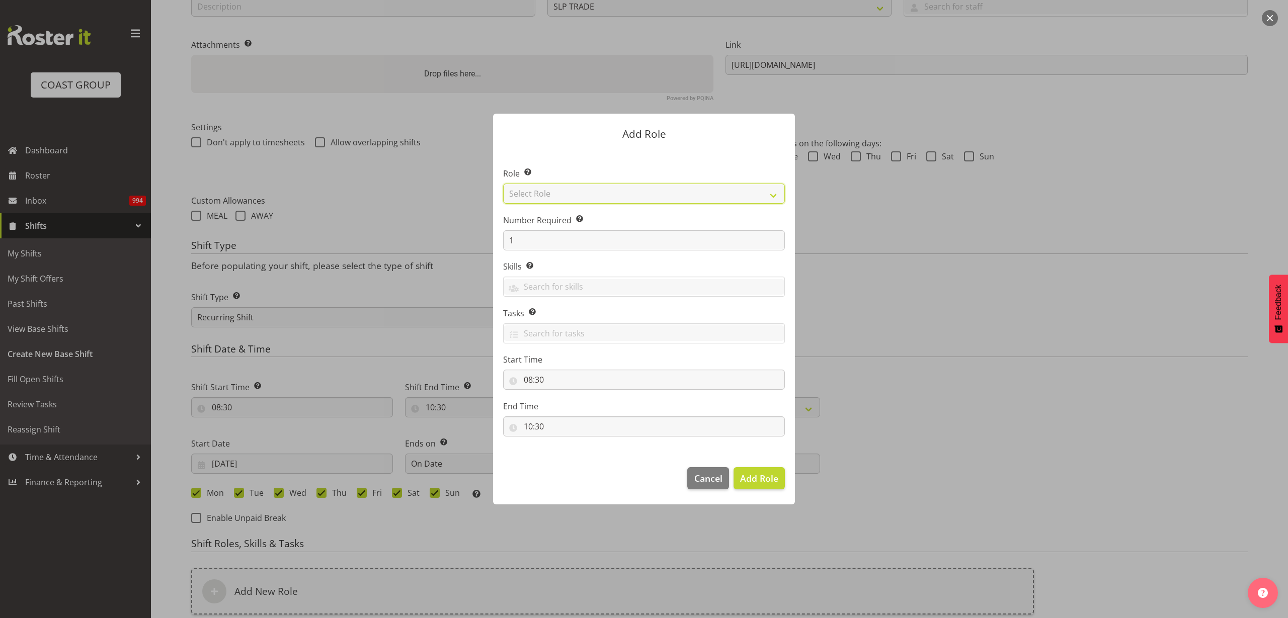
click at [590, 193] on select "Select Role ACCOUNT MANAGER ACCOUNT MANAGER DW ACCOUNTS [PERSON_NAME] VEHICLES …" at bounding box center [644, 194] width 282 height 20
select select "123"
click at [503, 184] on select "Select Role ACCOUNT MANAGER ACCOUNT MANAGER DW ACCOUNTS [PERSON_NAME] VEHICLES …" at bounding box center [644, 194] width 282 height 20
click at [761, 478] on span "Add Role" at bounding box center [759, 478] width 38 height 12
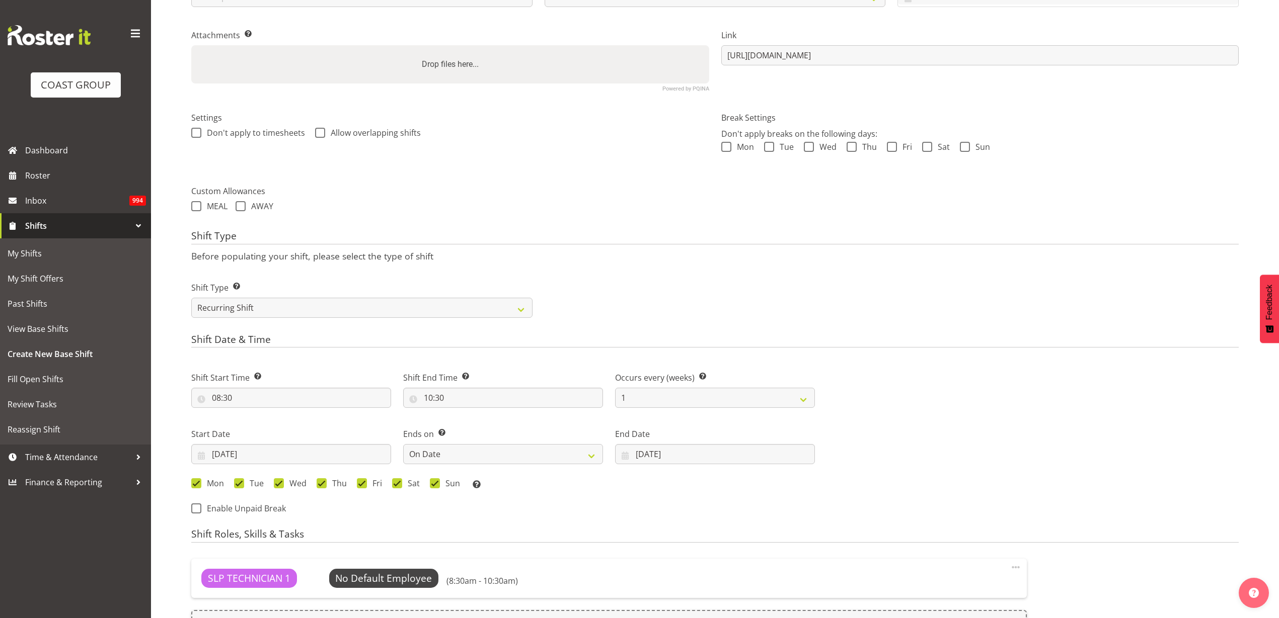
scroll to position [389, 0]
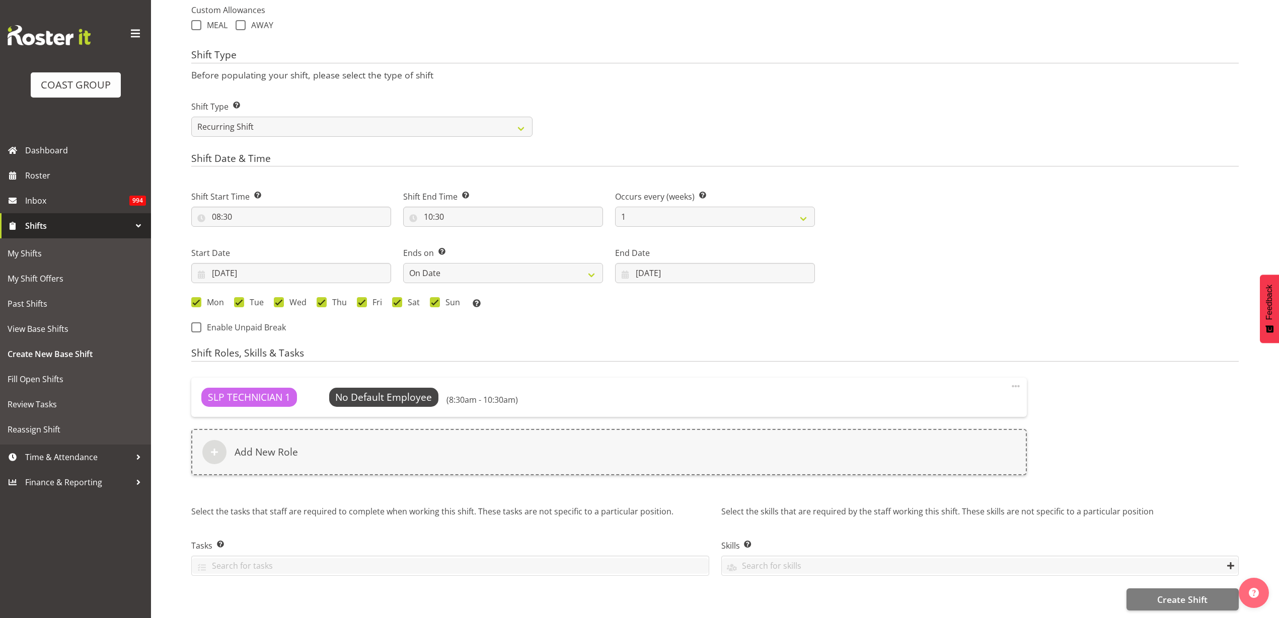
click at [324, 429] on div "Add New Role" at bounding box center [608, 452] width 835 height 46
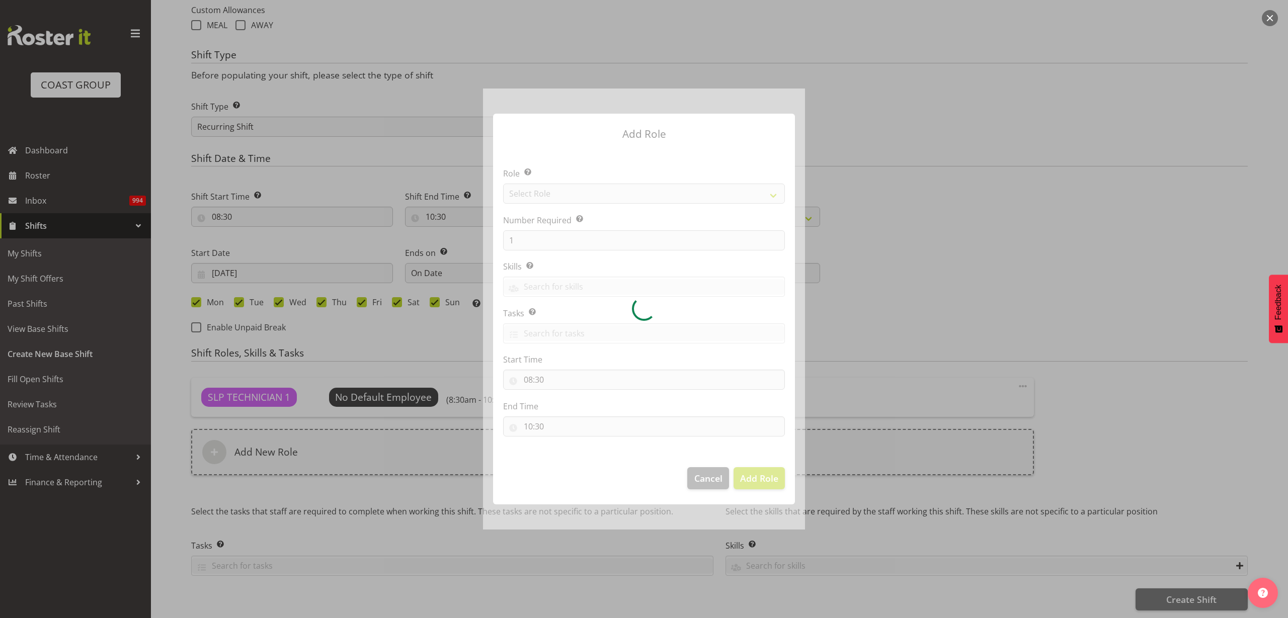
click at [533, 189] on div at bounding box center [644, 309] width 322 height 441
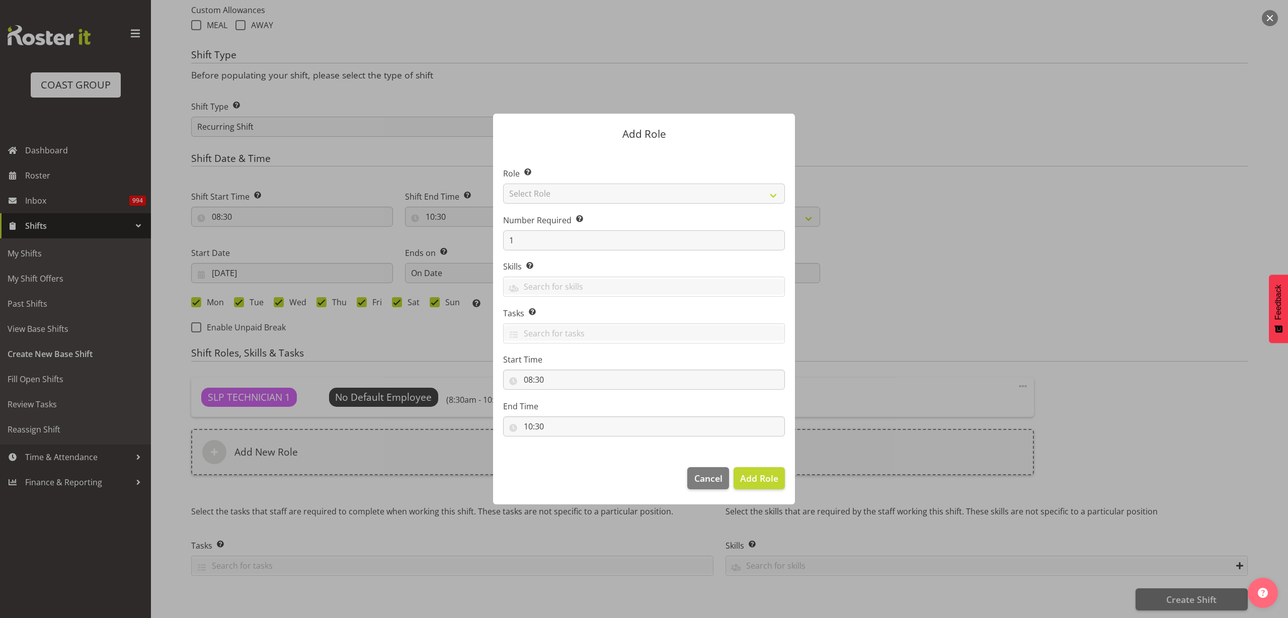
click at [619, 181] on div "Role Select the role you wish to add to the shift. Select Role ACCOUNT MANAGER …" at bounding box center [644, 186] width 282 height 36
click at [614, 200] on select "Select Role ACCOUNT MANAGER ACCOUNT MANAGER DW ACCOUNTS [PERSON_NAME] VEHICLES …" at bounding box center [644, 194] width 282 height 20
select select "81"
click at [503, 184] on select "Select Role ACCOUNT MANAGER ACCOUNT MANAGER DW ACCOUNTS [PERSON_NAME] VEHICLES …" at bounding box center [644, 194] width 282 height 20
drag, startPoint x: 765, startPoint y: 478, endPoint x: 868, endPoint y: 423, distance: 117.3
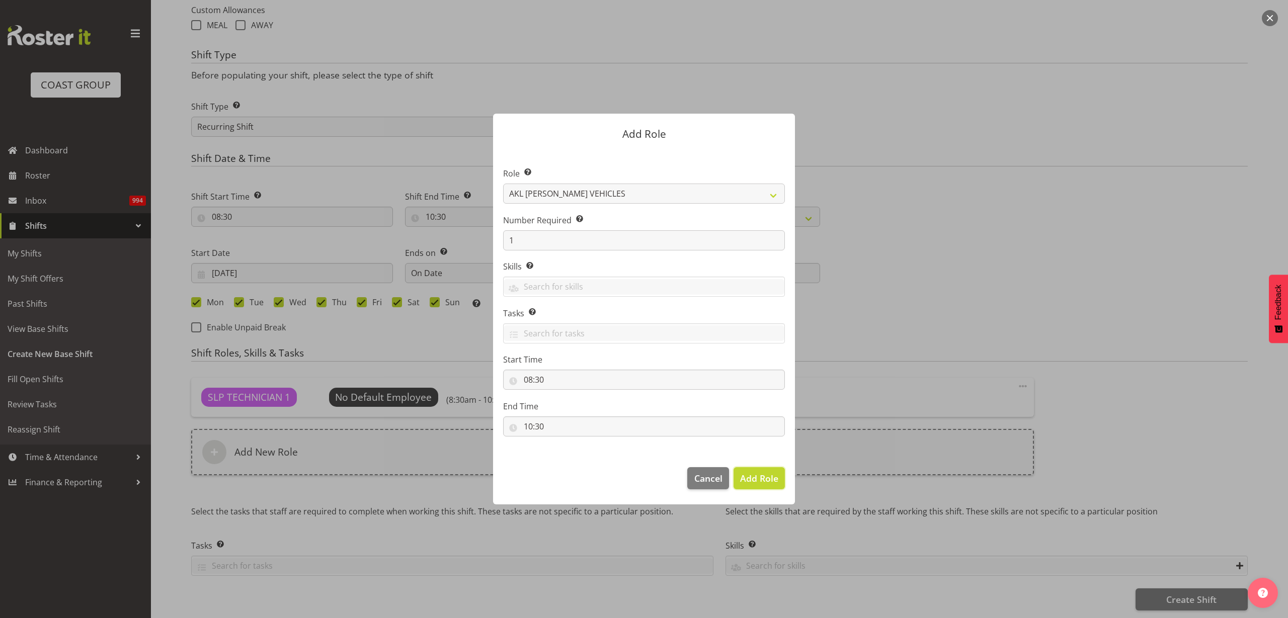
click at [765, 479] on span "Add Role" at bounding box center [759, 478] width 38 height 12
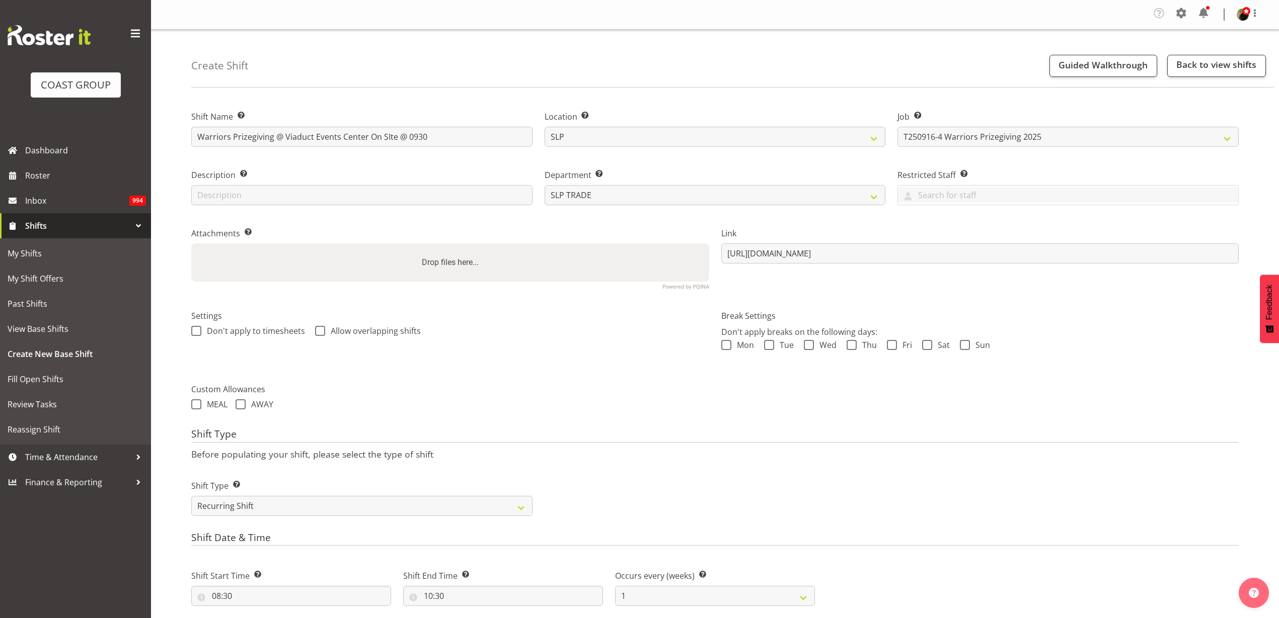
scroll to position [440, 0]
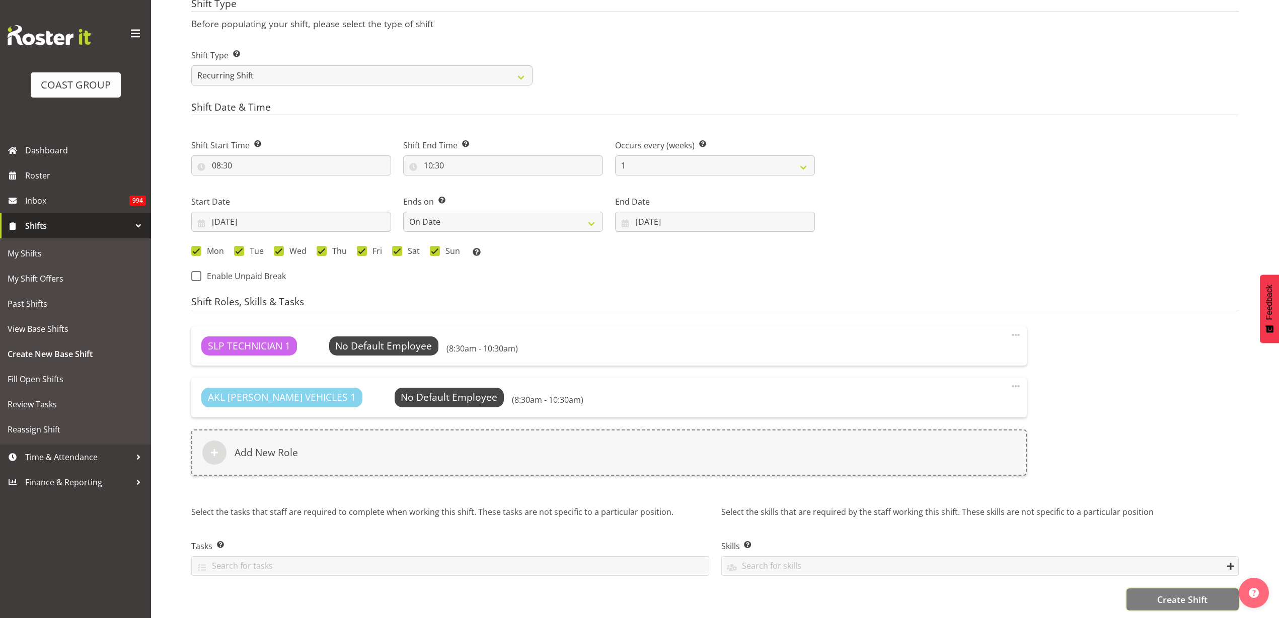
click at [1167, 593] on span "Create Shift" at bounding box center [1182, 599] width 50 height 13
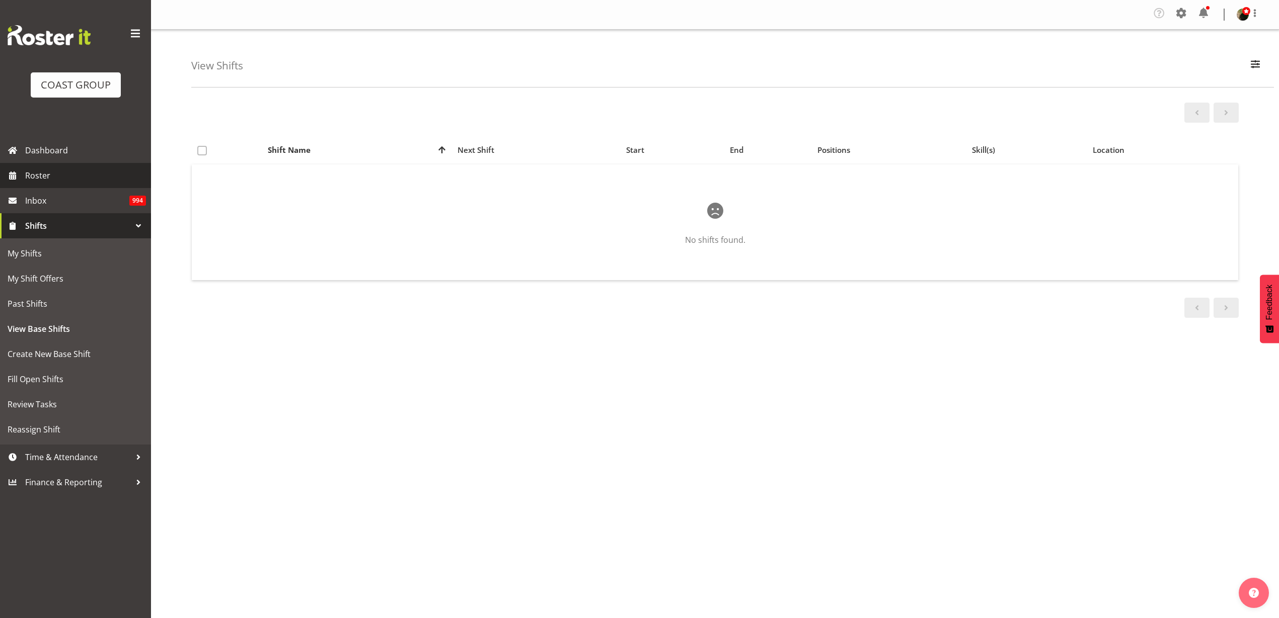
click at [55, 174] on span "Roster" at bounding box center [85, 175] width 121 height 15
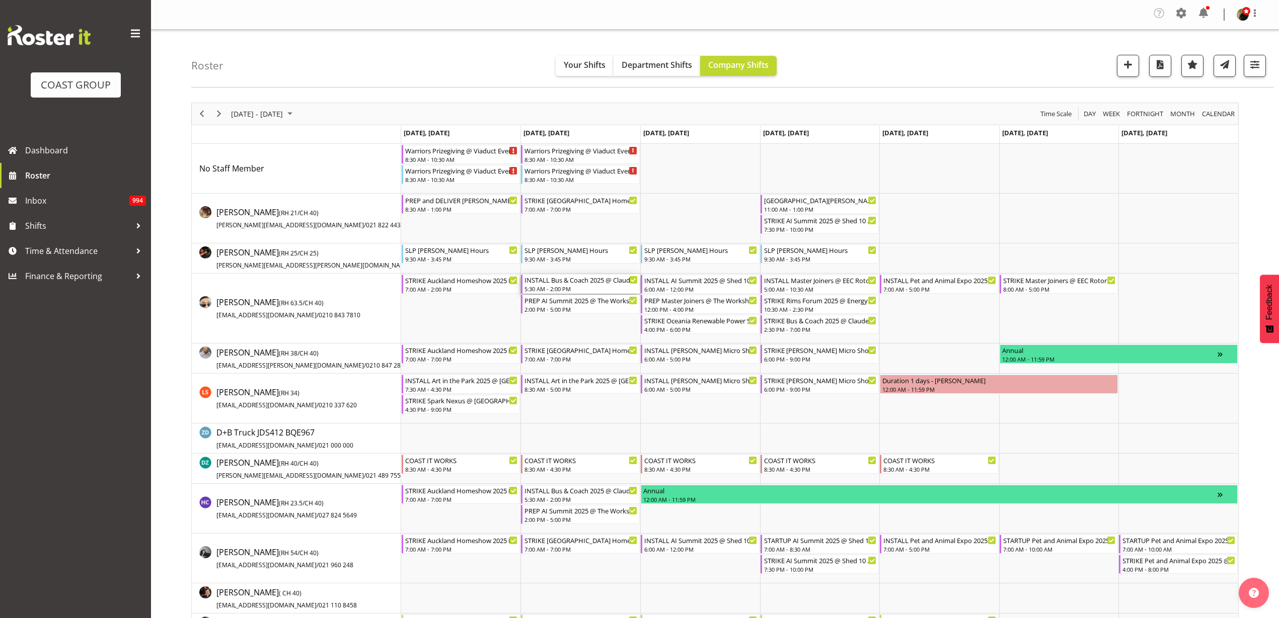
click at [565, 281] on div "INSTALL Bus & Coach 2025 @ Claudelands On Site @ 0930" at bounding box center [580, 280] width 113 height 10
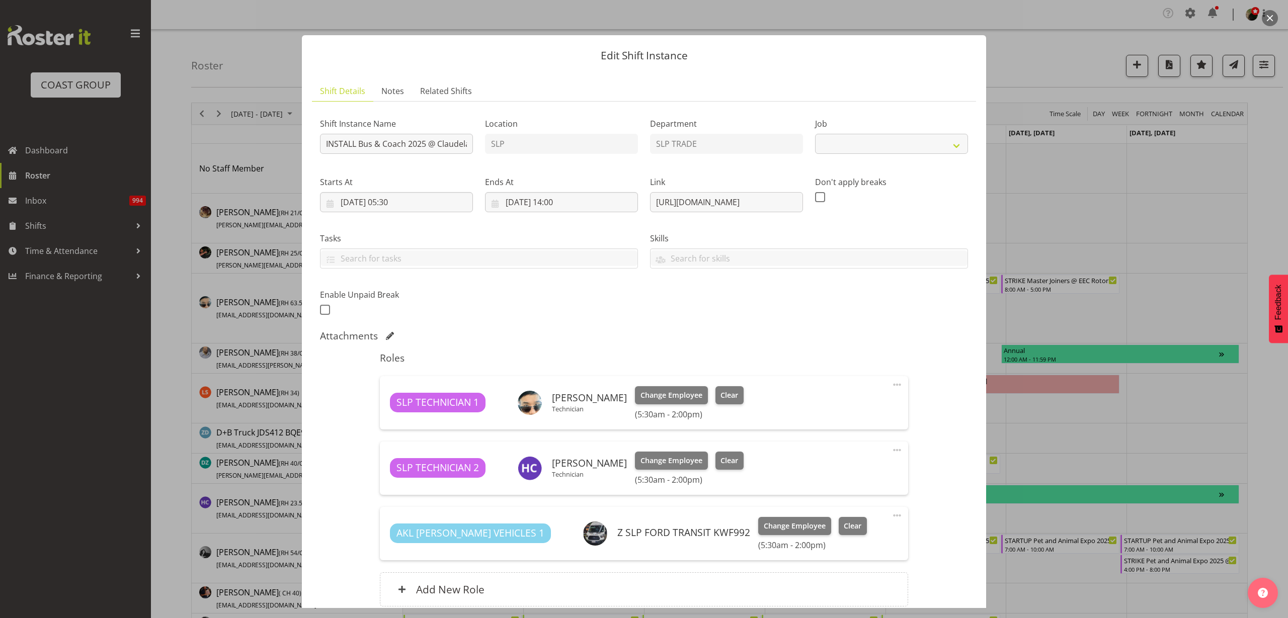
select select "10453"
click at [432, 148] on input "INSTALL Bus & Coach 2025 @ Claudelands On Site @ 0930" at bounding box center [396, 144] width 153 height 20
type input "INSTALL Bus & Coach 2025 @ Claudelands On Site @ 1000"
click at [419, 202] on input "16/09/2025, 05:30" at bounding box center [396, 202] width 153 height 20
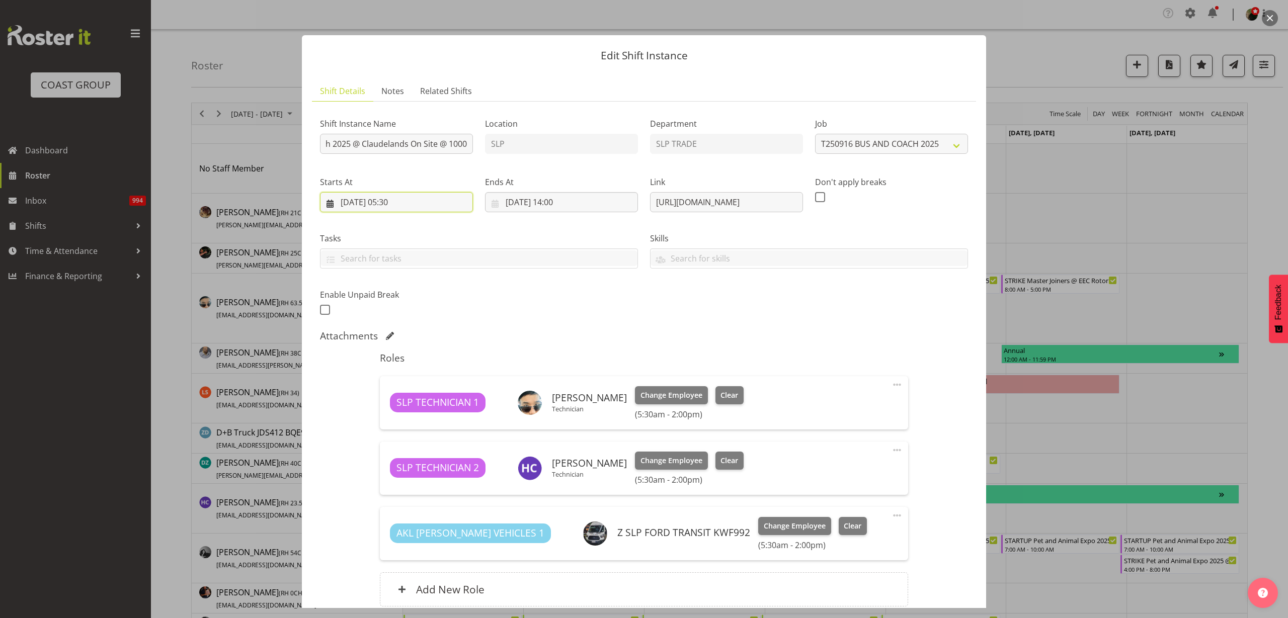
scroll to position [0, 0]
click at [394, 416] on select "00 01 02 03 04 05 06 07 08 09 10 11 12 13 14 15 16 17 18 19 20 21 22 23" at bounding box center [396, 416] width 23 height 20
select select "8"
click at [385, 406] on select "00 01 02 03 04 05 06 07 08 09 10 11 12 13 14 15 16 17 18 19 20 21 22 23" at bounding box center [396, 416] width 23 height 20
type input "16/09/2025, 08:30"
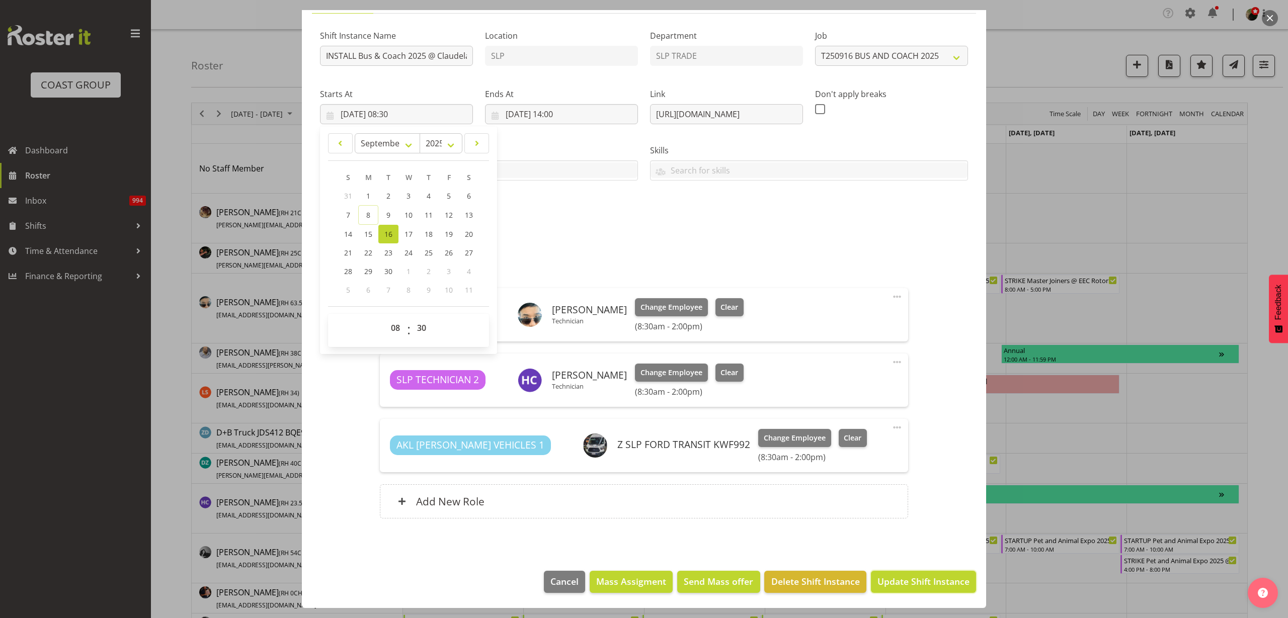
click at [916, 581] on span "Update Shift Instance" at bounding box center [924, 581] width 92 height 13
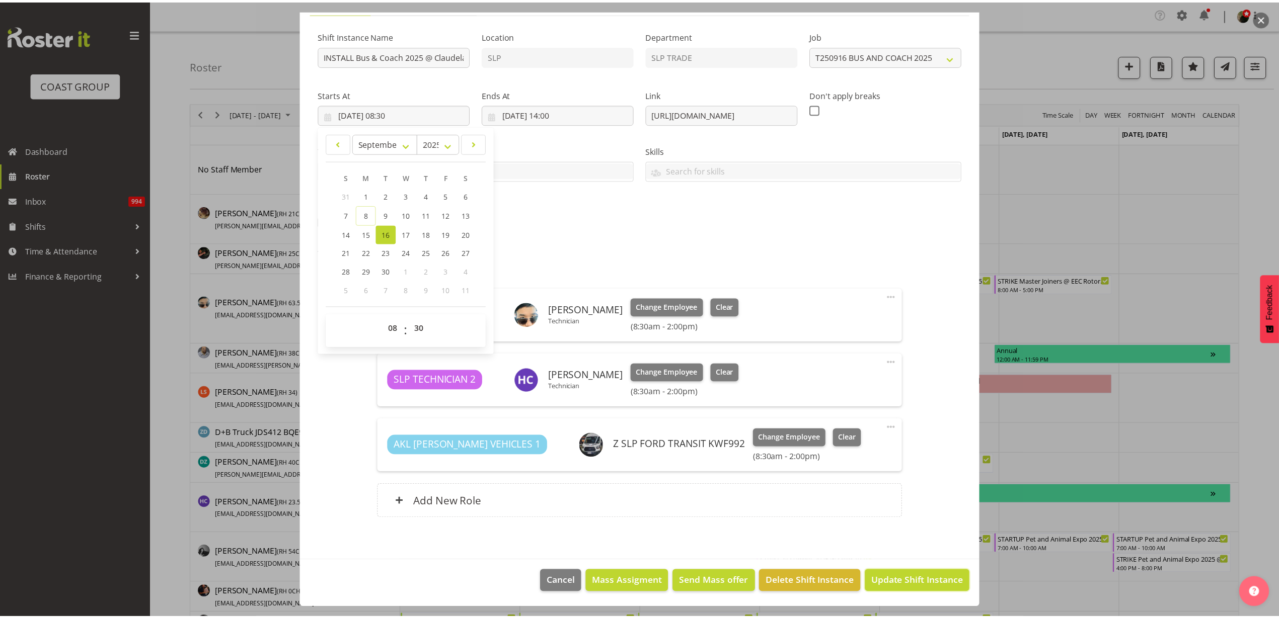
scroll to position [48, 0]
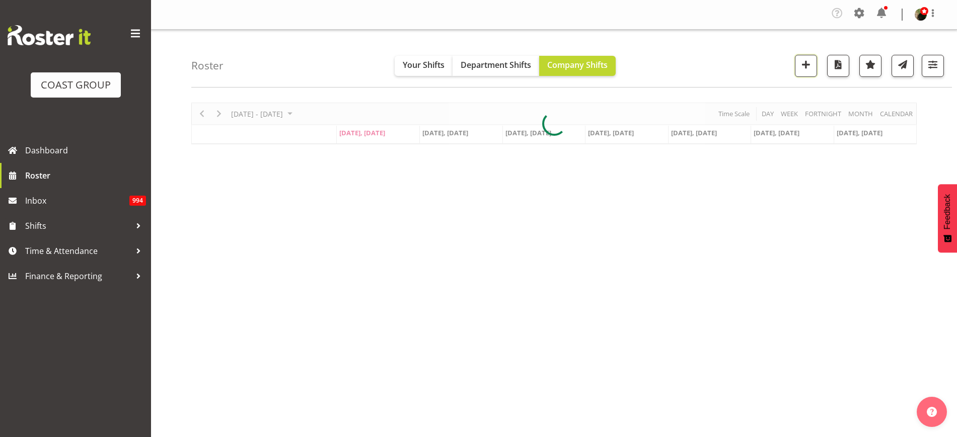
click at [808, 66] on span "button" at bounding box center [805, 64] width 13 height 13
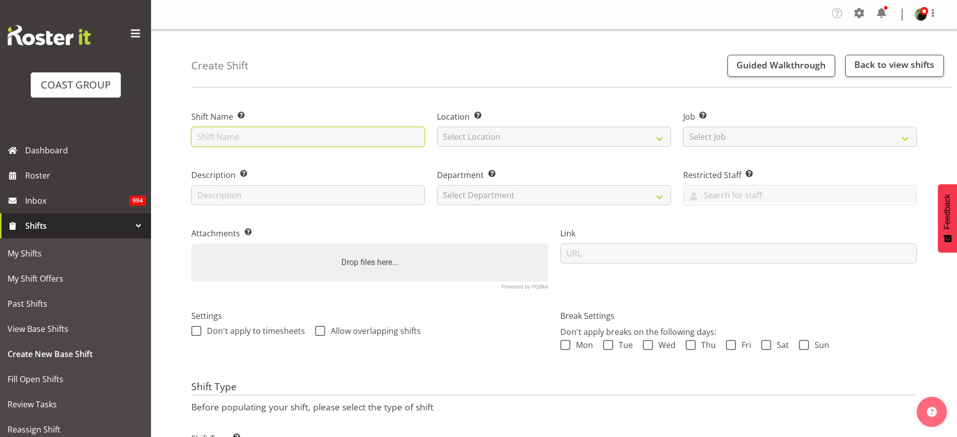
click at [229, 132] on input "text" at bounding box center [307, 137] width 233 height 20
paste input "WIPCE (Indigenous Peoples Conference)"
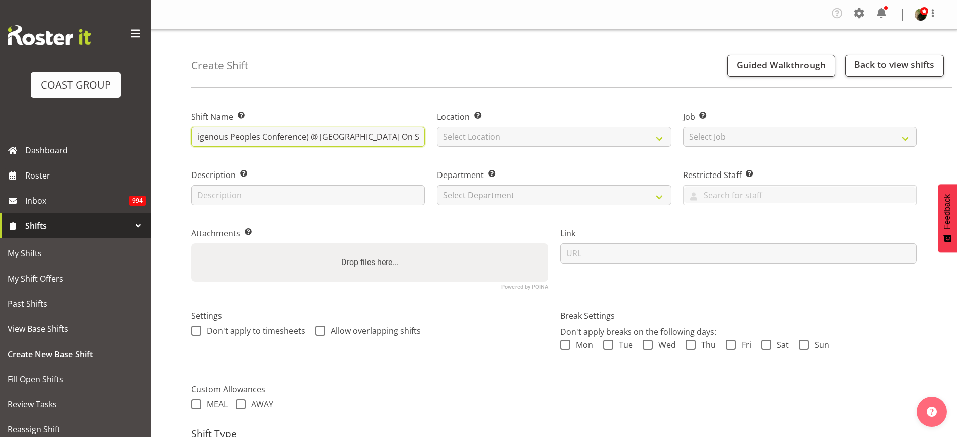
scroll to position [0, 45]
type input "WIPCE (Indigenous Peoples Conference) @ [GEOGRAPHIC_DATA] On Site @ TBC"
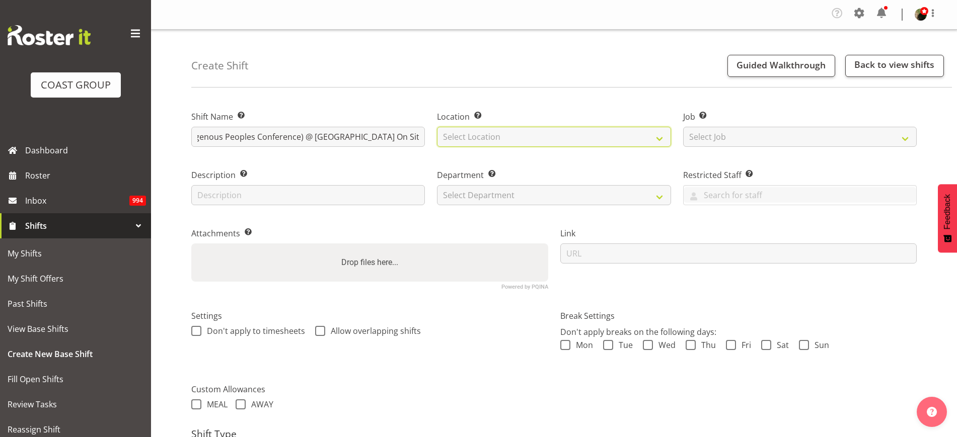
scroll to position [0, 0]
select select "31"
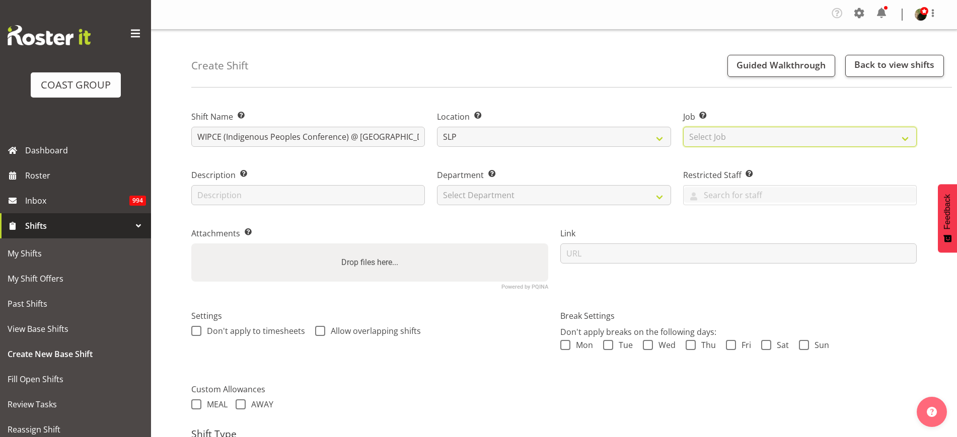
click at [812, 128] on select "Select Job Create new job 1 Carlton Events 1 [PERSON_NAME][GEOGRAPHIC_DATA] 1 […" at bounding box center [799, 137] width 233 height 20
select select "0"
click at [683, 127] on select "Select Job Create new job 1 Carlton Events 1 [PERSON_NAME][GEOGRAPHIC_DATA] 1 […" at bounding box center [799, 137] width 233 height 20
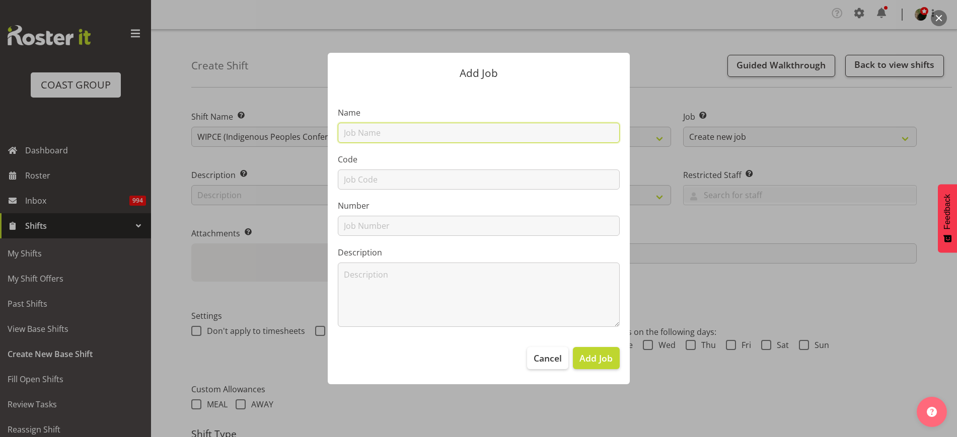
click at [366, 136] on input "text" at bounding box center [479, 133] width 282 height 20
paste input "WIPCE (Indigenous Peoples Conference)"
type input "M251116 WIPCE (Indigenous Peoples Conference)"
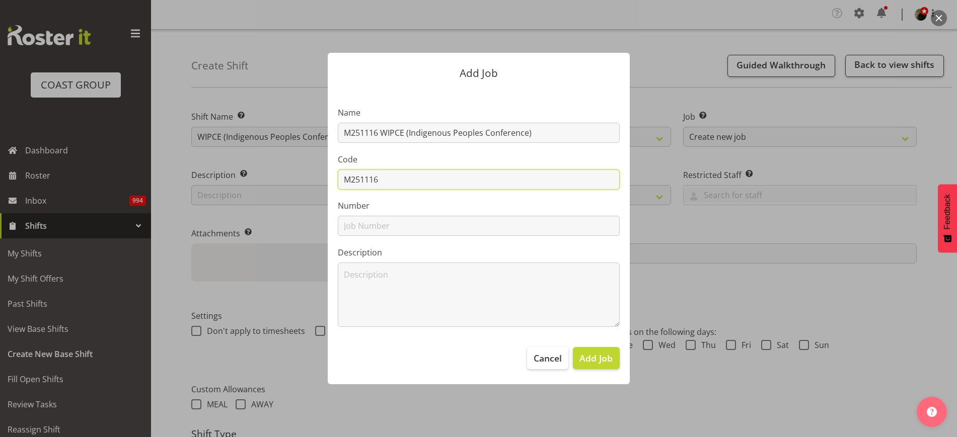
type input "M251116"
click at [599, 357] on span "Add Job" at bounding box center [595, 358] width 33 height 13
select select
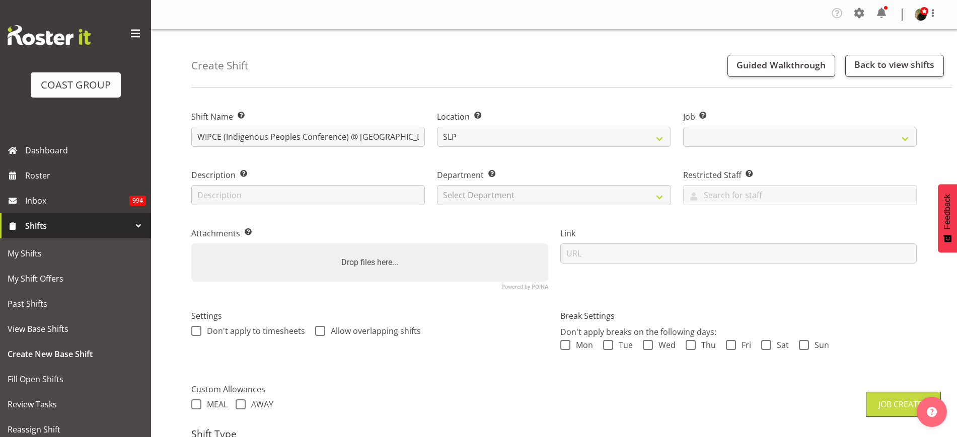
select select "10625"
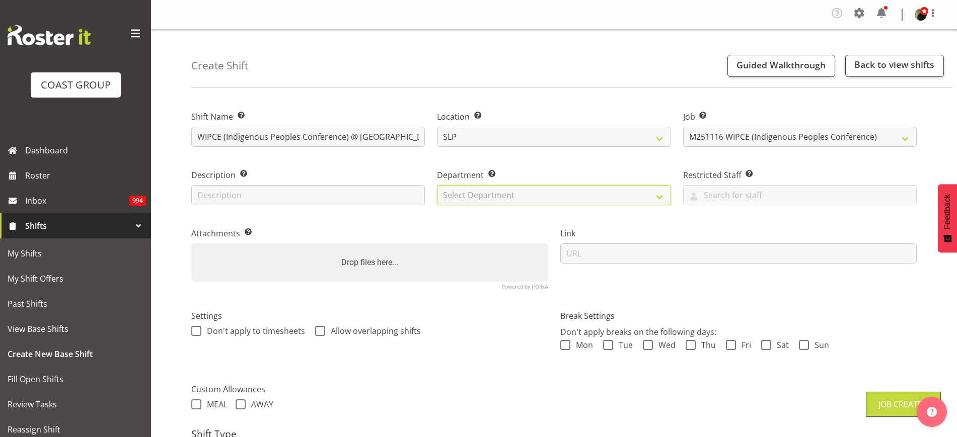
click at [490, 193] on select "Select Department CARLTON EVENTS [PERSON_NAME][GEOGRAPHIC_DATA] [GEOGRAPHIC_DAT…" at bounding box center [553, 195] width 233 height 20
select select "24"
click at [437, 185] on select "Select Department CARLTON EVENTS [PERSON_NAME][GEOGRAPHIC_DATA] [GEOGRAPHIC_DAT…" at bounding box center [553, 195] width 233 height 20
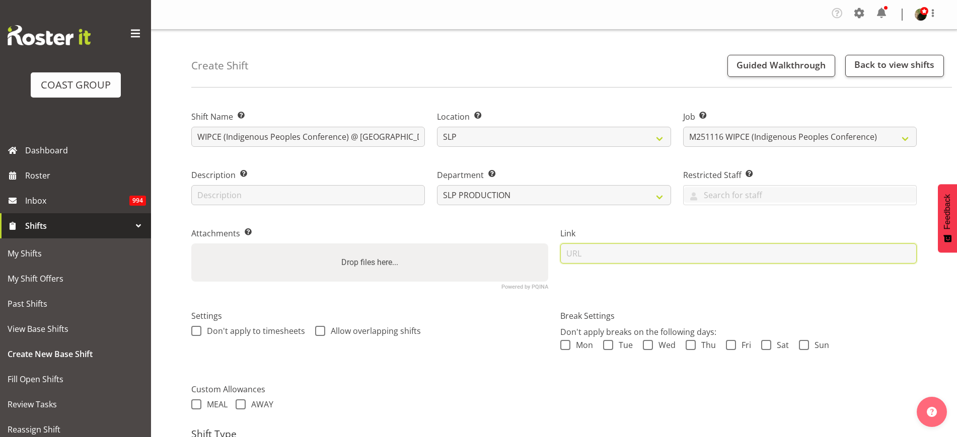
click at [665, 257] on input "url" at bounding box center [738, 254] width 357 height 20
paste input "https://drive.google.com/drive/folders/1O7V0U4jcNe-IpP3HBRGBwzt0mYhvIHzH"
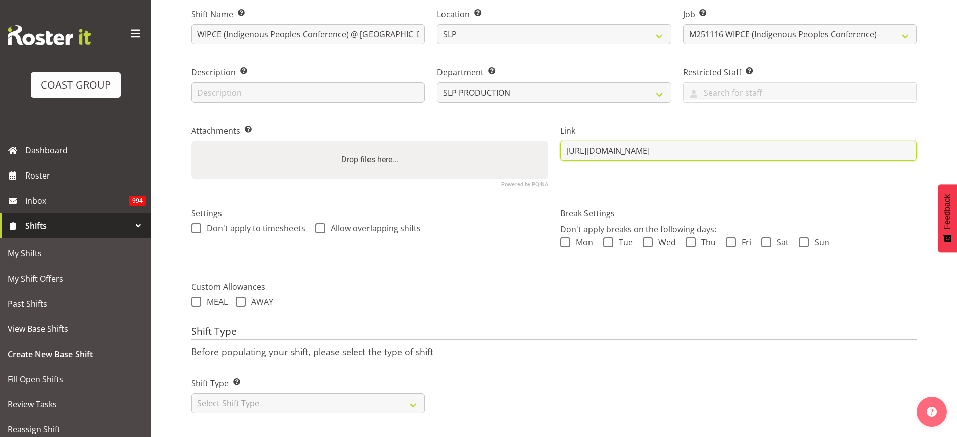
type input "https://drive.google.com/drive/folders/1O7V0U4jcNe-IpP3HBRGBwzt0mYhvIHzH"
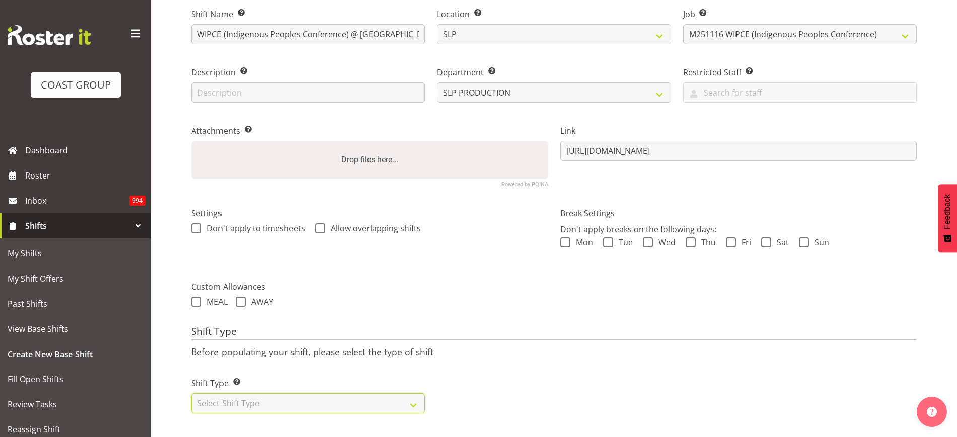
click at [245, 402] on select "Select Shift Type One Off Shift Recurring Shift Rotating Shift" at bounding box center [307, 403] width 233 height 20
select select "recurring"
click at [191, 393] on select "Select Shift Type One Off Shift Recurring Shift Rotating Shift" at bounding box center [307, 403] width 233 height 20
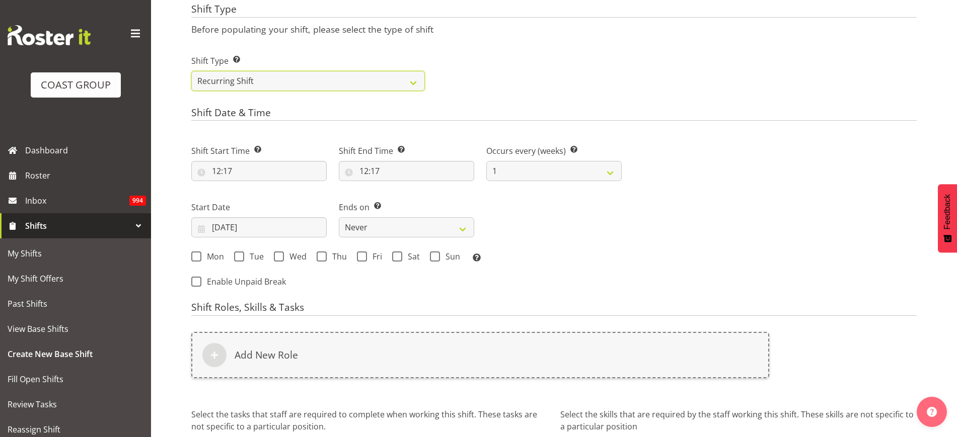
scroll to position [427, 0]
click at [231, 171] on input "12:17" at bounding box center [258, 170] width 135 height 20
select select "0"
type input "00:17"
select select "8"
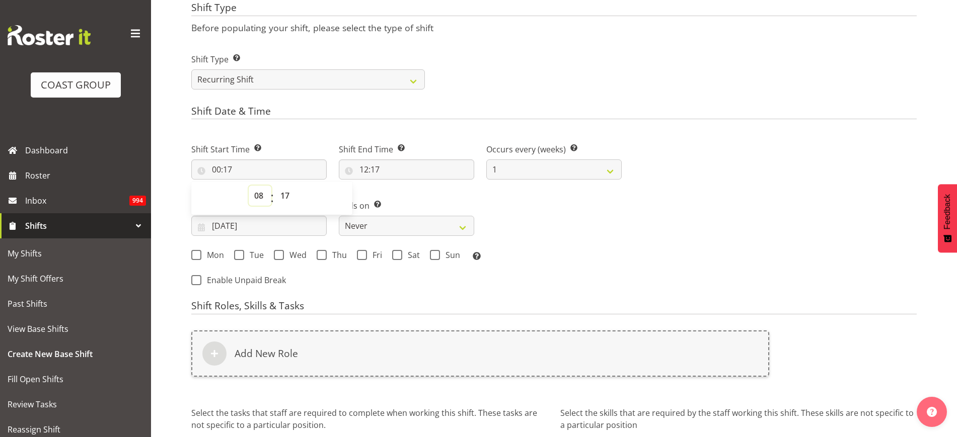
type input "08:17"
select select "30"
type input "08:30"
click at [410, 165] on input "12:17" at bounding box center [406, 170] width 135 height 20
select select "13"
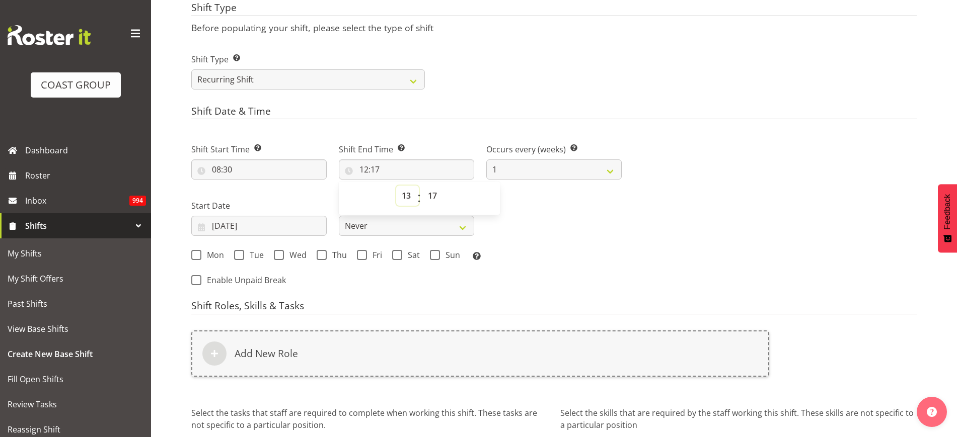
type input "13:17"
select select "14"
type input "14:17"
select select "0"
type input "14:00"
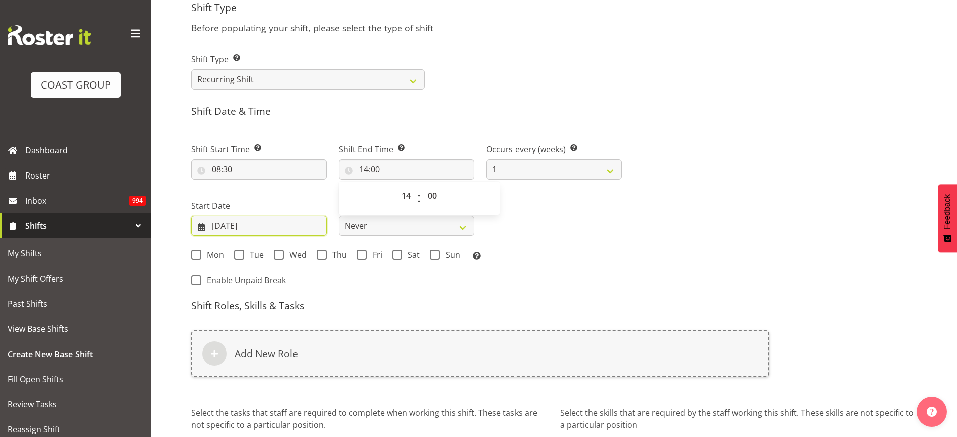
click at [239, 226] on input "08/09/2025" at bounding box center [258, 226] width 135 height 20
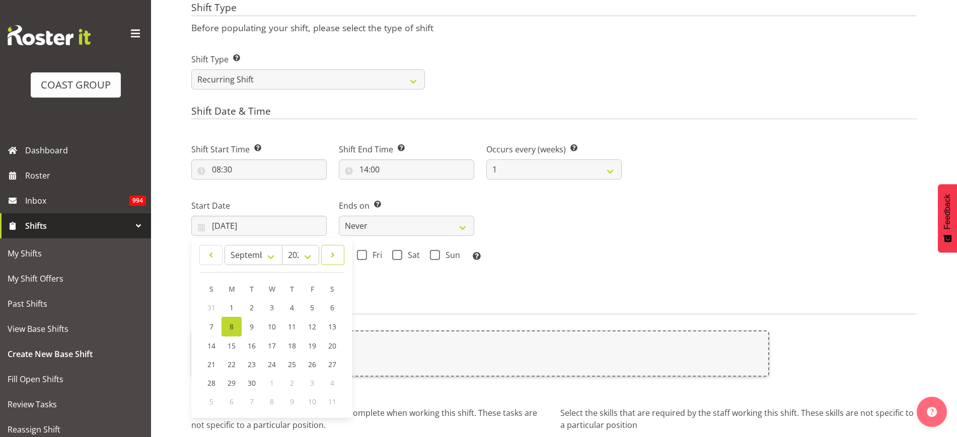
click at [331, 255] on span at bounding box center [333, 255] width 10 height 12
click at [208, 254] on span at bounding box center [211, 255] width 10 height 12
select select "10"
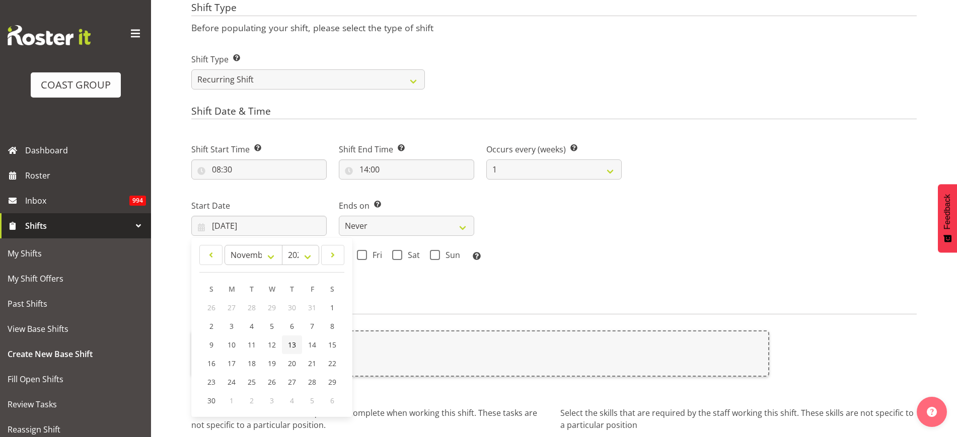
click at [287, 343] on link "13" at bounding box center [292, 345] width 20 height 19
type input "13/11/2025"
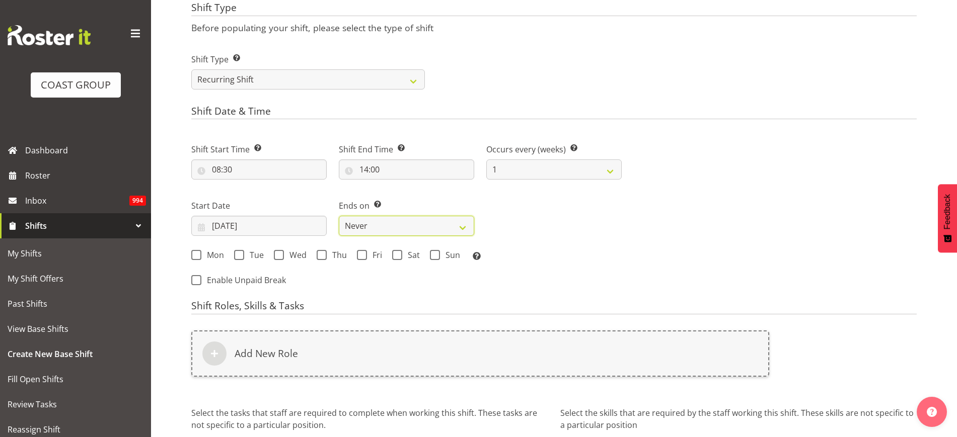
click at [404, 220] on select "Never On Date" at bounding box center [406, 226] width 135 height 20
select select "date"
click at [339, 216] on select "Never On Date" at bounding box center [406, 226] width 135 height 20
select select "8"
select select "2025"
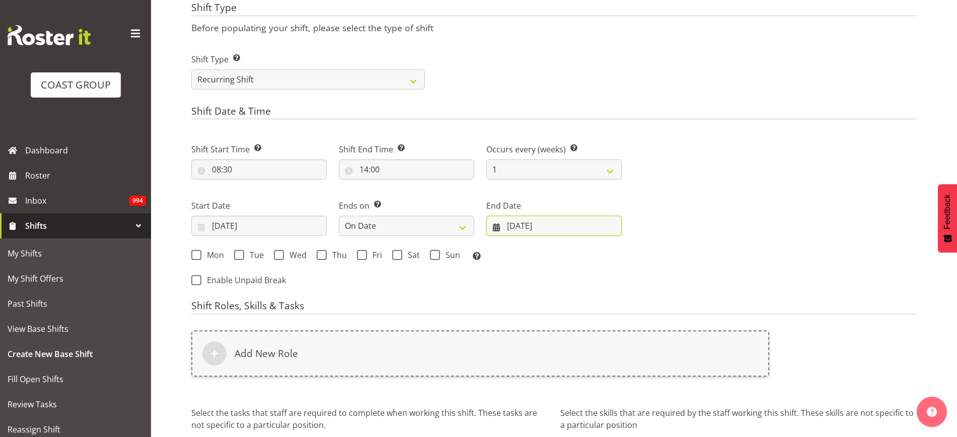
click at [535, 221] on input "08/09/2025" at bounding box center [553, 226] width 135 height 20
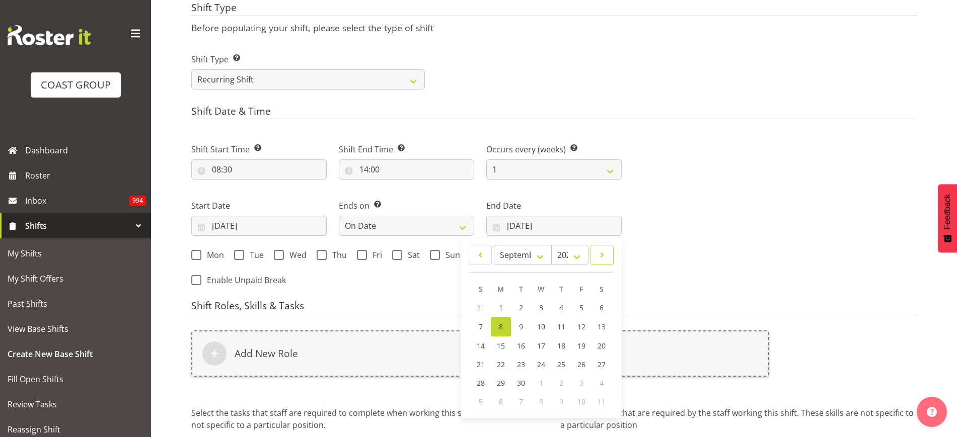
click at [604, 252] on span at bounding box center [602, 255] width 10 height 12
select select "10"
click at [578, 359] on span "21" at bounding box center [581, 364] width 8 height 10
type input "21/11/2025"
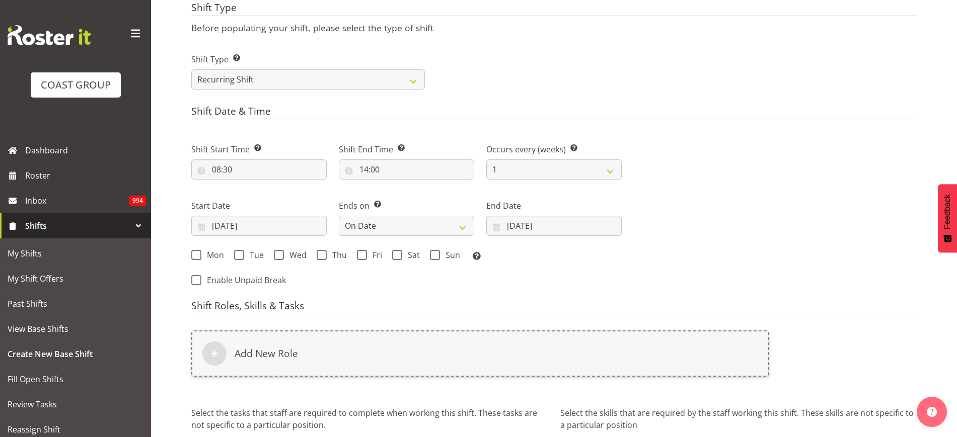
click at [217, 250] on span "Mon" at bounding box center [212, 255] width 23 height 10
click at [198, 252] on input "Mon" at bounding box center [194, 255] width 7 height 7
checkbox input "true"
drag, startPoint x: 242, startPoint y: 251, endPoint x: 264, endPoint y: 256, distance: 23.3
click at [242, 251] on span at bounding box center [239, 255] width 10 height 10
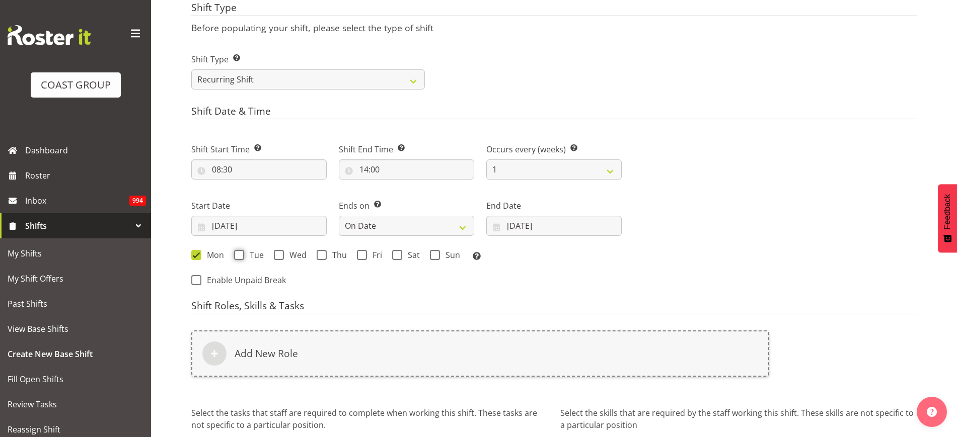
click at [241, 252] on input "Tue" at bounding box center [237, 255] width 7 height 7
checkbox input "true"
click at [287, 253] on span "Wed" at bounding box center [295, 255] width 23 height 10
click at [280, 253] on input "Wed" at bounding box center [277, 255] width 7 height 7
checkbox input "true"
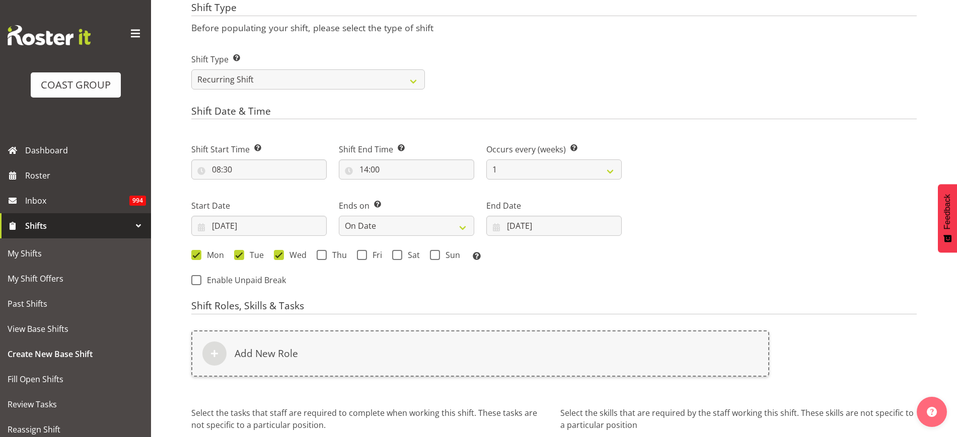
click at [326, 257] on span at bounding box center [322, 255] width 10 height 10
click at [323, 257] on input "Thu" at bounding box center [320, 255] width 7 height 7
checkbox input "true"
click at [362, 255] on span at bounding box center [362, 255] width 10 height 10
click at [362, 255] on input "Fri" at bounding box center [360, 255] width 7 height 7
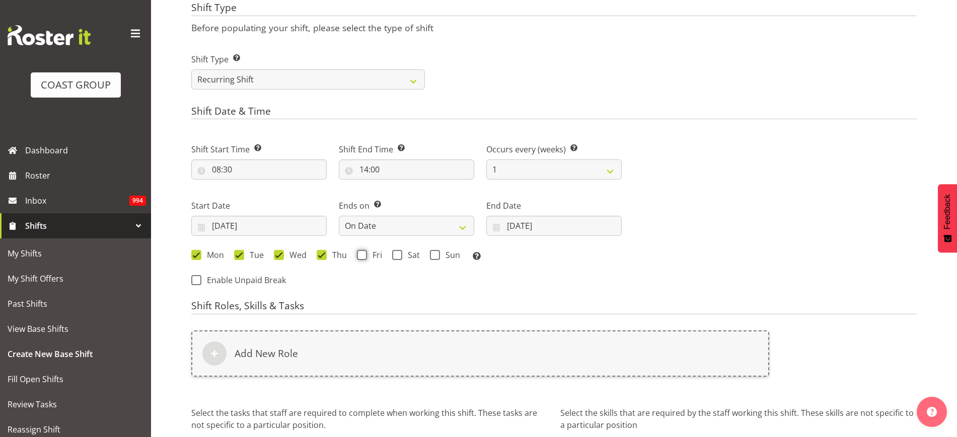
checkbox input "true"
click at [397, 257] on span at bounding box center [397, 255] width 10 height 10
click at [397, 257] on input "Sat" at bounding box center [395, 255] width 7 height 7
checkbox input "true"
click at [438, 255] on span at bounding box center [435, 255] width 10 height 10
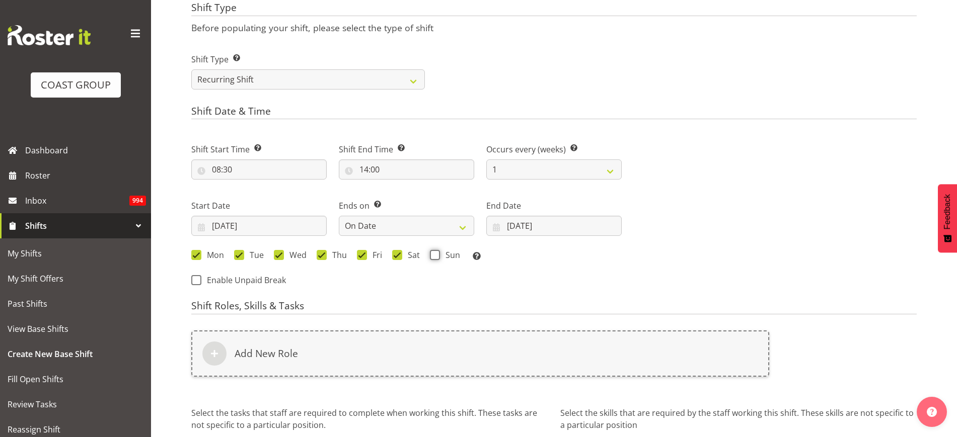
click at [436, 255] on input "Sun" at bounding box center [433, 255] width 7 height 7
checkbox input "true"
click at [333, 348] on div "Add New Role" at bounding box center [480, 354] width 578 height 46
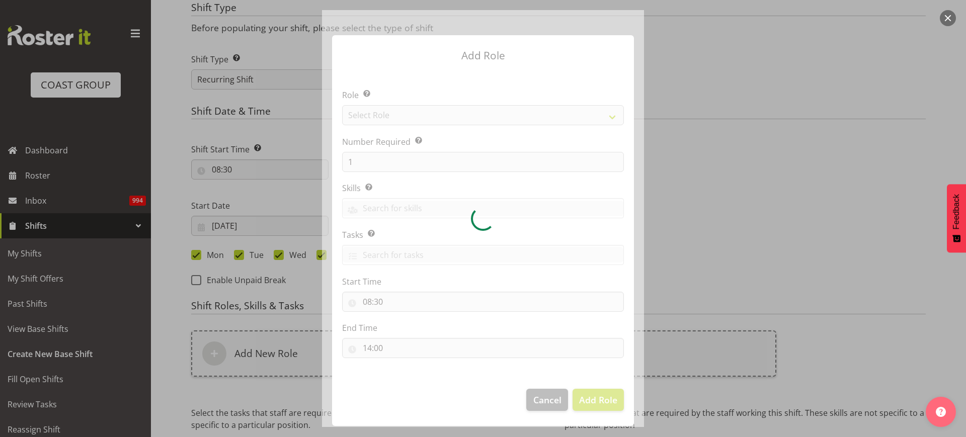
click at [505, 108] on div at bounding box center [483, 218] width 322 height 417
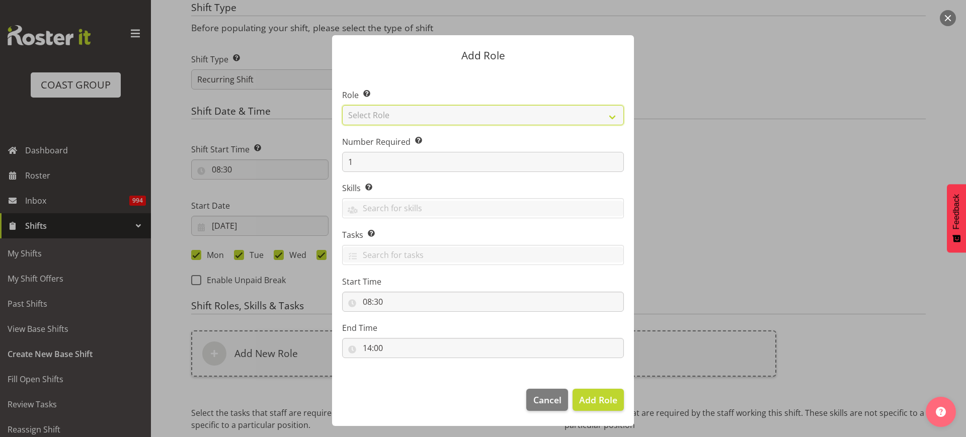
click at [480, 105] on select "Select Role ACCOUNT MANAGER ACCOUNT MANAGER DW ACCOUNTS AKL DIANNA VEHICLES AKL…" at bounding box center [483, 115] width 282 height 20
select select "123"
click at [342, 105] on select "Select Role ACCOUNT MANAGER ACCOUNT MANAGER DW ACCOUNTS AKL DIANNA VEHICLES AKL…" at bounding box center [483, 115] width 282 height 20
drag, startPoint x: 378, startPoint y: 163, endPoint x: 196, endPoint y: 144, distance: 182.6
click at [198, 146] on div "Add Role Role Select the role you wish to add to the shift. ACCOUNT MANAGER ACC…" at bounding box center [483, 218] width 966 height 437
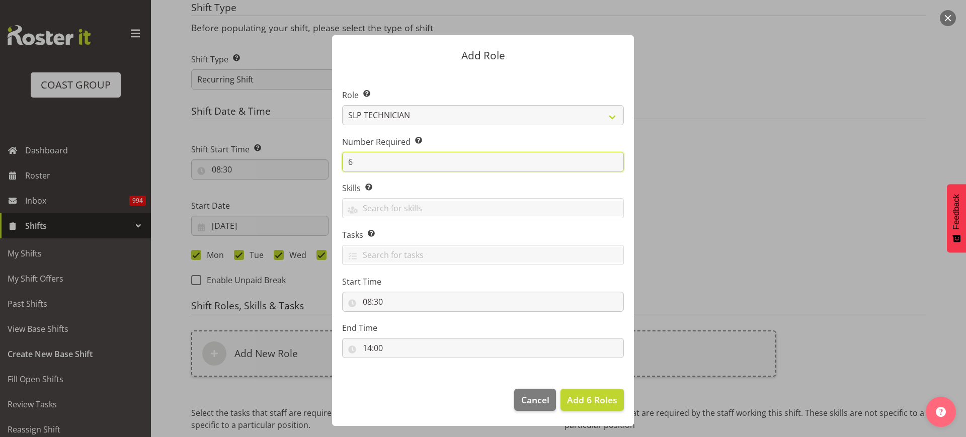
type input "6"
click at [598, 403] on span "Add 6 Roles" at bounding box center [592, 400] width 50 height 12
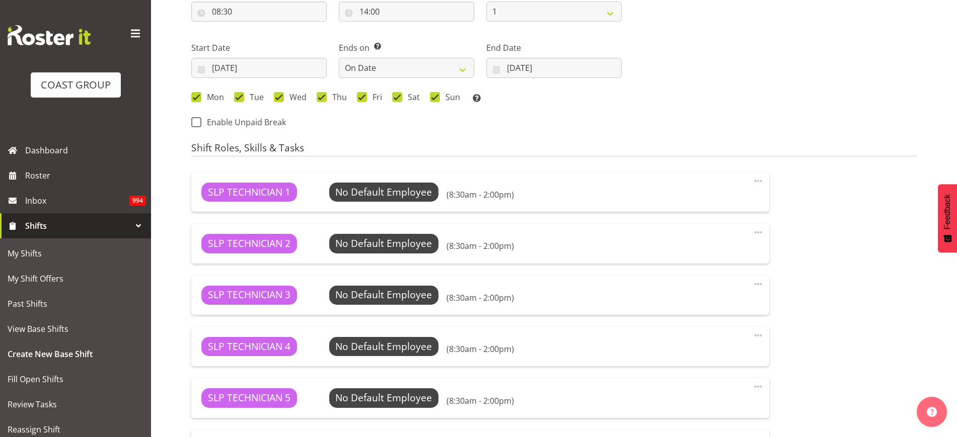
scroll to position [804, 0]
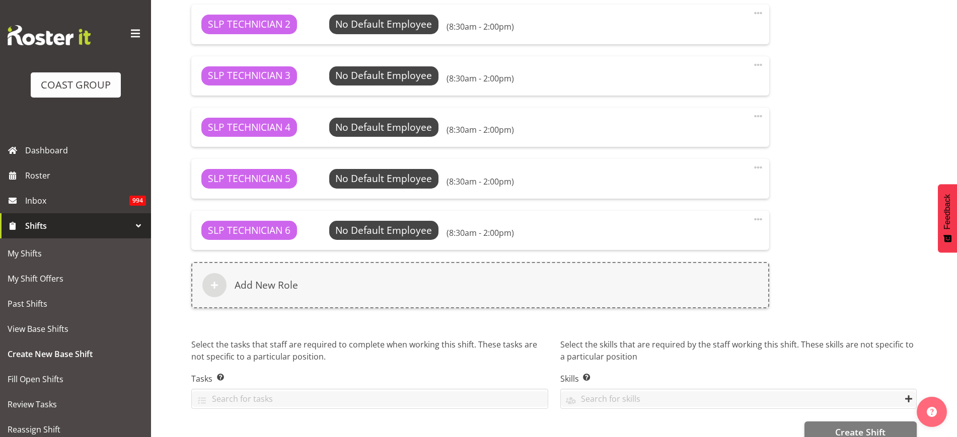
click at [280, 288] on h6 "Add New Role" at bounding box center [265, 285] width 63 height 12
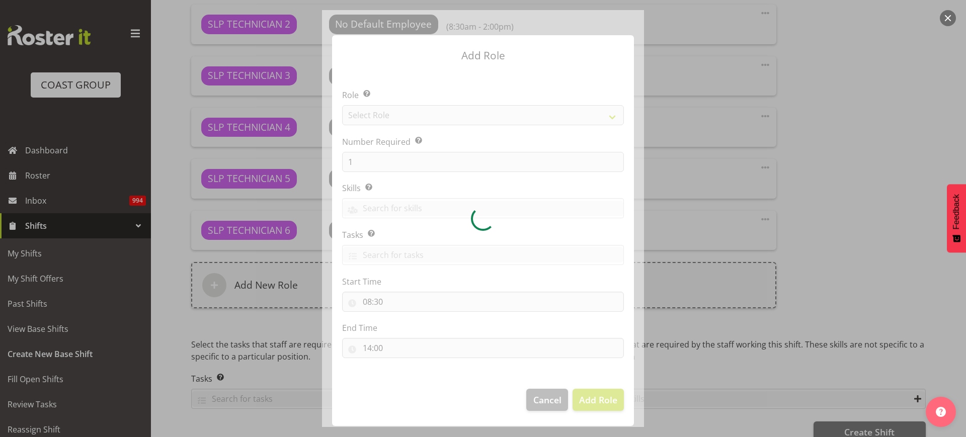
click at [453, 106] on div at bounding box center [483, 218] width 322 height 417
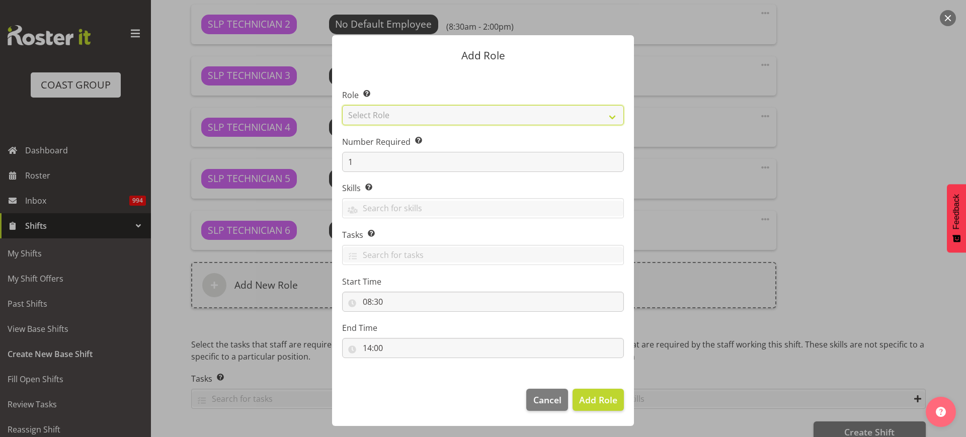
click at [520, 115] on select "Select Role ACCOUNT MANAGER ACCOUNT MANAGER DW ACCOUNTS AKL DIANNA VEHICLES AKL…" at bounding box center [483, 115] width 282 height 20
select select "81"
click at [342, 105] on select "Select Role ACCOUNT MANAGER ACCOUNT MANAGER DW ACCOUNTS AKL DIANNA VEHICLES AKL…" at bounding box center [483, 115] width 282 height 20
drag, startPoint x: 399, startPoint y: 165, endPoint x: 279, endPoint y: 149, distance: 121.2
click at [280, 150] on form "Add Role Role Select the role you wish to add to the shift. ACCOUNT MANAGER ACC…" at bounding box center [483, 218] width 483 height 417
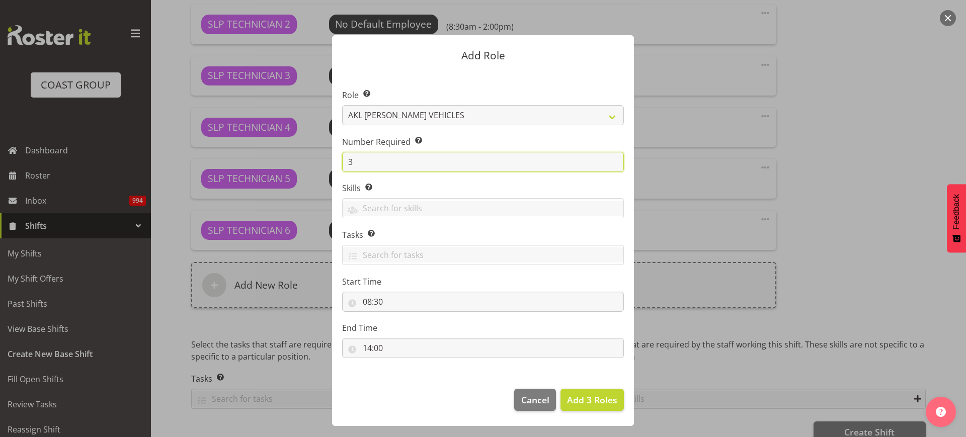
type input "3"
click at [598, 405] on span "Add 3 Roles" at bounding box center [592, 400] width 50 height 12
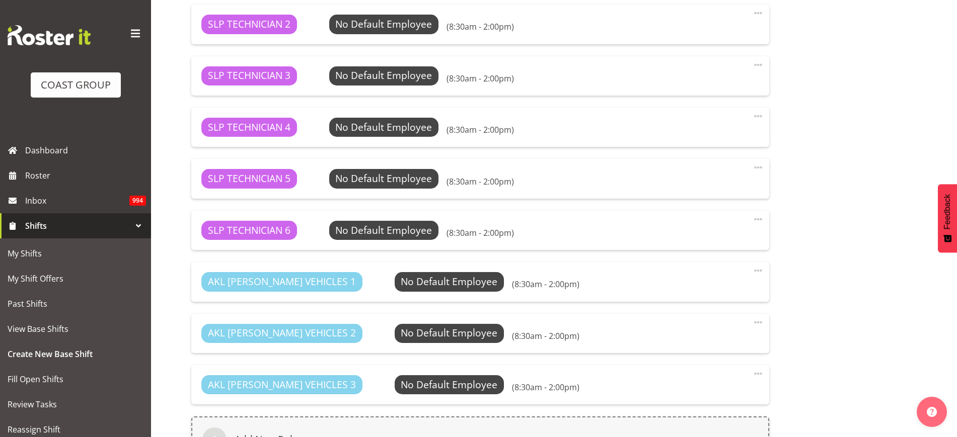
scroll to position [982, 0]
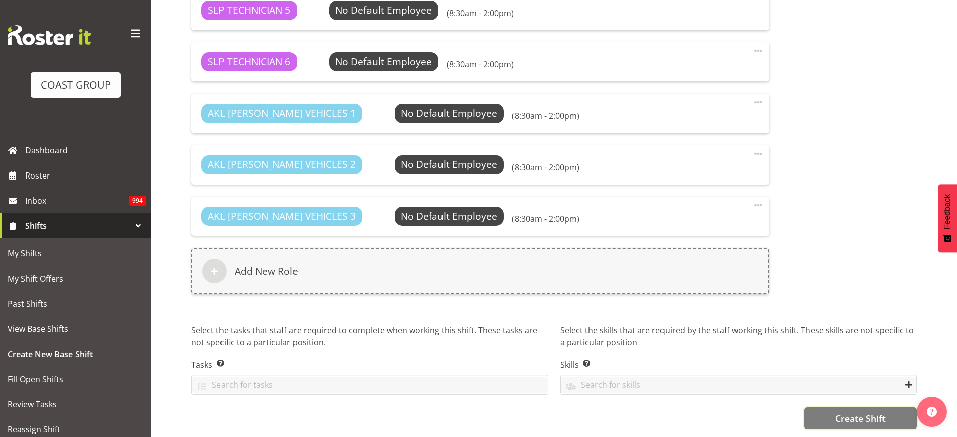
click at [872, 413] on span "Create Shift" at bounding box center [860, 418] width 50 height 13
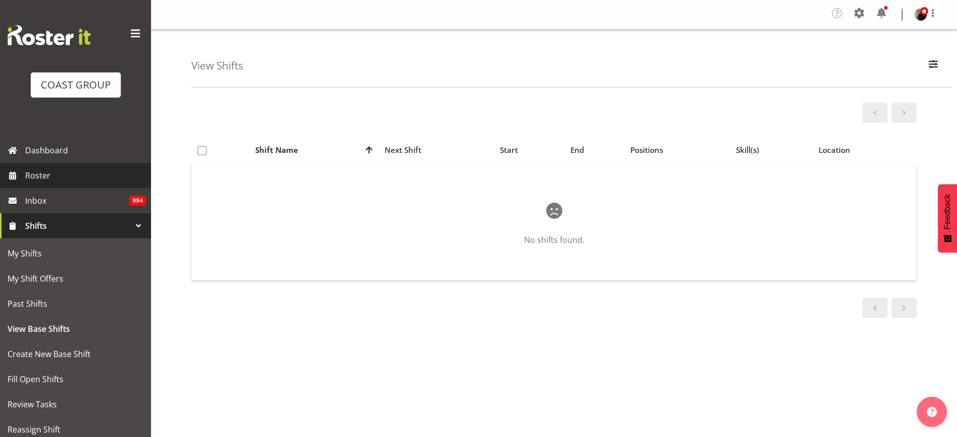
click at [38, 171] on span "Roster" at bounding box center [85, 175] width 121 height 15
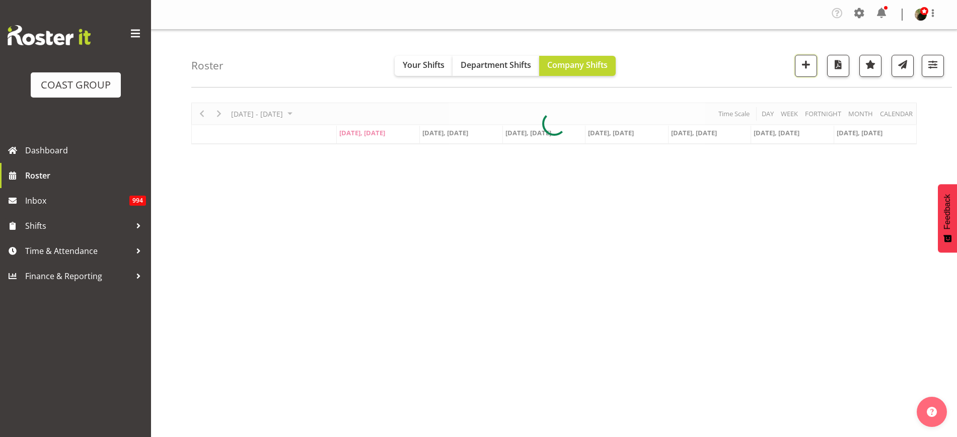
click at [803, 62] on span "button" at bounding box center [805, 64] width 13 height 13
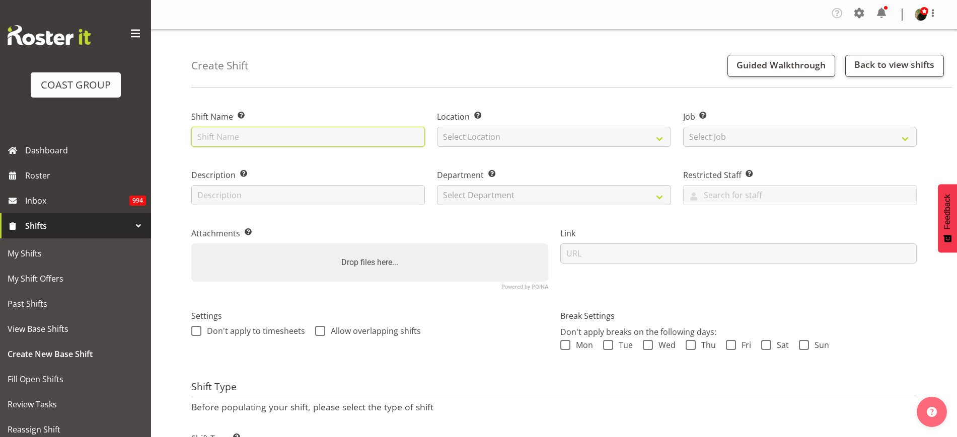
click at [262, 140] on input "text" at bounding box center [307, 137] width 233 height 20
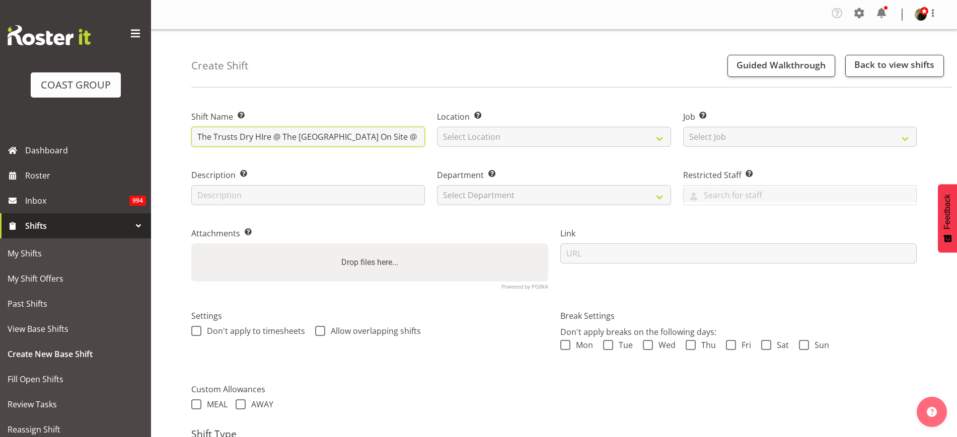
type input "The Trusts Dry HIre @ The [GEOGRAPHIC_DATA] On Site @ 1030"
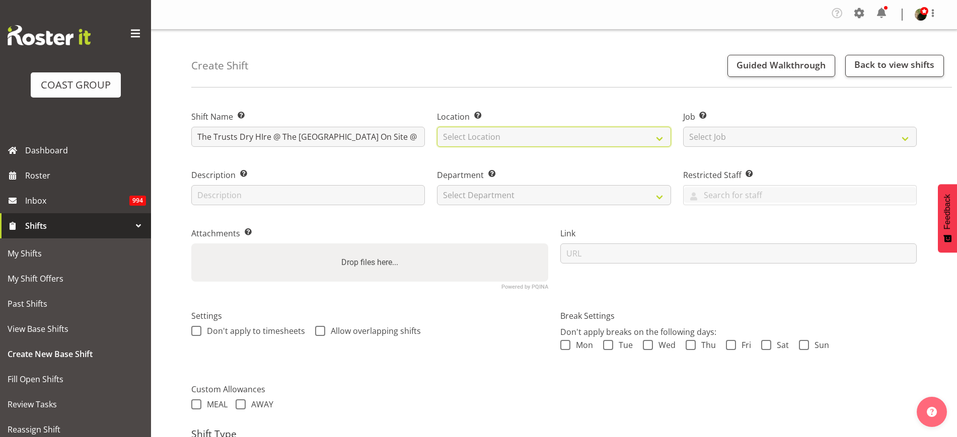
select select "31"
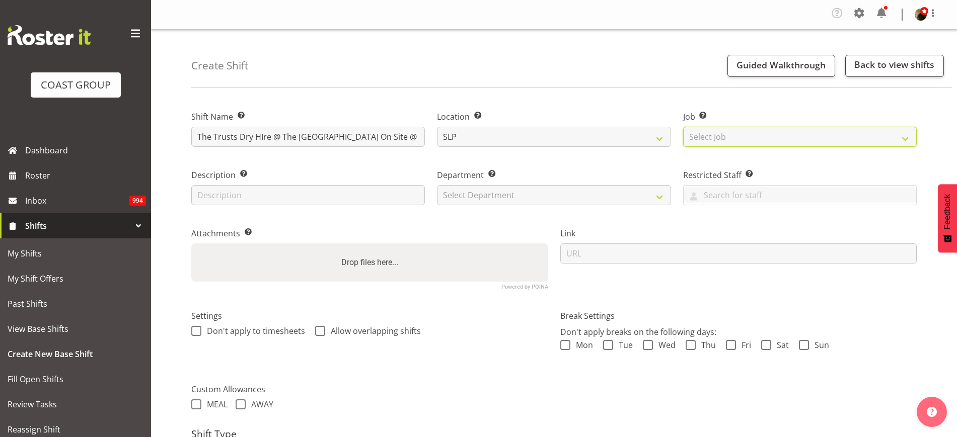
click at [862, 136] on select "Select Job Create new job 1 Carlton Events 1 [PERSON_NAME][GEOGRAPHIC_DATA] 1 […" at bounding box center [799, 137] width 233 height 20
select select "0"
click at [683, 127] on select "Select Job Create new job 1 Carlton Events 1 [PERSON_NAME][GEOGRAPHIC_DATA] 1 […" at bounding box center [799, 137] width 233 height 20
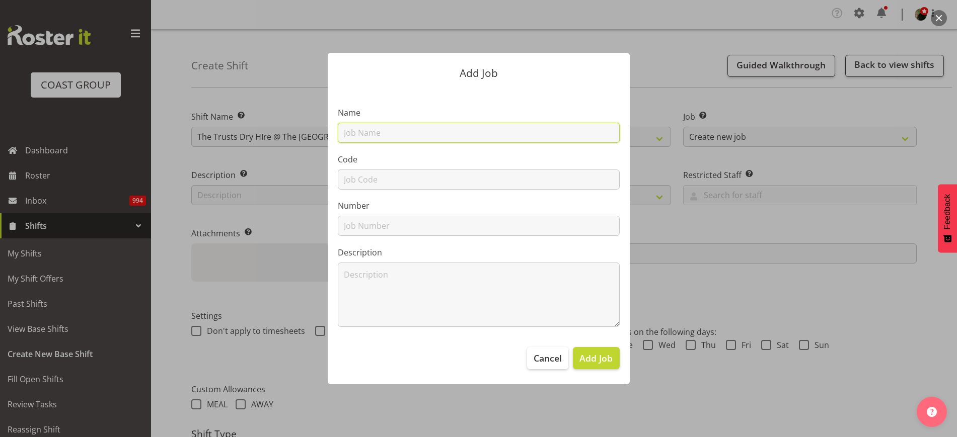
click at [377, 132] on input "text" at bounding box center [479, 133] width 282 height 20
type input "M250917 The Trusts Dry HIre"
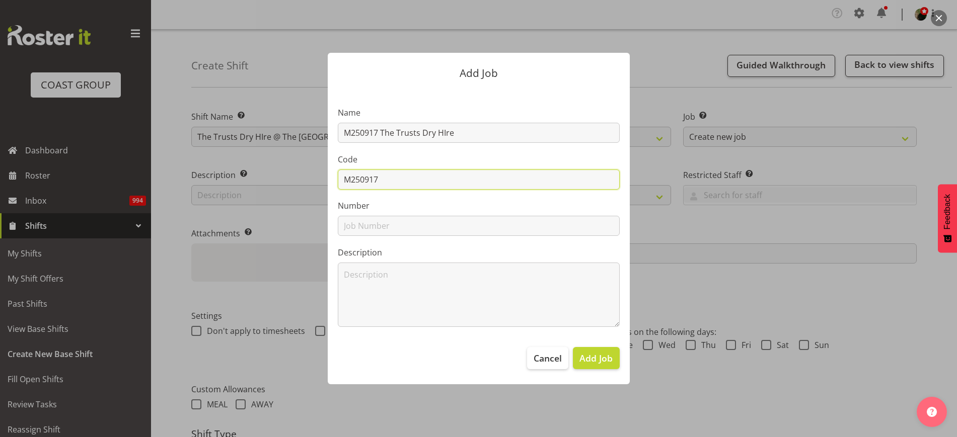
type input "M250917"
click at [594, 358] on span "Add Job" at bounding box center [595, 358] width 33 height 13
select select
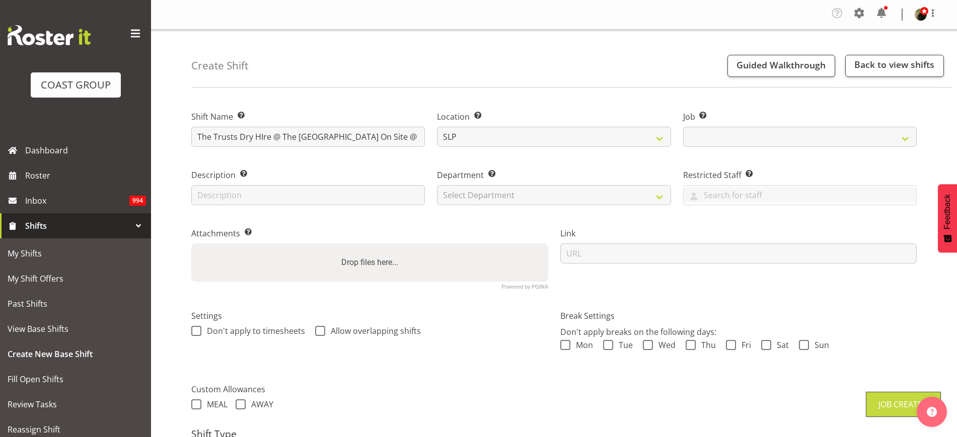
select select "10626"
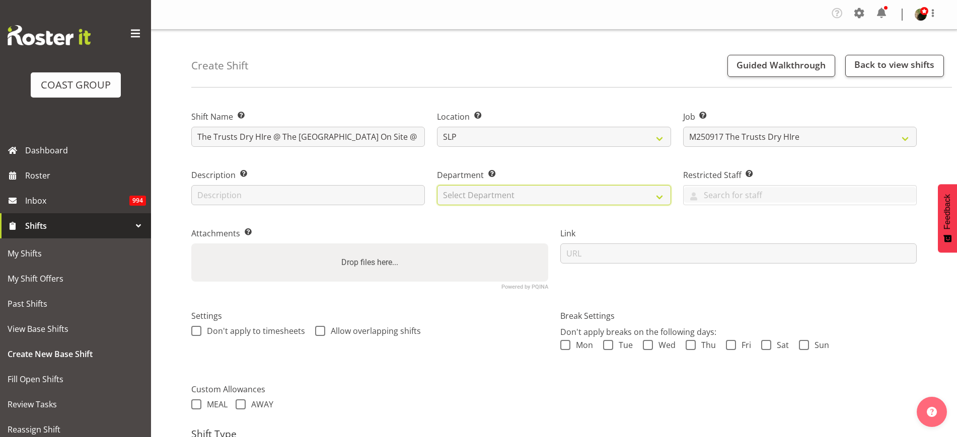
click at [512, 195] on select "Select Department CARLTON EVENTS Carlton Hamilton Carlton Wellington DW AKL DW …" at bounding box center [553, 195] width 233 height 20
select select "24"
click at [437, 185] on select "Select Department CARLTON EVENTS Carlton Hamilton Carlton Wellington DW AKL DW …" at bounding box center [553, 195] width 233 height 20
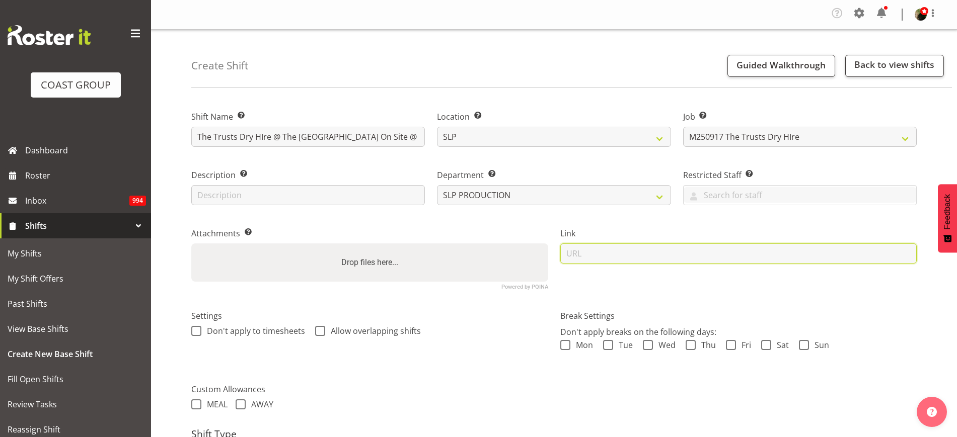
click at [658, 251] on input "url" at bounding box center [738, 254] width 357 height 20
paste input "[URL][DOMAIN_NAME]"
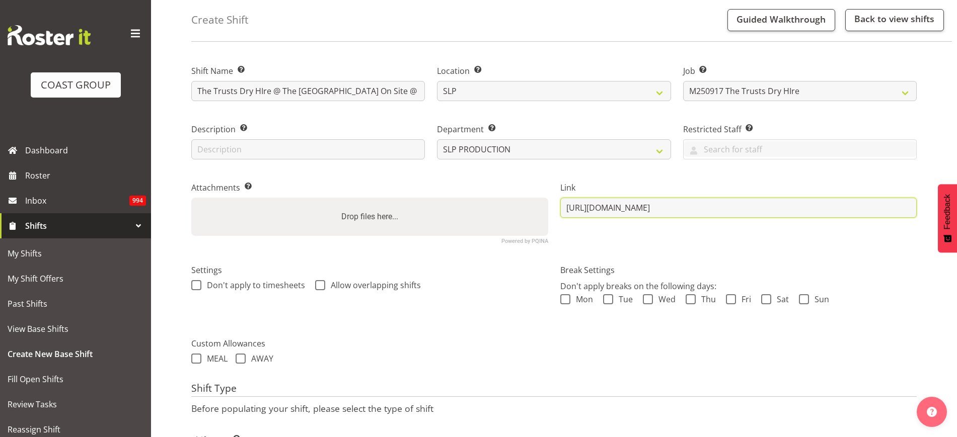
scroll to position [112, 0]
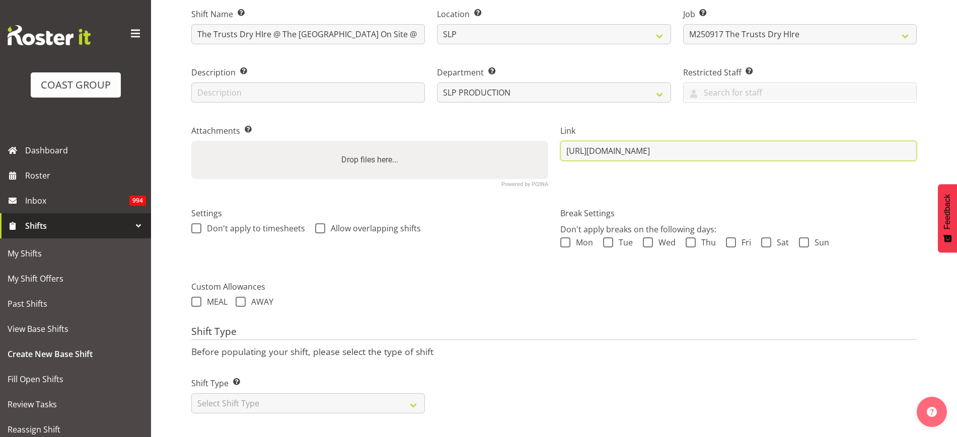
type input "[URL][DOMAIN_NAME]"
drag, startPoint x: 564, startPoint y: 142, endPoint x: 966, endPoint y: 160, distance: 401.9
click at [956, 160] on html "COAST GROUP Dashboard Roster Inbox 994 Shifts My Shifts My Shift Offers Past Sh…" at bounding box center [478, 115] width 957 height 437
paste input "[URL][DOMAIN_NAME]"
type input "[URL][DOMAIN_NAME]"
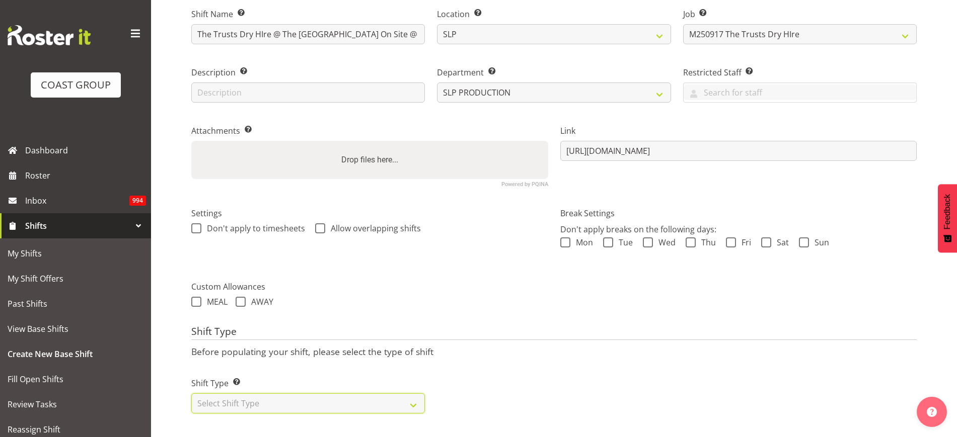
click at [249, 394] on select "Select Shift Type One Off Shift Recurring Shift Rotating Shift" at bounding box center [307, 403] width 233 height 20
select select "recurring"
click at [191, 393] on select "Select Shift Type One Off Shift Recurring Shift Rotating Shift" at bounding box center [307, 403] width 233 height 20
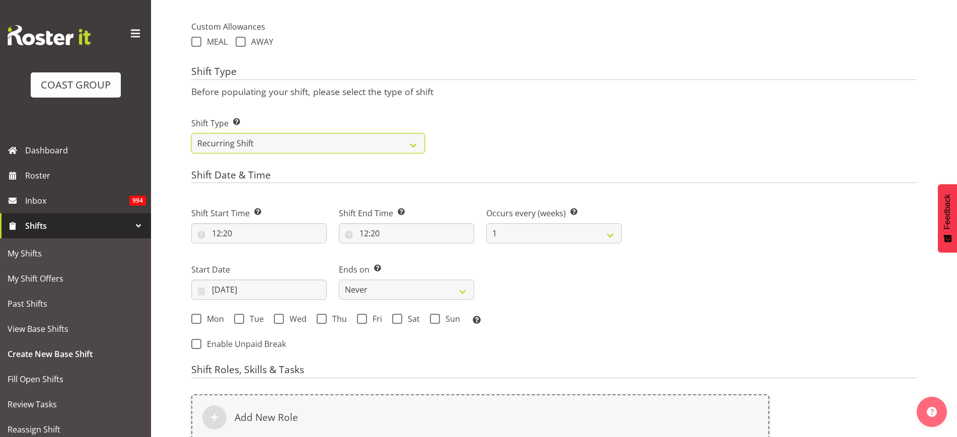
scroll to position [364, 0]
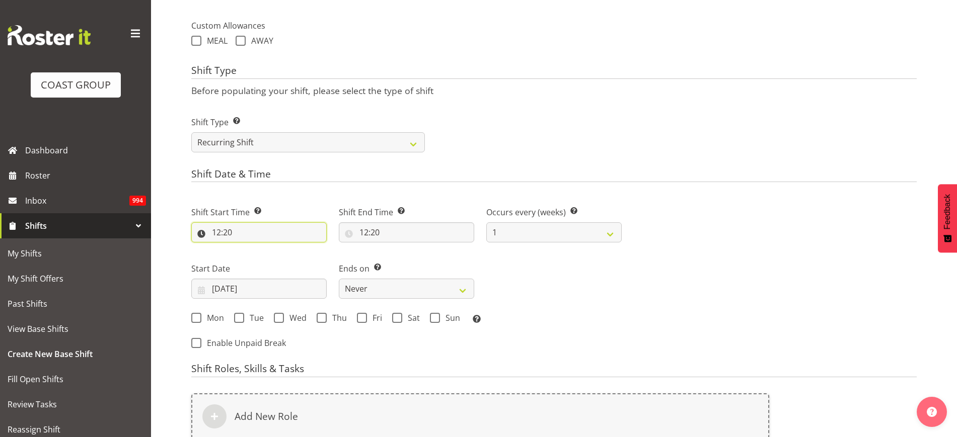
click at [246, 227] on input "12:20" at bounding box center [258, 232] width 135 height 20
select select "0"
type input "00:20"
select select "8"
type input "08:20"
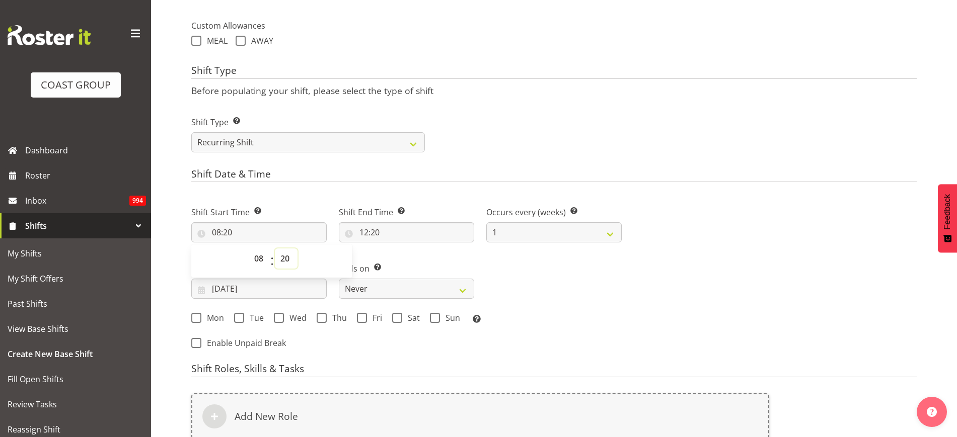
select select "30"
type input "08:30"
click at [409, 232] on input "12:20" at bounding box center [406, 232] width 135 height 20
click at [406, 259] on select "00 01 02 03 04 05 06 07 08 09 10 11 12 13 14 15 16 17 18 19 20 21 22 23" at bounding box center [407, 259] width 23 height 20
select select "11"
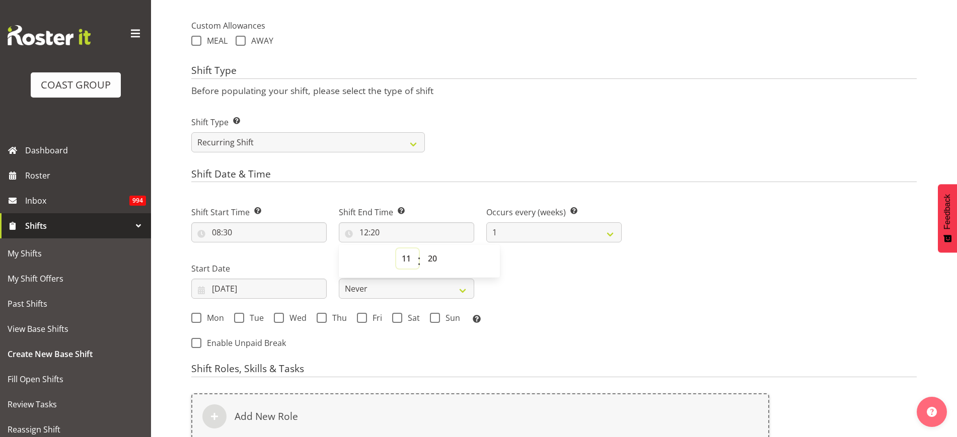
click at [396, 249] on select "00 01 02 03 04 05 06 07 08 09 10 11 12 13 14 15 16 17 18 19 20 21 22 23" at bounding box center [407, 259] width 23 height 20
type input "11:20"
select select "0"
type input "11:00"
click at [251, 291] on input "08/09/2025" at bounding box center [258, 289] width 135 height 20
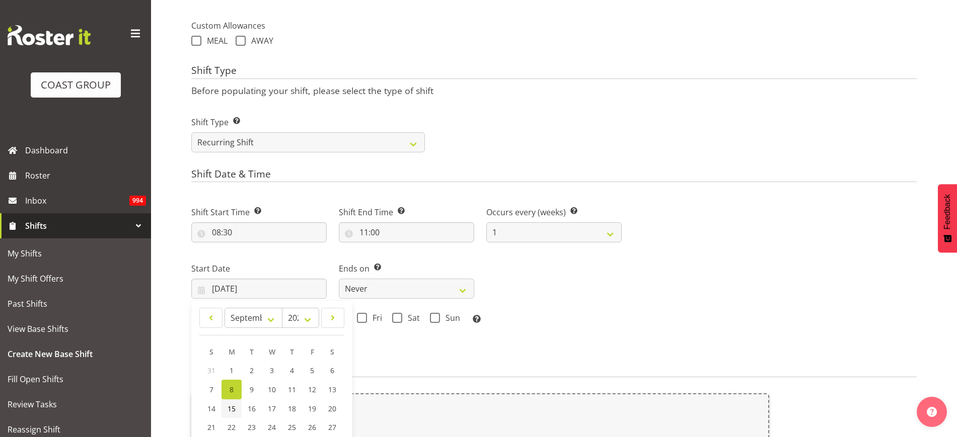
click at [231, 409] on span "15" at bounding box center [231, 409] width 8 height 10
type input "15/09/2025"
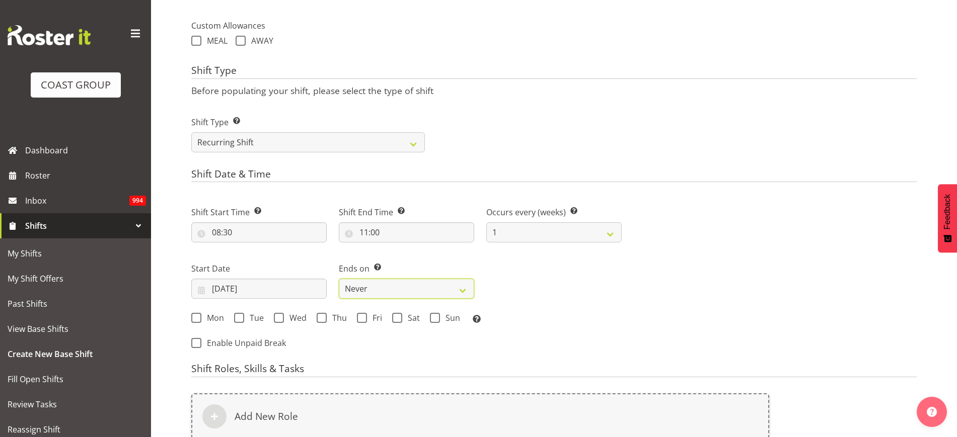
click at [398, 286] on select "Never On Date" at bounding box center [406, 289] width 135 height 20
select select "date"
click at [339, 279] on select "Never On Date" at bounding box center [406, 289] width 135 height 20
select select "8"
select select "2025"
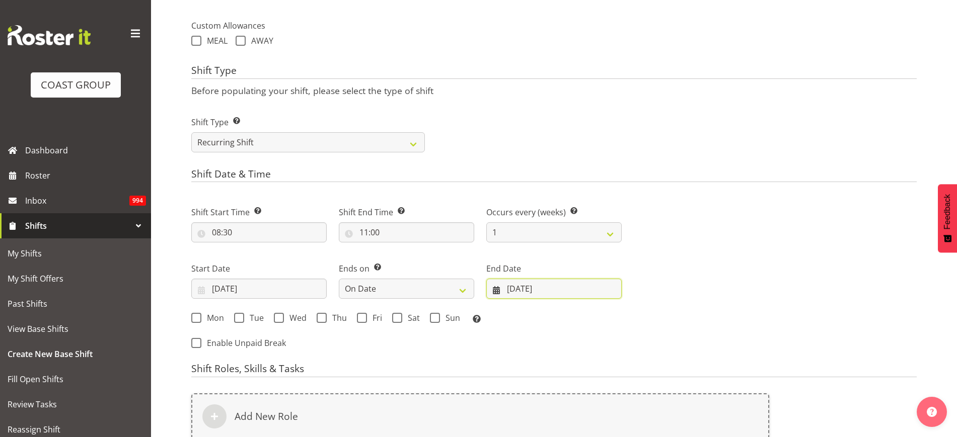
click at [549, 289] on input "08/09/2025" at bounding box center [553, 289] width 135 height 20
click at [600, 317] on span at bounding box center [602, 318] width 10 height 12
click at [482, 317] on span at bounding box center [480, 318] width 10 height 12
select select "8"
click at [542, 405] on span "17" at bounding box center [541, 409] width 8 height 10
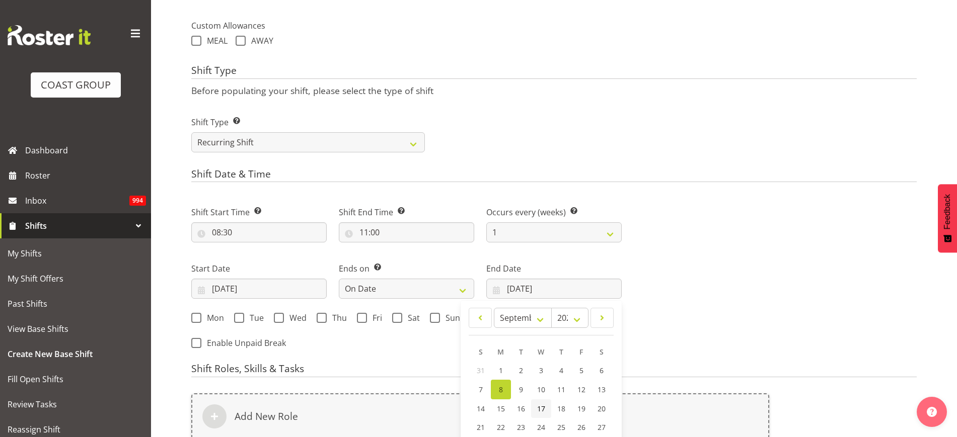
type input "17/09/2025"
click at [188, 317] on div "Mon Tue Wed Thu Fri Sat Sun Select the days of the week you wish to create this…" at bounding box center [406, 318] width 442 height 27
click at [225, 318] on div "Mon Tue Wed Thu Fri Sat Sun Select the days of the week you wish to create this…" at bounding box center [406, 319] width 430 height 13
click at [246, 319] on span "Tue" at bounding box center [254, 318] width 20 height 10
click at [241, 319] on input "Tue" at bounding box center [237, 318] width 7 height 7
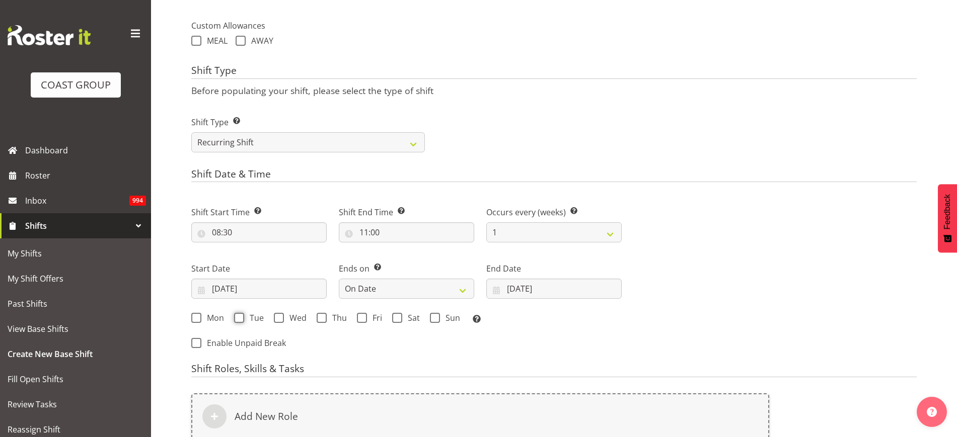
checkbox input "true"
click at [197, 320] on span at bounding box center [196, 318] width 10 height 10
click at [197, 320] on input "Mon" at bounding box center [194, 318] width 7 height 7
checkbox input "true"
click at [278, 315] on span at bounding box center [279, 318] width 10 height 10
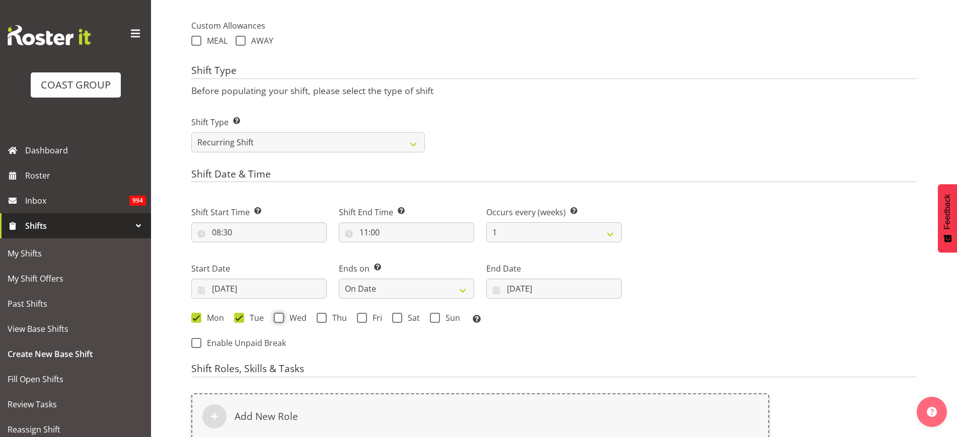
click at [278, 315] on input "Wed" at bounding box center [277, 318] width 7 height 7
checkbox input "true"
click at [325, 318] on span at bounding box center [322, 318] width 10 height 10
click at [323, 318] on input "Thu" at bounding box center [320, 318] width 7 height 7
checkbox input "true"
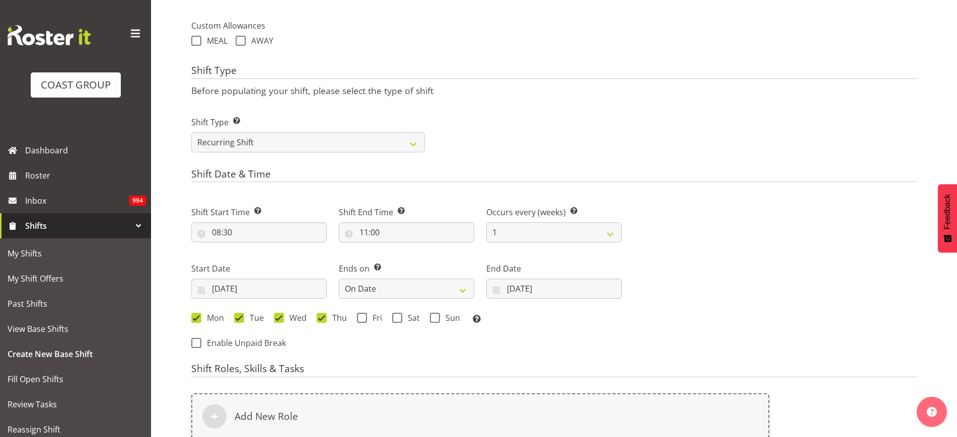
click at [367, 317] on span "Fri" at bounding box center [374, 318] width 15 height 10
click at [363, 317] on input "Fri" at bounding box center [360, 318] width 7 height 7
checkbox input "true"
click at [402, 317] on label "Sat" at bounding box center [406, 318] width 28 height 10
click at [399, 317] on input "Sat" at bounding box center [395, 318] width 7 height 7
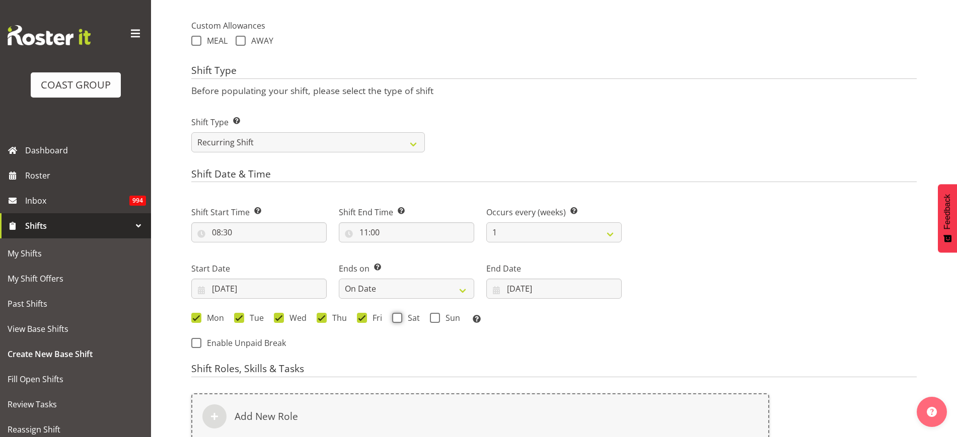
checkbox input "true"
click at [440, 318] on span "Sun" at bounding box center [450, 318] width 20 height 10
click at [436, 318] on input "Sun" at bounding box center [433, 318] width 7 height 7
checkbox input "true"
click at [324, 406] on div "Add New Role" at bounding box center [480, 416] width 578 height 46
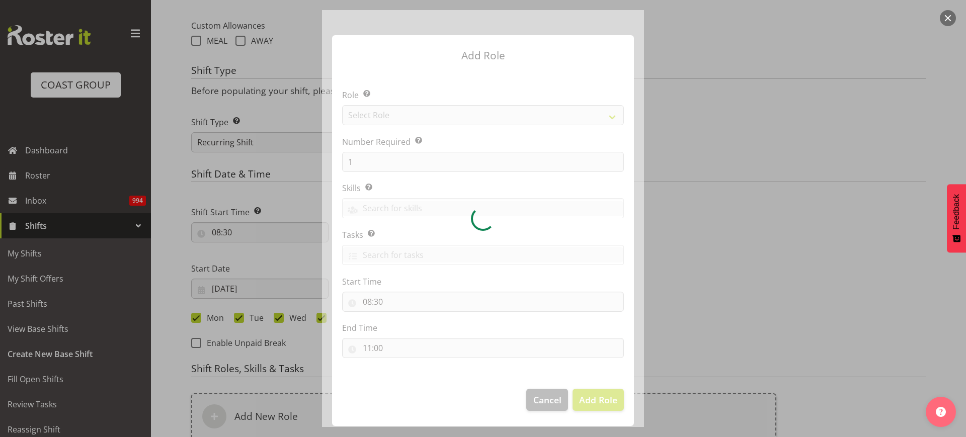
click at [441, 115] on div at bounding box center [483, 218] width 322 height 417
click at [441, 113] on div at bounding box center [483, 218] width 322 height 417
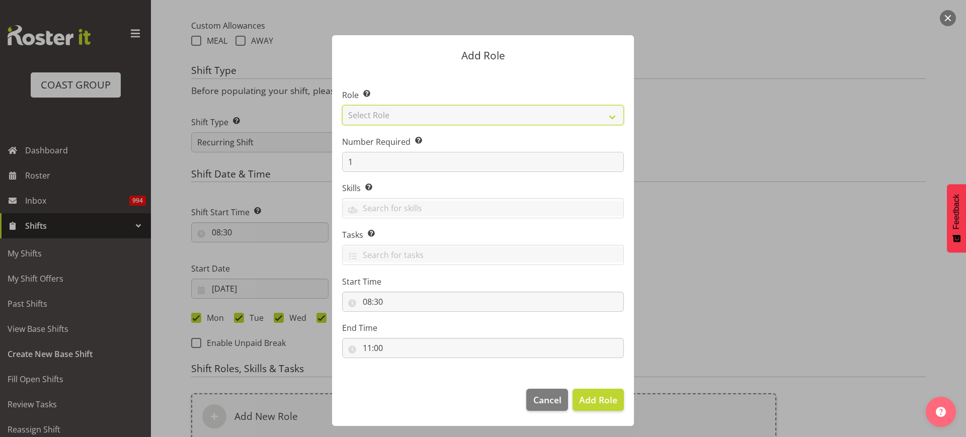
click at [441, 113] on select "Select Role ACCOUNT MANAGER ACCOUNT MANAGER DW ACCOUNTS AKL DIANNA VEHICLES AKL…" at bounding box center [483, 115] width 282 height 20
select select "81"
click at [342, 105] on select "Select Role ACCOUNT MANAGER ACCOUNT MANAGER DW ACCOUNTS AKL DIANNA VEHICLES AKL…" at bounding box center [483, 115] width 282 height 20
click at [593, 403] on span "Add Role" at bounding box center [598, 400] width 38 height 12
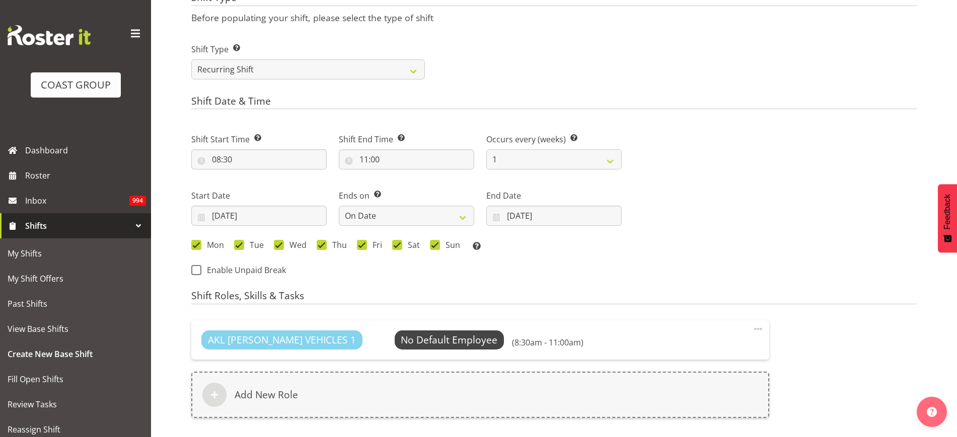
scroll to position [552, 0]
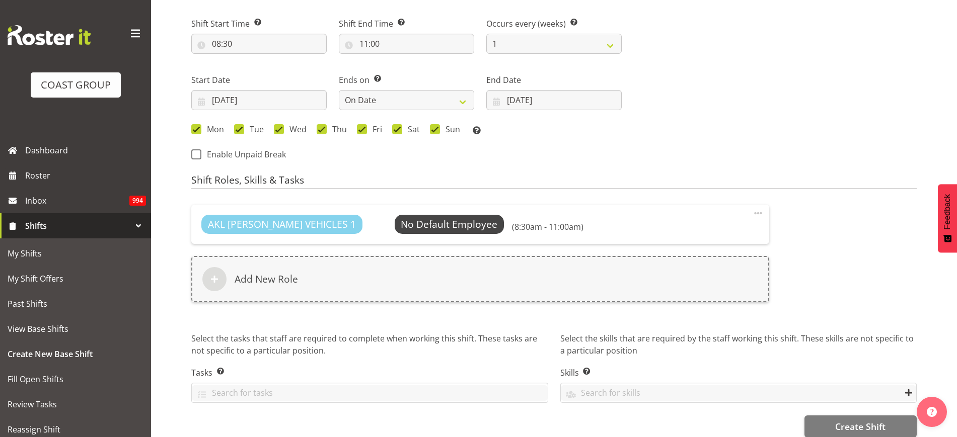
click at [255, 288] on div "Add New Role" at bounding box center [480, 279] width 578 height 46
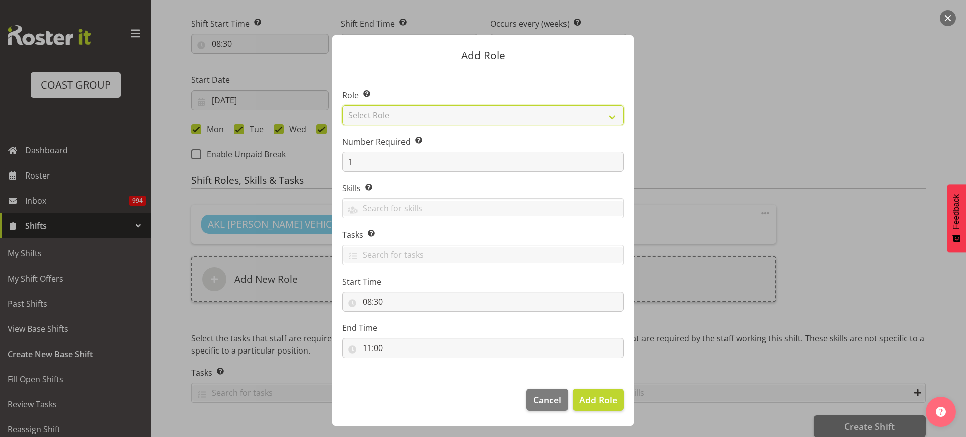
click at [400, 110] on select "Select Role ACCOUNT MANAGER ACCOUNT MANAGER DW ACCOUNTS AKL DIANNA VEHICLES AKL…" at bounding box center [483, 115] width 282 height 20
select select "123"
click at [342, 105] on select "Select Role ACCOUNT MANAGER ACCOUNT MANAGER DW ACCOUNTS AKL DIANNA VEHICLES AKL…" at bounding box center [483, 115] width 282 height 20
click at [589, 398] on span "Add Role" at bounding box center [598, 400] width 38 height 12
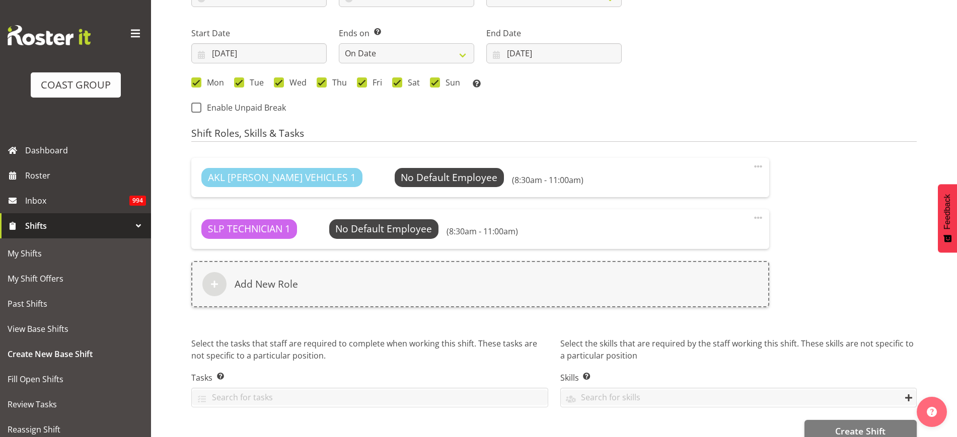
scroll to position [621, 0]
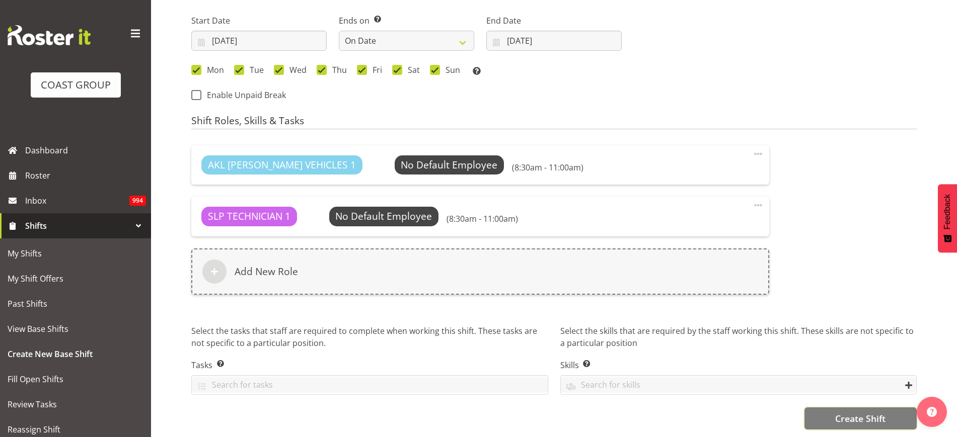
click at [858, 413] on span "Create Shift" at bounding box center [860, 418] width 50 height 13
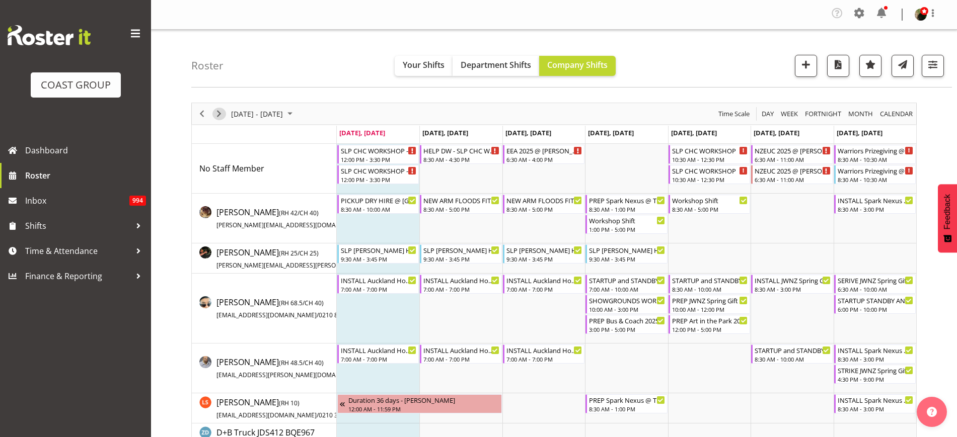
click at [222, 113] on span "Next" at bounding box center [219, 114] width 12 height 13
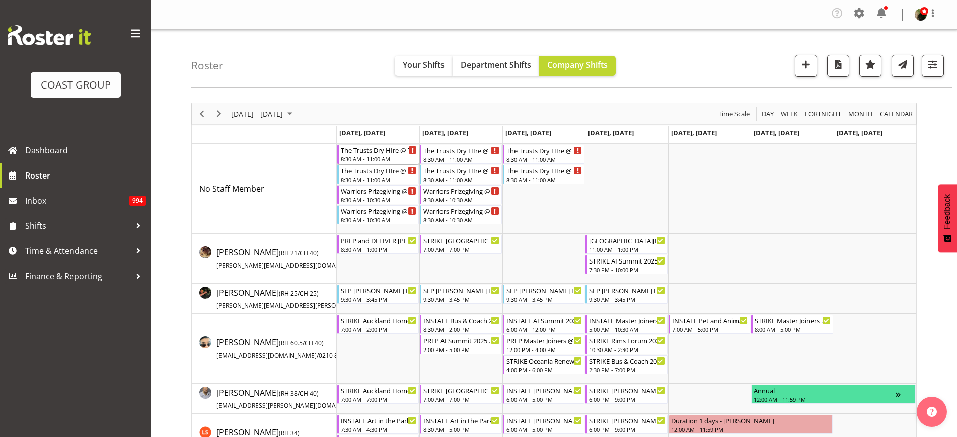
click at [365, 150] on div "The Trusts Dry HIre @ The [GEOGRAPHIC_DATA] On Site @ 1030" at bounding box center [379, 150] width 76 height 10
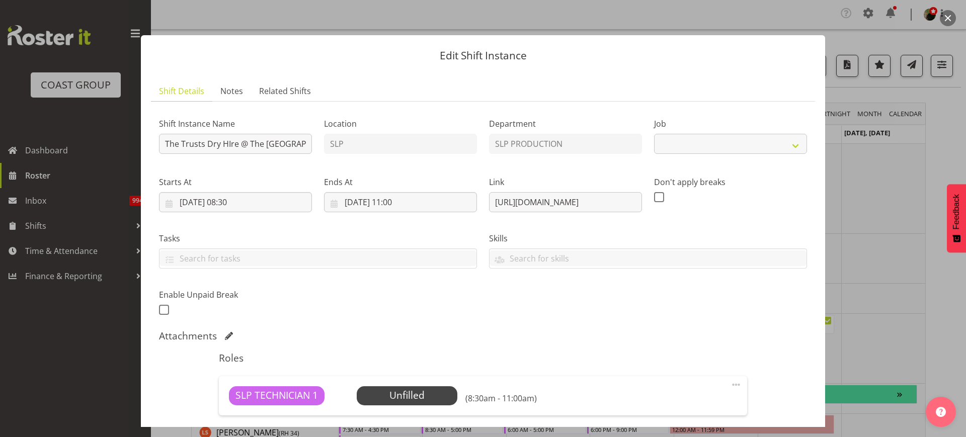
select select "10626"
click at [164, 142] on input "The Trusts Dry HIre @ The [GEOGRAPHIC_DATA] On Site @ 1030" at bounding box center [235, 144] width 153 height 20
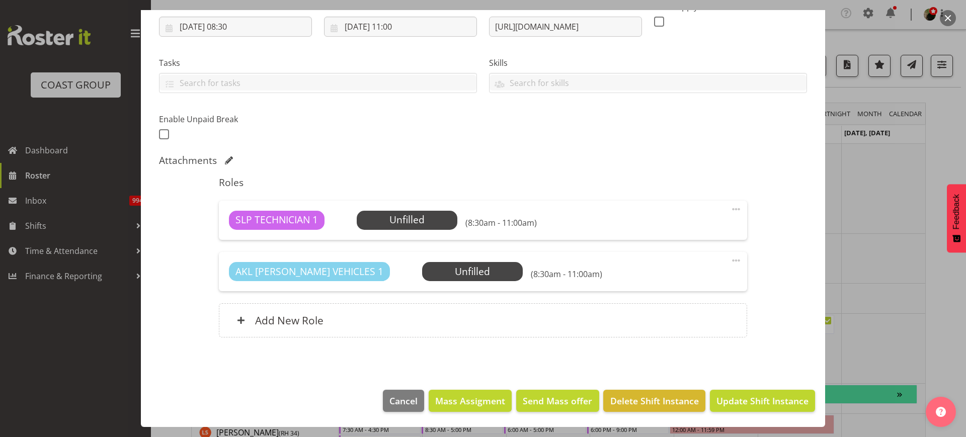
type input "PREP The Trusts Dry HIre @ The Workshop"
click at [745, 398] on span "Update Shift Instance" at bounding box center [763, 400] width 92 height 13
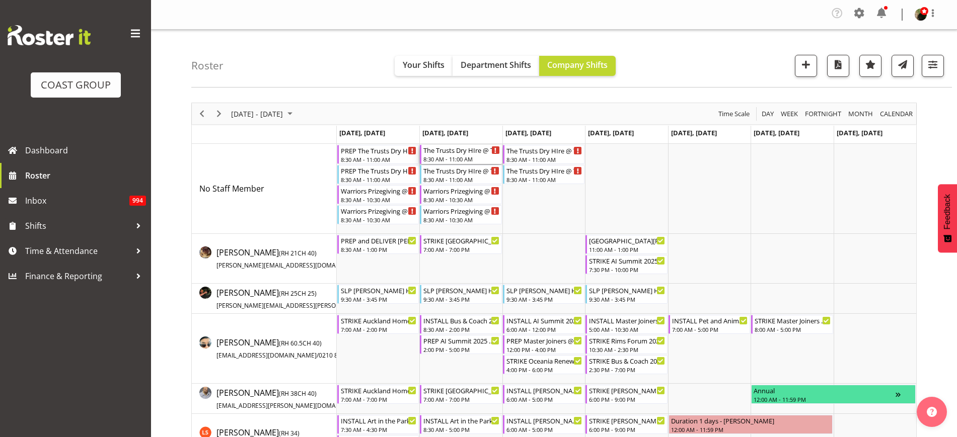
click at [449, 153] on div "The Trusts Dry HIre @ The [GEOGRAPHIC_DATA] On Site @ 1030" at bounding box center [461, 150] width 76 height 10
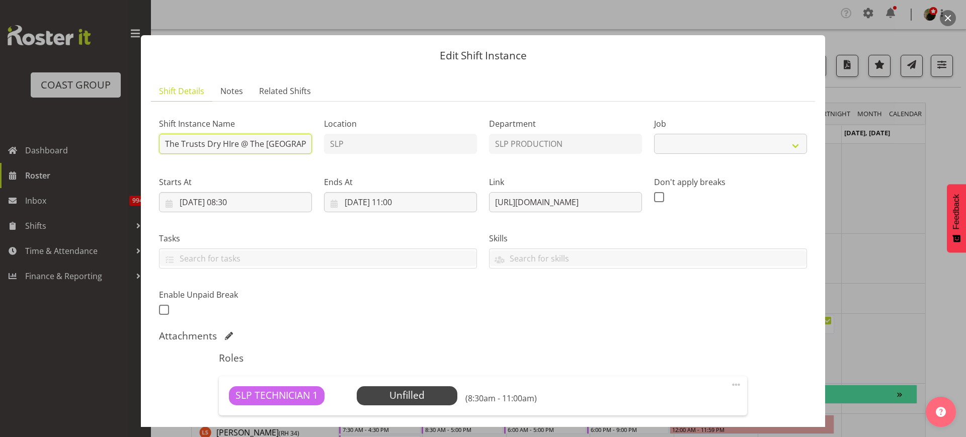
click at [159, 144] on input "The Trusts Dry HIre @ The [GEOGRAPHIC_DATA] On Site @ 1030" at bounding box center [235, 144] width 153 height 20
select select "10626"
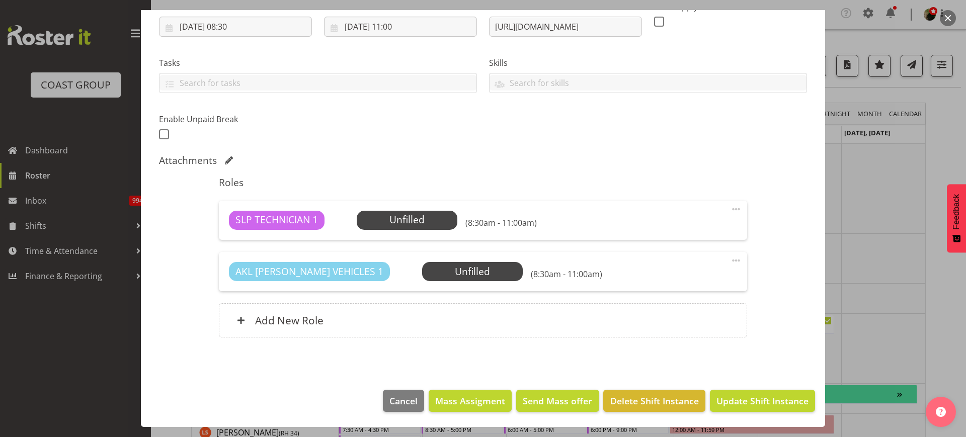
type input "DELIVER The Trusts Dry HIre @ The [GEOGRAPHIC_DATA] On Site @ 1030"
click at [745, 396] on span "Update Shift Instance" at bounding box center [763, 400] width 92 height 13
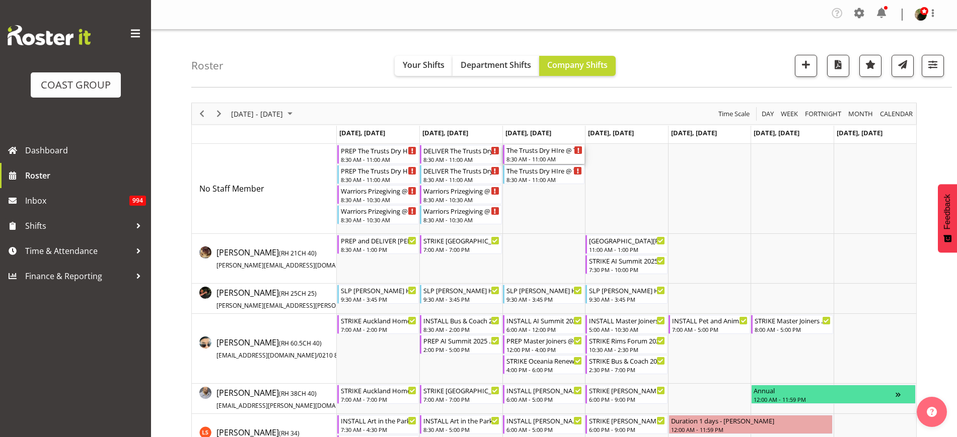
click at [530, 155] on div "8:30 AM - 11:00 AM" at bounding box center [544, 159] width 76 height 8
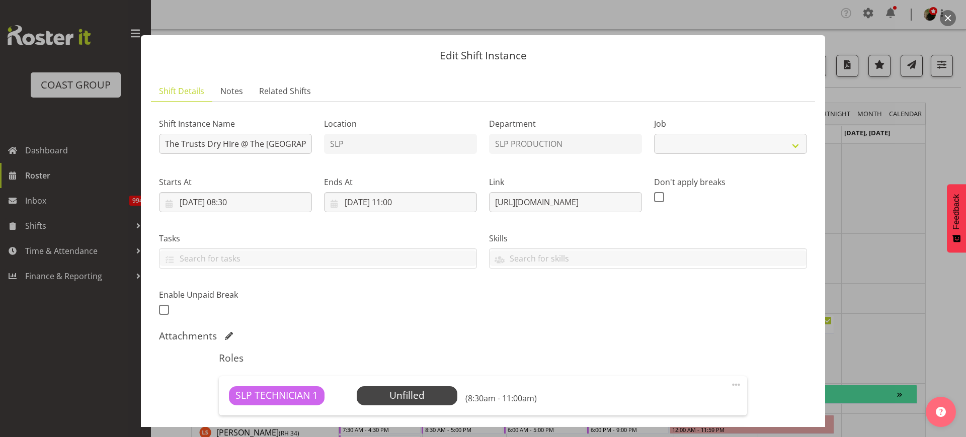
select select "10626"
click at [163, 142] on input "The Trusts Dry HIre @ The [GEOGRAPHIC_DATA] On Site @ 1030" at bounding box center [235, 144] width 153 height 20
type input "PICKUP The Trusts Dry HIre @ The Trusts Arena On Site @ 1030"
click at [265, 205] on input "[DATE] 08:30" at bounding box center [235, 202] width 153 height 20
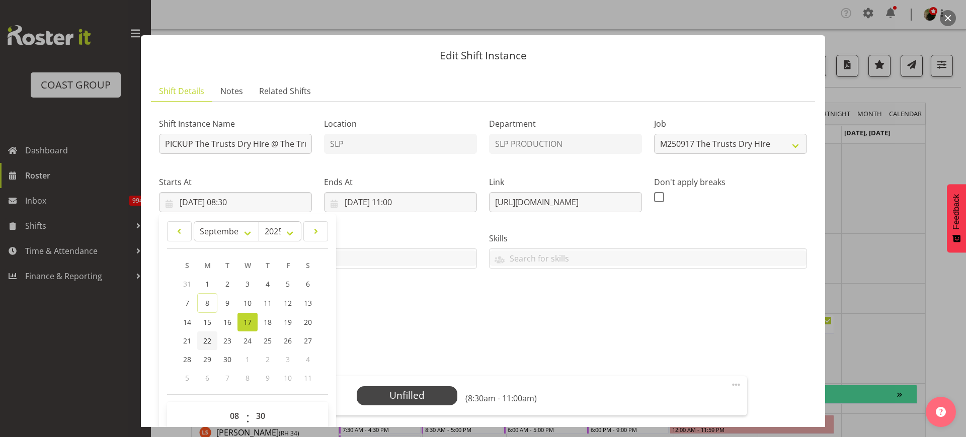
click at [207, 342] on span "22" at bounding box center [207, 341] width 8 height 10
type input "[DATE] 08:30"
click at [407, 202] on input "[DATE] 11:00" at bounding box center [400, 202] width 153 height 20
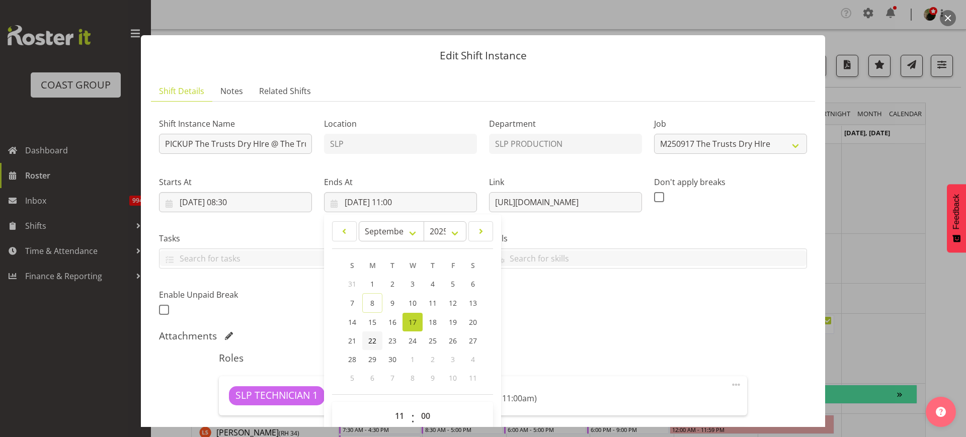
click at [368, 340] on span "22" at bounding box center [372, 341] width 8 height 10
type input "[DATE] 11:00"
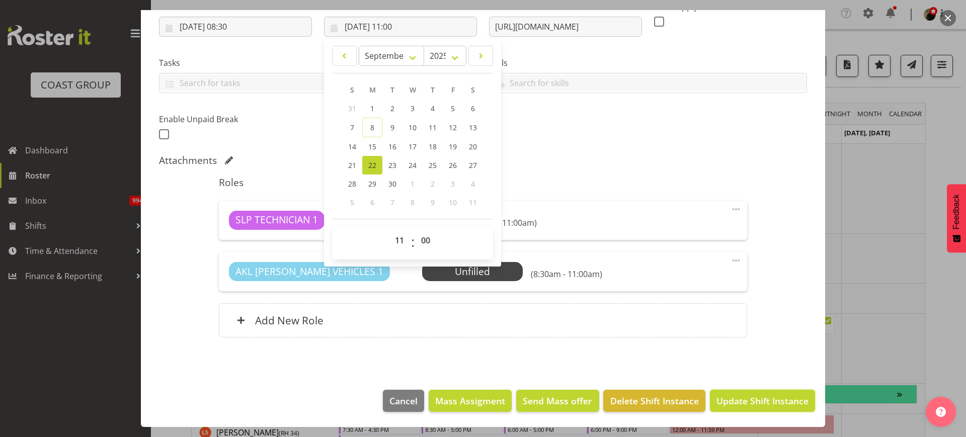
click at [752, 400] on span "Update Shift Instance" at bounding box center [763, 400] width 92 height 13
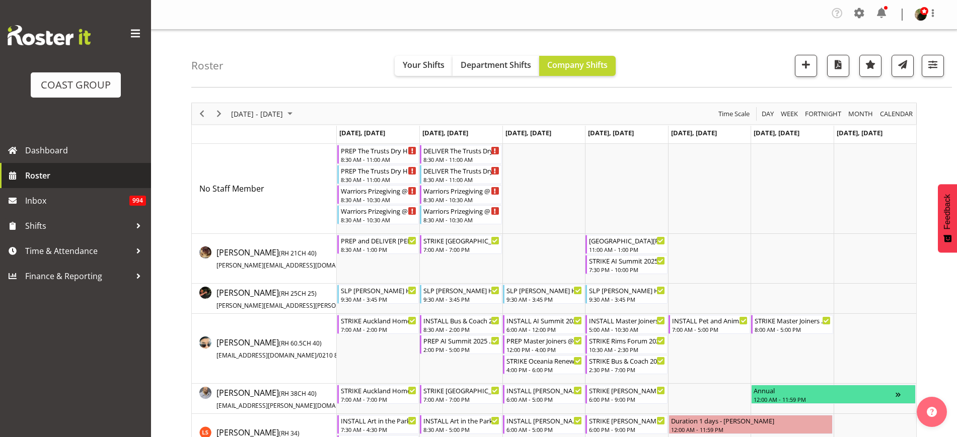
click at [44, 175] on span "Roster" at bounding box center [85, 175] width 121 height 15
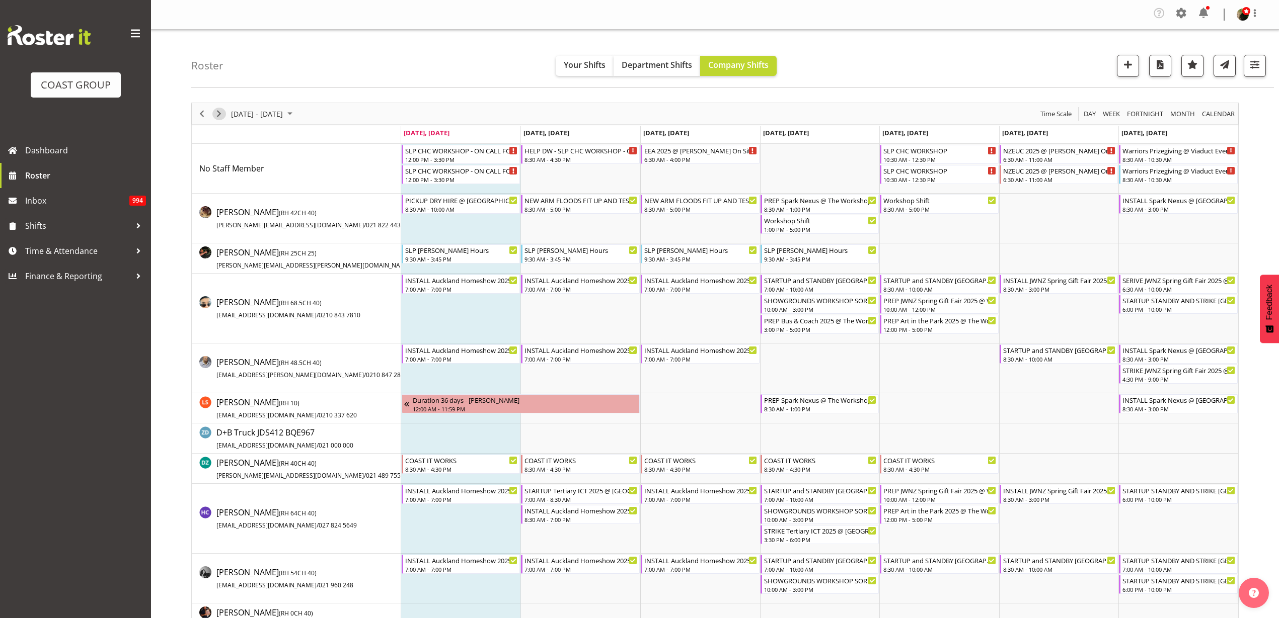
drag, startPoint x: 219, startPoint y: 111, endPoint x: 766, endPoint y: 317, distance: 584.9
click at [219, 111] on span "Next" at bounding box center [219, 114] width 12 height 13
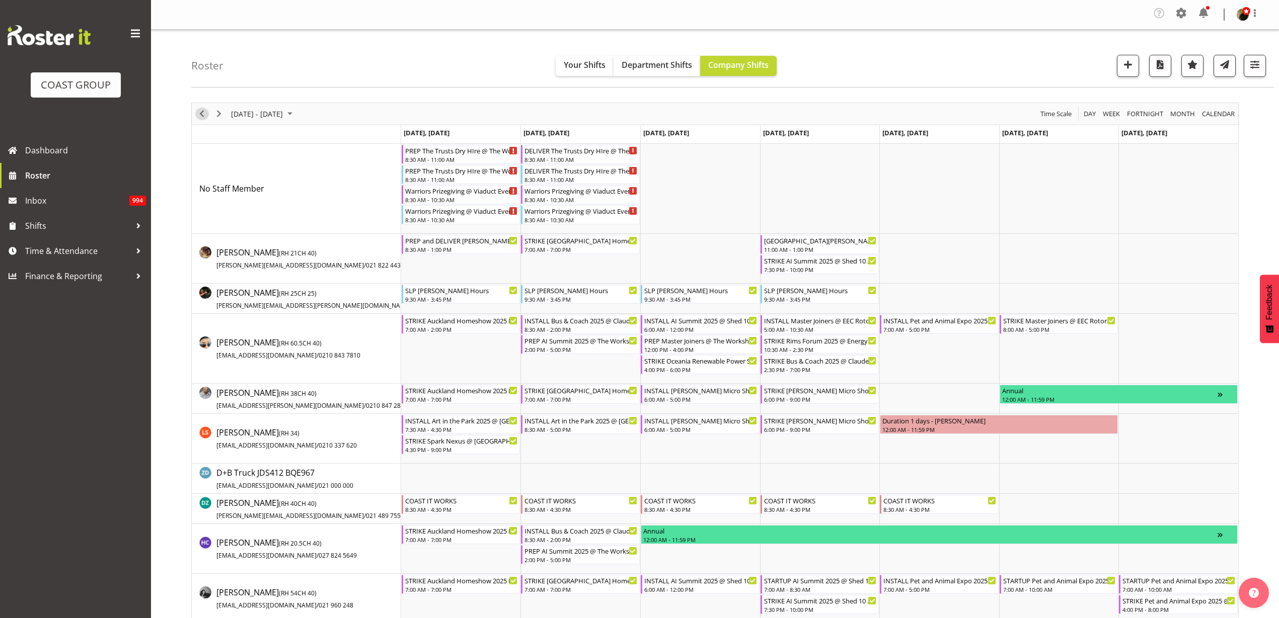
click at [202, 113] on span "Previous" at bounding box center [202, 114] width 12 height 13
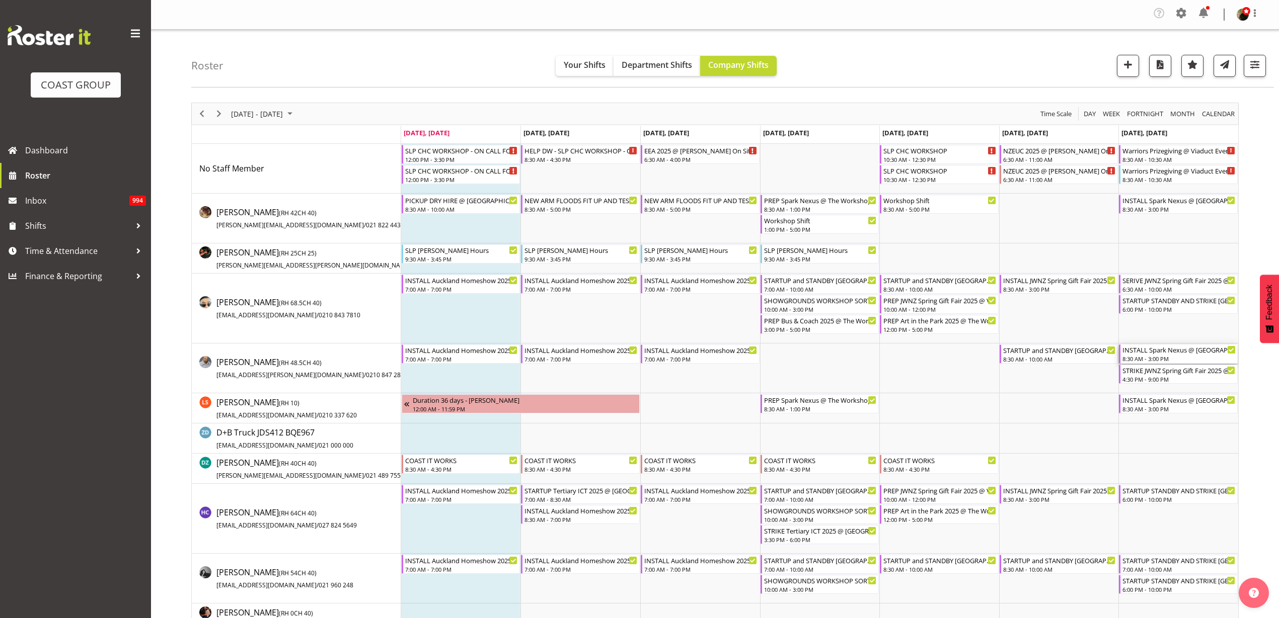
click at [955, 350] on div "INSTALL Spark Nexus @ [GEOGRAPHIC_DATA] On Site @ TBC" at bounding box center [1178, 350] width 113 height 10
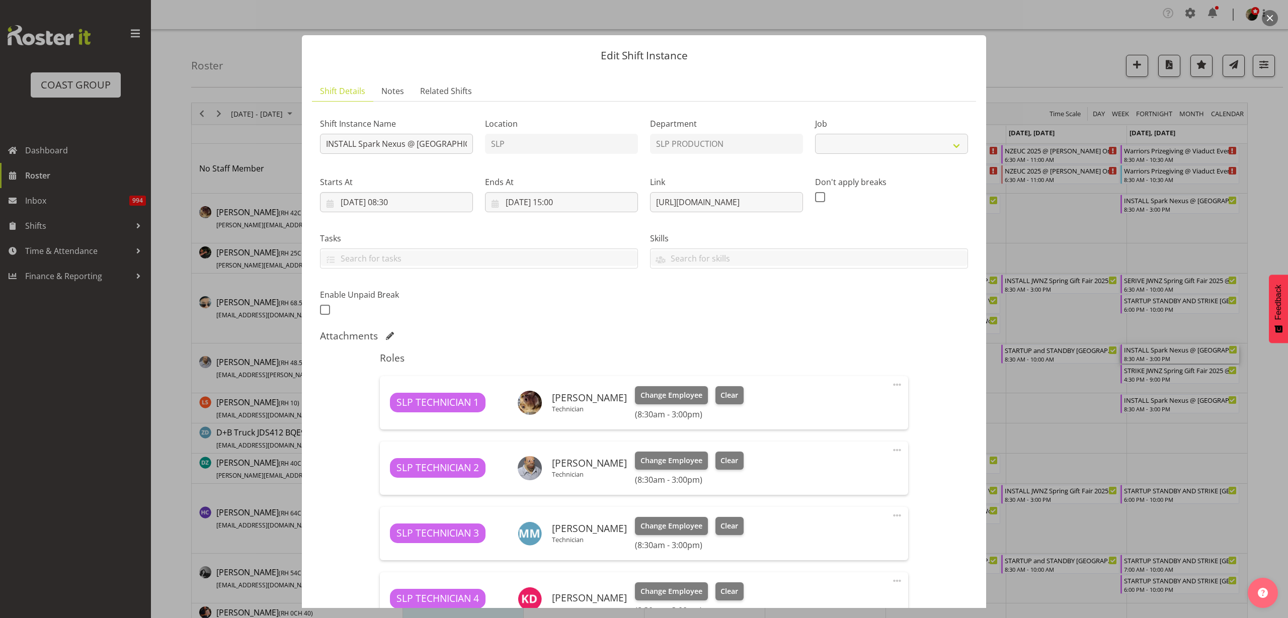
select select "10454"
click at [421, 148] on input "INSTALL Spark Nexus @ [GEOGRAPHIC_DATA] On Site @ TBC" at bounding box center [396, 144] width 153 height 20
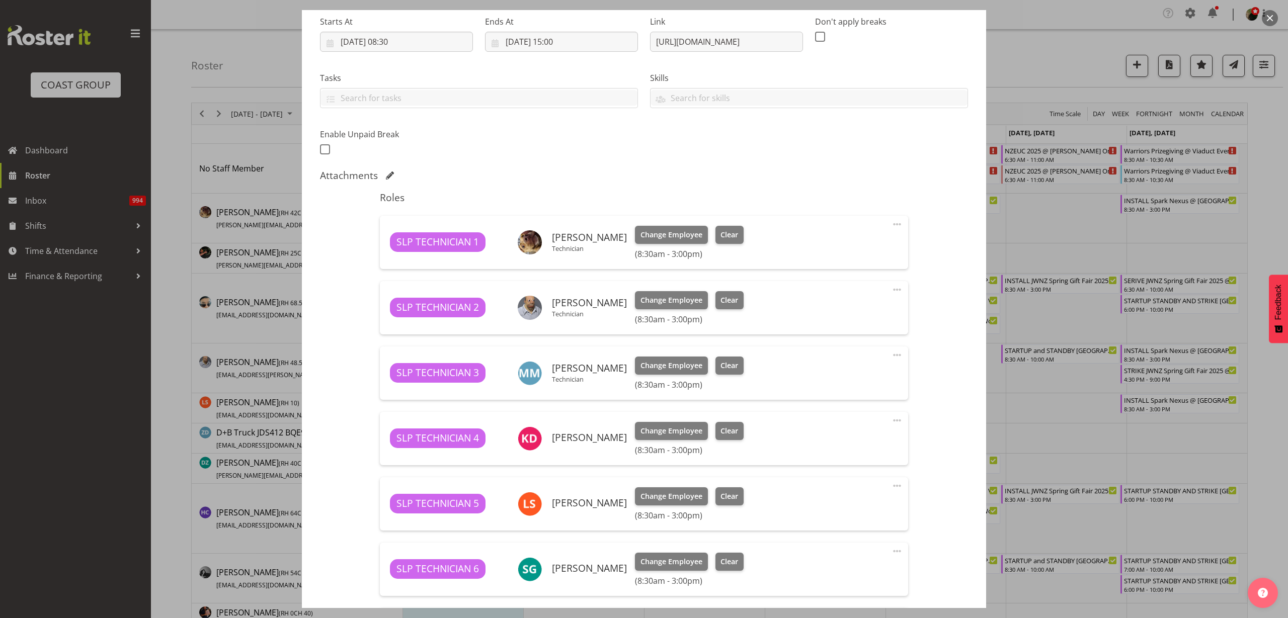
scroll to position [350, 0]
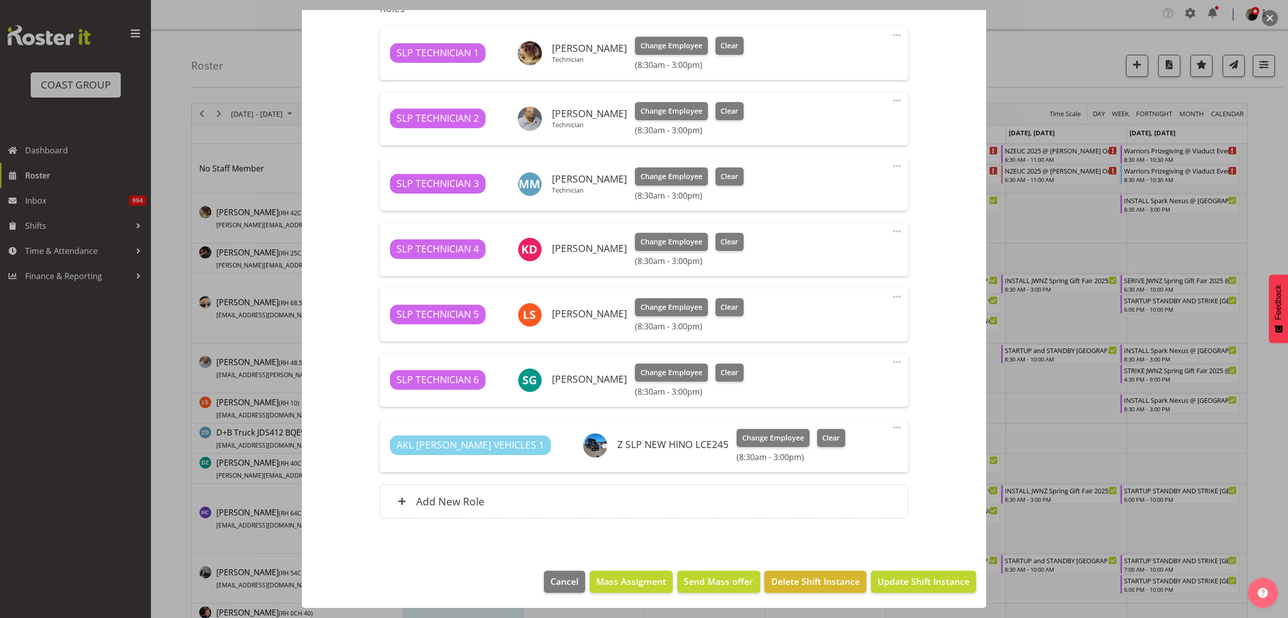
type input "INSTALL Spark Nexus @ [GEOGRAPHIC_DATA] On Site @ 0900"
click at [940, 420] on span "Update Shift Instance" at bounding box center [924, 581] width 92 height 13
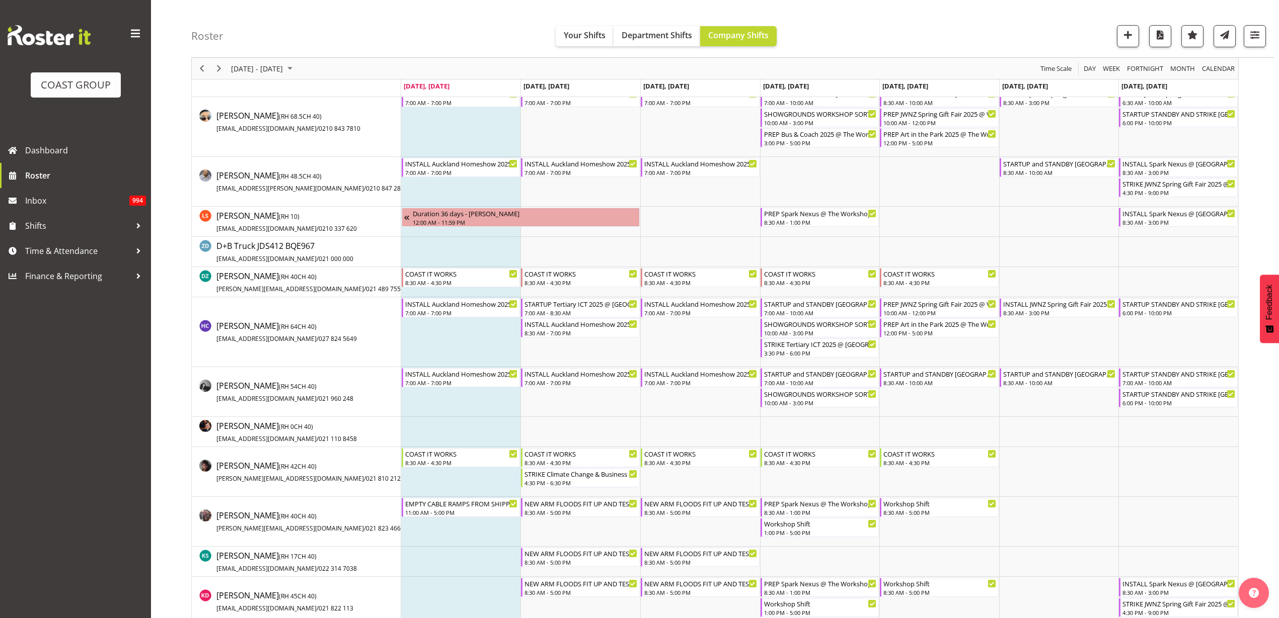
scroll to position [314, 0]
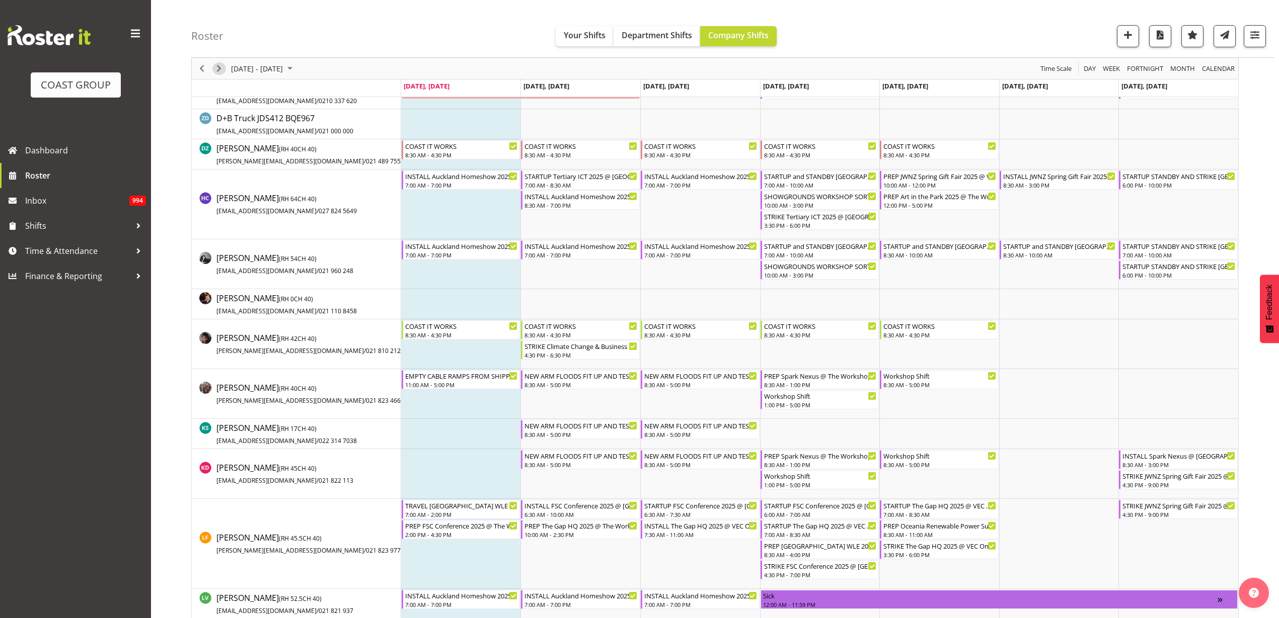
click at [216, 67] on span "Next" at bounding box center [219, 68] width 12 height 13
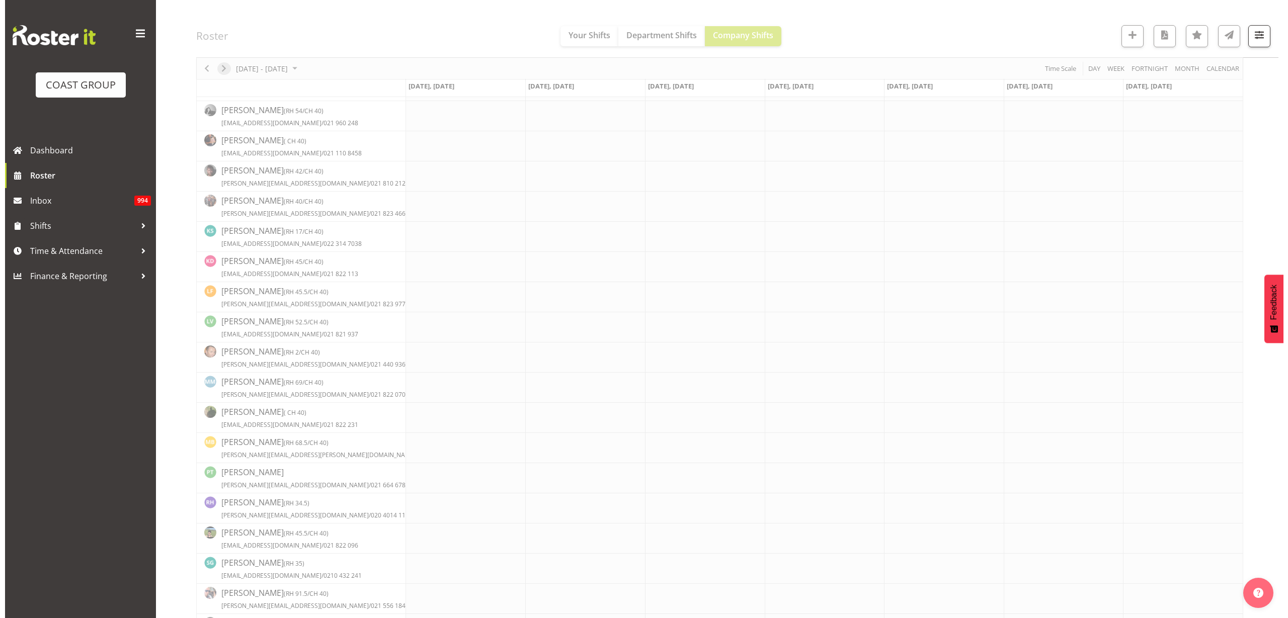
scroll to position [0, 0]
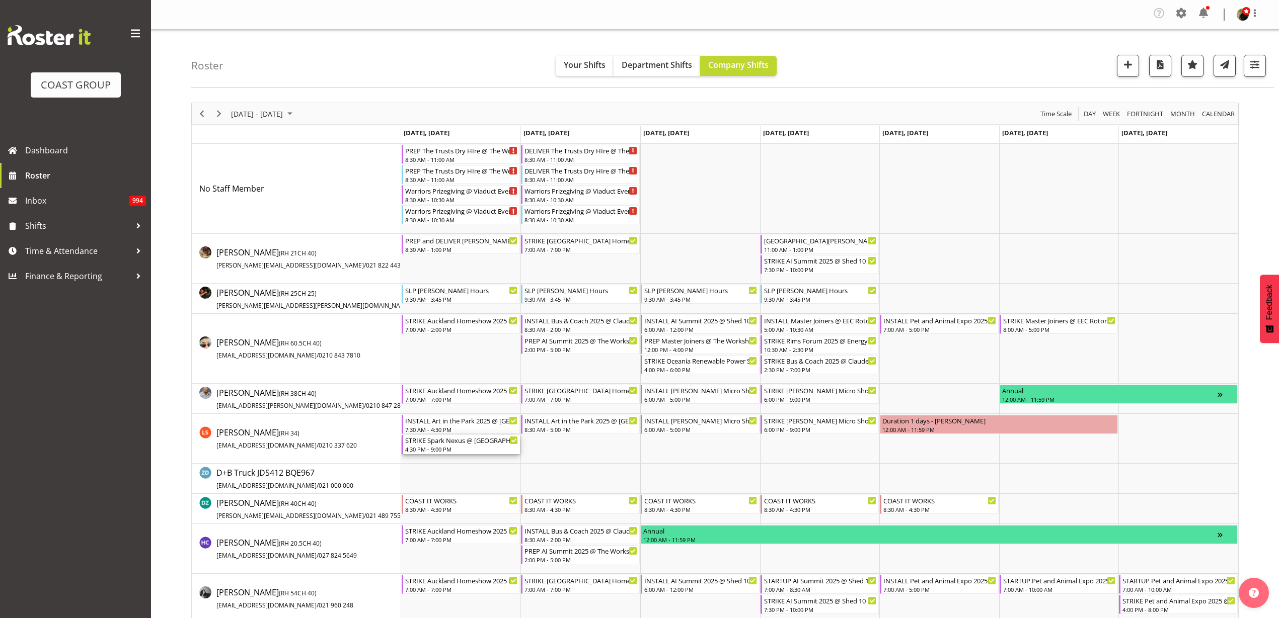
click at [427, 420] on div "4:30 PM - 9:00 PM" at bounding box center [461, 449] width 113 height 8
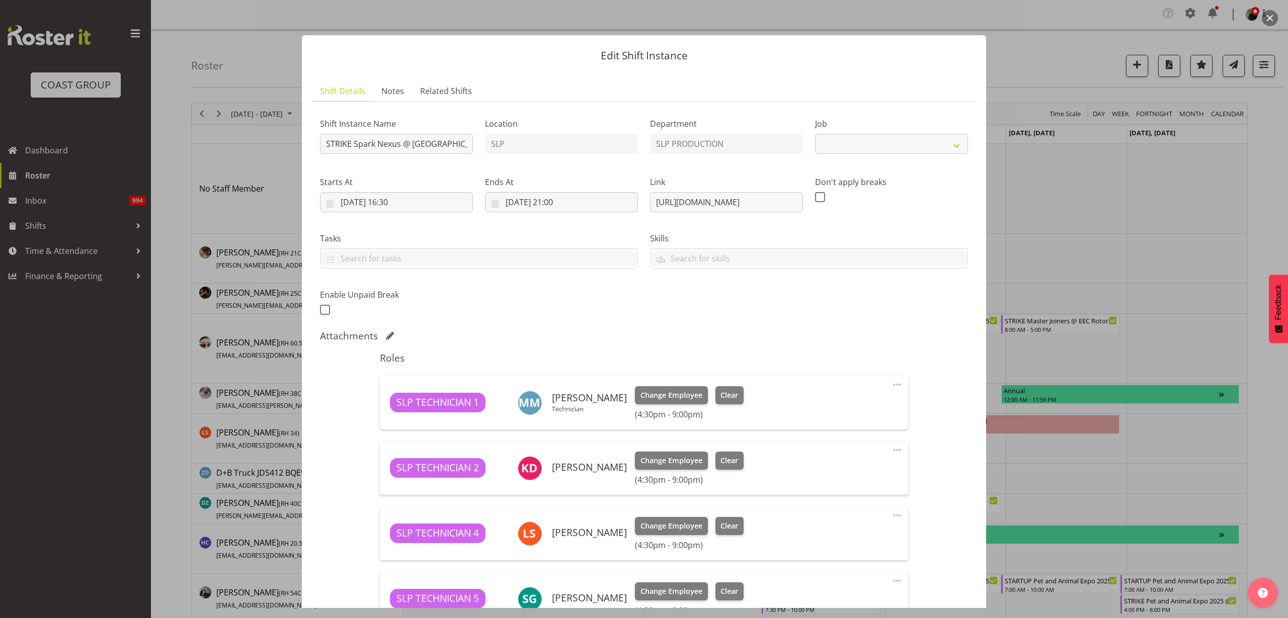
select select "10454"
click at [420, 140] on input "STRIKE Spark Nexus @ [GEOGRAPHIC_DATA] On Site @ 1700" at bounding box center [396, 144] width 153 height 20
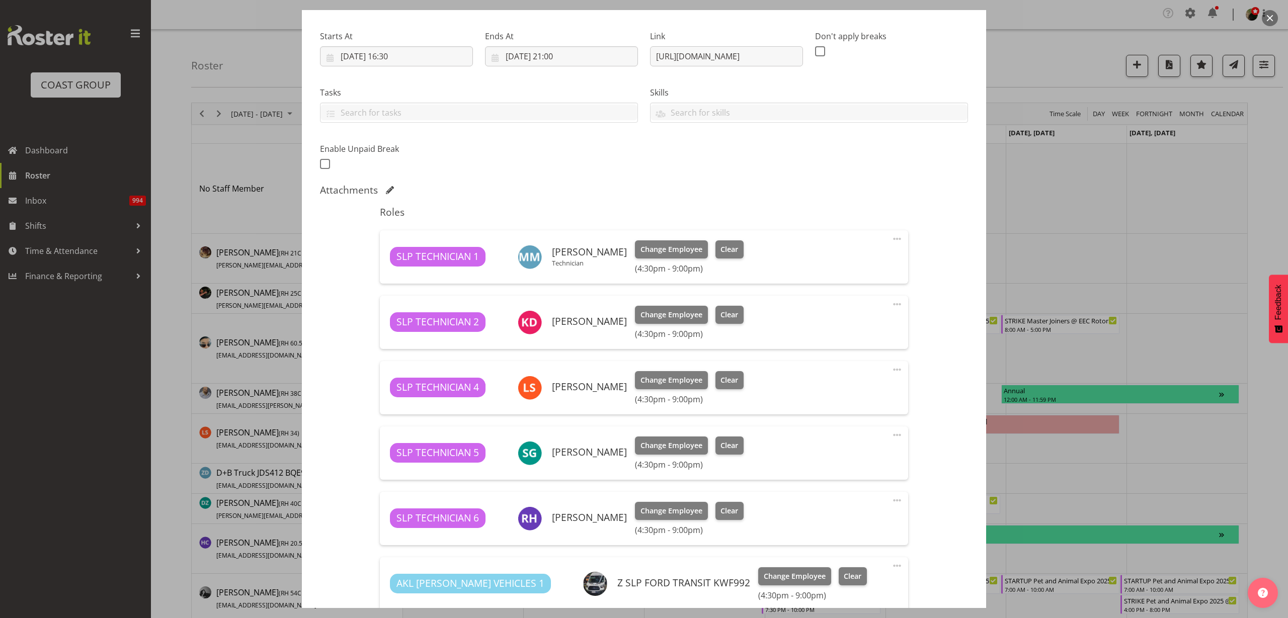
scroll to position [409, 0]
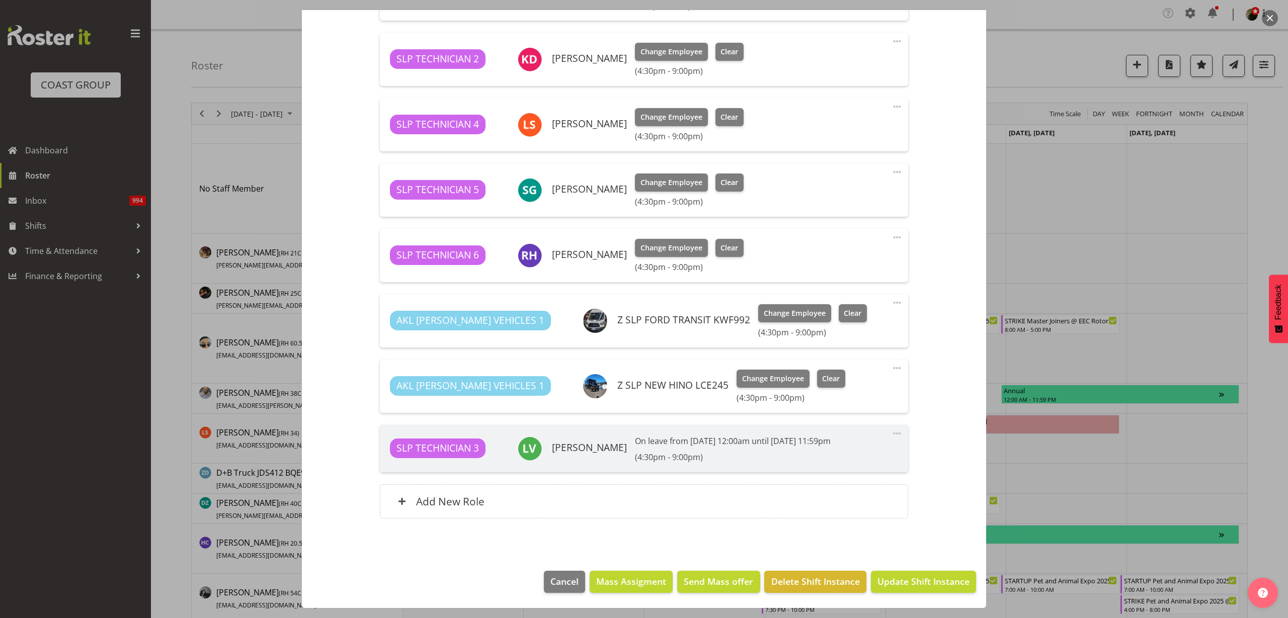
type input "STRIKE Spark Nexus @ [GEOGRAPHIC_DATA] On Site @ 1730"
click at [947, 420] on span "Update Shift Instance" at bounding box center [924, 581] width 92 height 13
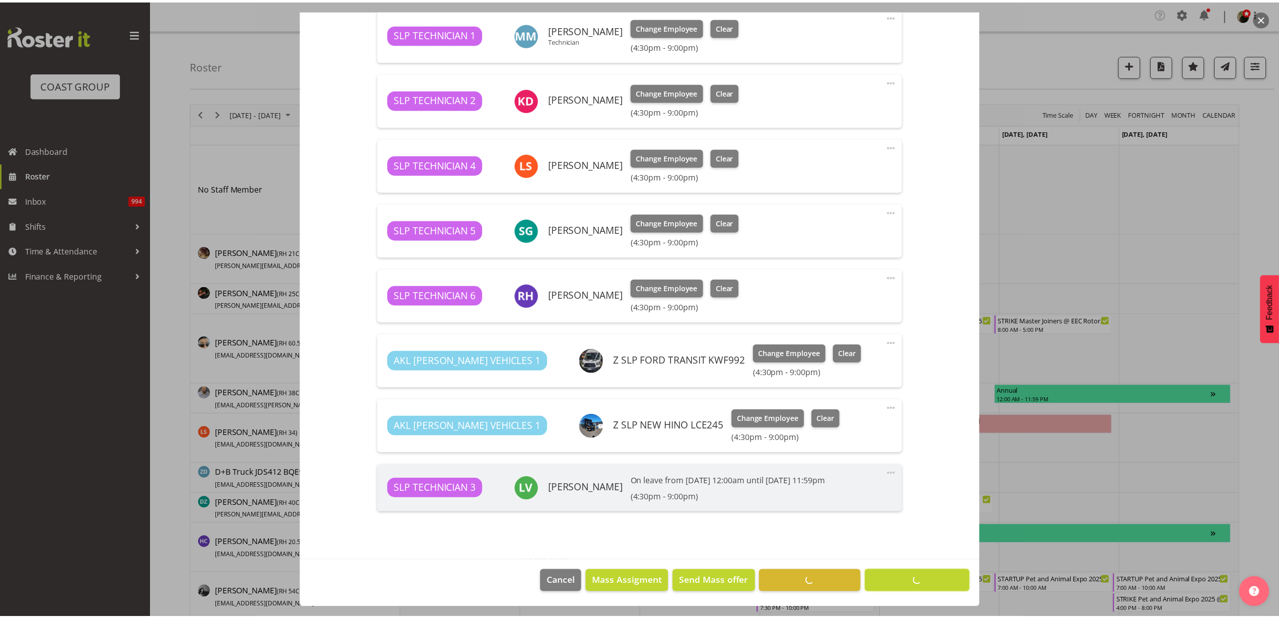
scroll to position [369, 0]
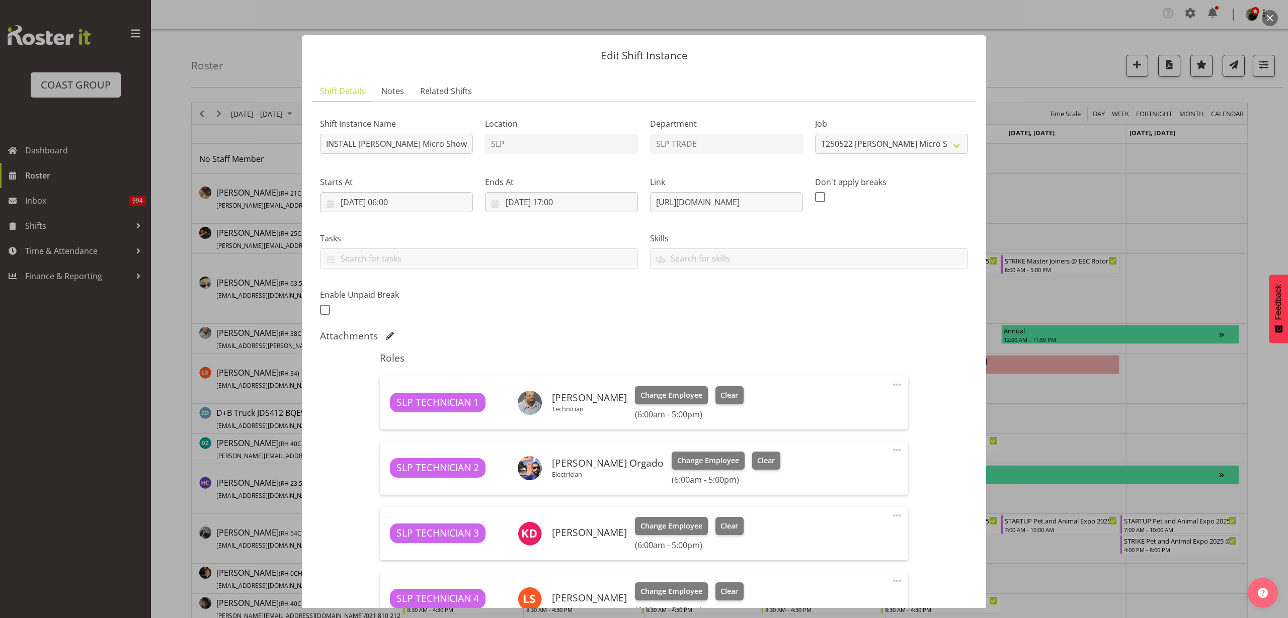
select select "9212"
